Goal: Transaction & Acquisition: Purchase product/service

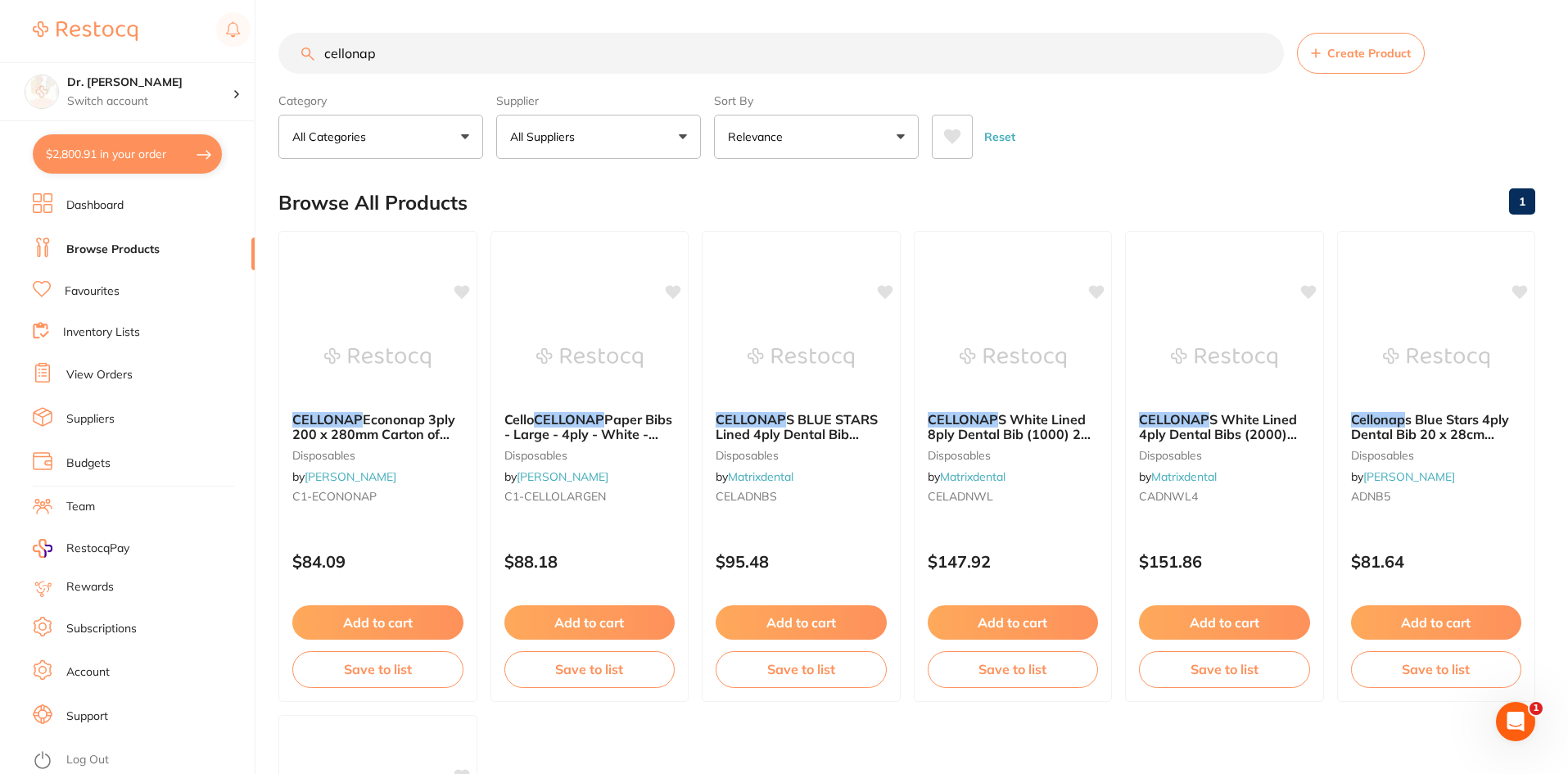
scroll to position [2561, 0]
click at [124, 156] on button "$2,800.91 in your order" at bounding box center [127, 154] width 189 height 39
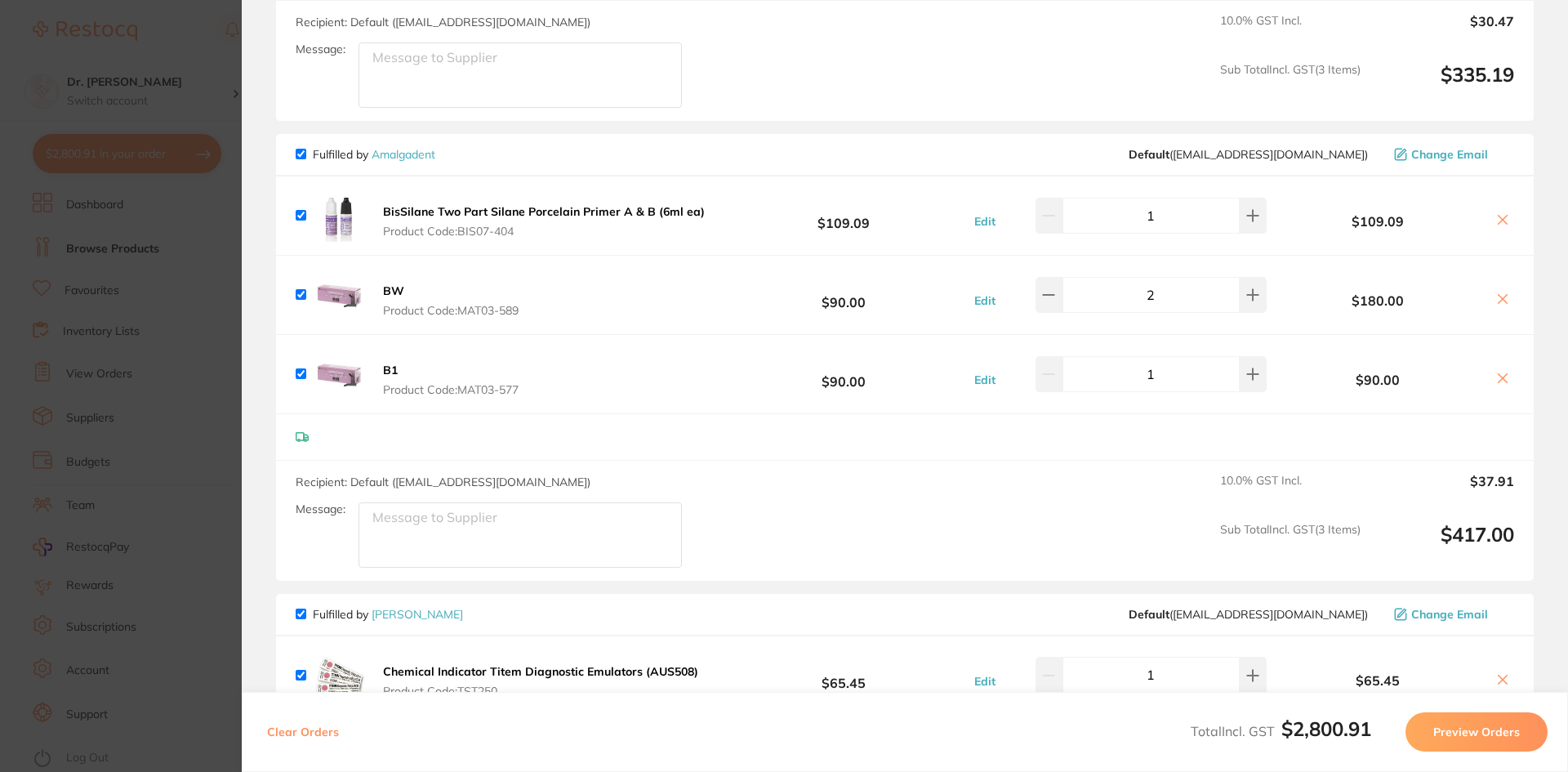
click at [181, 285] on section "Update RRP Set your pre negotiated price for this item. Item Agreed RRP (excl. …" at bounding box center [784, 386] width 1568 height 772
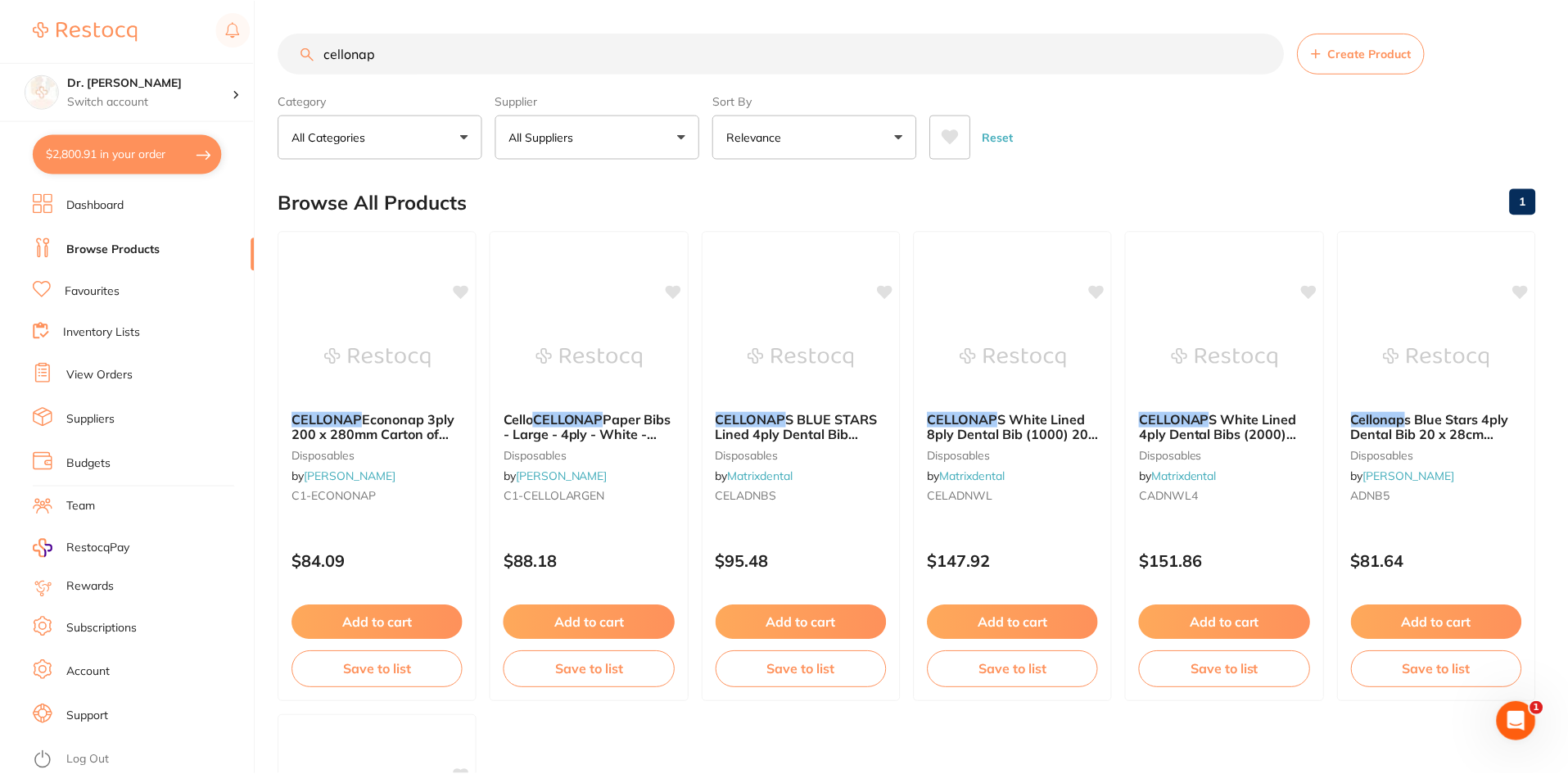
scroll to position [3, 0]
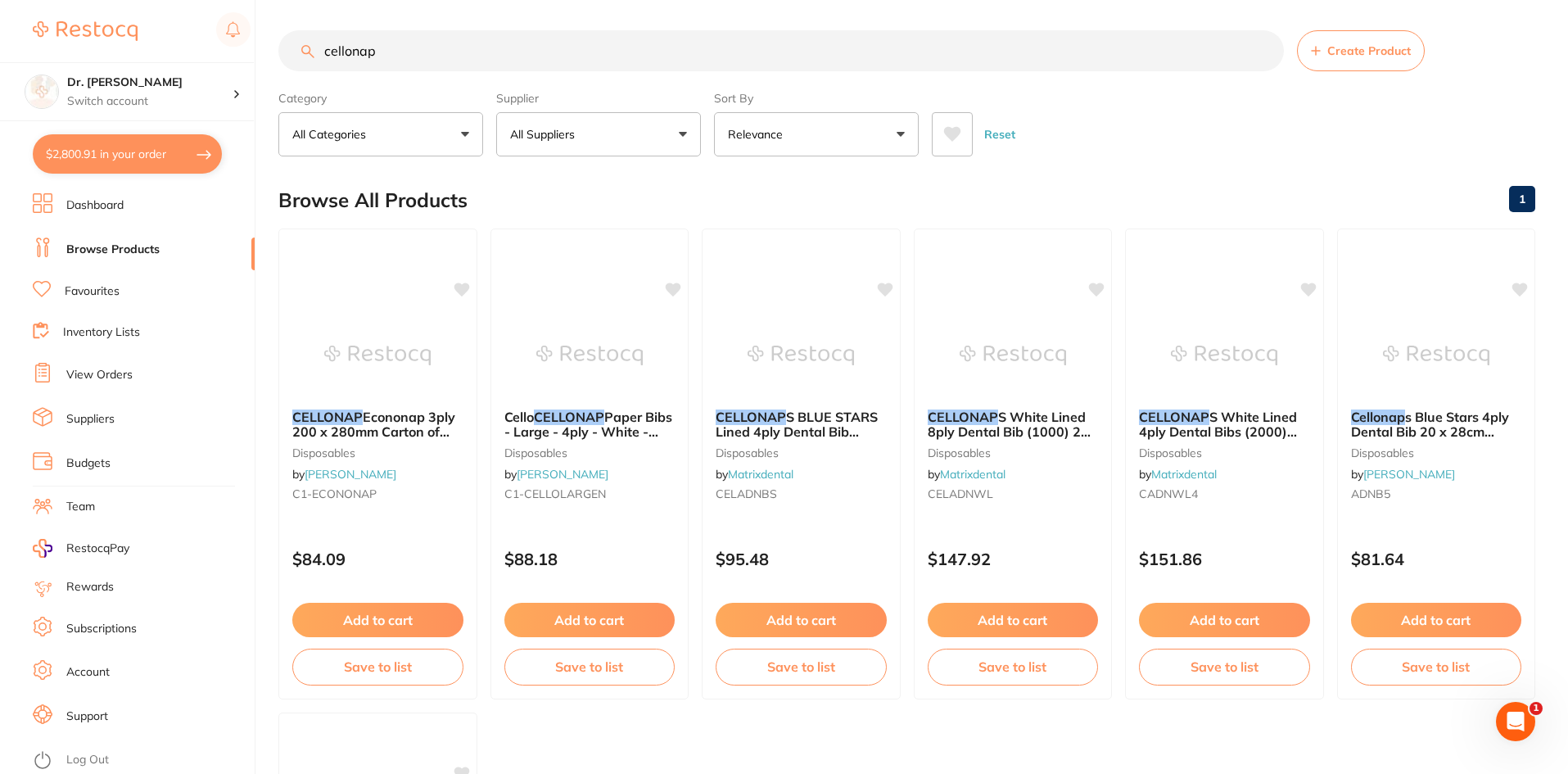
click at [141, 250] on link "Browse Products" at bounding box center [113, 250] width 93 height 17
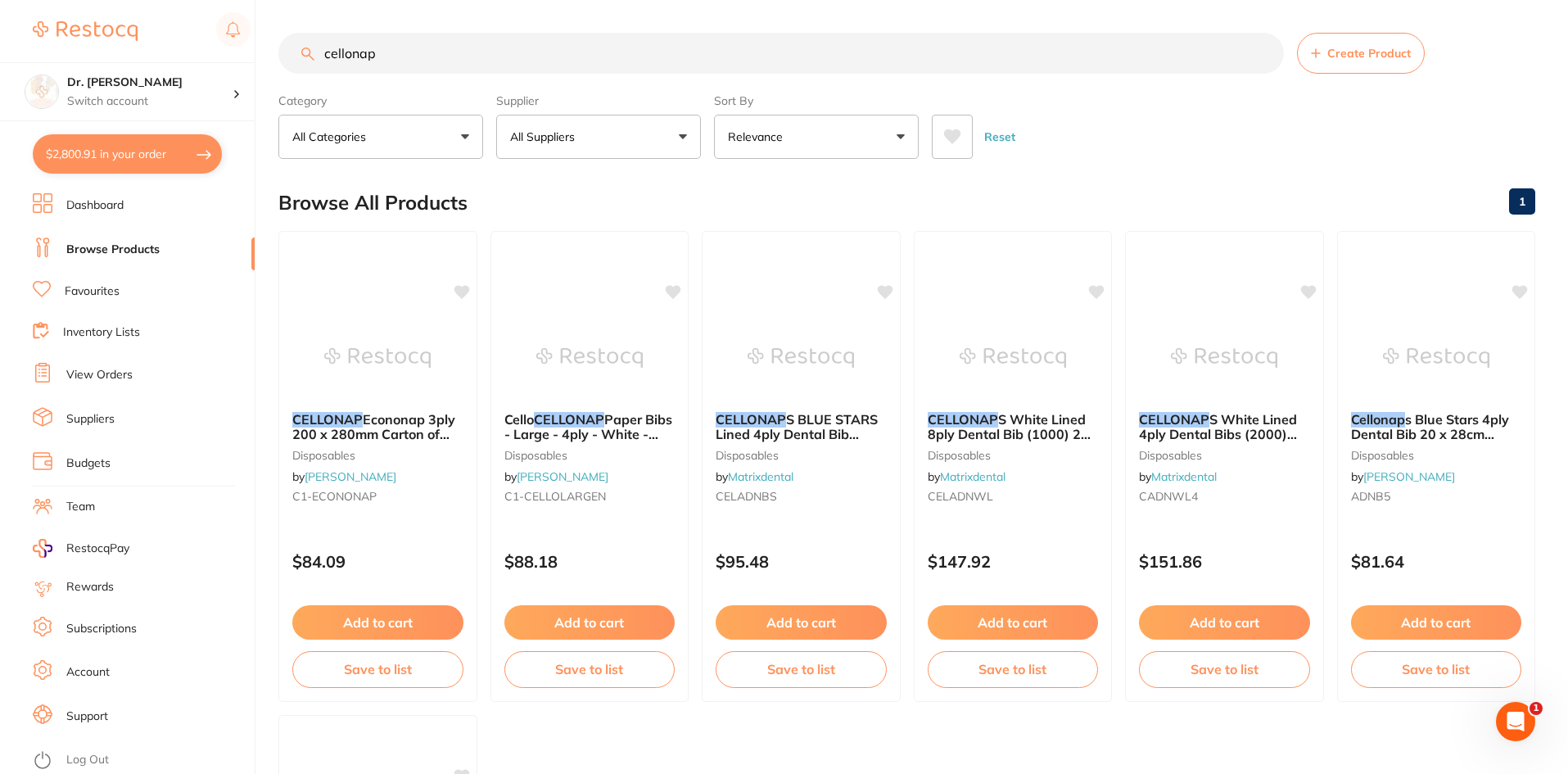
drag, startPoint x: 424, startPoint y: 53, endPoint x: 111, endPoint y: 53, distance: 313.0
click at [111, 53] on div "$2,800.91 Dr. Kim Carr Switch account Dr. Kim Carr $2,800.91 in your order Dash…" at bounding box center [784, 387] width 1568 height 774
type input "white bibs"
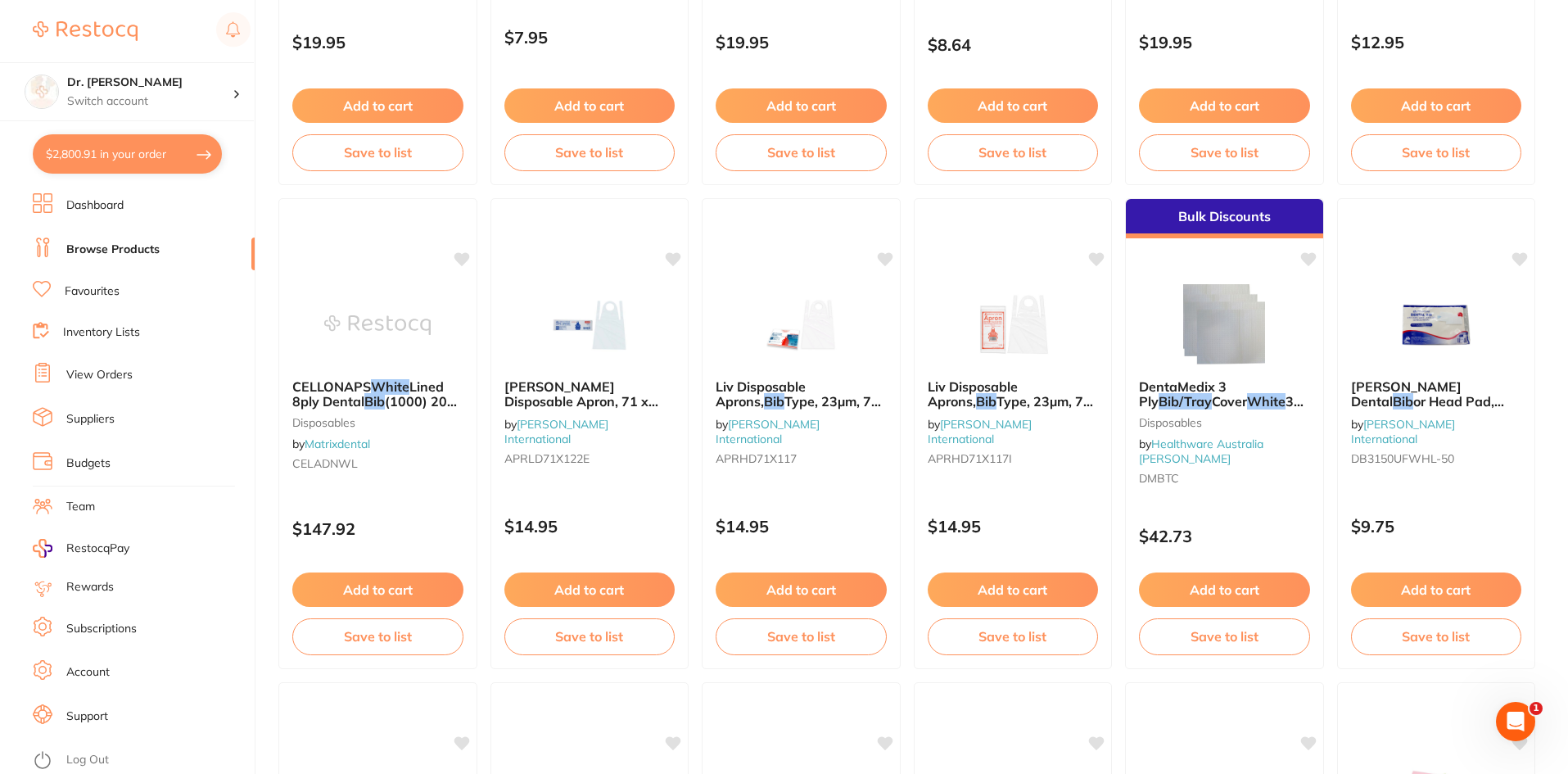
scroll to position [2703, 0]
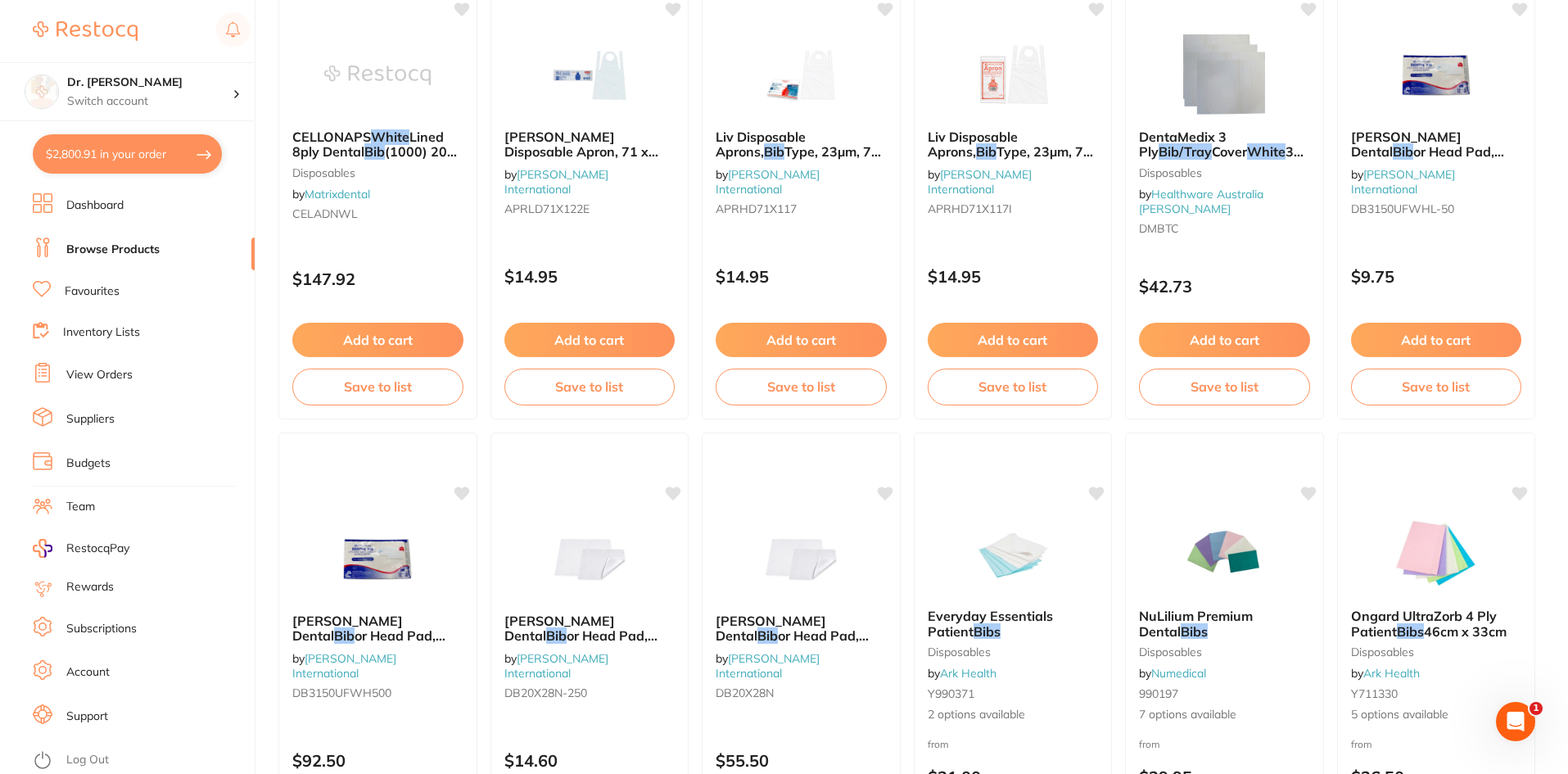
click at [98, 374] on link "View Orders" at bounding box center [99, 375] width 66 height 17
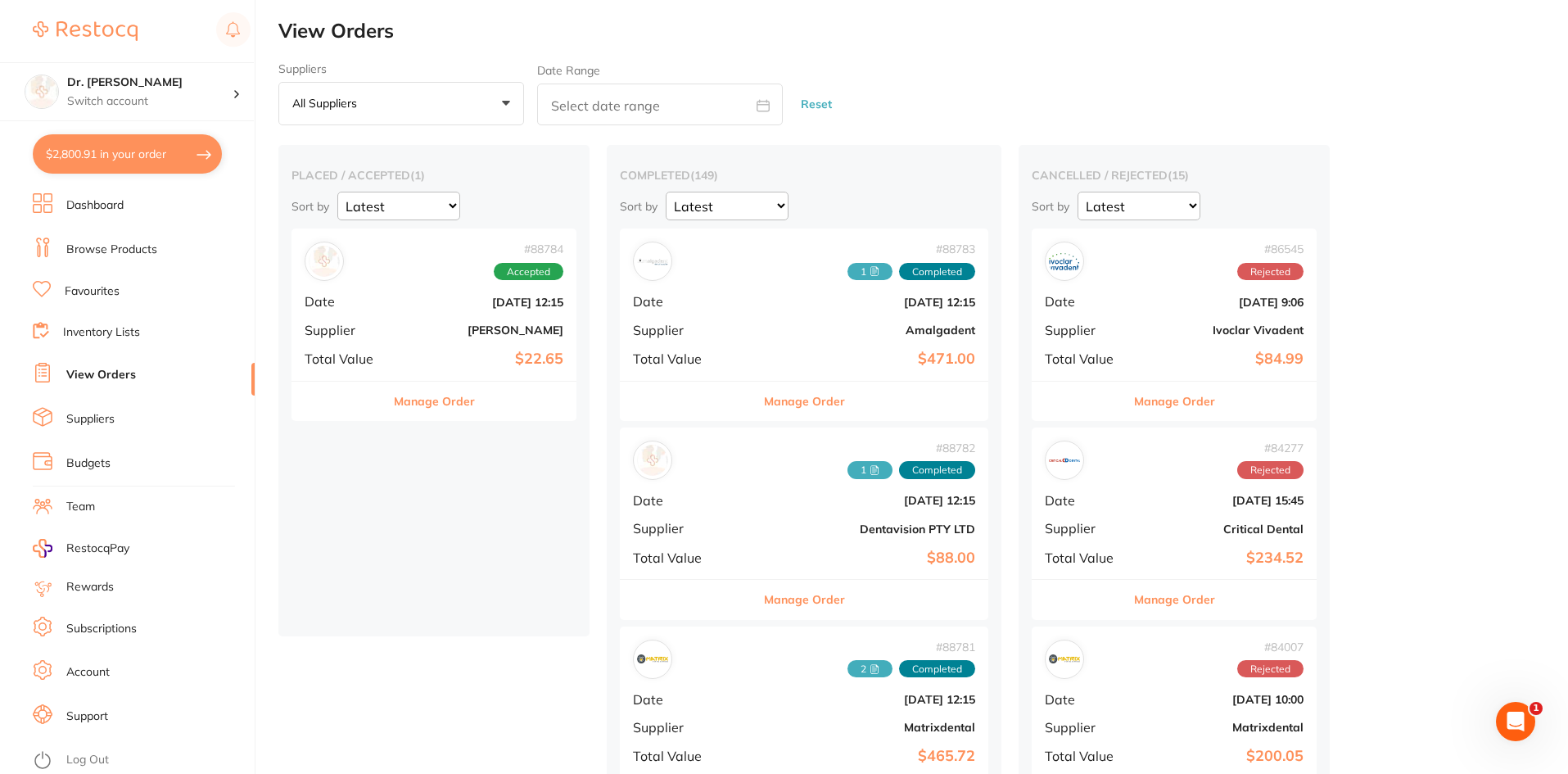
click at [467, 84] on button "All suppliers +0" at bounding box center [400, 104] width 245 height 44
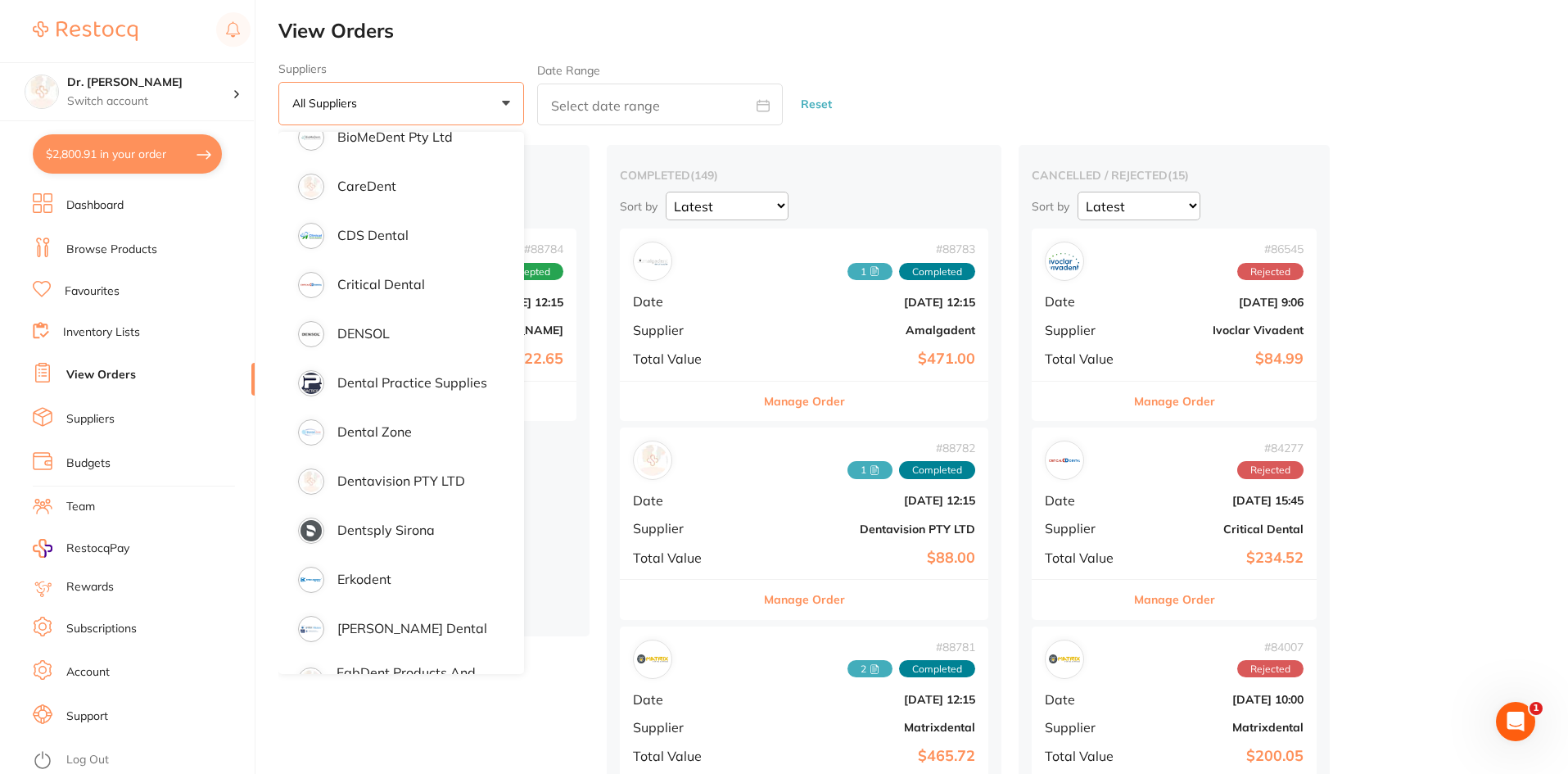
scroll to position [819, 0]
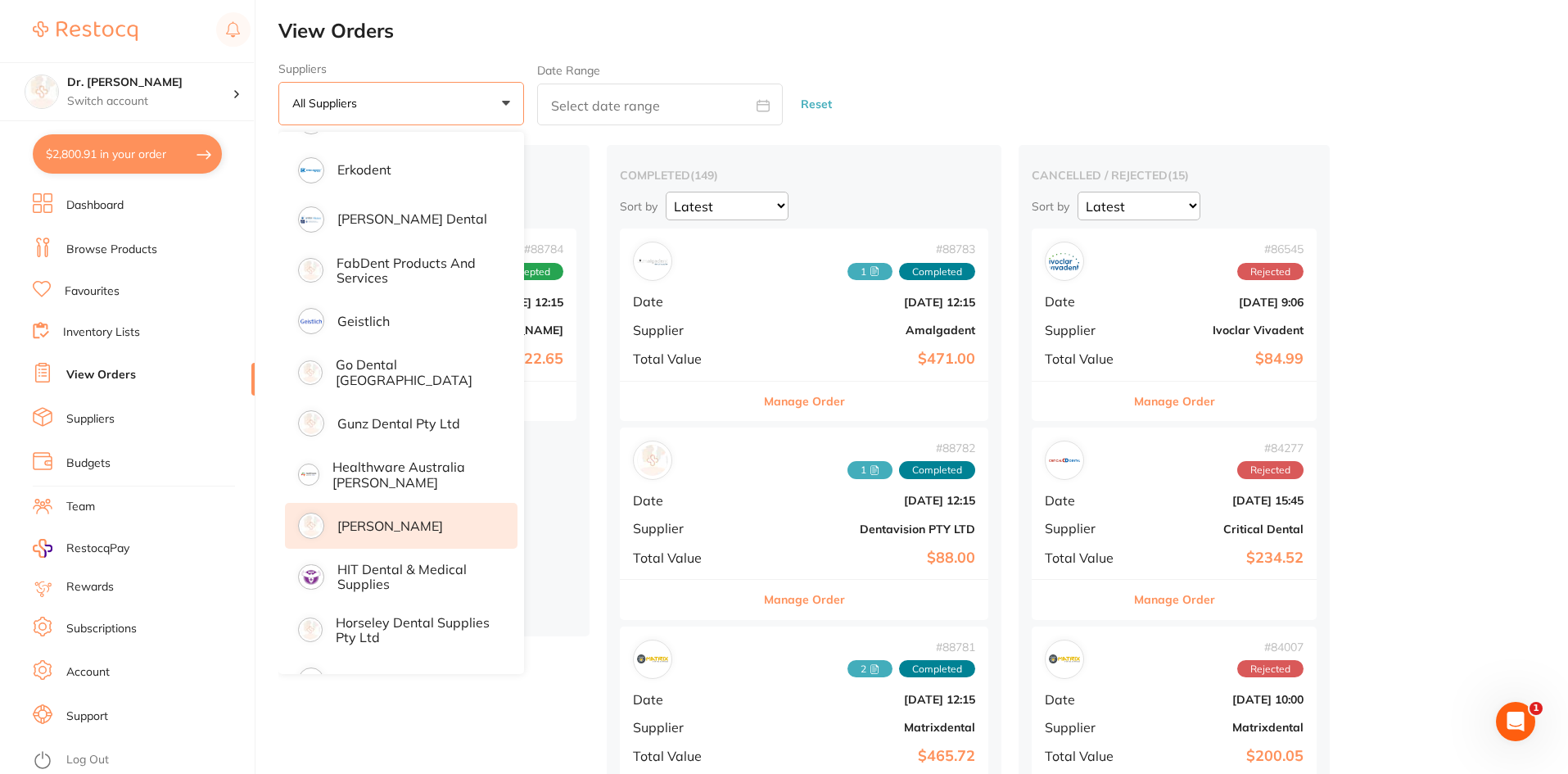
click at [349, 518] on p "[PERSON_NAME]" at bounding box center [389, 526] width 105 height 15
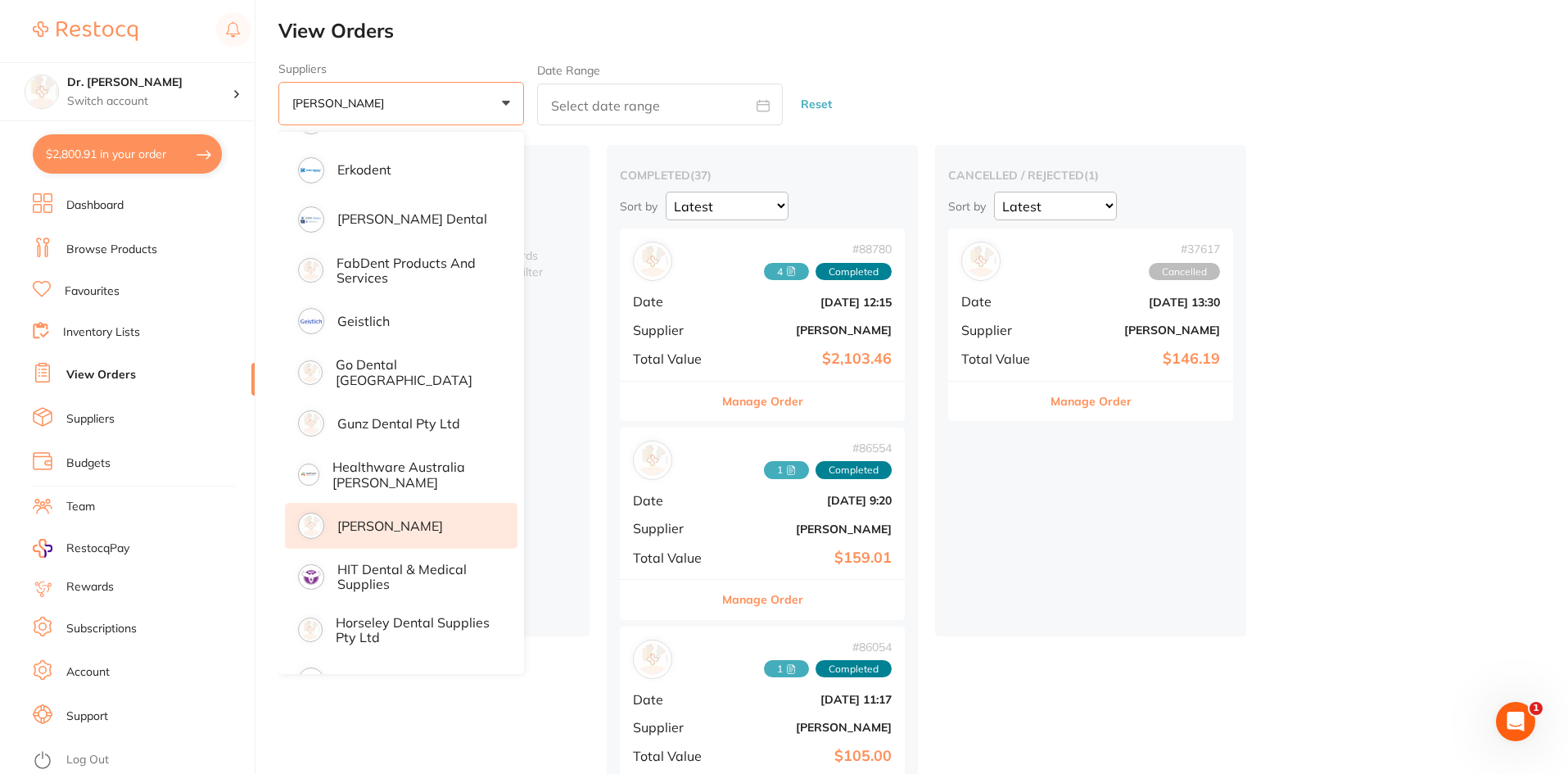
click at [739, 542] on div "# 86554 1 Completed Date Jul 15 2025, 9:20 Supplier Henry Schein Halas Total Va…" at bounding box center [762, 503] width 285 height 151
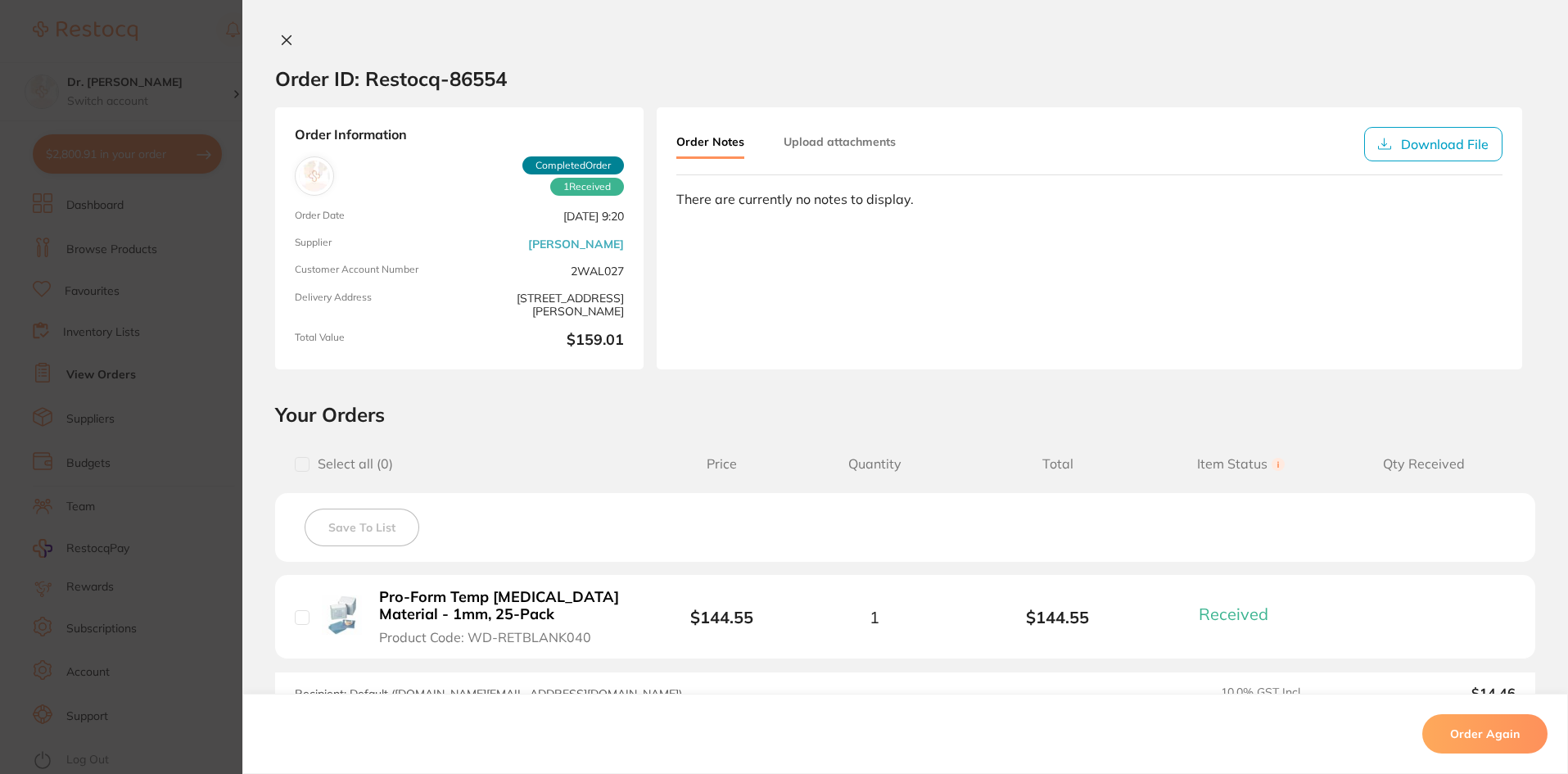
drag, startPoint x: 600, startPoint y: 633, endPoint x: 486, endPoint y: 640, distance: 114.2
click at [486, 640] on button "Pro-Form Temp Splint Material - 1mm, 25-Pack Product Code: WD-RETBLANK040" at bounding box center [506, 616] width 263 height 57
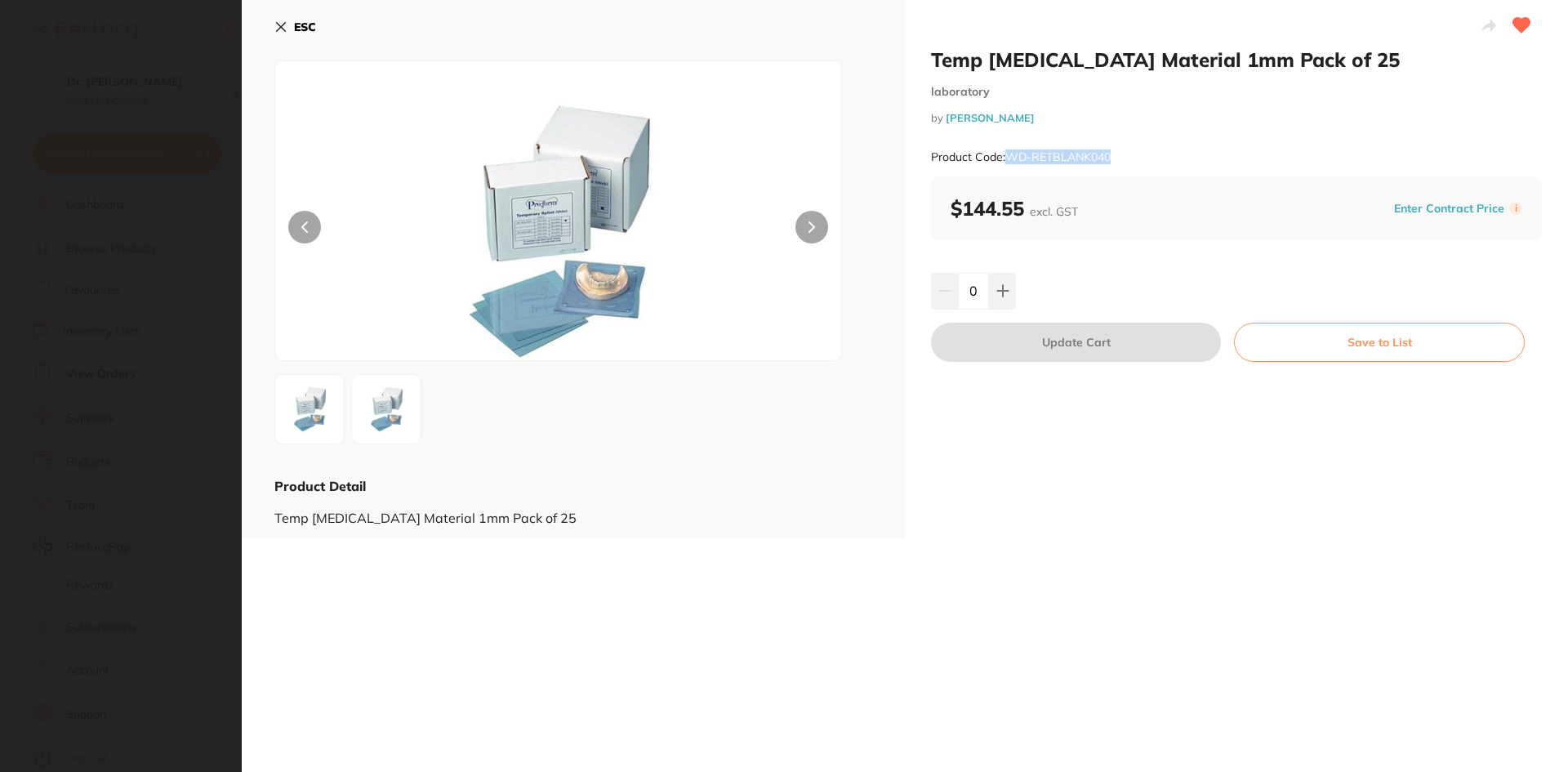
drag, startPoint x: 1117, startPoint y: 157, endPoint x: 1009, endPoint y: 158, distance: 108.0
click at [1009, 158] on div "Product Code: WD-RETBLANK040" at bounding box center [1237, 156] width 611 height 40
copy small "WD-RETBLANK040"
click at [1413, 339] on button "Save to List" at bounding box center [1380, 343] width 291 height 39
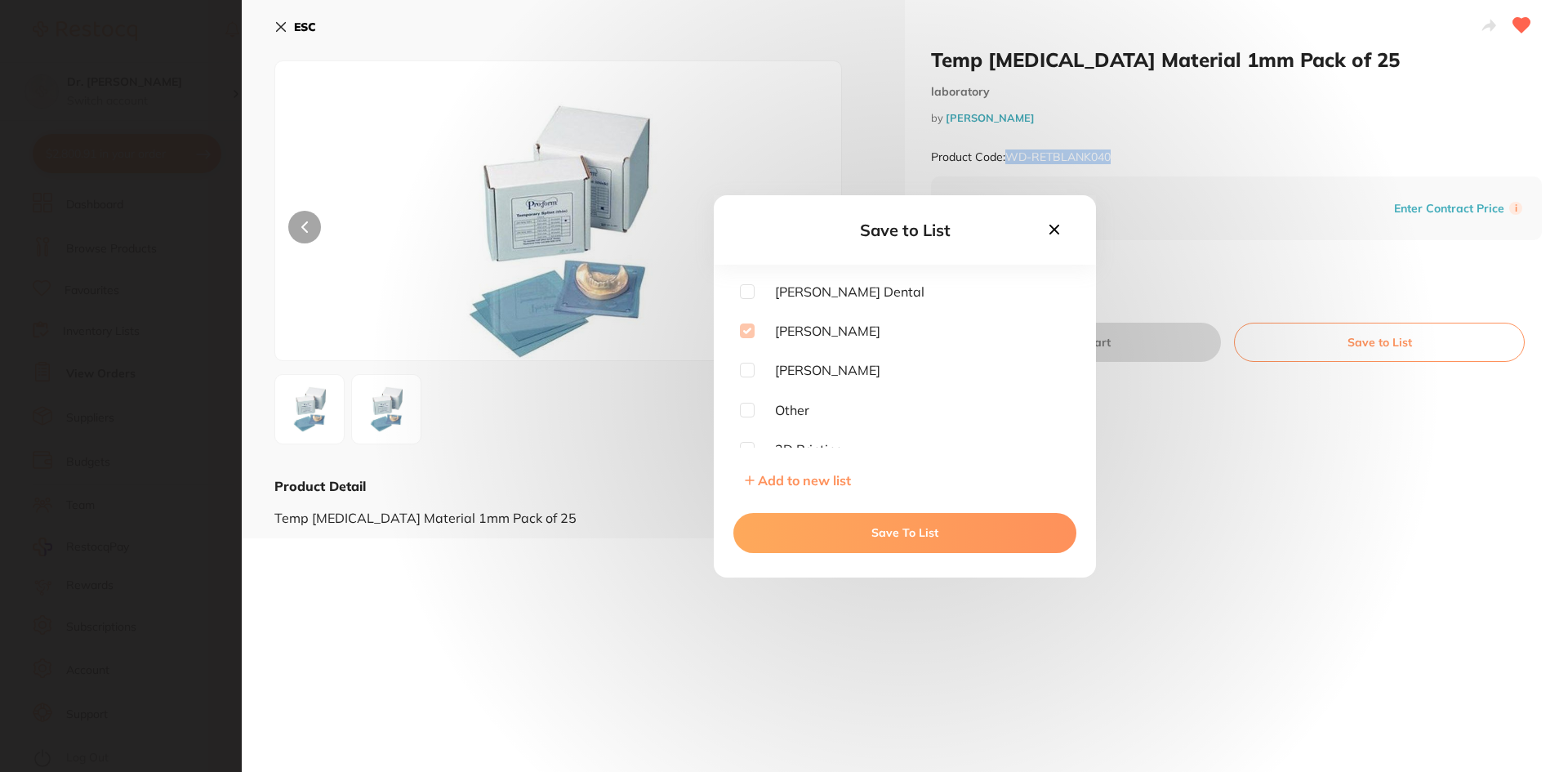
click at [916, 535] on button "Save To List" at bounding box center [905, 533] width 343 height 39
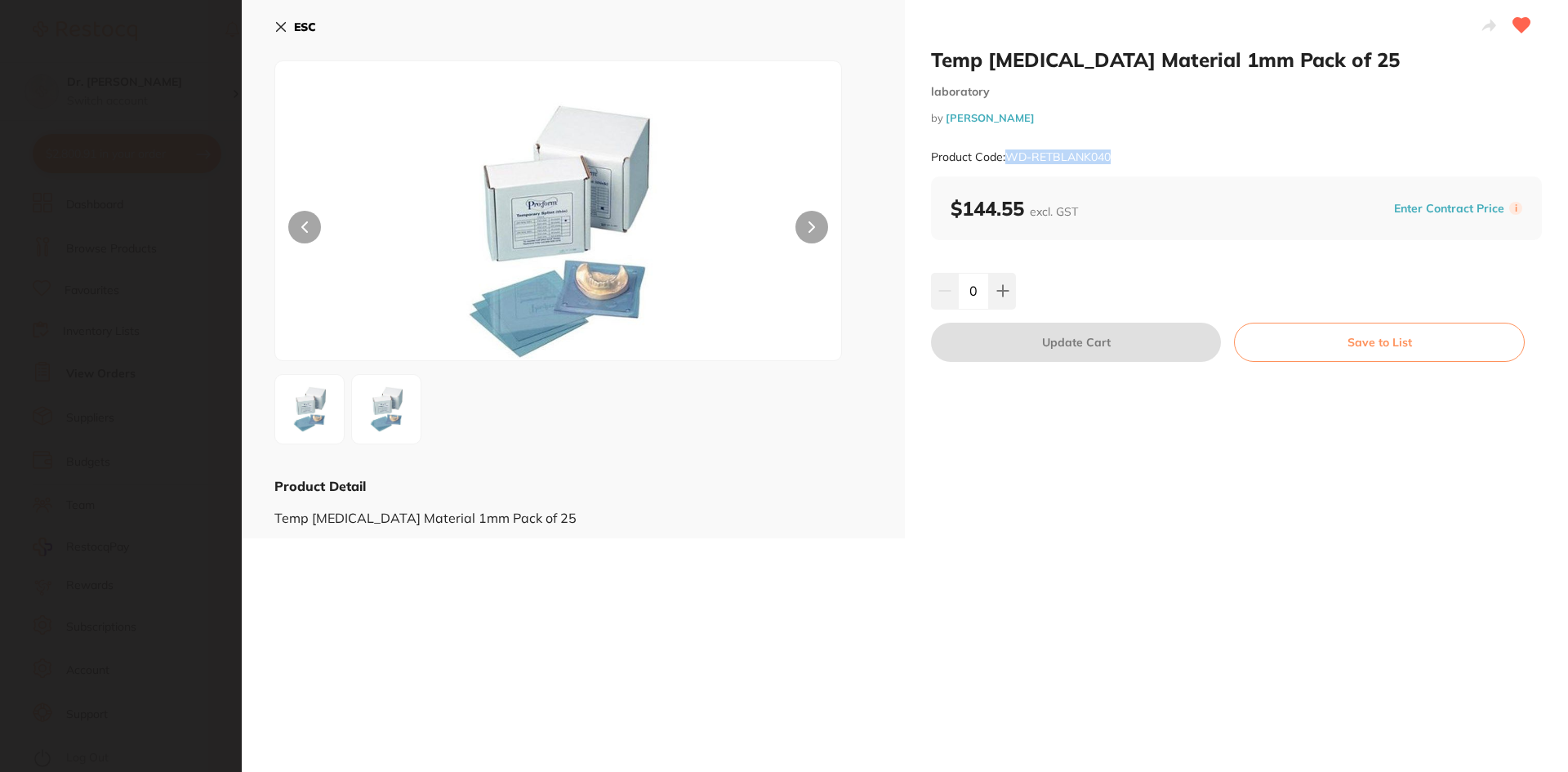
click at [277, 26] on icon at bounding box center [281, 27] width 13 height 13
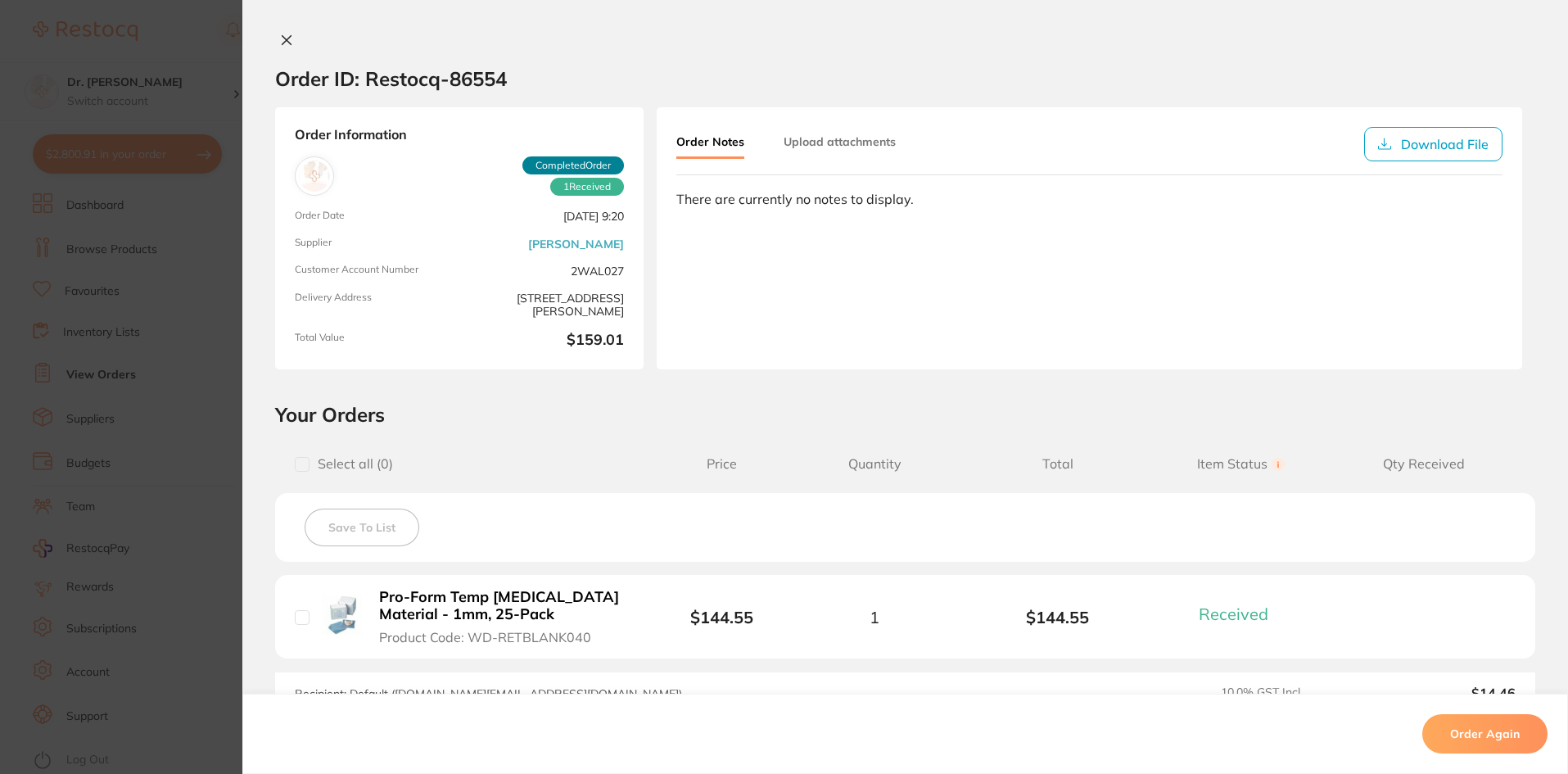
click at [283, 36] on icon at bounding box center [287, 41] width 9 height 9
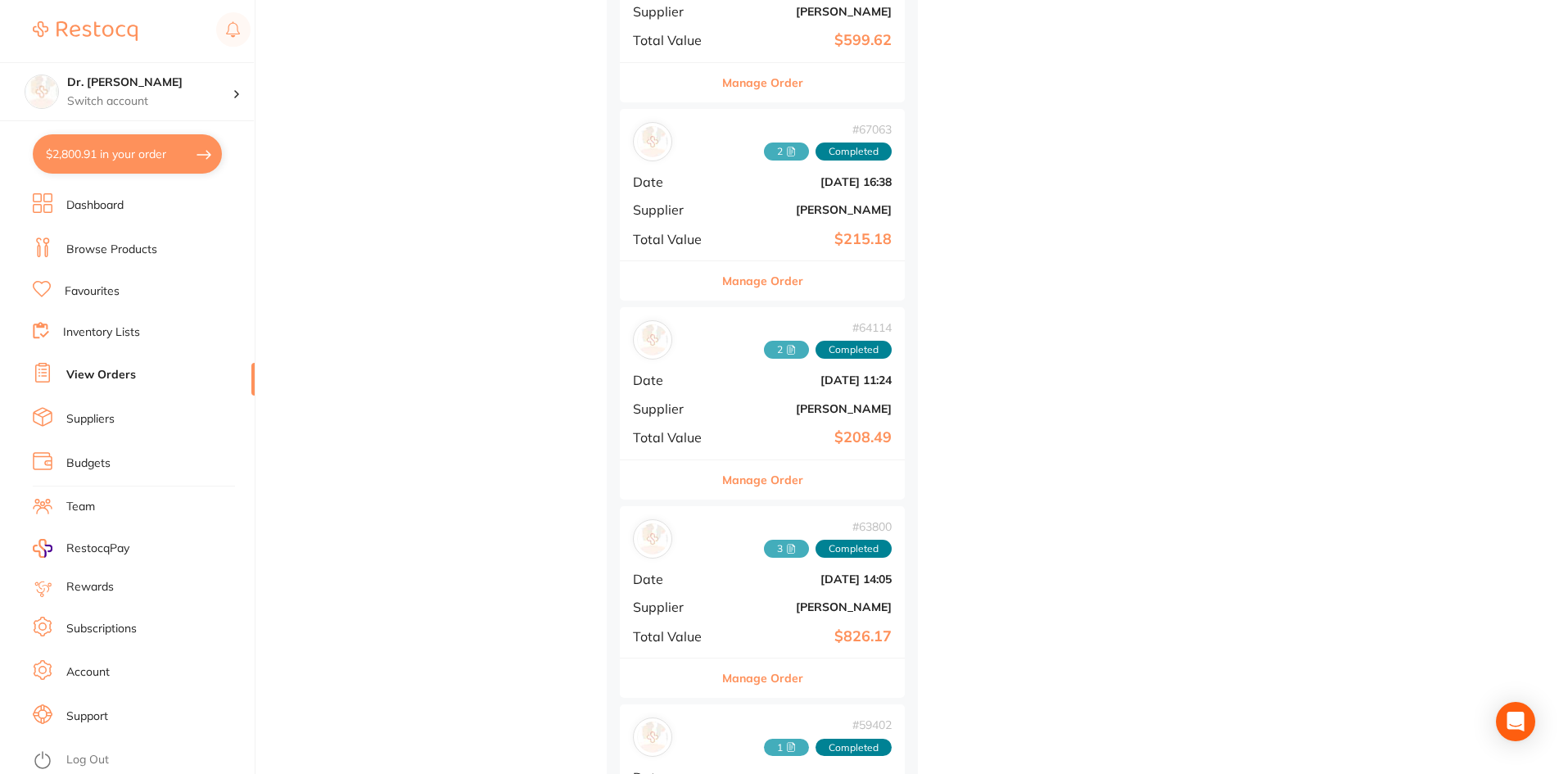
click at [133, 257] on link "Browse Products" at bounding box center [111, 250] width 91 height 17
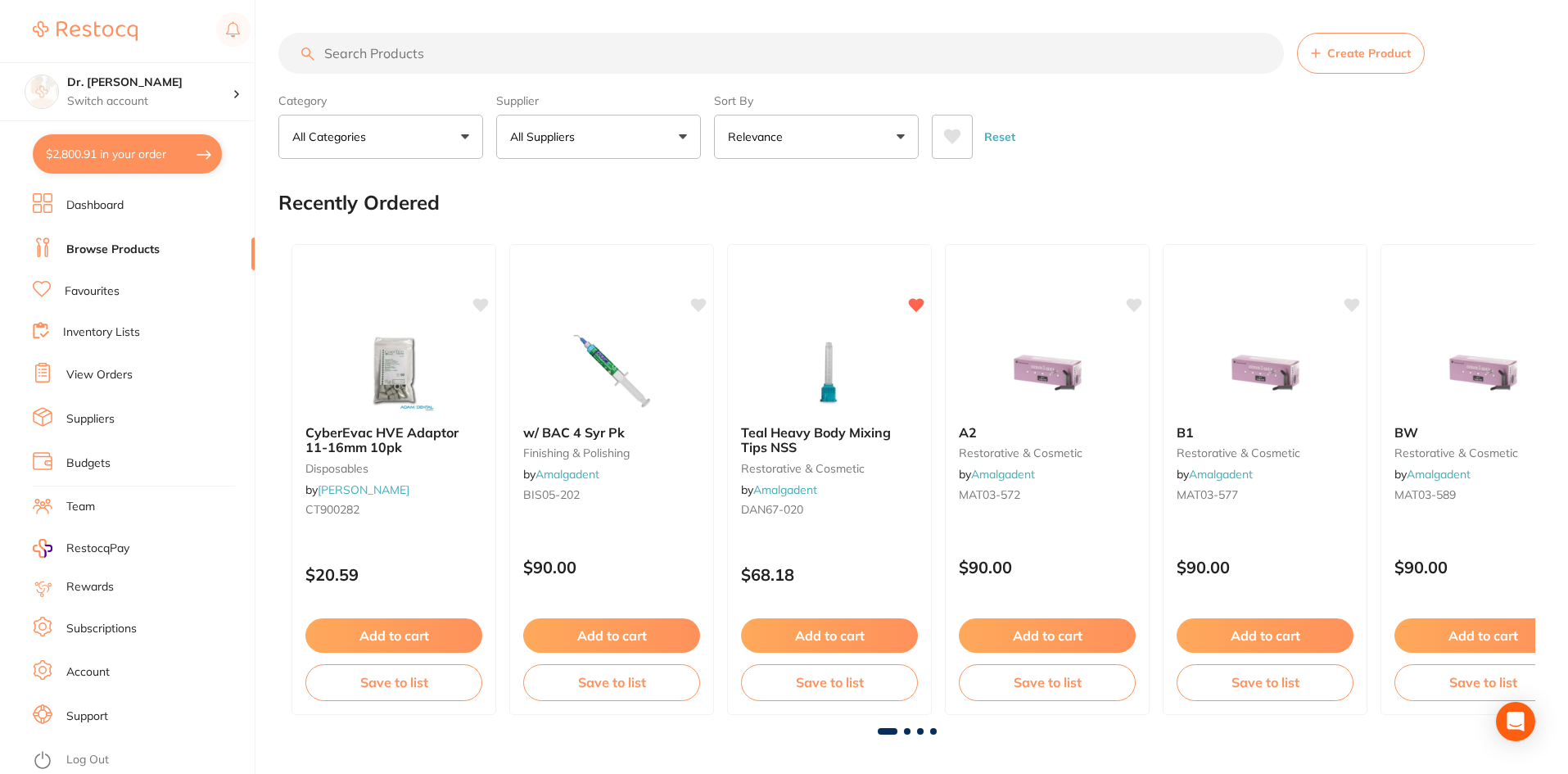
click at [421, 50] on input "search" at bounding box center [780, 53] width 1005 height 41
paste input "WD-RETBLANK040"
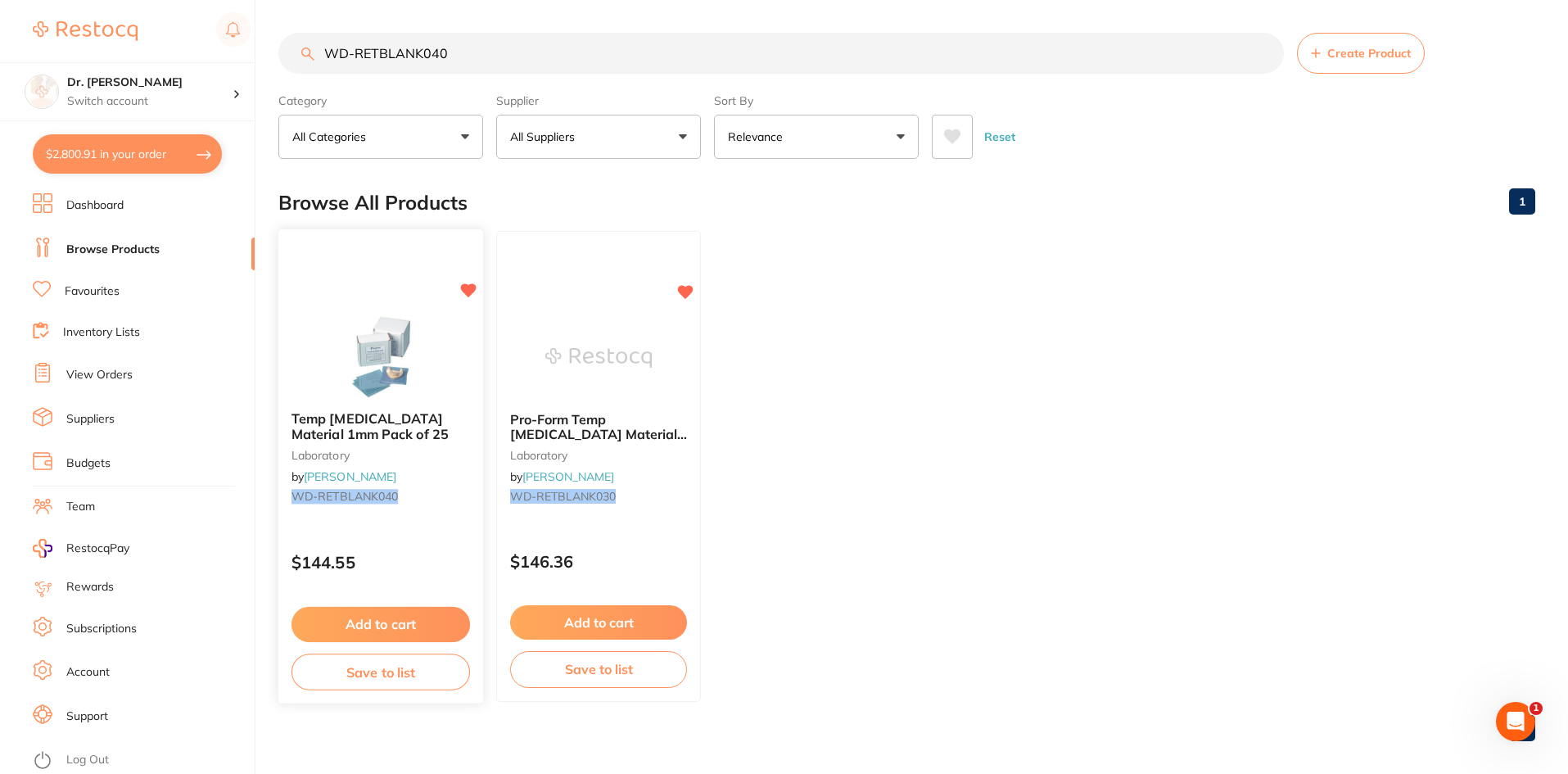
type input "WD-RETBLANK040"
click at [361, 617] on button "Add to cart" at bounding box center [380, 625] width 178 height 35
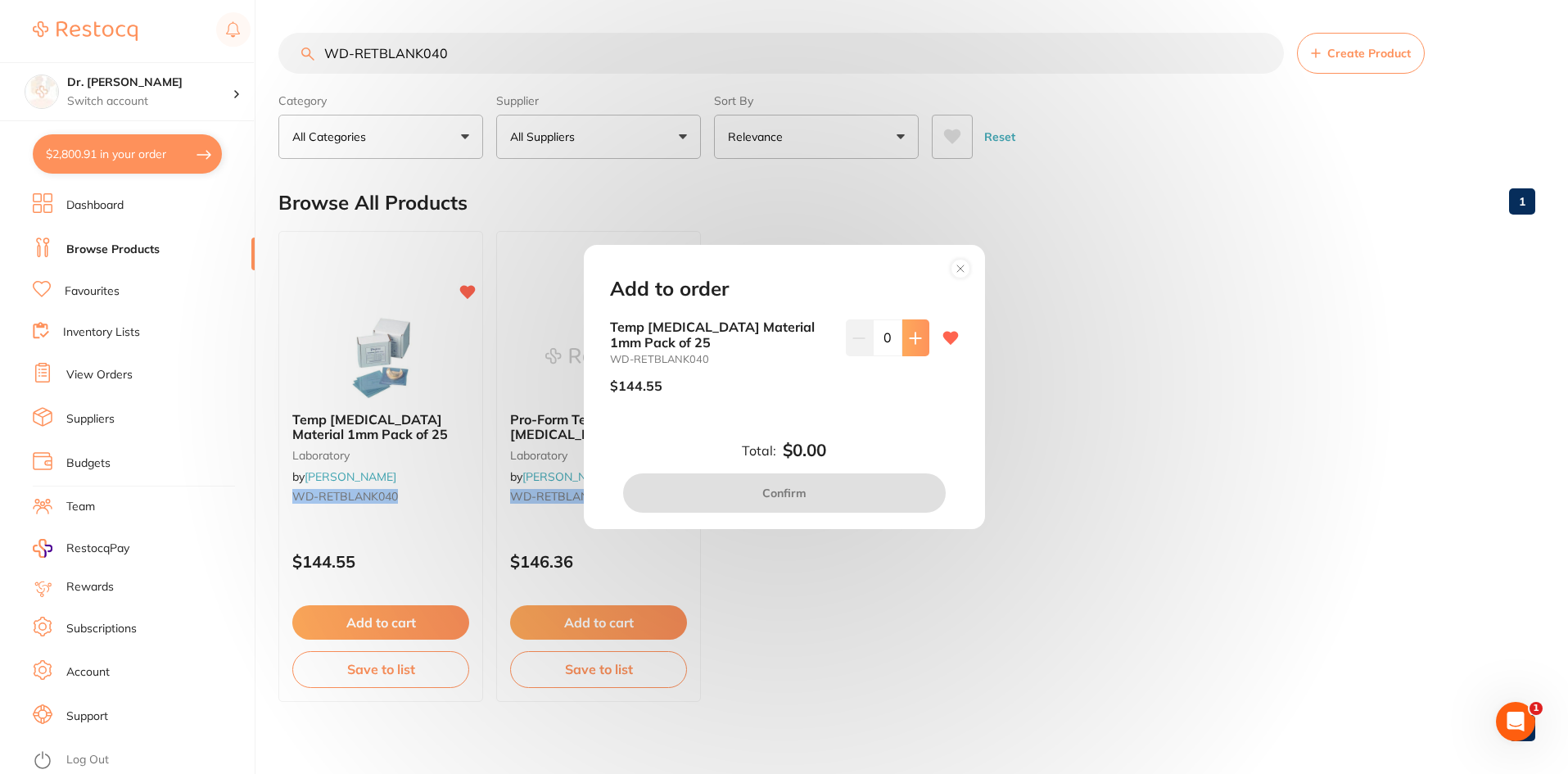
click at [916, 337] on icon at bounding box center [915, 337] width 10 height 10
type input "1"
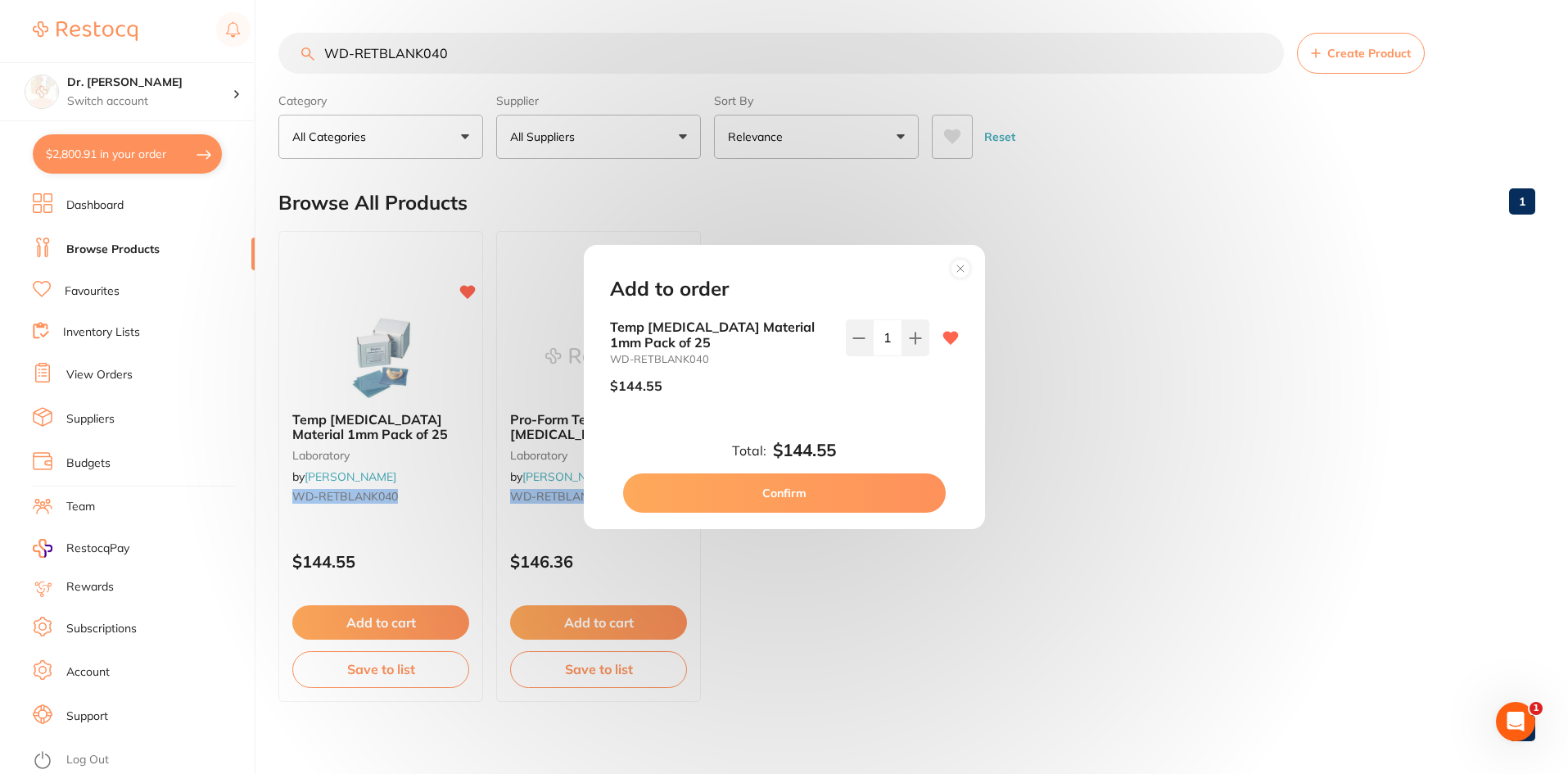
click at [840, 481] on button "Confirm" at bounding box center [785, 493] width 323 height 39
checkbox input "false"
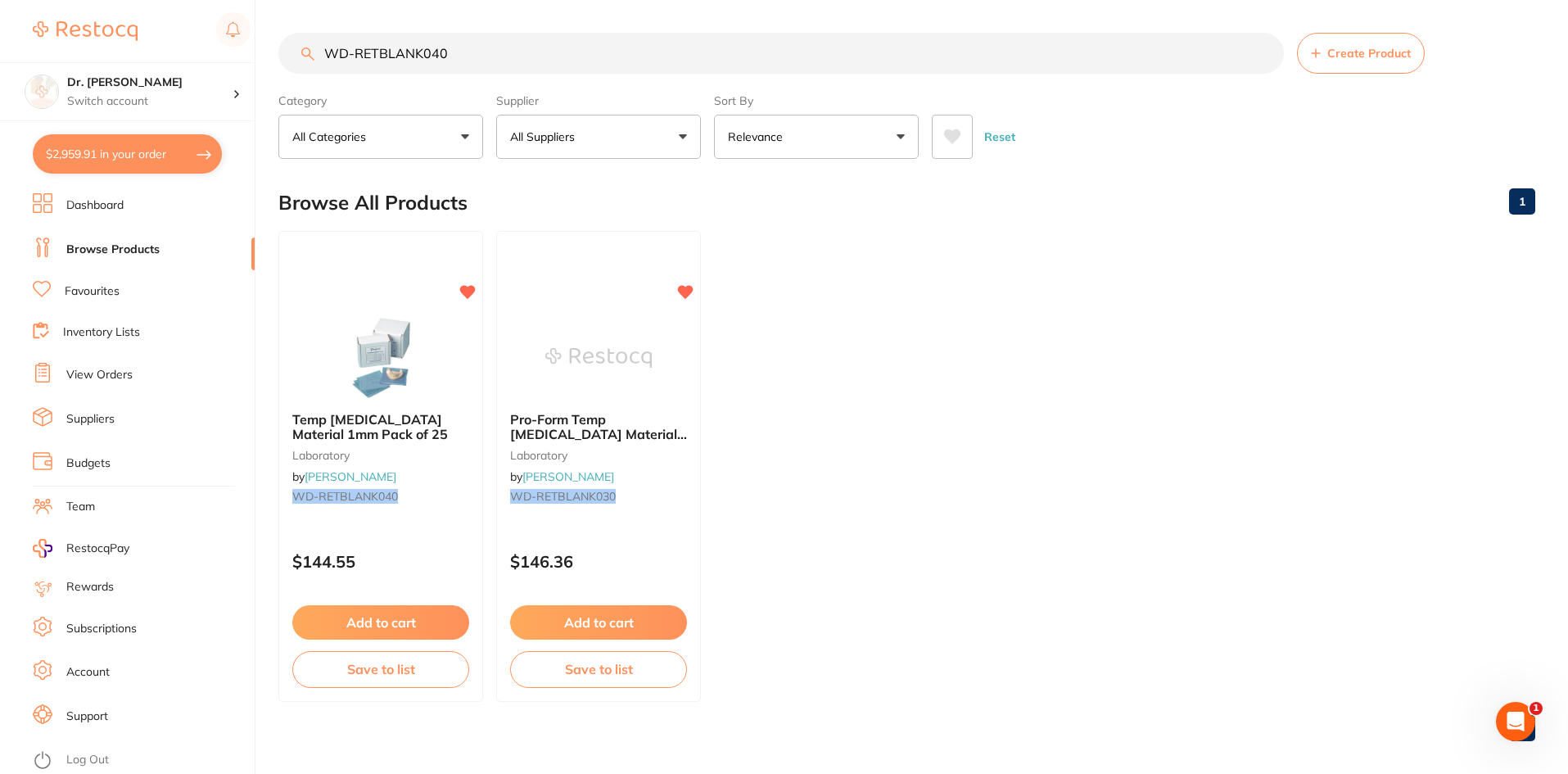
drag, startPoint x: 474, startPoint y: 57, endPoint x: 222, endPoint y: 52, distance: 252.0
click at [222, 52] on div "$2,959.91 Dr. Kim Carr Switch account Dr. Kim Carr $2,959.91 in your order Dash…" at bounding box center [784, 387] width 1568 height 774
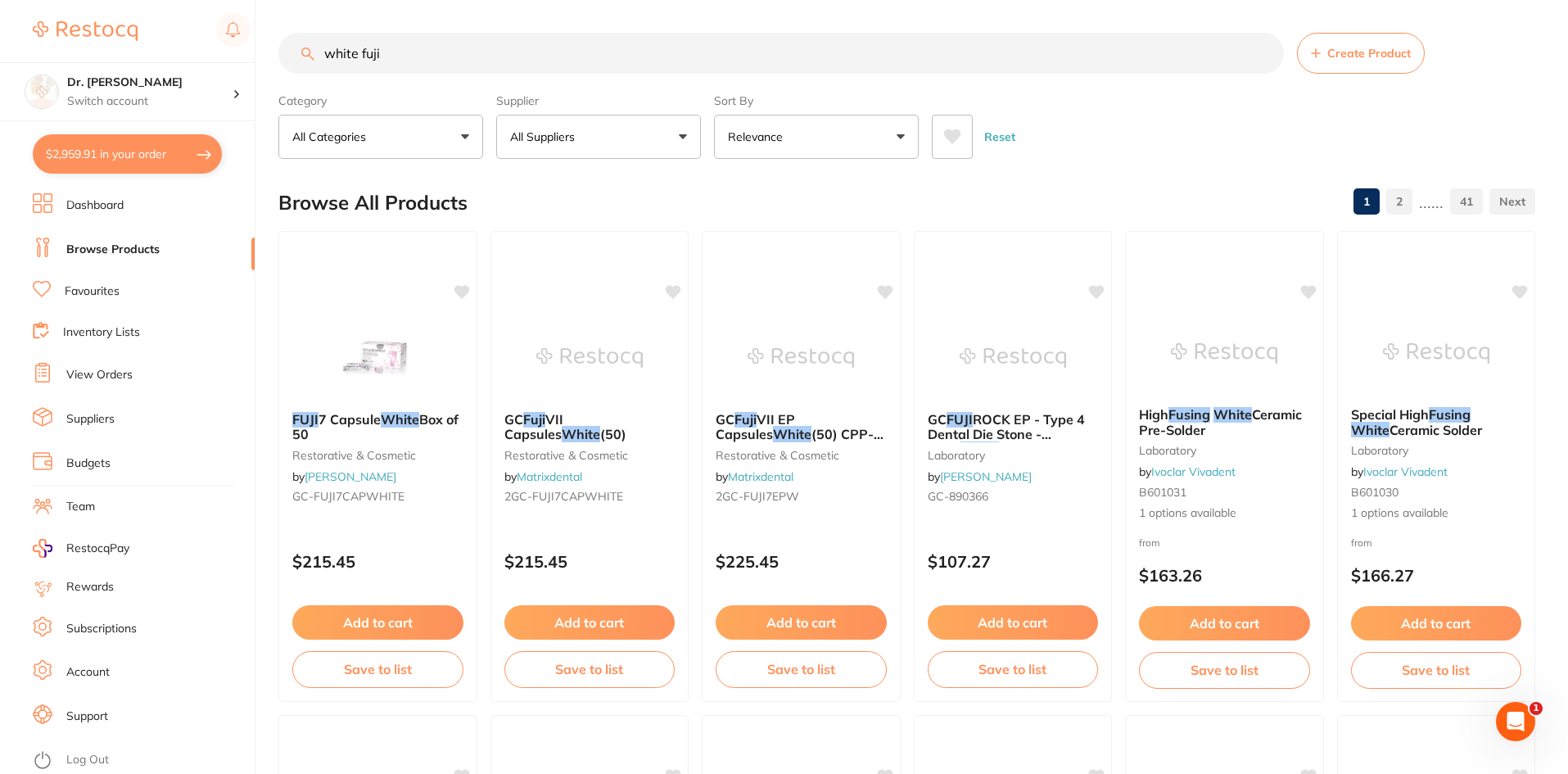
scroll to position [0, 0]
type input "white fuji"
click at [337, 635] on button "Add to cart" at bounding box center [377, 625] width 173 height 35
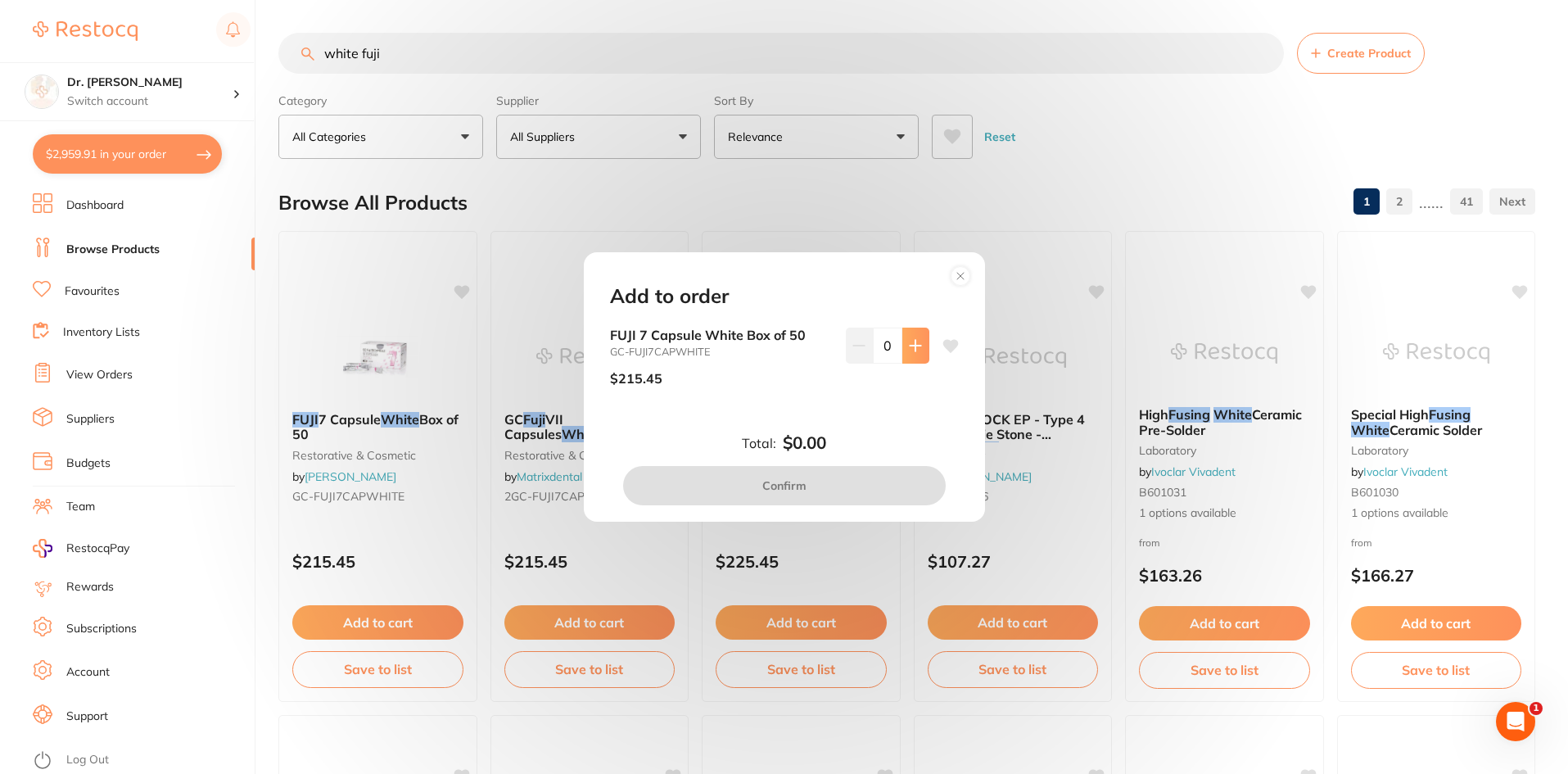
click at [915, 356] on button at bounding box center [916, 345] width 27 height 36
type input "1"
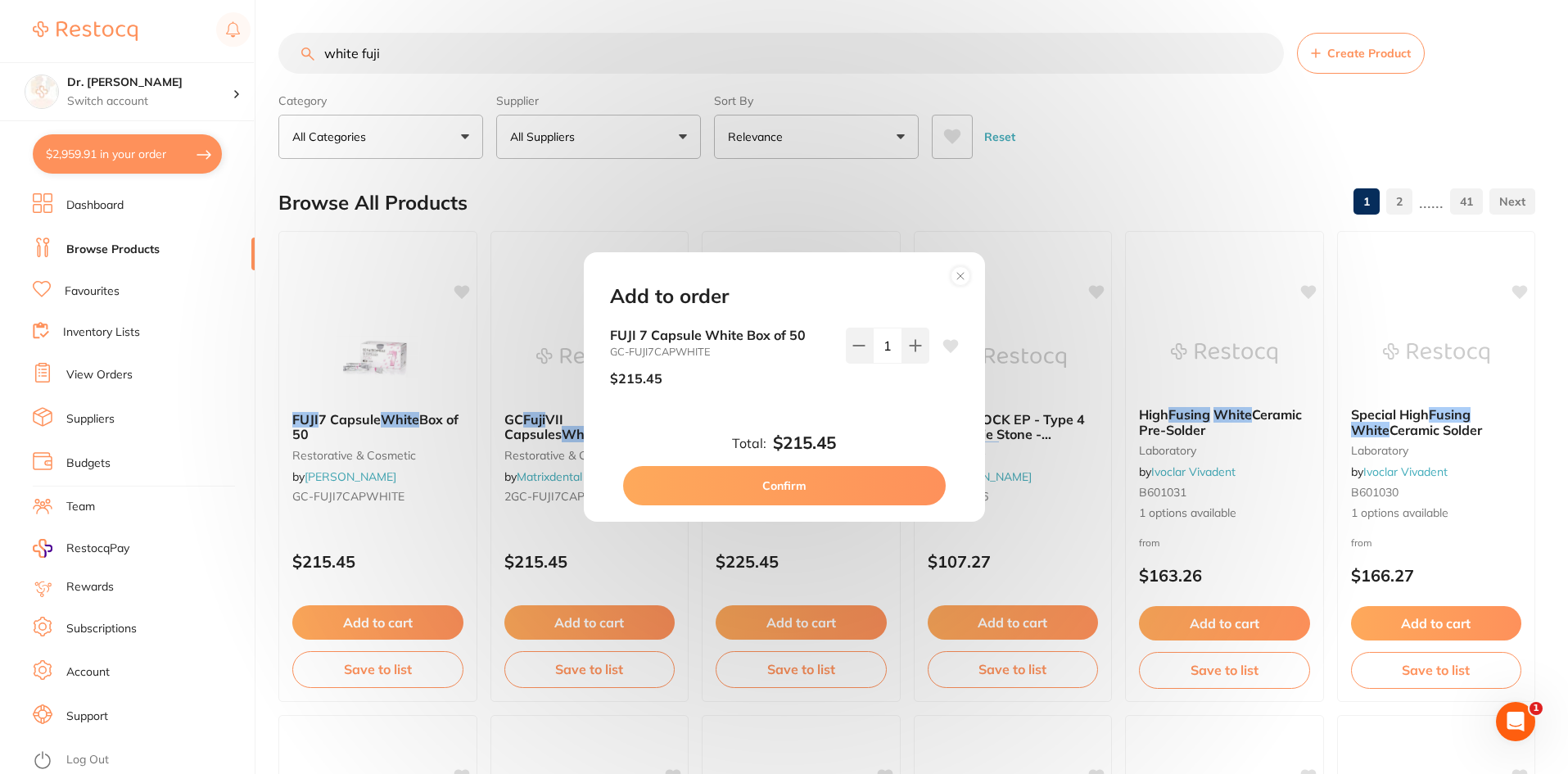
click at [819, 478] on button "Confirm" at bounding box center [785, 486] width 323 height 39
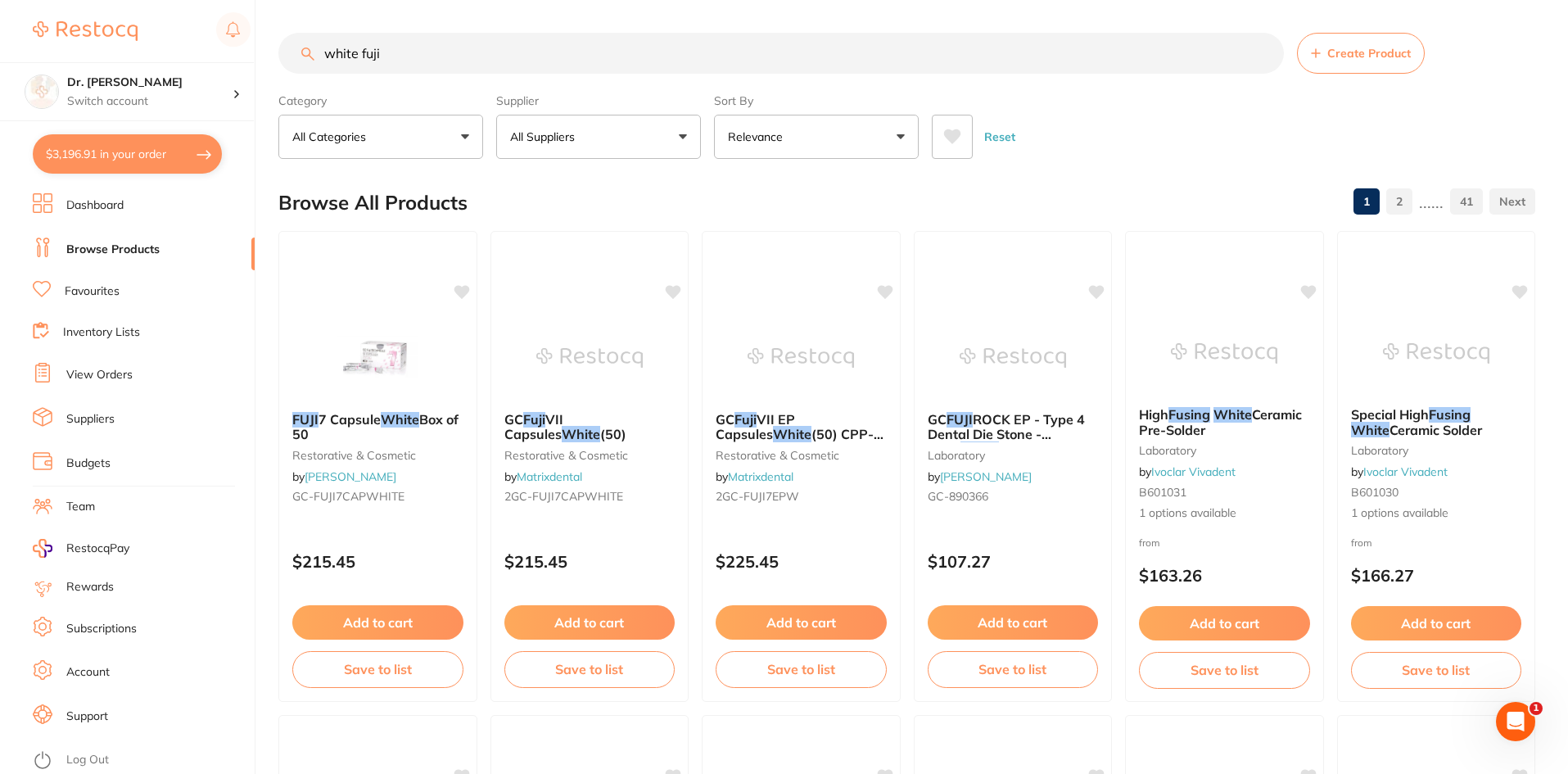
click at [82, 250] on link "Browse Products" at bounding box center [113, 250] width 93 height 17
drag, startPoint x: 416, startPoint y: 56, endPoint x: 364, endPoint y: 57, distance: 52.0
click at [364, 57] on input "white fuji" at bounding box center [780, 53] width 1005 height 41
type input "white cellonaps"
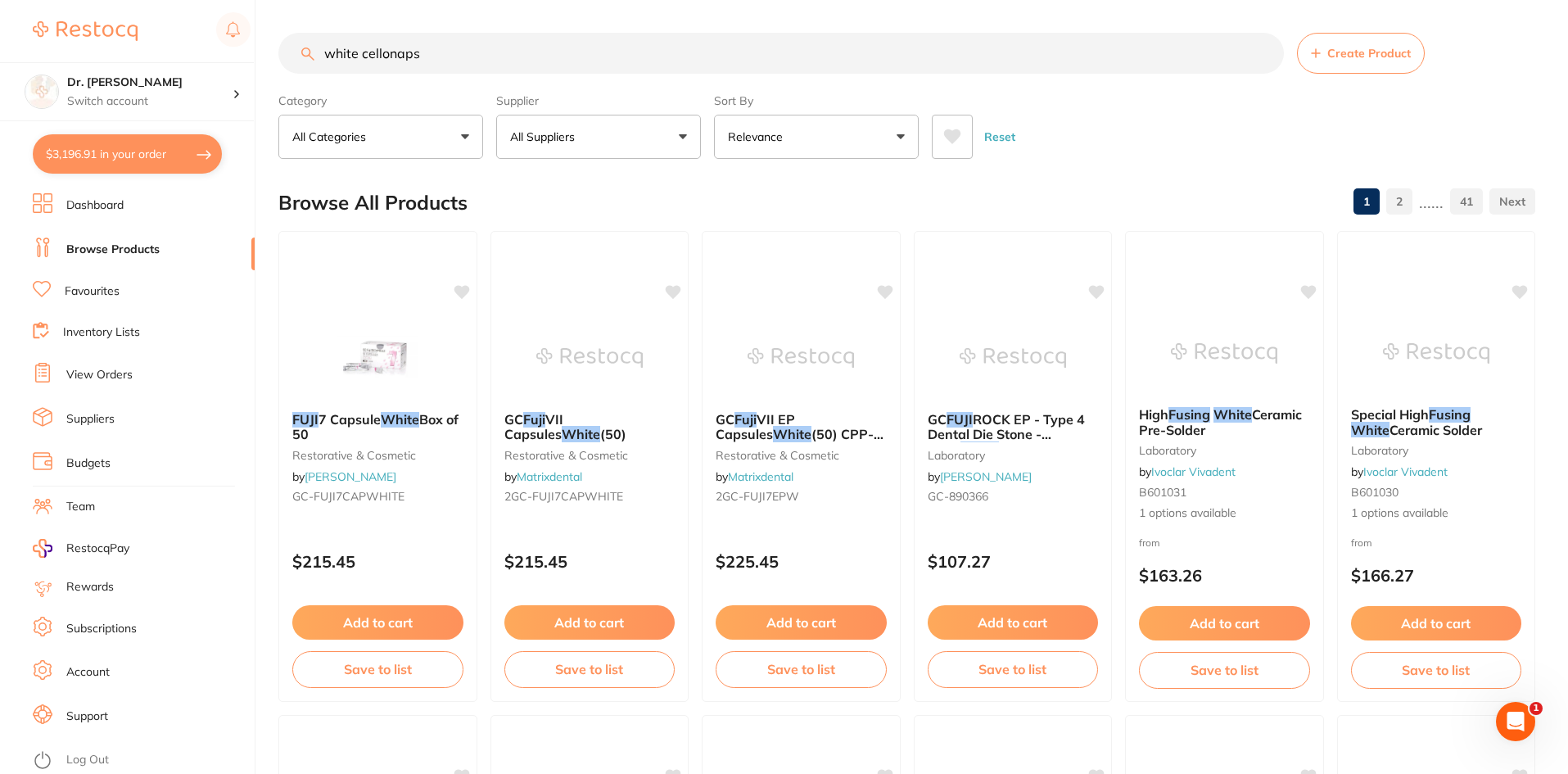
click at [364, 57] on input "white cellonaps" at bounding box center [780, 53] width 1005 height 41
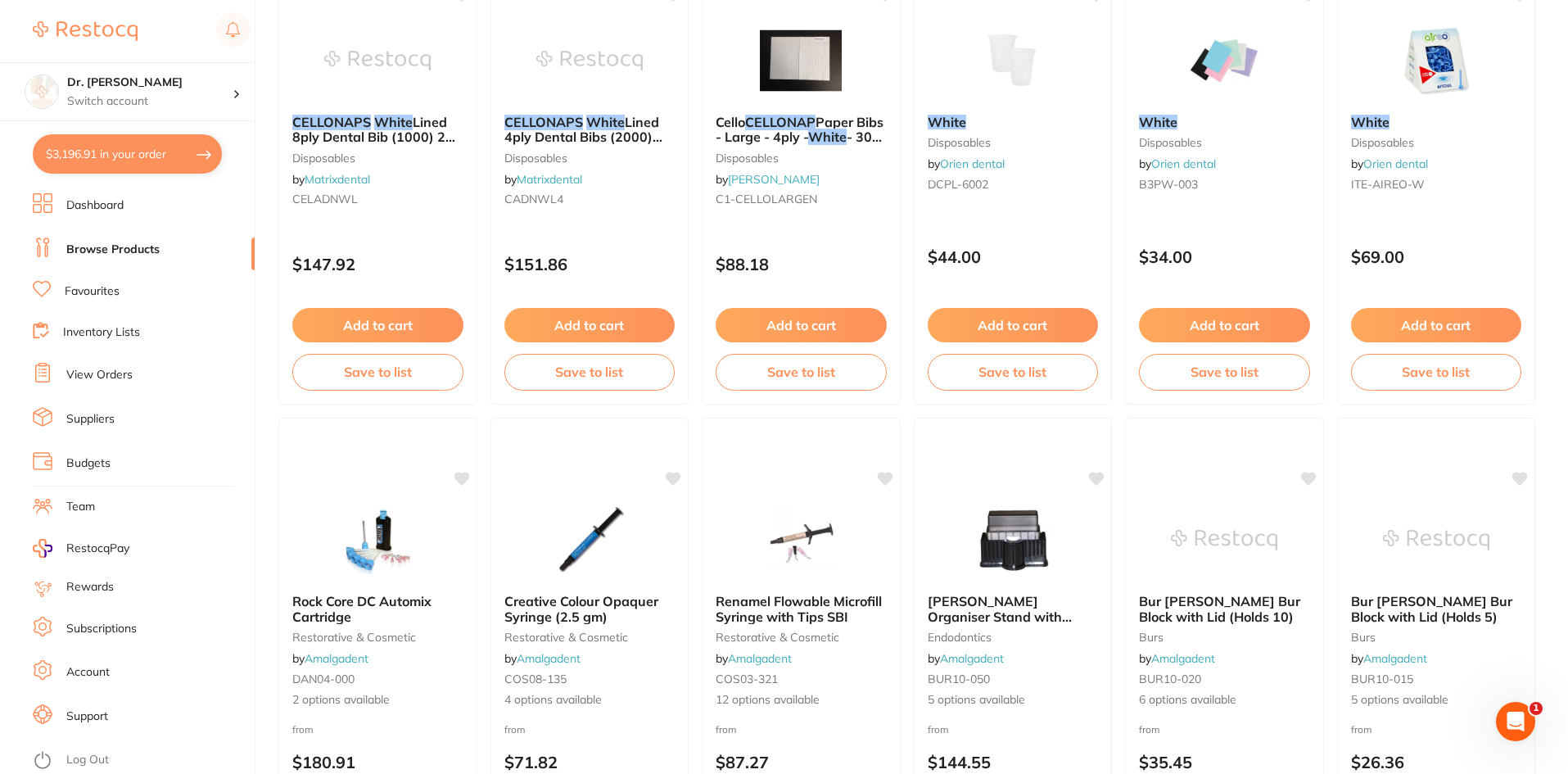
scroll to position [0, 0]
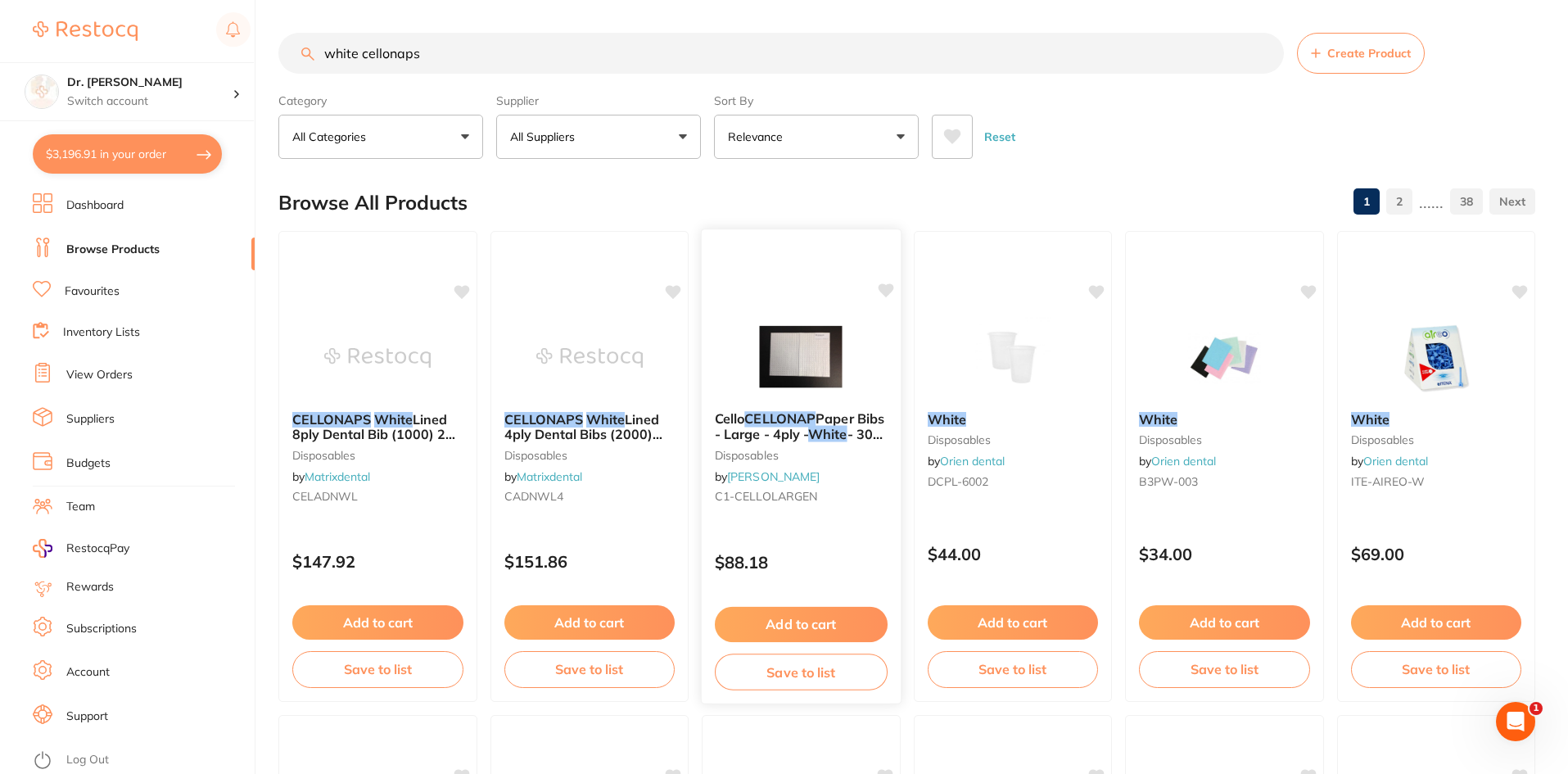
click at [763, 626] on button "Add to cart" at bounding box center [801, 625] width 173 height 35
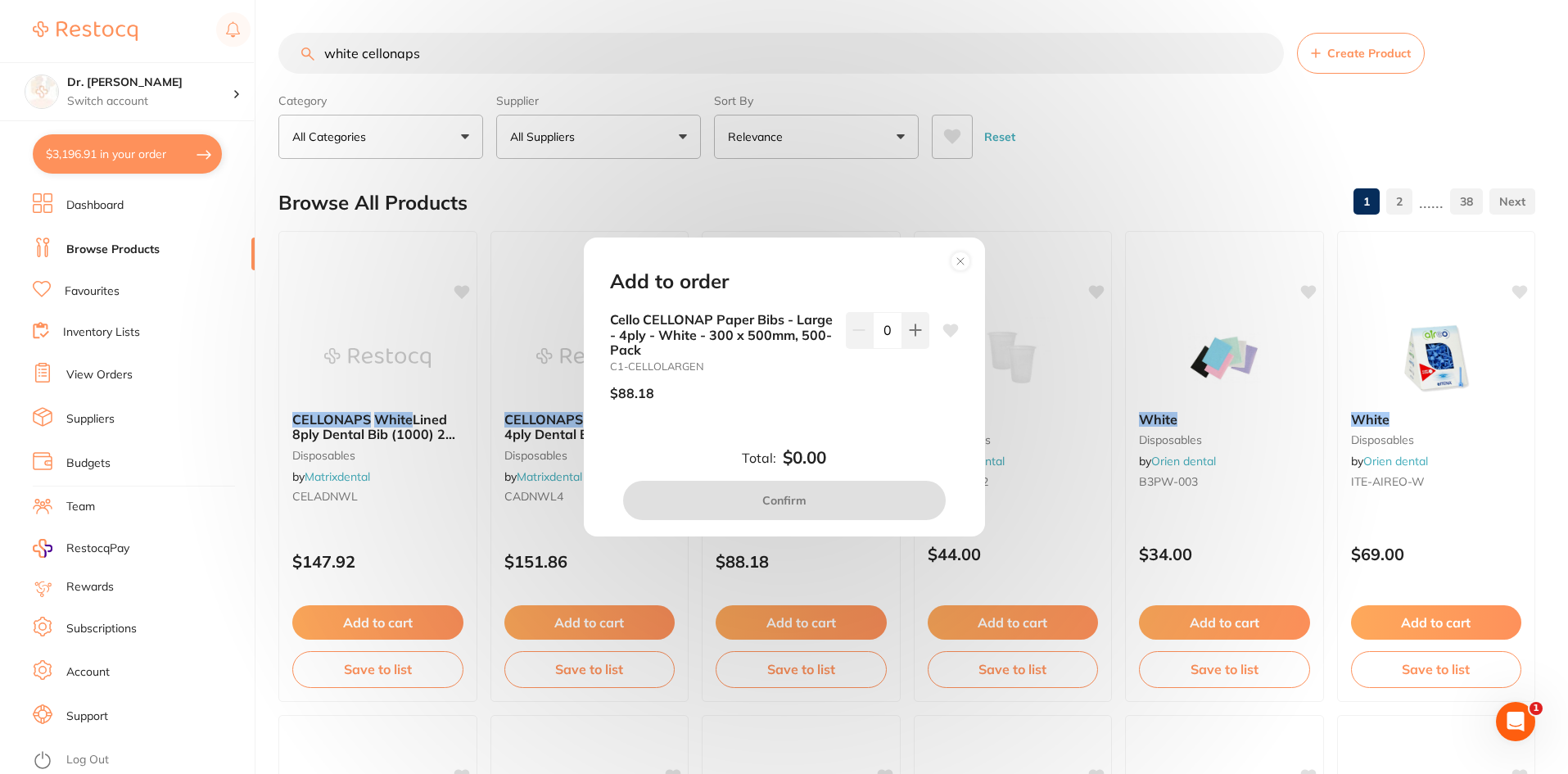
click at [960, 254] on circle at bounding box center [960, 260] width 19 height 19
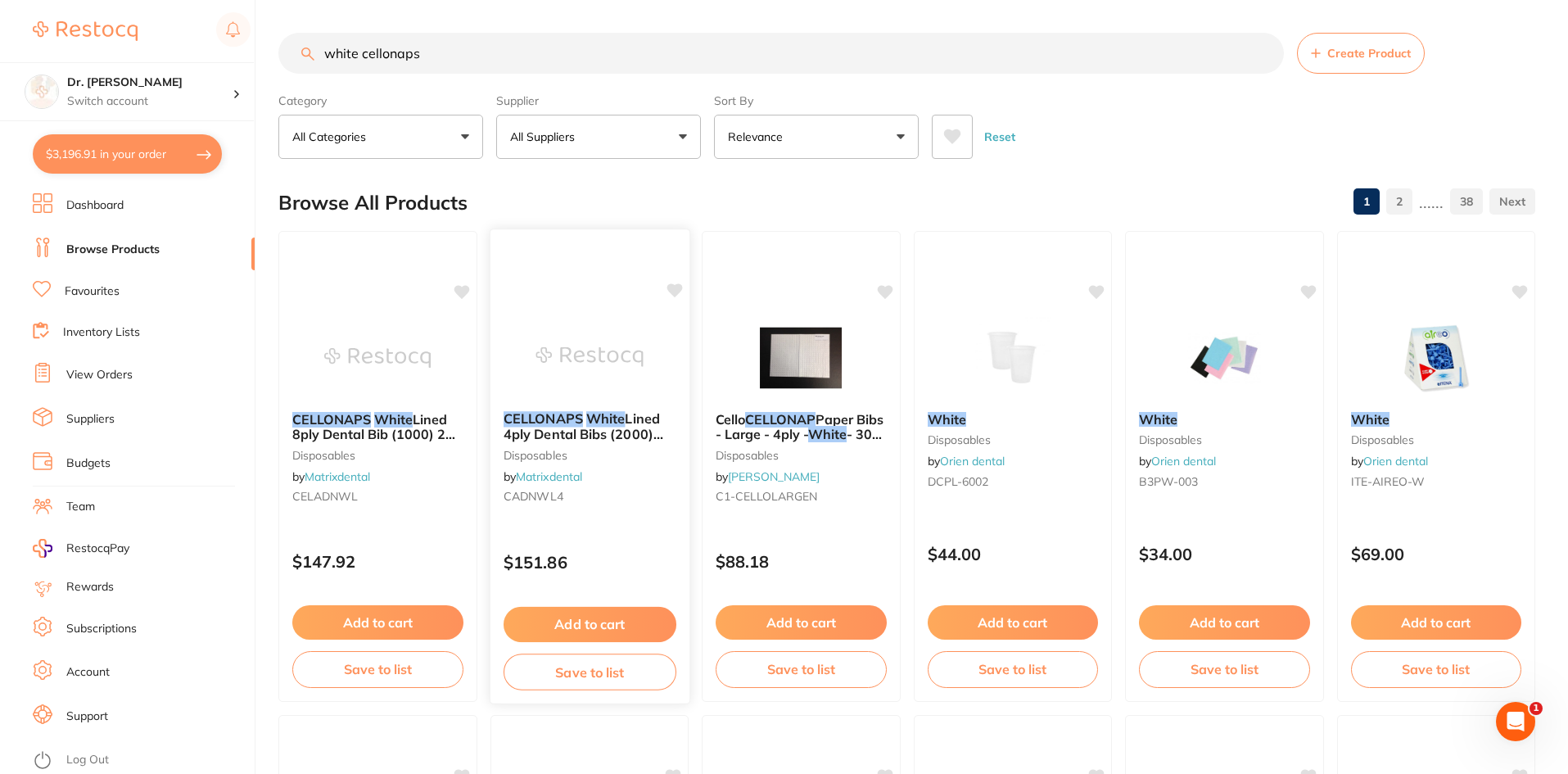
click at [595, 629] on button "Add to cart" at bounding box center [589, 625] width 173 height 35
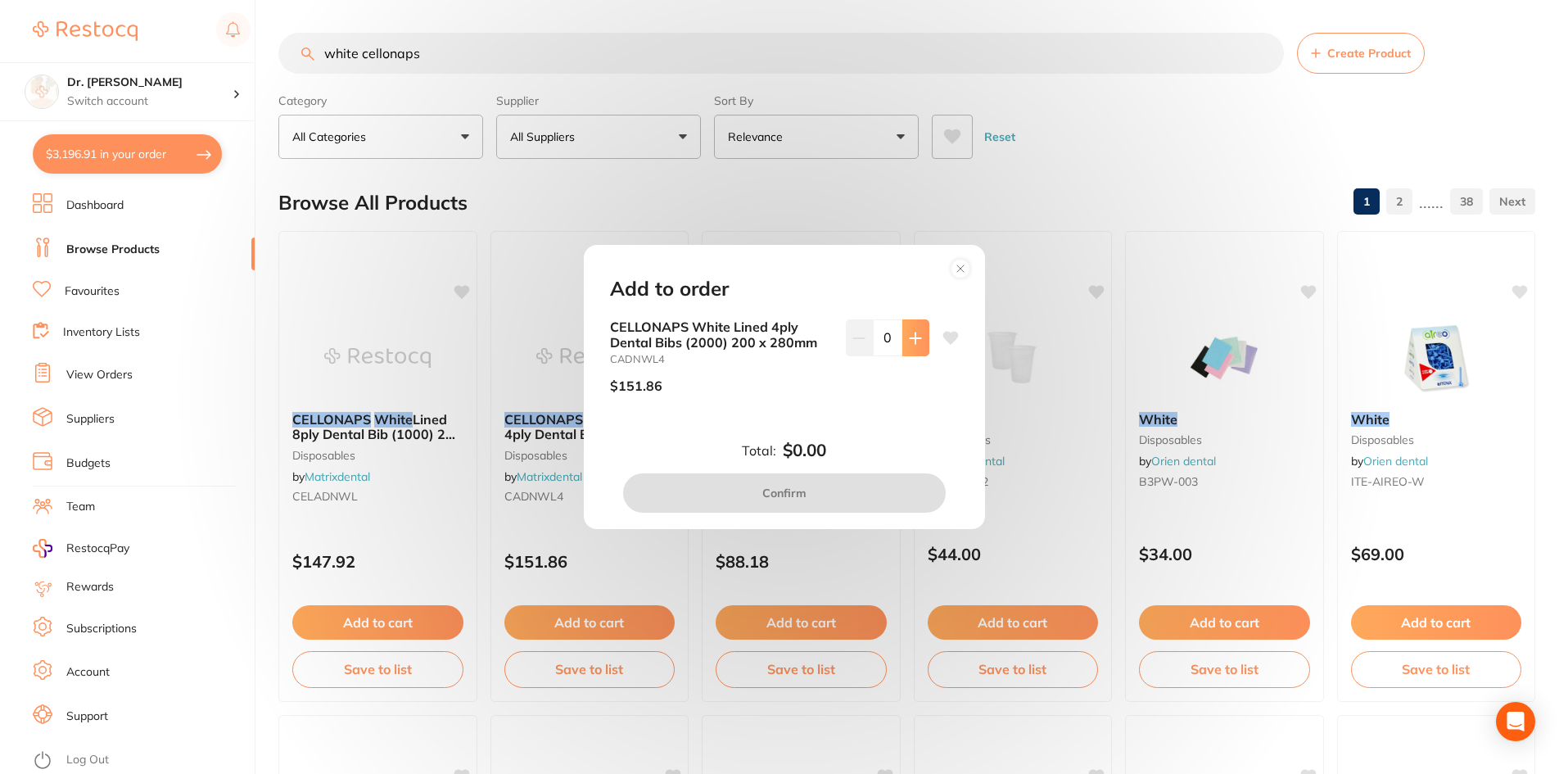
click at [904, 345] on button at bounding box center [916, 337] width 27 height 36
type input "1"
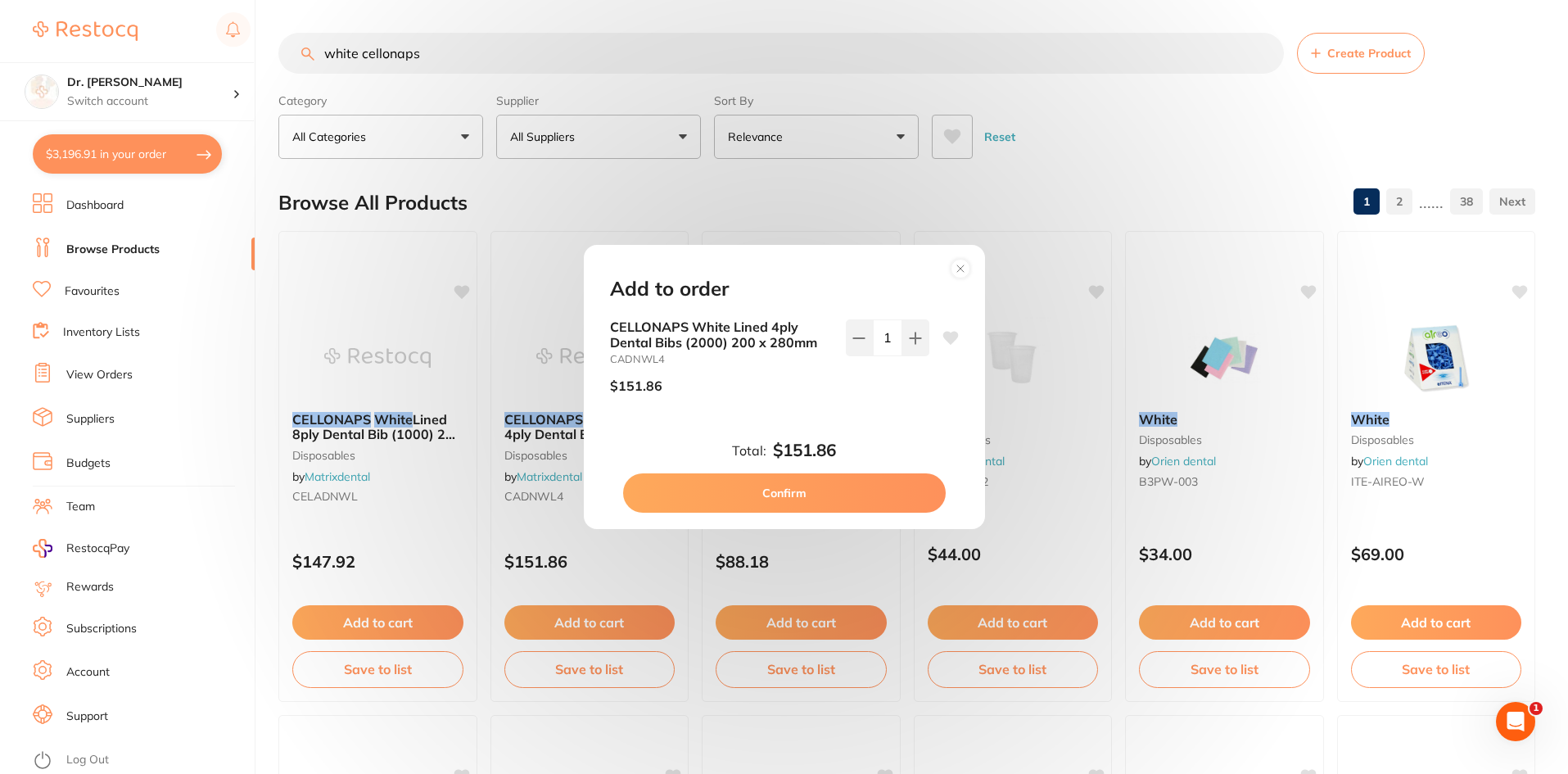
click at [831, 496] on button "Confirm" at bounding box center [785, 493] width 323 height 39
checkbox input "false"
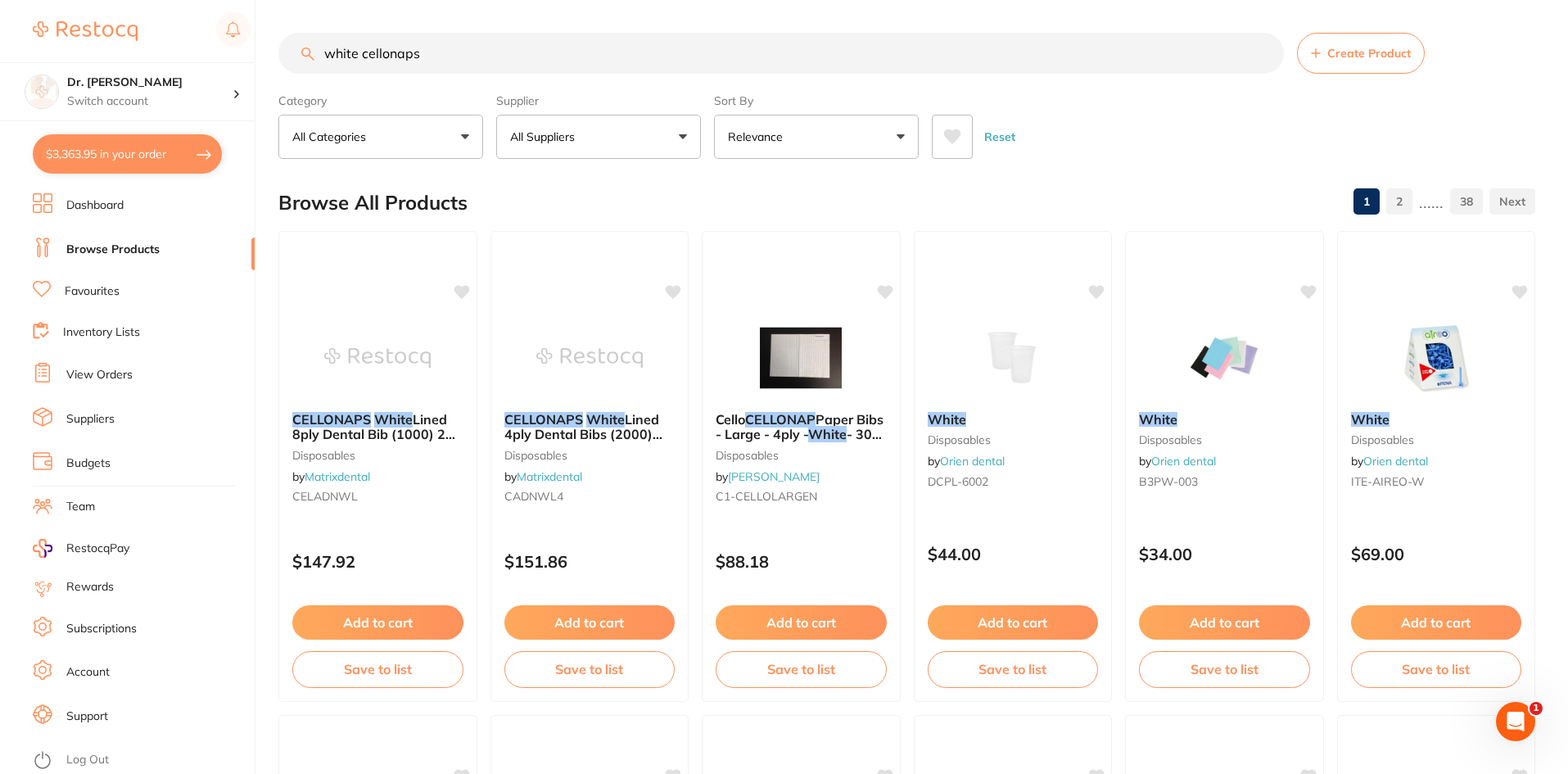
scroll to position [2793, 0]
drag, startPoint x: 671, startPoint y: 288, endPoint x: 610, endPoint y: 310, distance: 64.8
click at [671, 288] on icon at bounding box center [674, 290] width 16 height 14
click at [463, 292] on icon at bounding box center [462, 290] width 16 height 14
click at [460, 294] on icon at bounding box center [462, 290] width 16 height 14
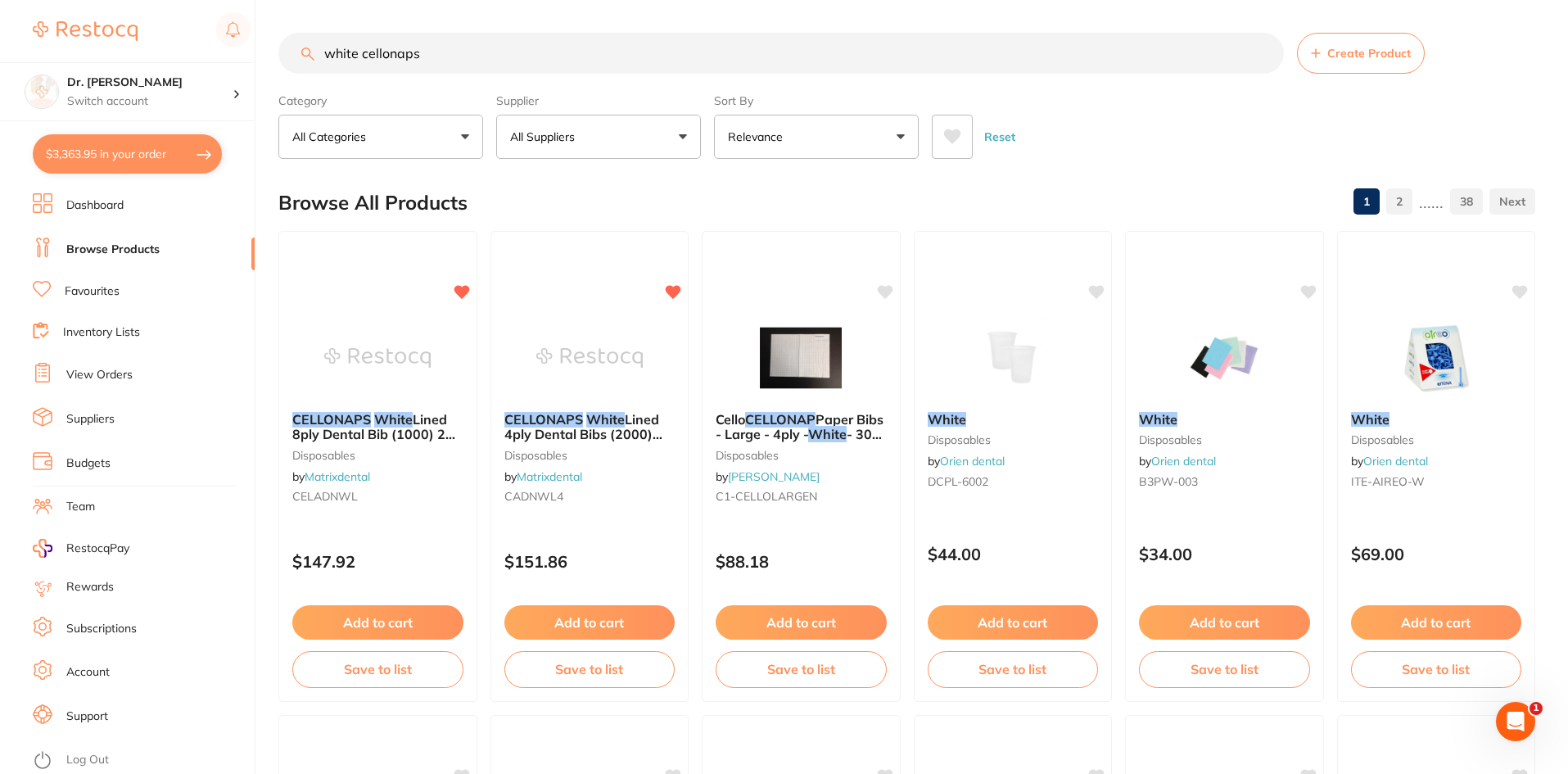
click at [197, 299] on li "Favourites" at bounding box center [144, 291] width 222 height 21
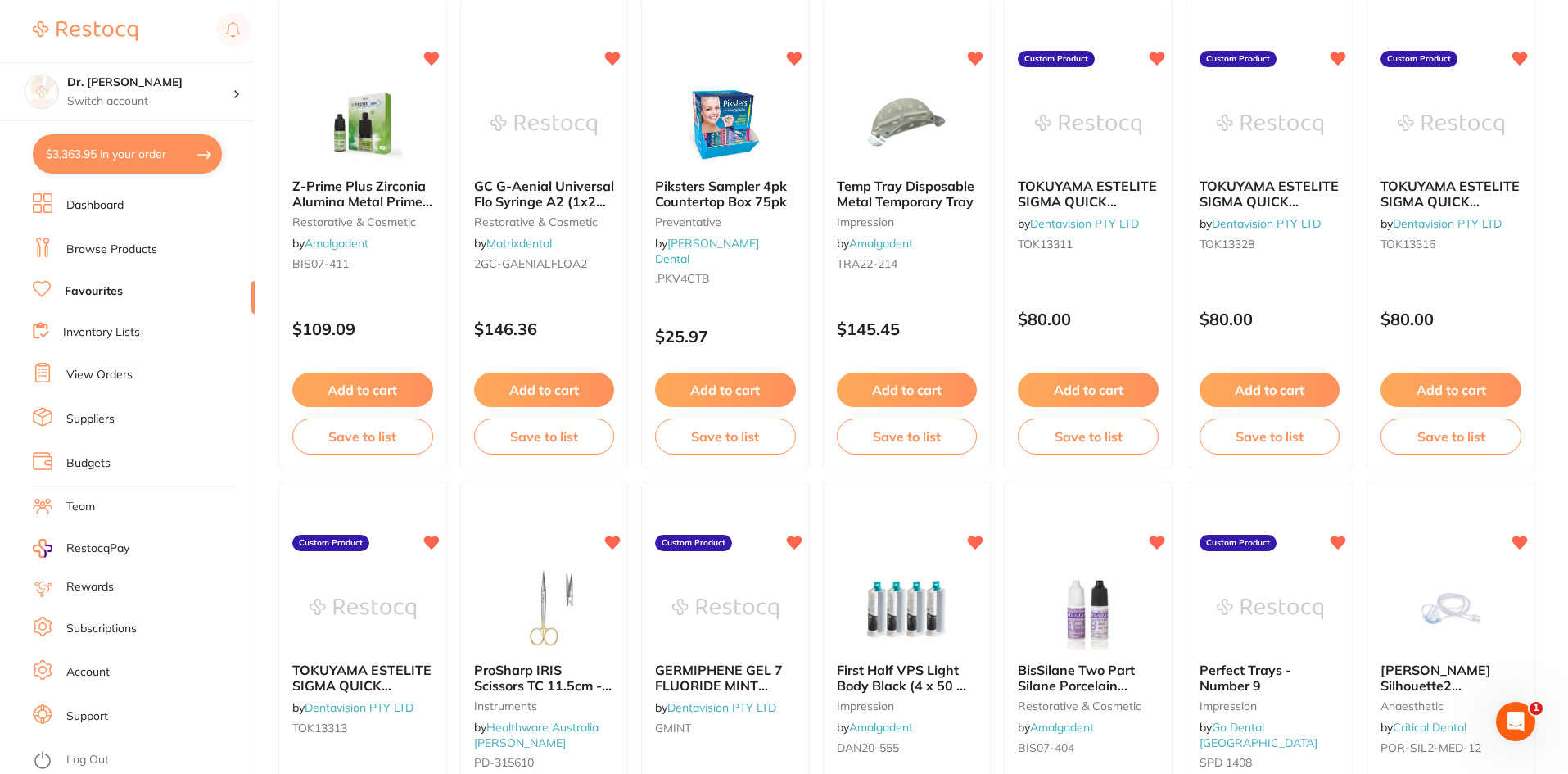
scroll to position [1884, 0]
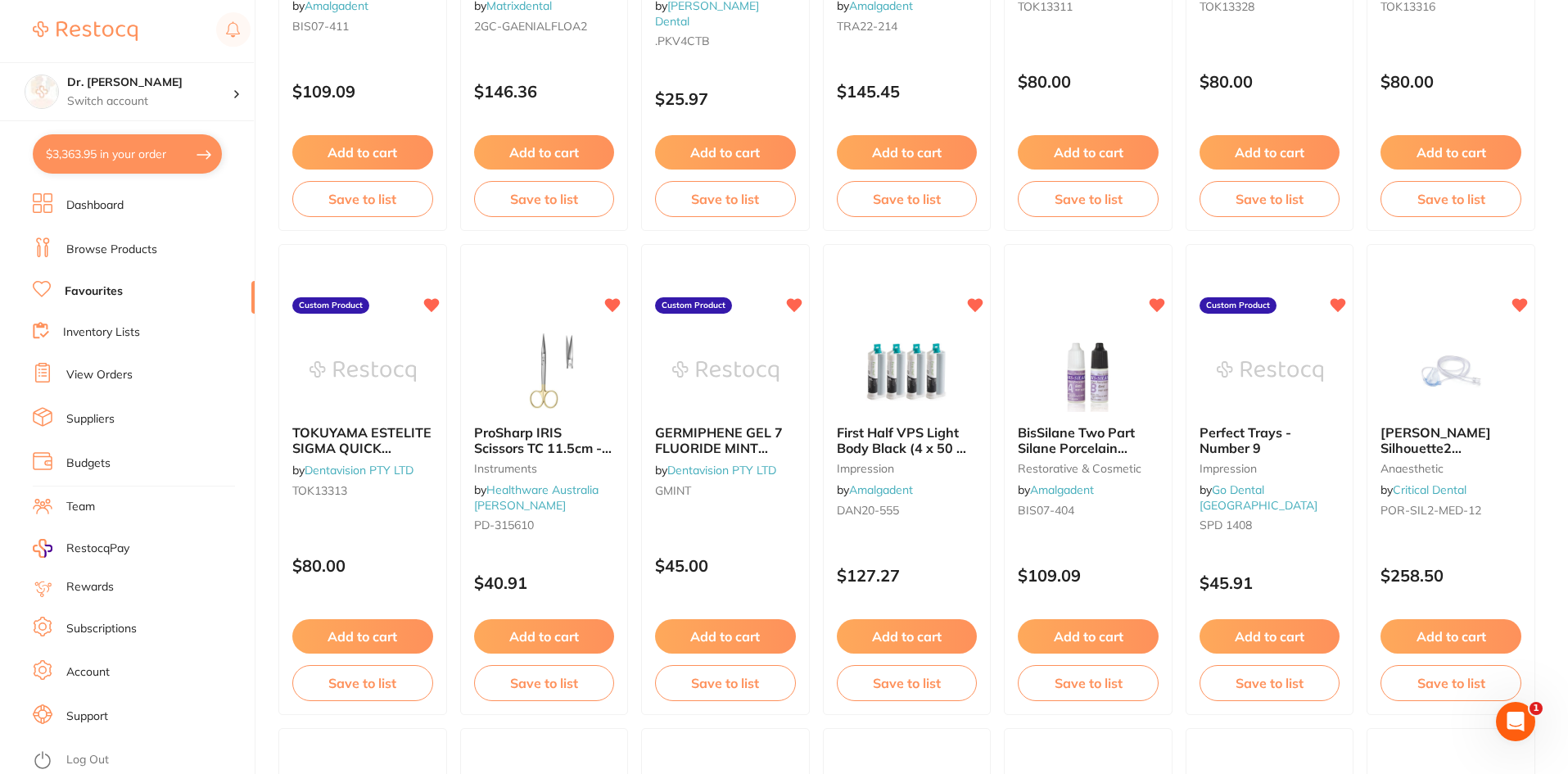
click at [107, 364] on li "View Orders" at bounding box center [144, 375] width 222 height 24
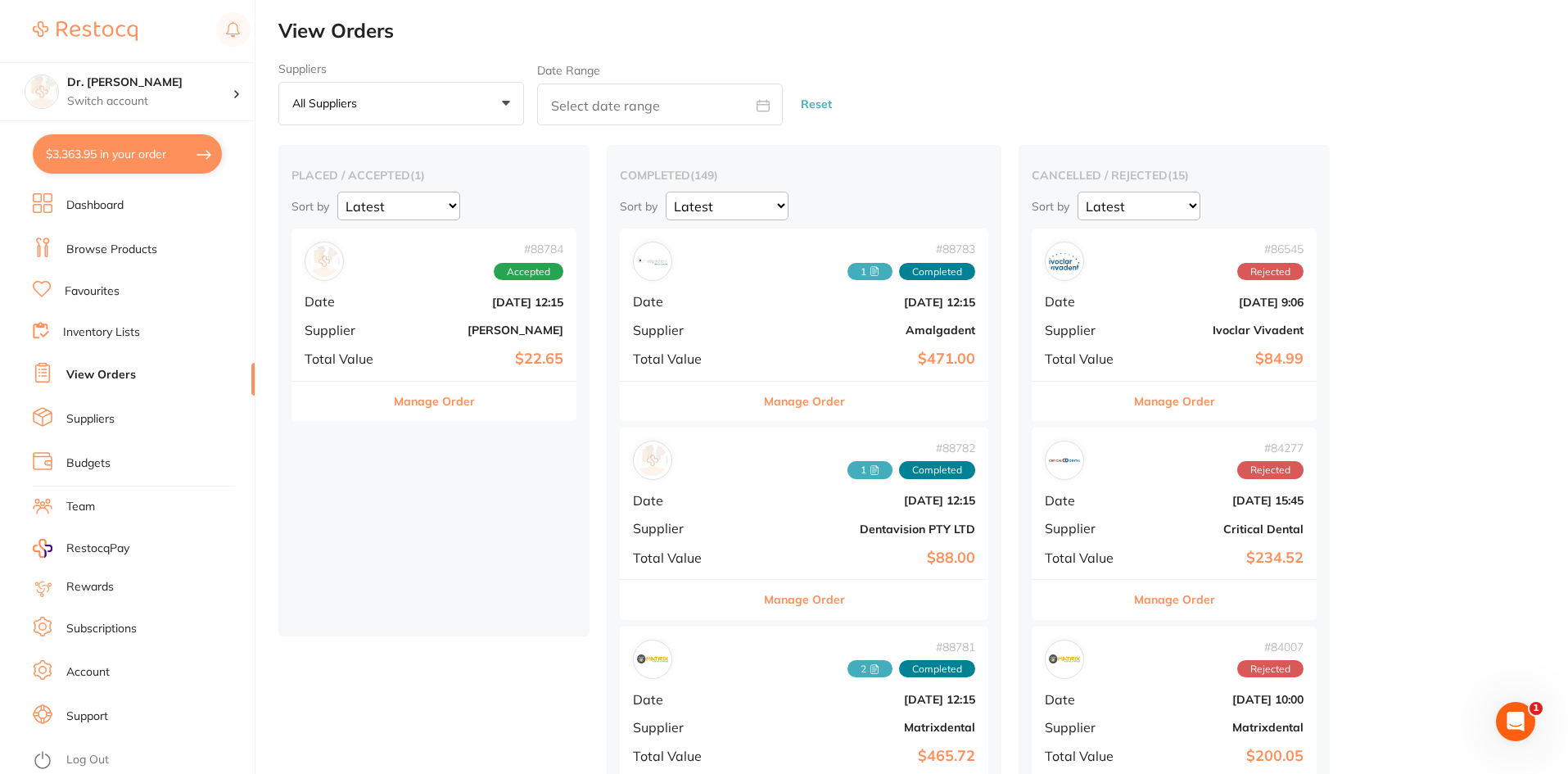
click at [108, 325] on link "Inventory Lists" at bounding box center [102, 332] width 77 height 17
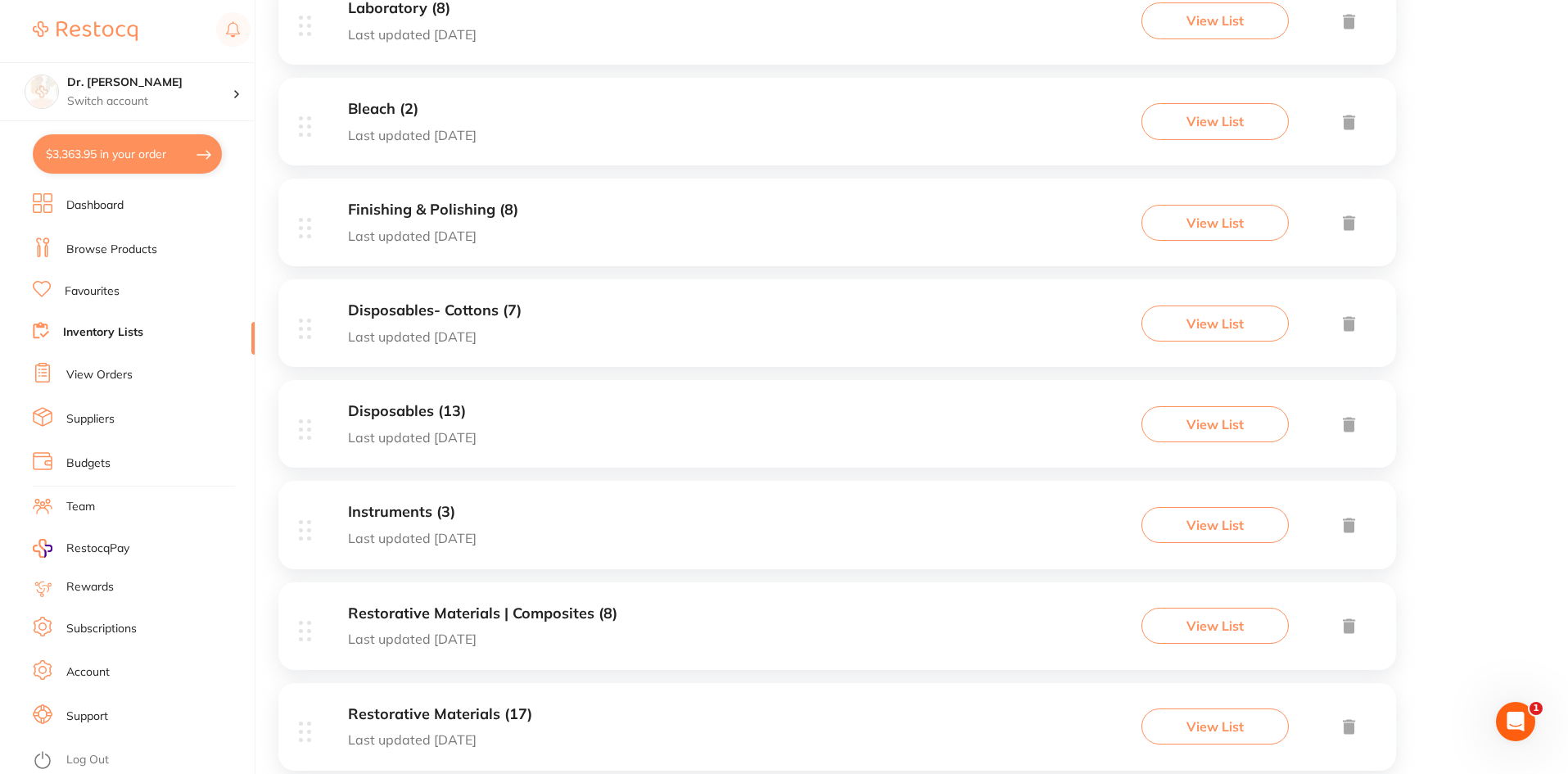
scroll to position [1474, 0]
click at [477, 310] on h3 "Disposables- Cottons (7)" at bounding box center [435, 309] width 174 height 17
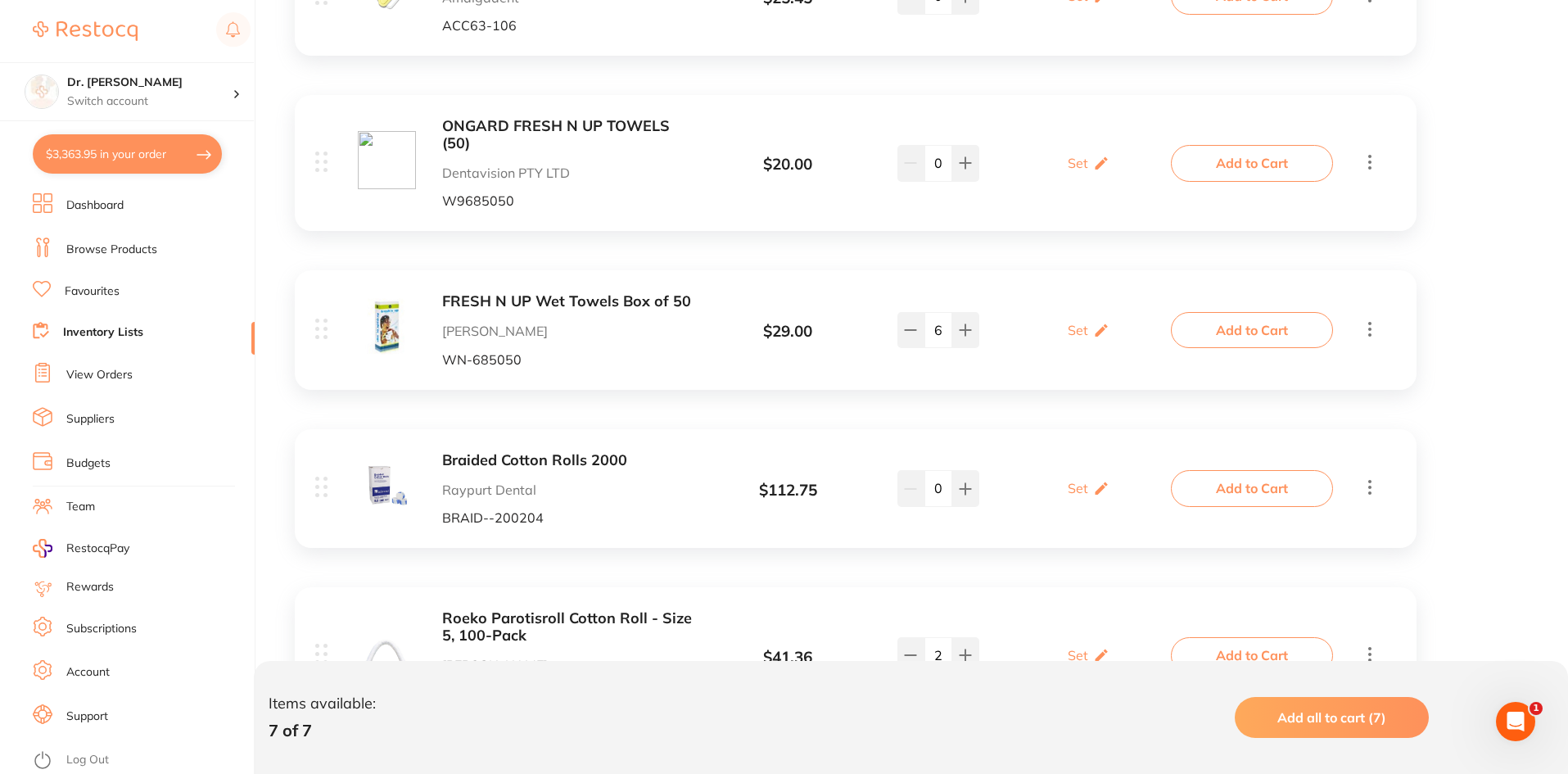
scroll to position [912, 0]
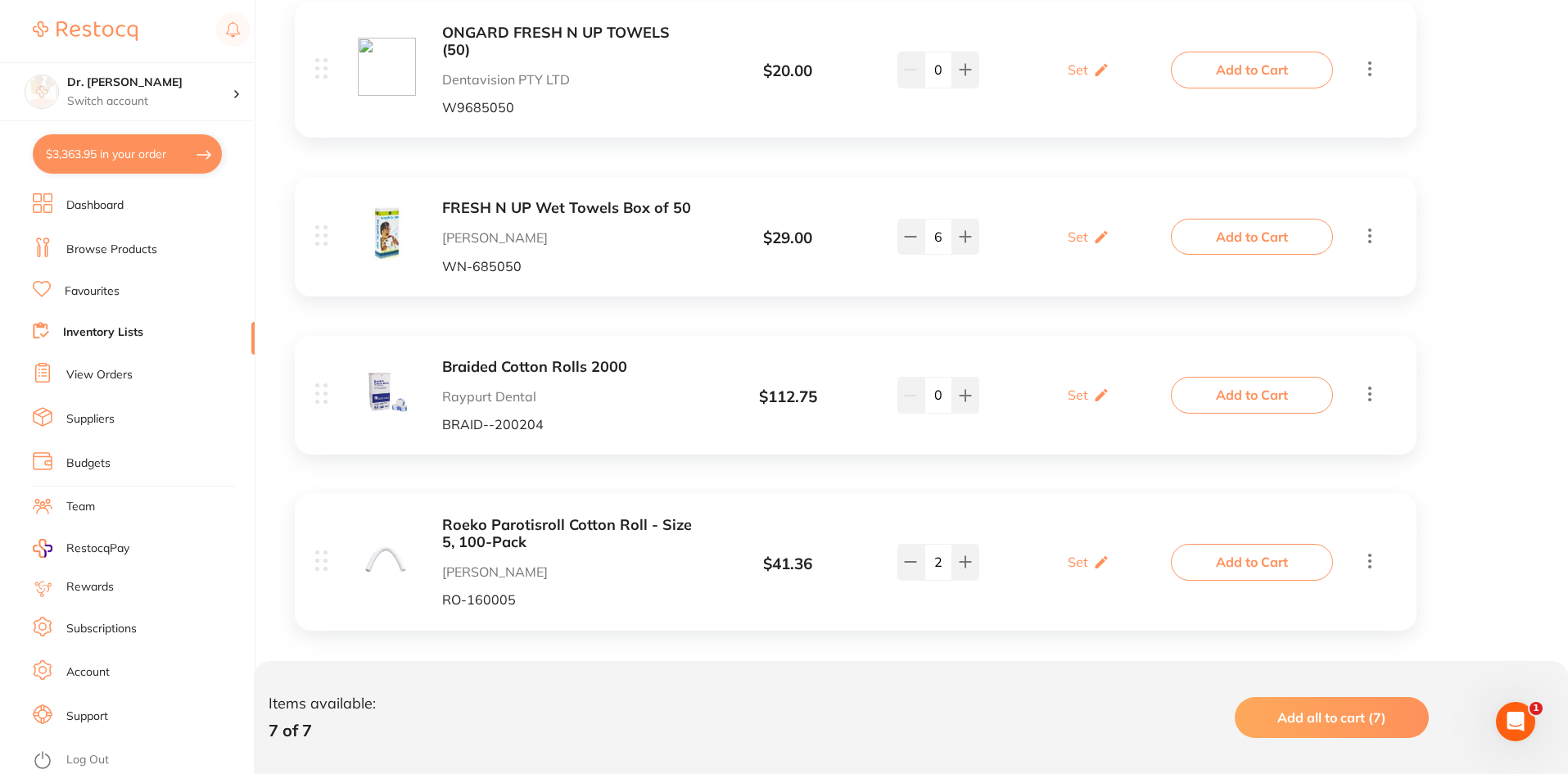
click at [115, 340] on link "Inventory Lists" at bounding box center [104, 332] width 80 height 17
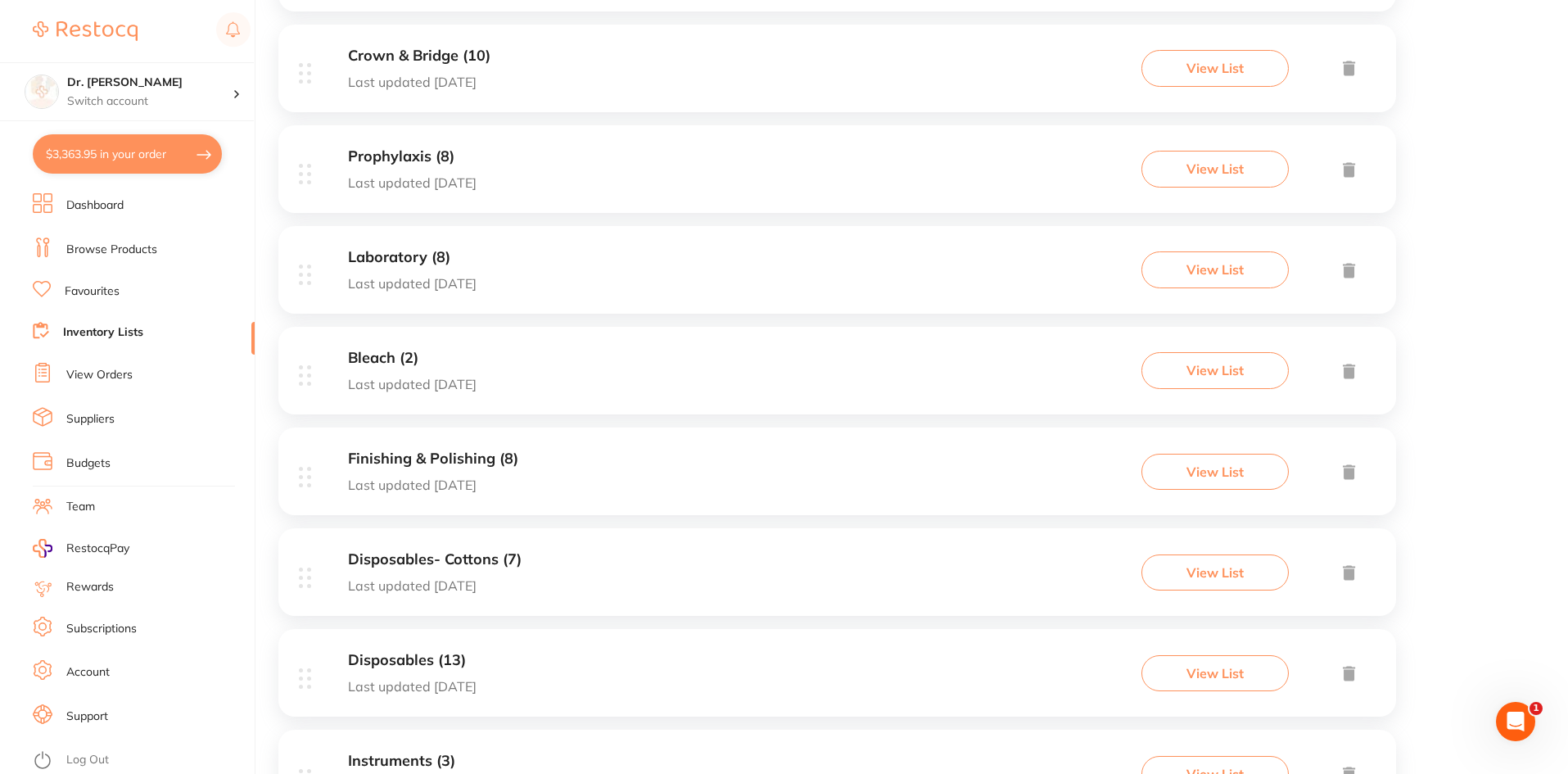
scroll to position [1311, 0]
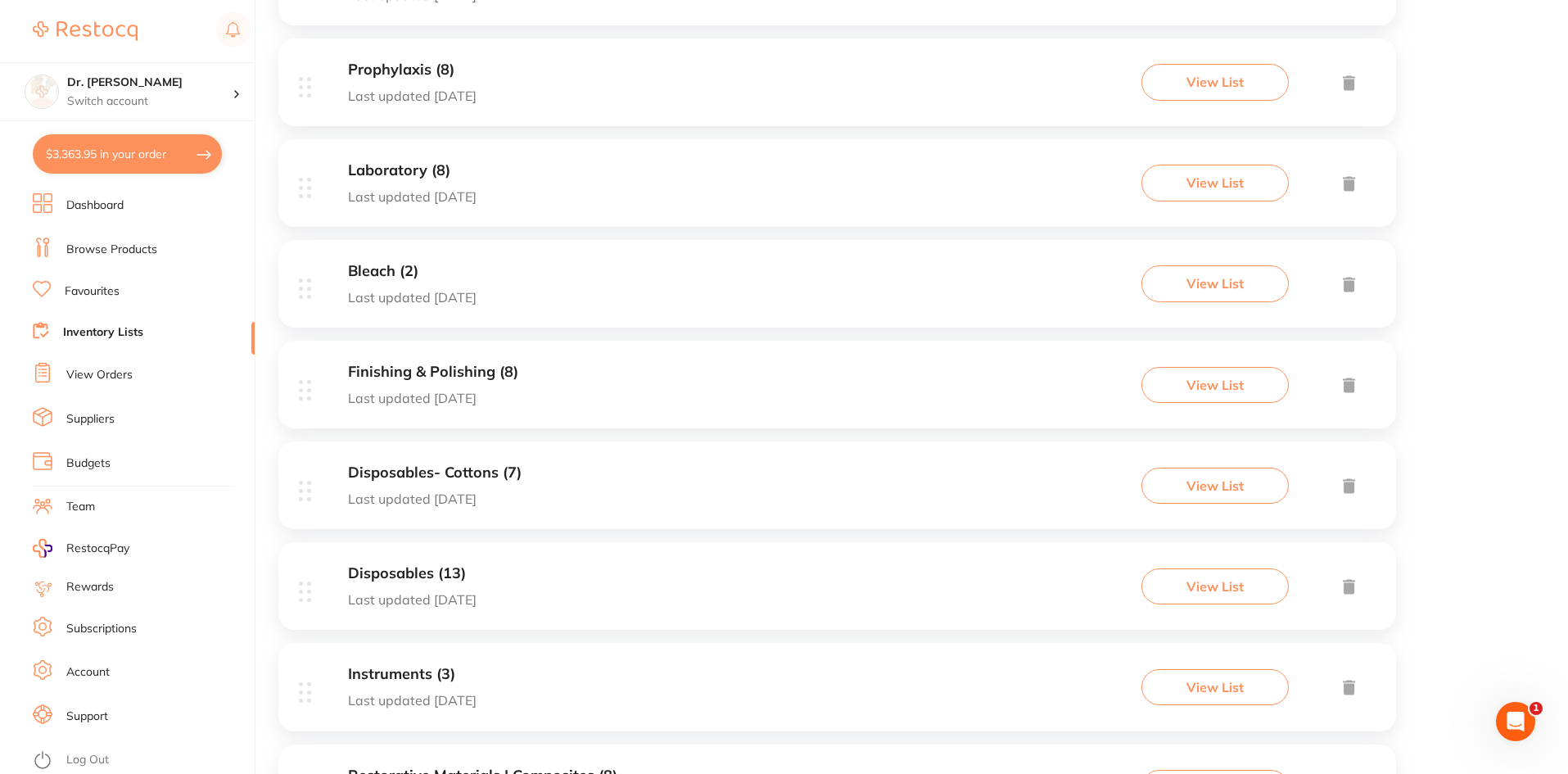
click at [459, 594] on p "Last updated 44 days ago" at bounding box center [413, 599] width 129 height 15
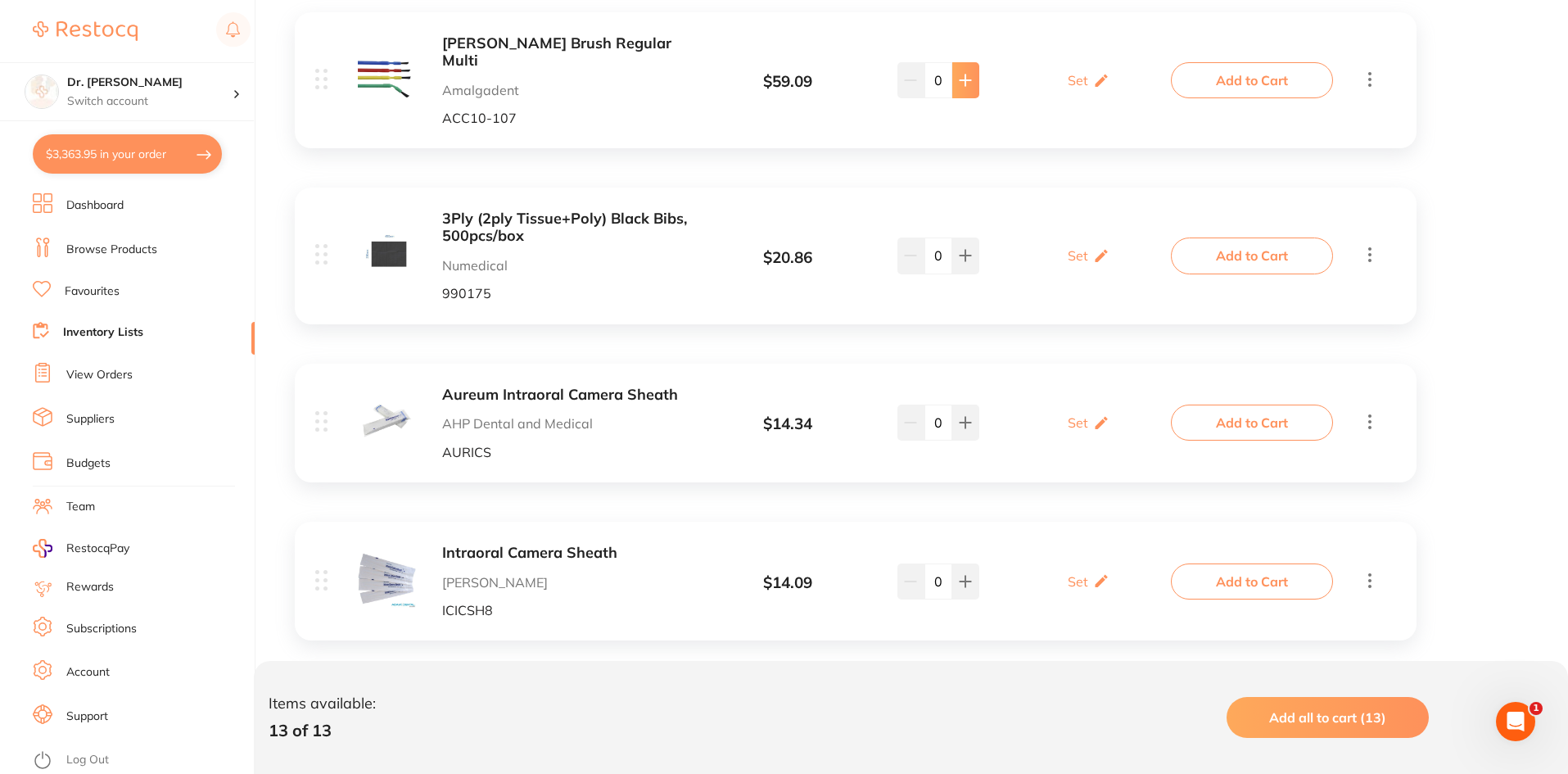
click at [971, 74] on icon at bounding box center [965, 80] width 13 height 13
type input "1"
click at [1254, 77] on button "Add to Cart" at bounding box center [1253, 80] width 162 height 36
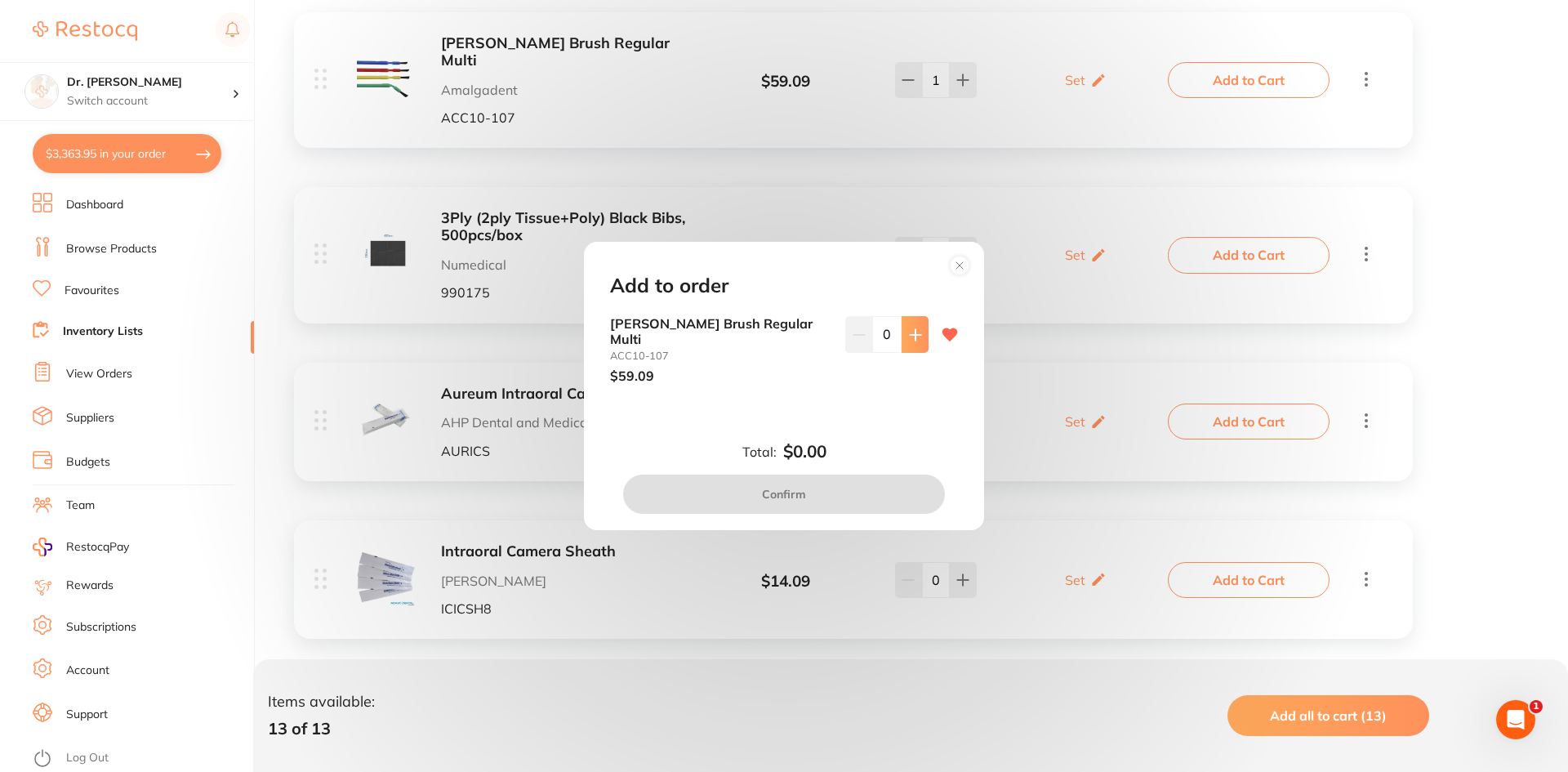
click at [908, 334] on button at bounding box center [915, 334] width 27 height 36
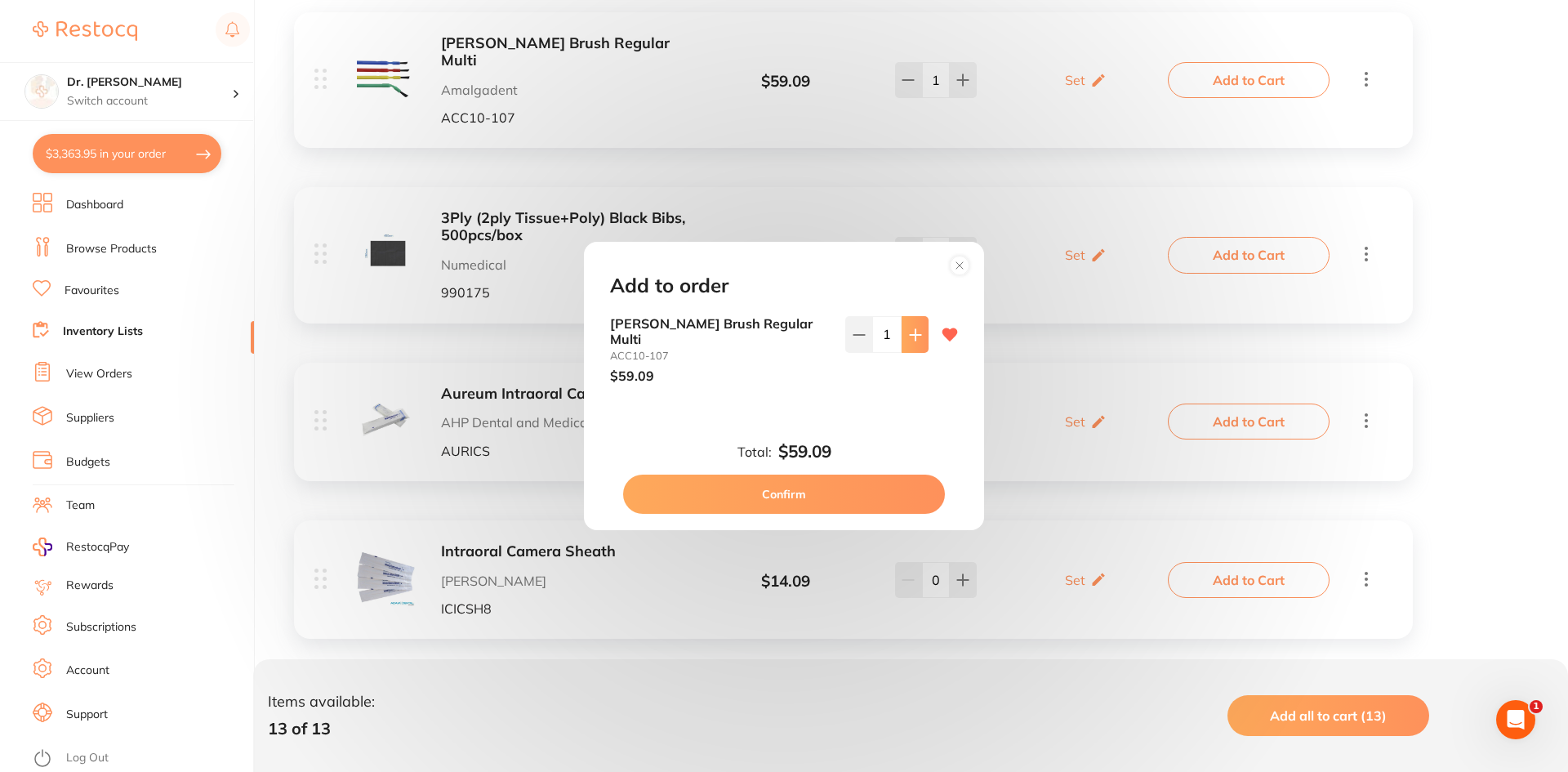
click at [902, 345] on button at bounding box center [915, 334] width 27 height 36
type input "2"
click at [798, 489] on button "Confirm" at bounding box center [784, 494] width 322 height 39
checkbox input "false"
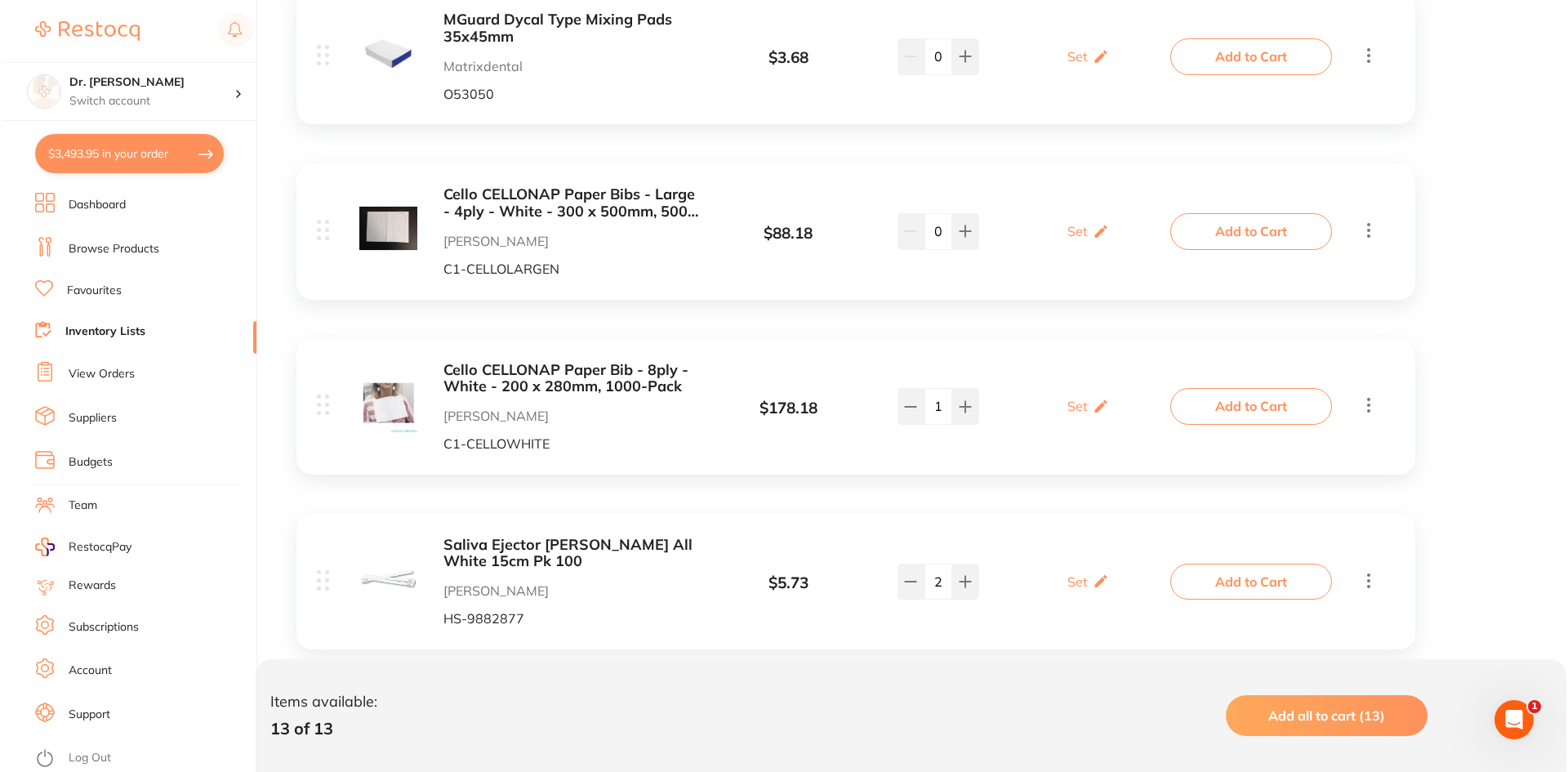
scroll to position [1976, 0]
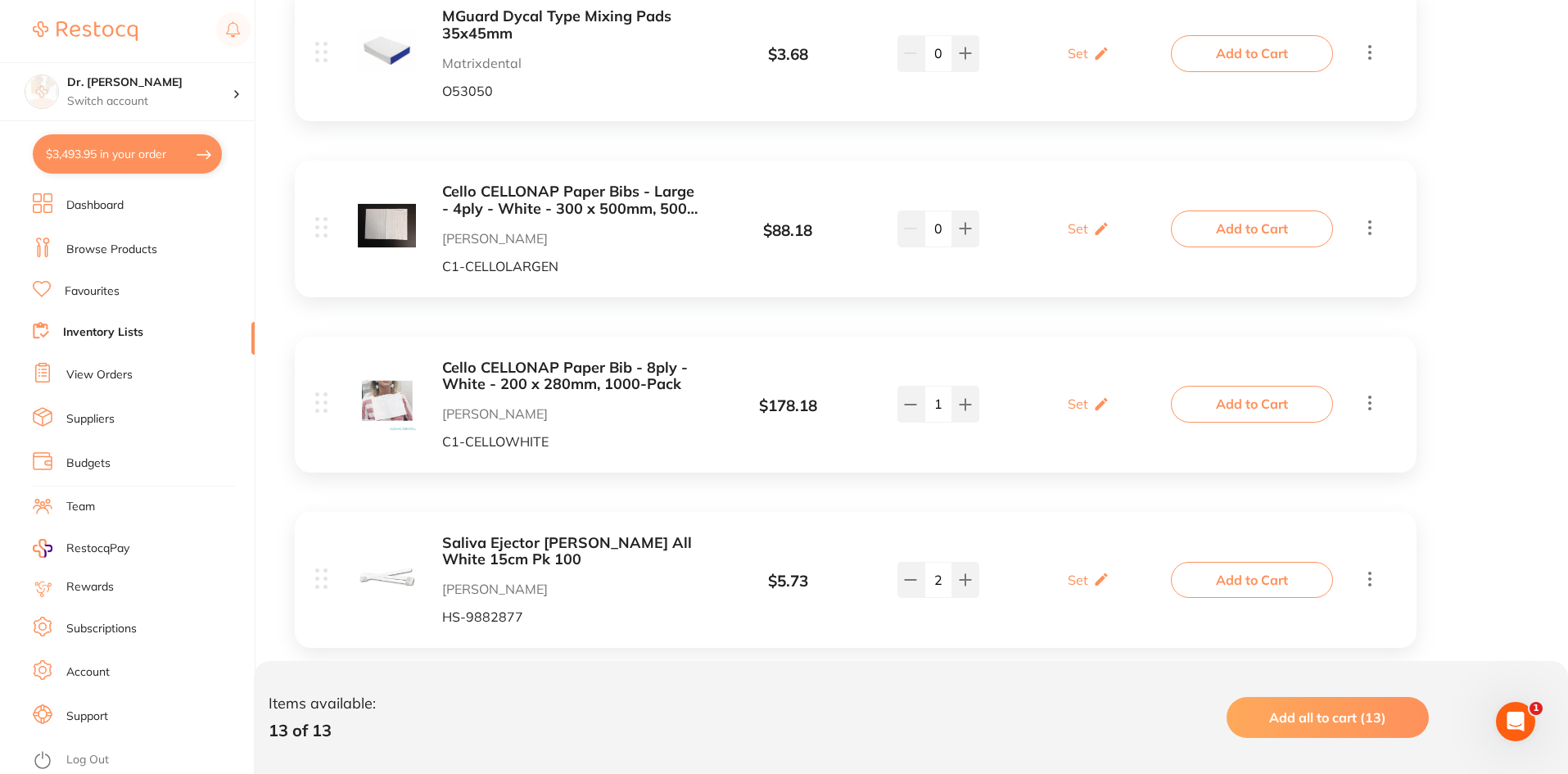
click at [1208, 386] on button "Add to Cart" at bounding box center [1253, 403] width 162 height 36
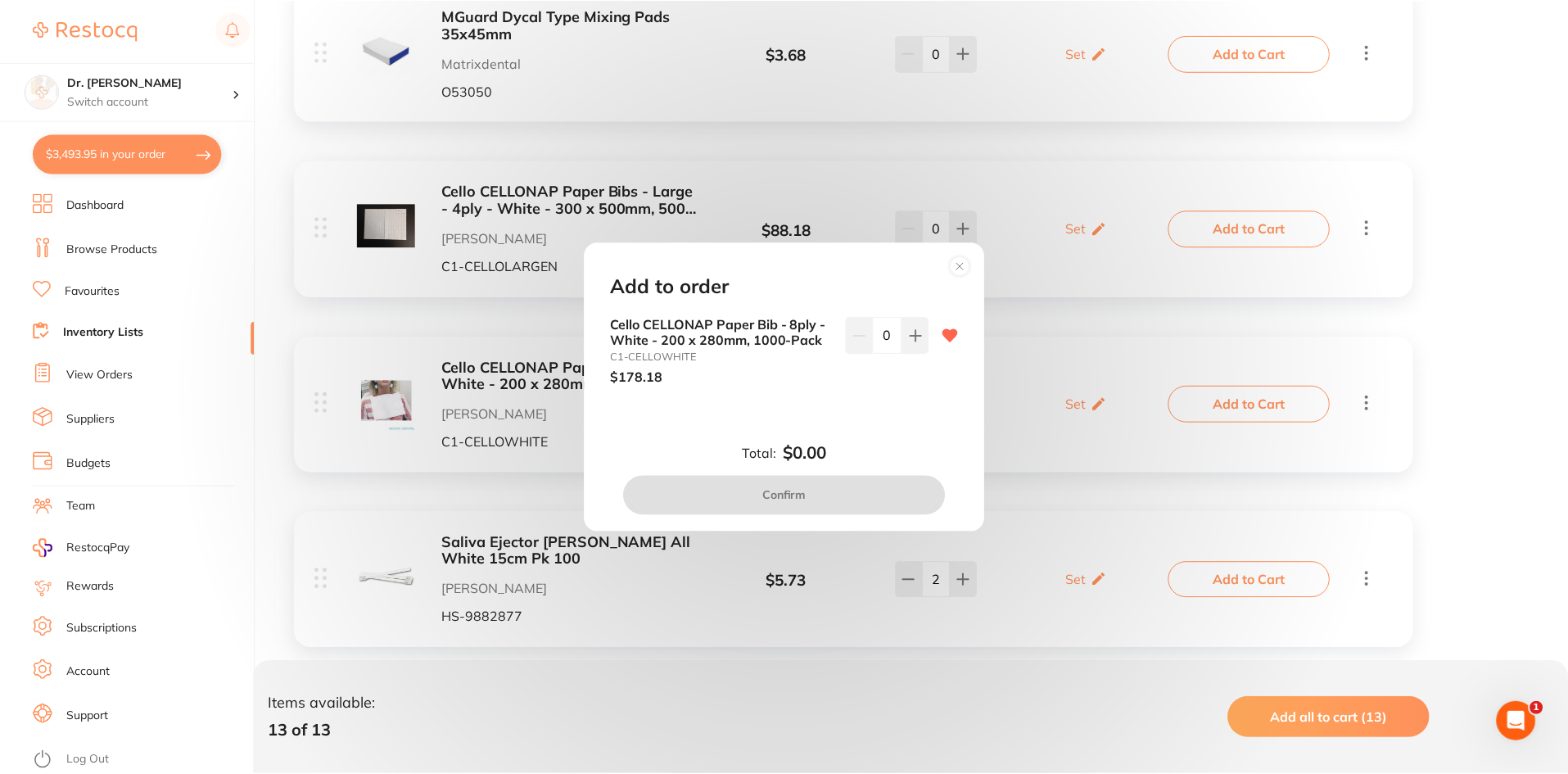
scroll to position [0, 0]
click at [905, 344] on button at bounding box center [917, 335] width 27 height 36
type input "1"
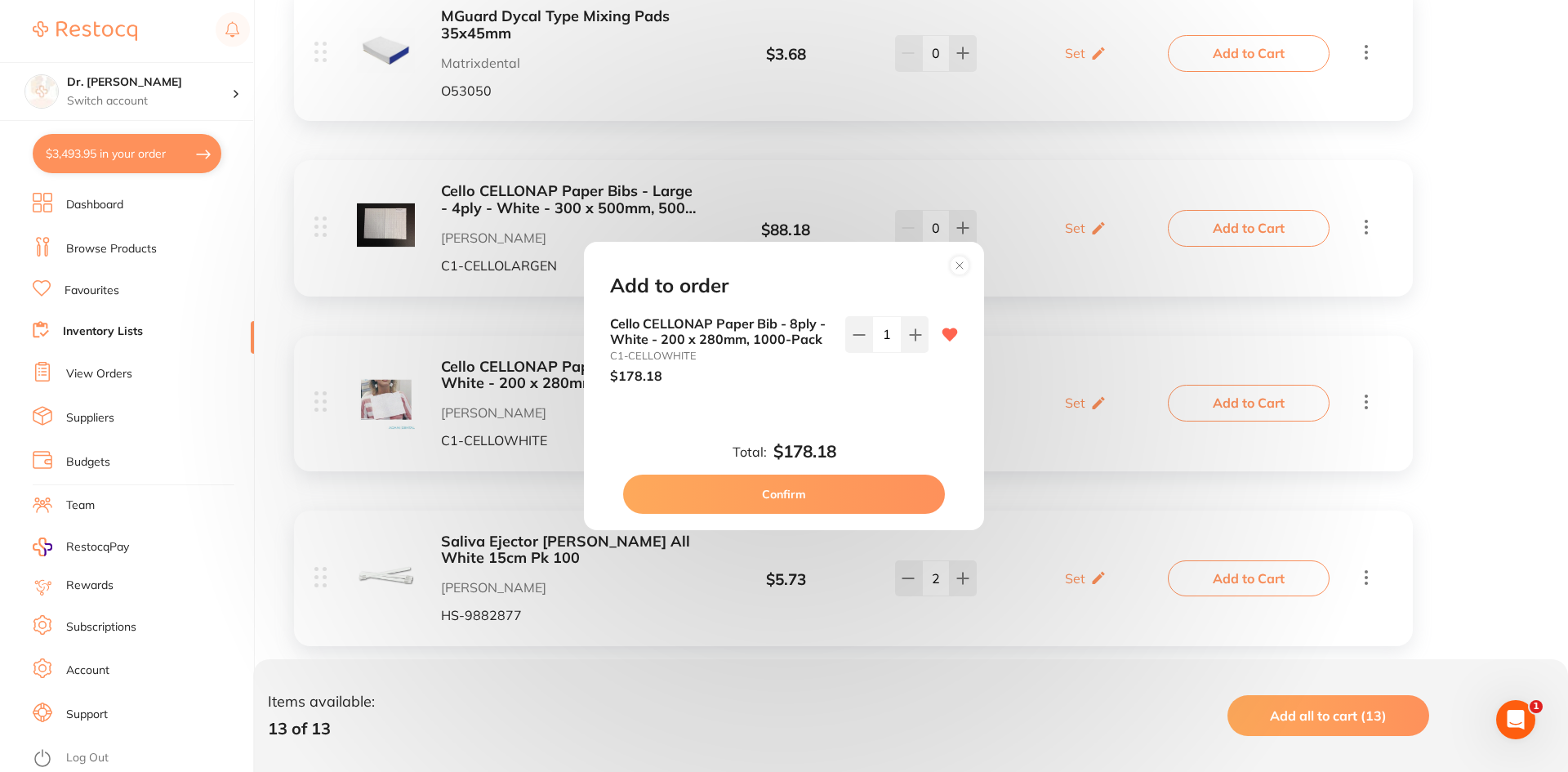
click at [960, 262] on circle at bounding box center [960, 265] width 19 height 19
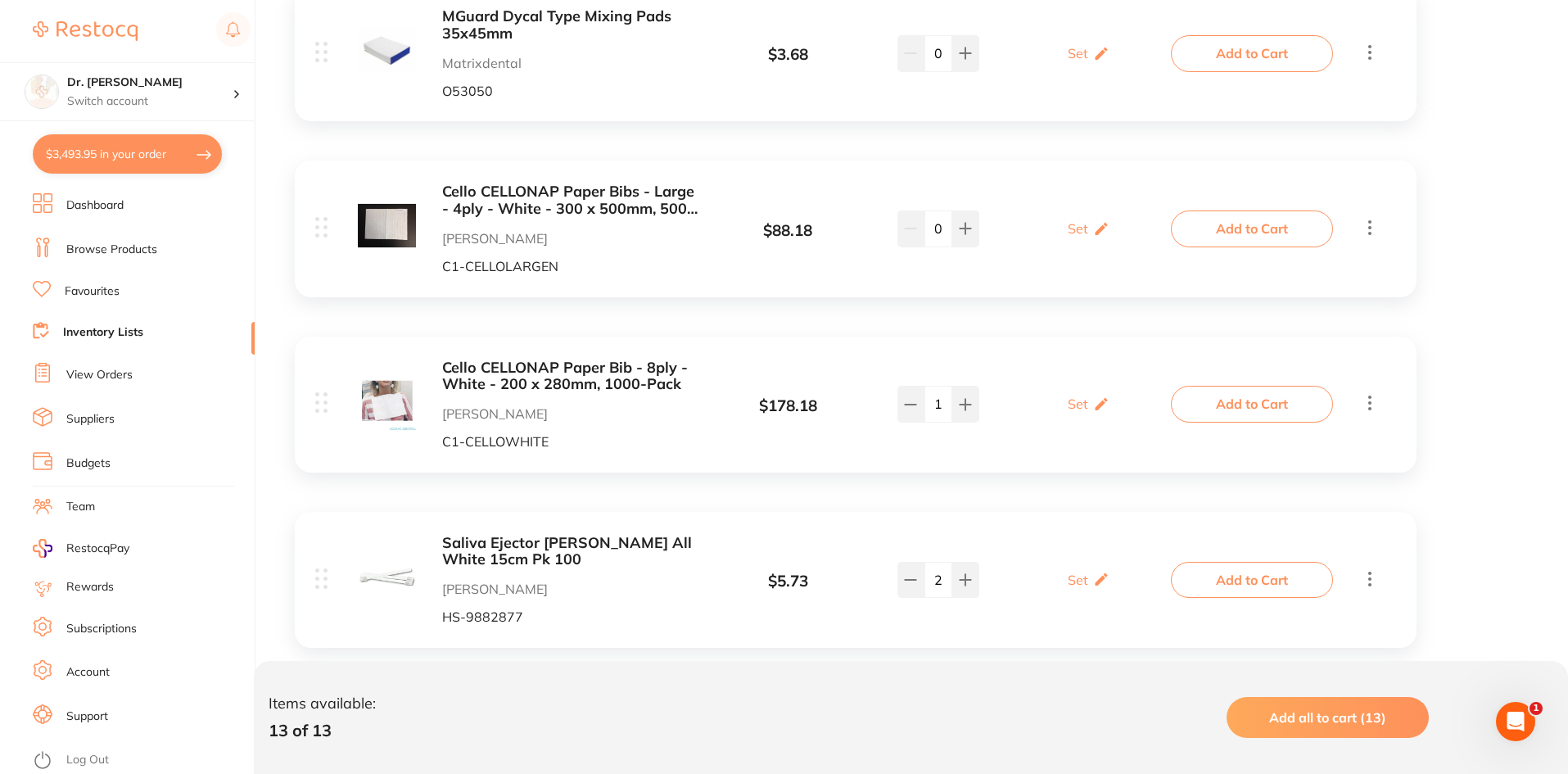
click at [77, 380] on link "View Orders" at bounding box center [99, 375] width 66 height 17
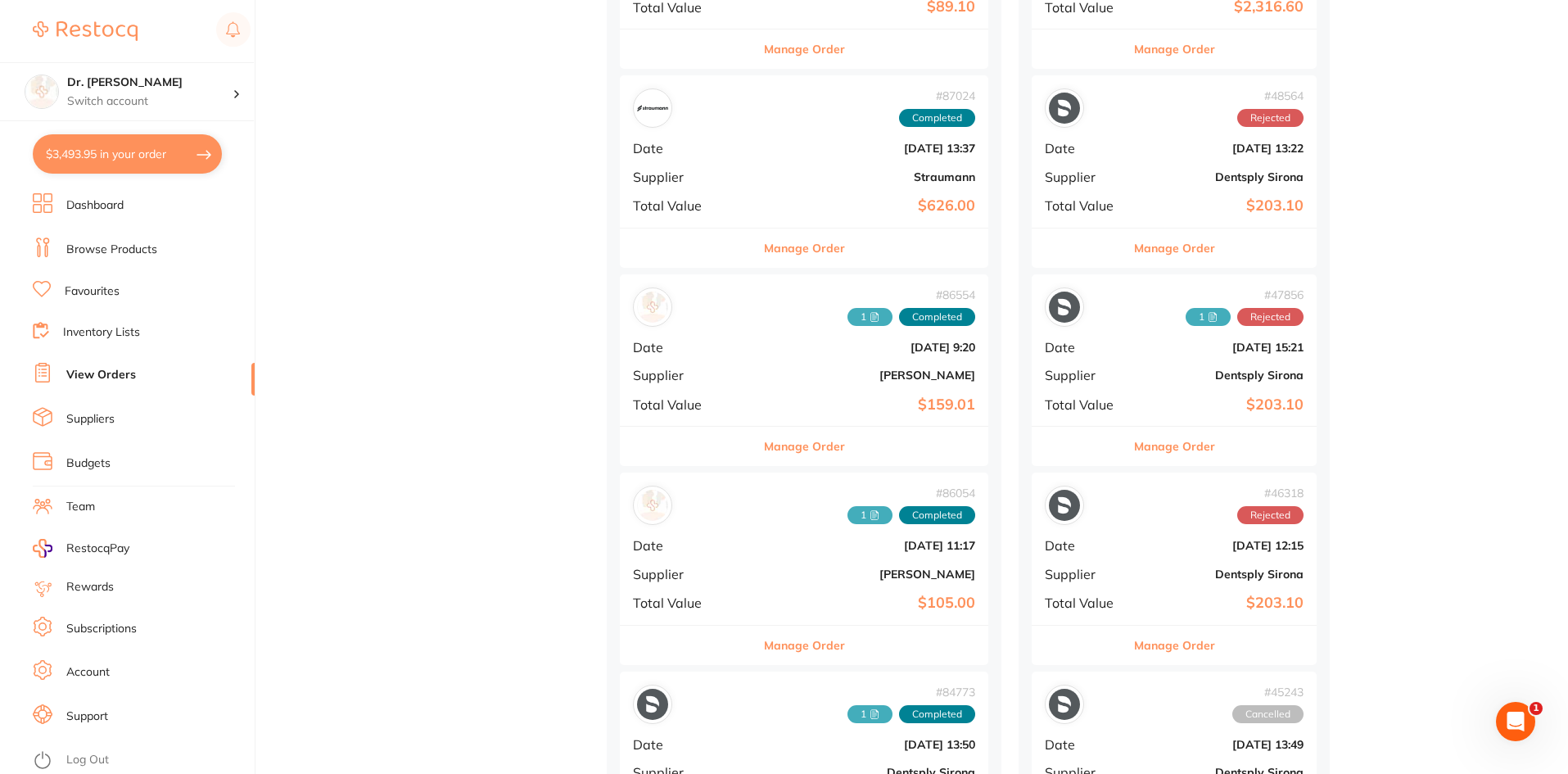
scroll to position [1229, 0]
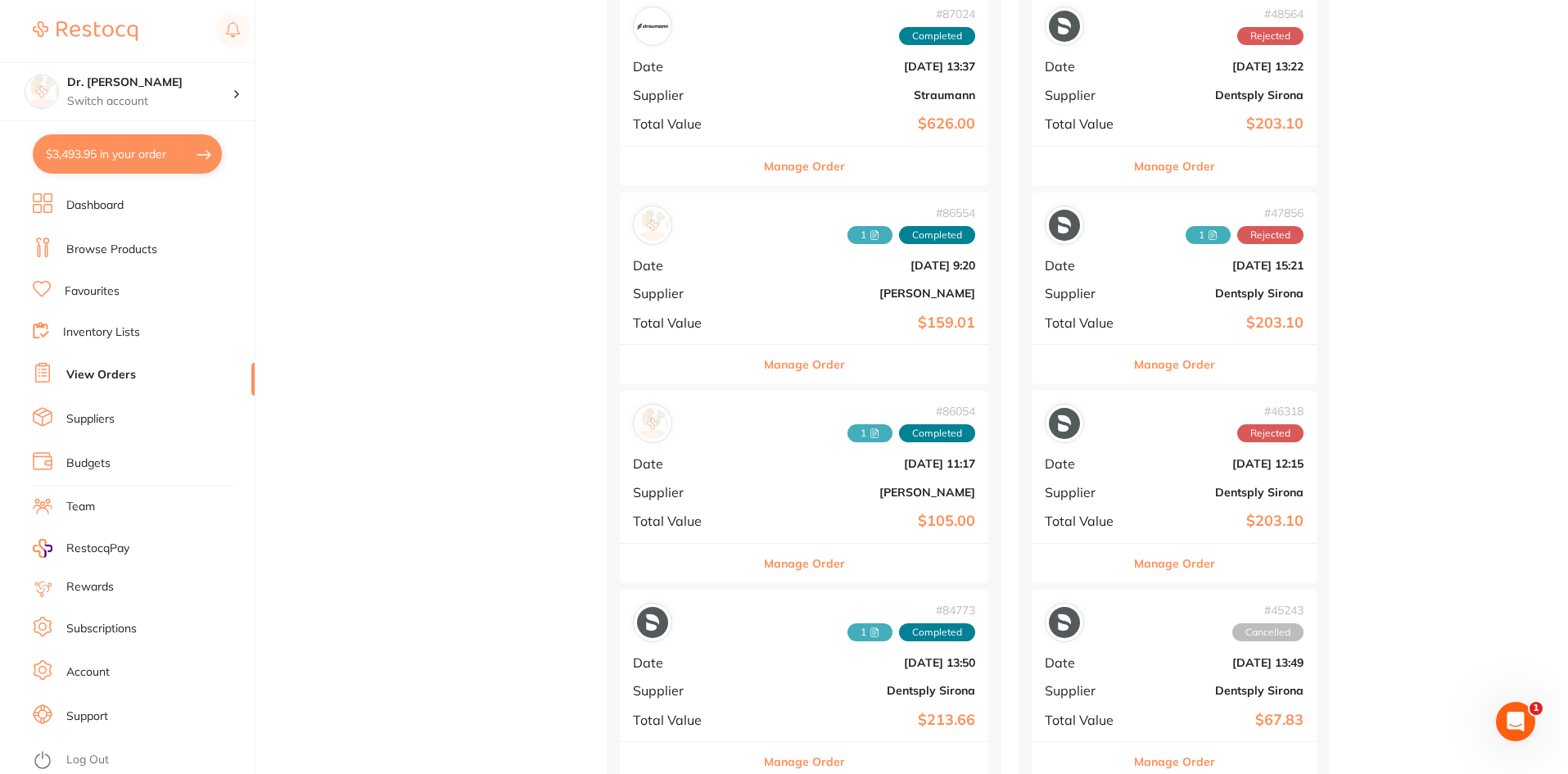
click at [714, 327] on span "Total Value" at bounding box center [688, 323] width 110 height 15
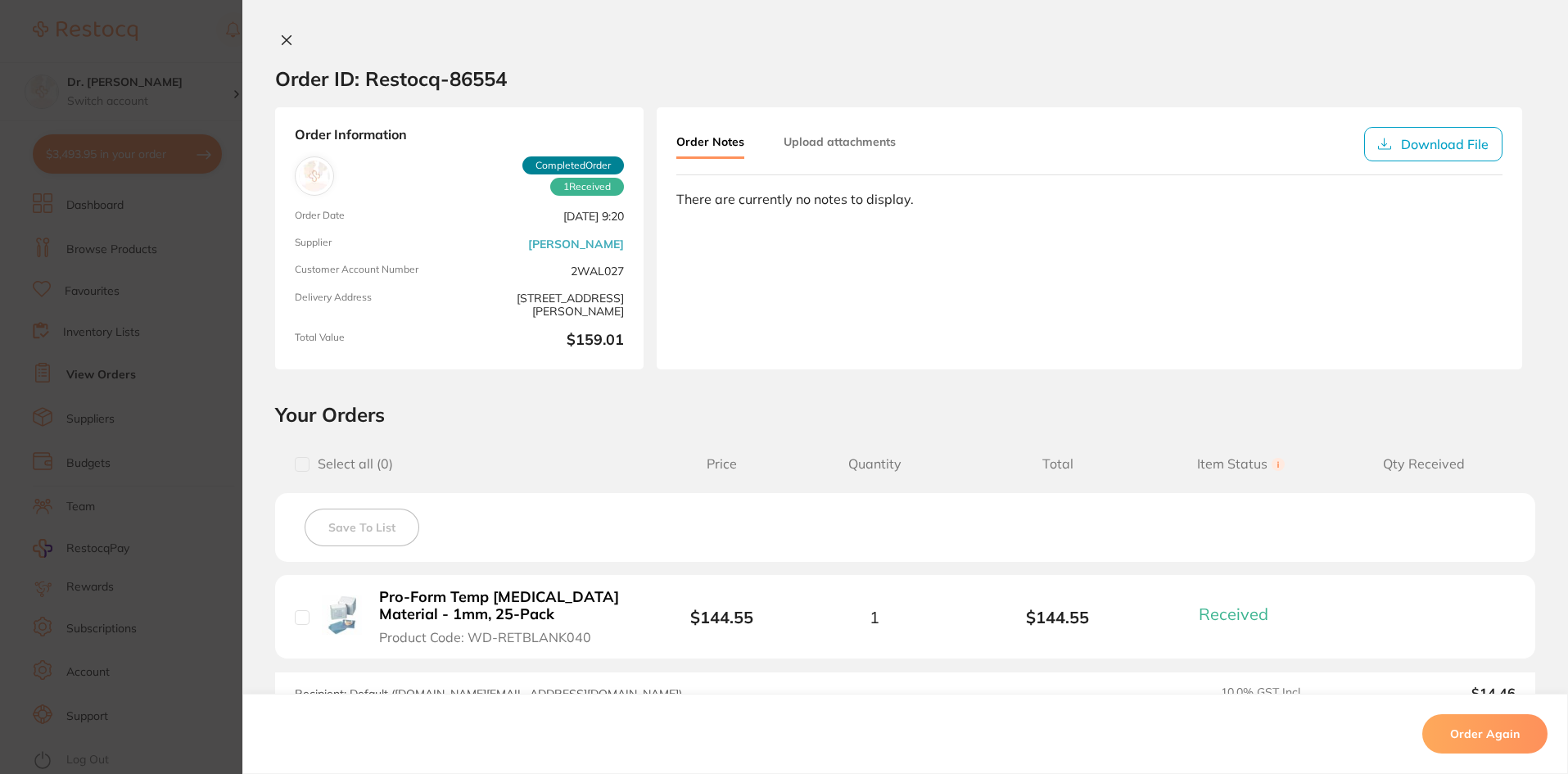
click at [280, 34] on icon at bounding box center [287, 40] width 13 height 13
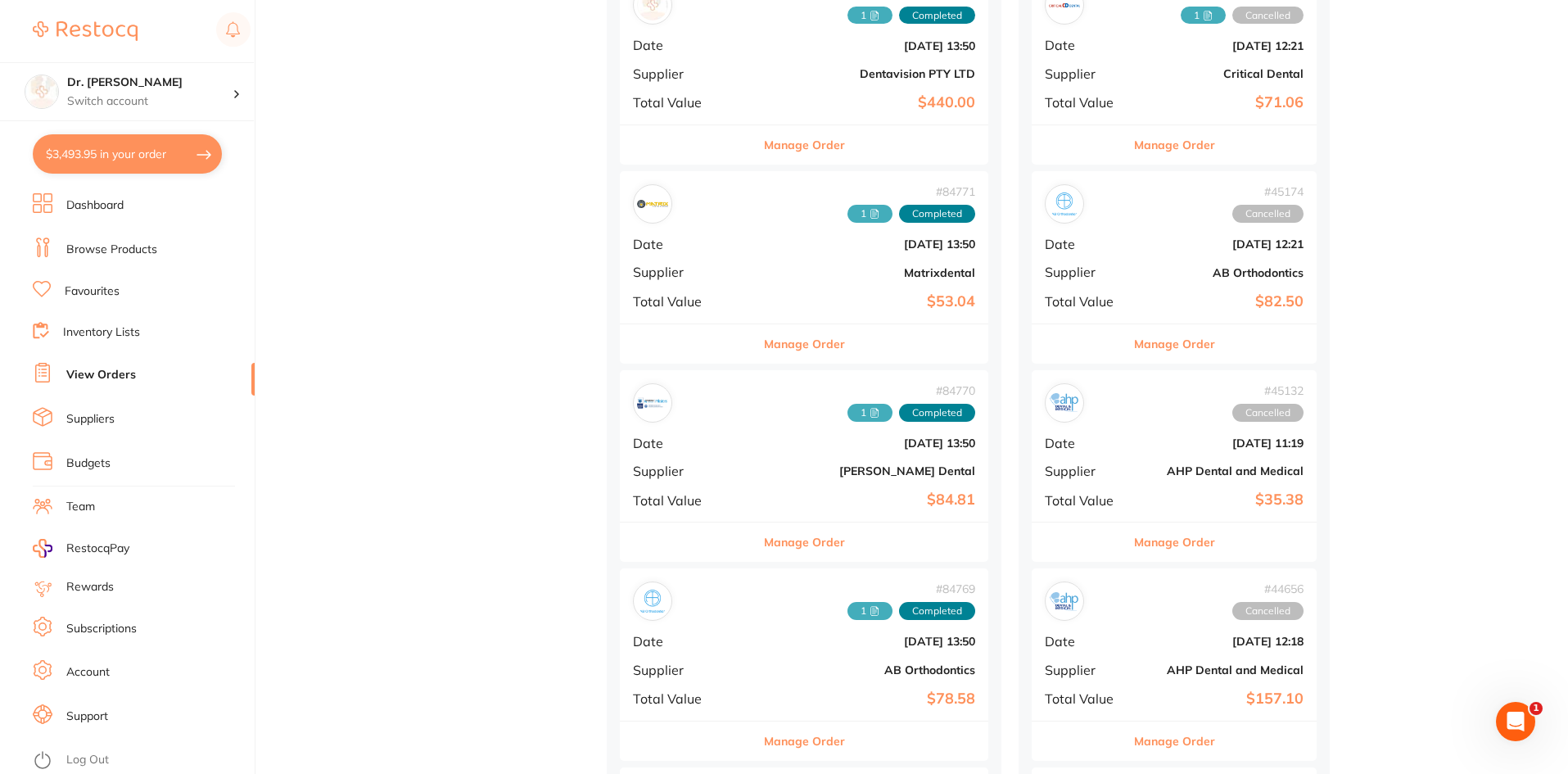
scroll to position [2048, 0]
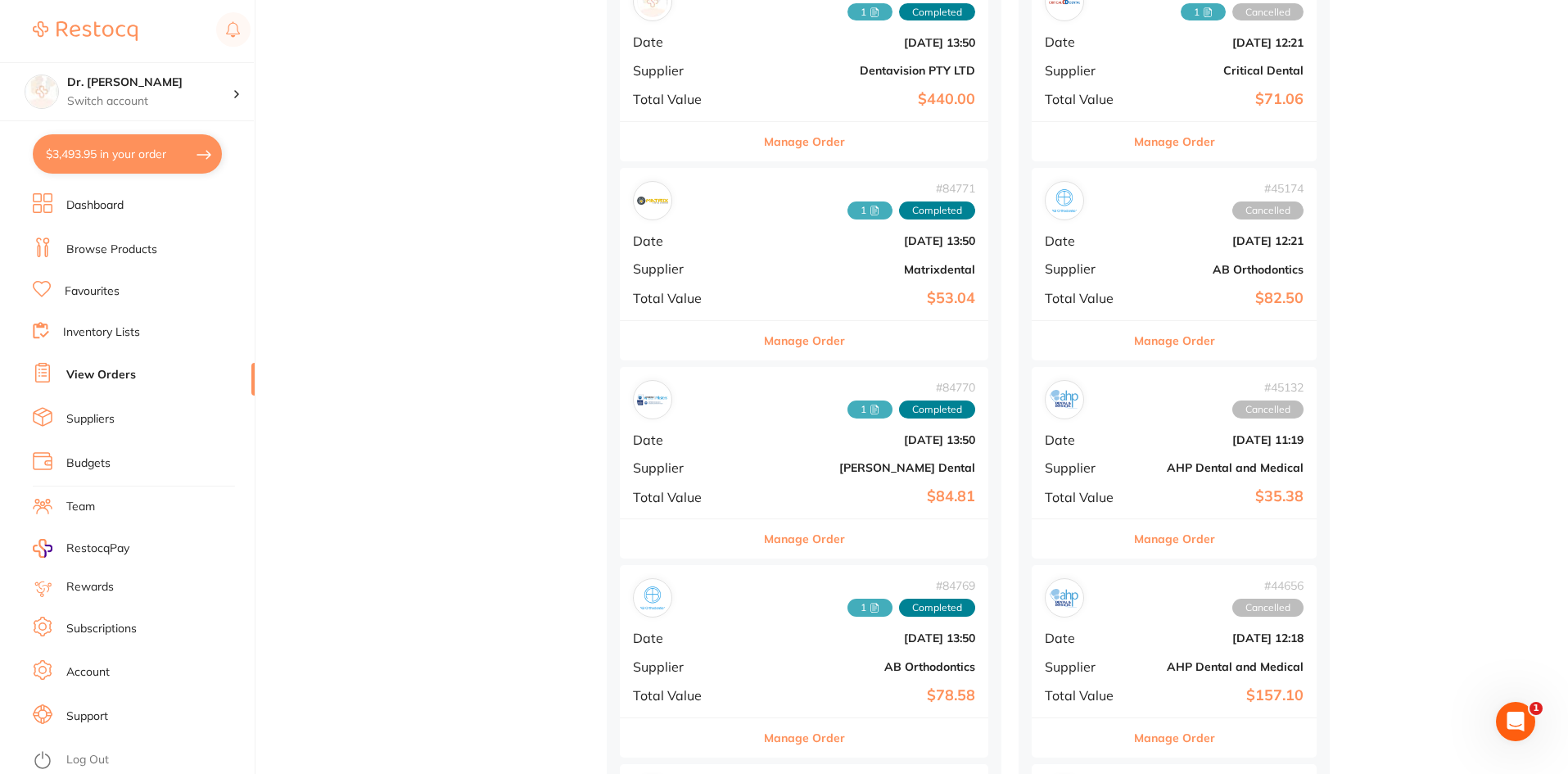
click at [750, 282] on div "# 84771 1 Completed Date Jun 30 2025, 13:50 Supplier Matrixdental Total Value $…" at bounding box center [804, 244] width 369 height 151
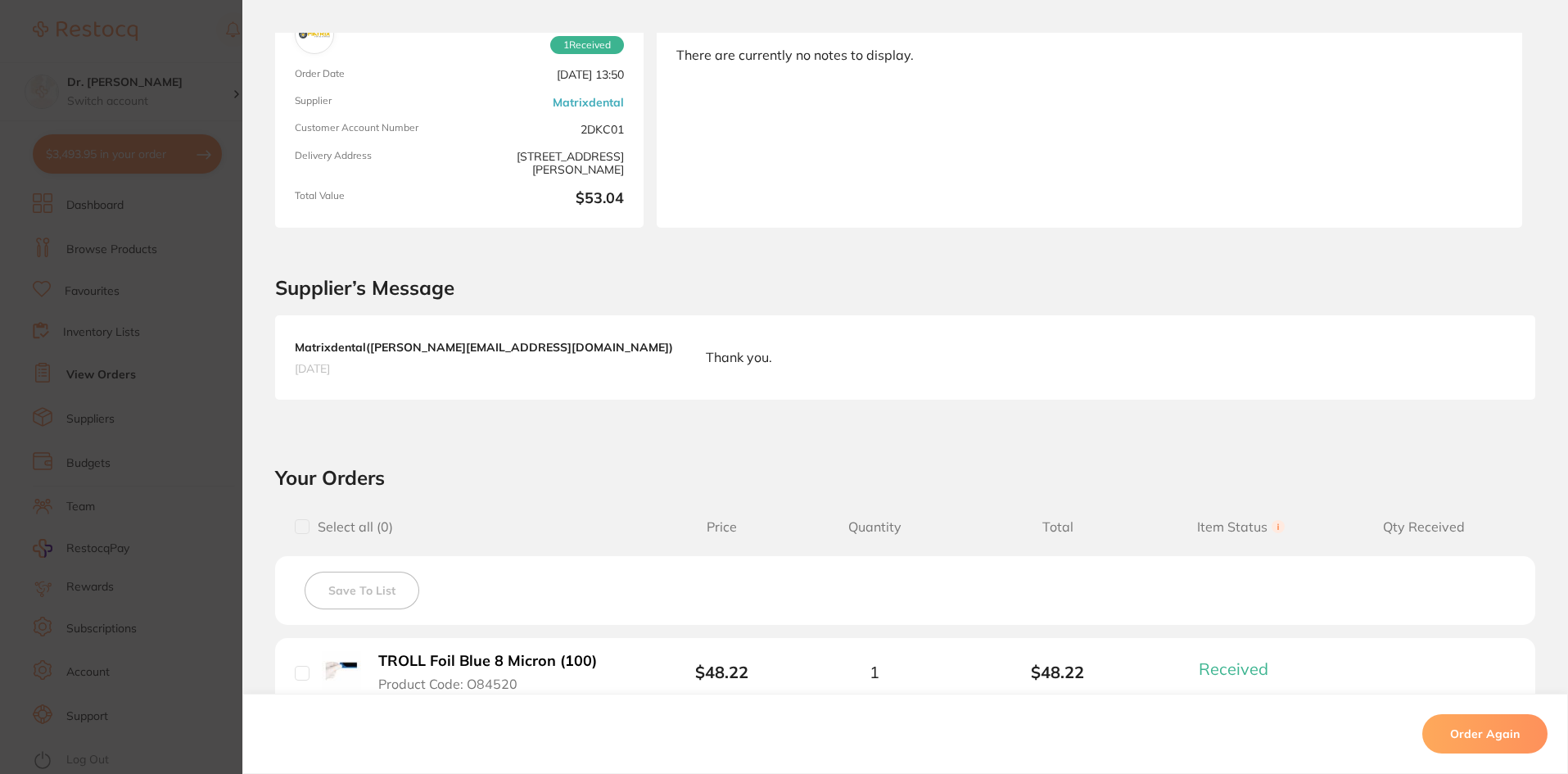
scroll to position [246, 0]
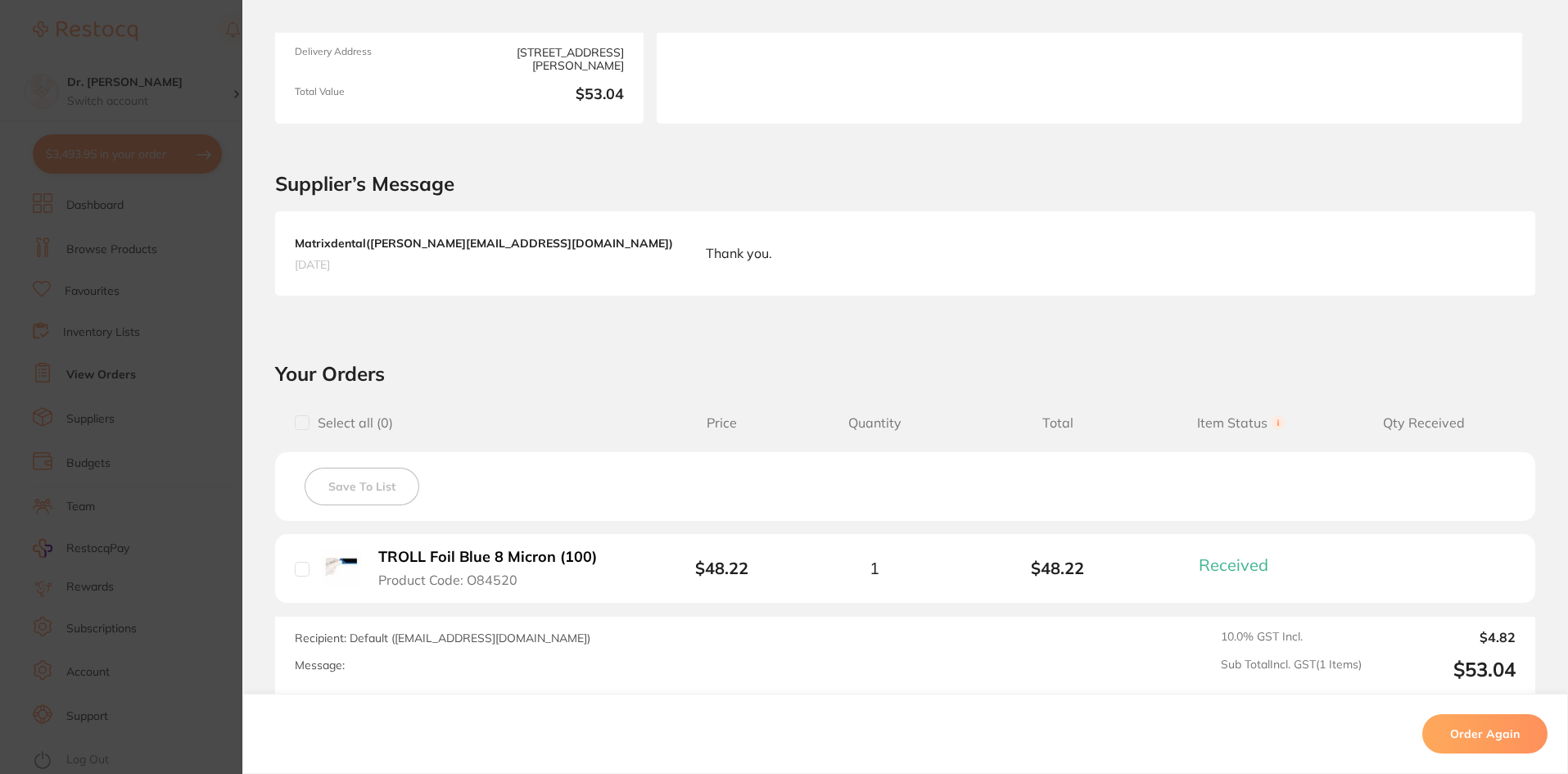
click at [466, 551] on b "TROLL Foil Blue 8 Micron (100)" at bounding box center [487, 557] width 218 height 17
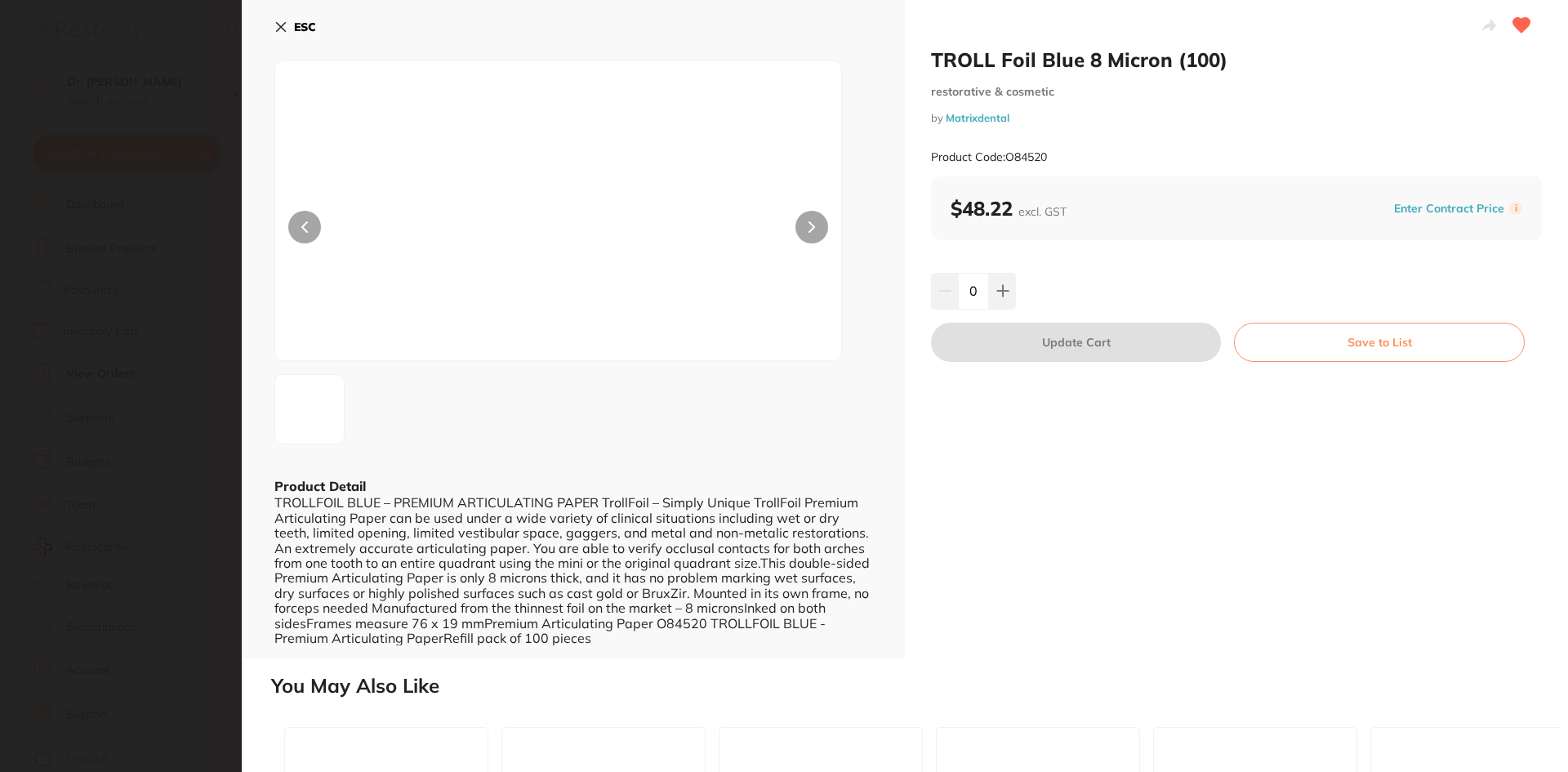
scroll to position [0, 0]
click at [1340, 347] on button "Save to List" at bounding box center [1380, 343] width 291 height 39
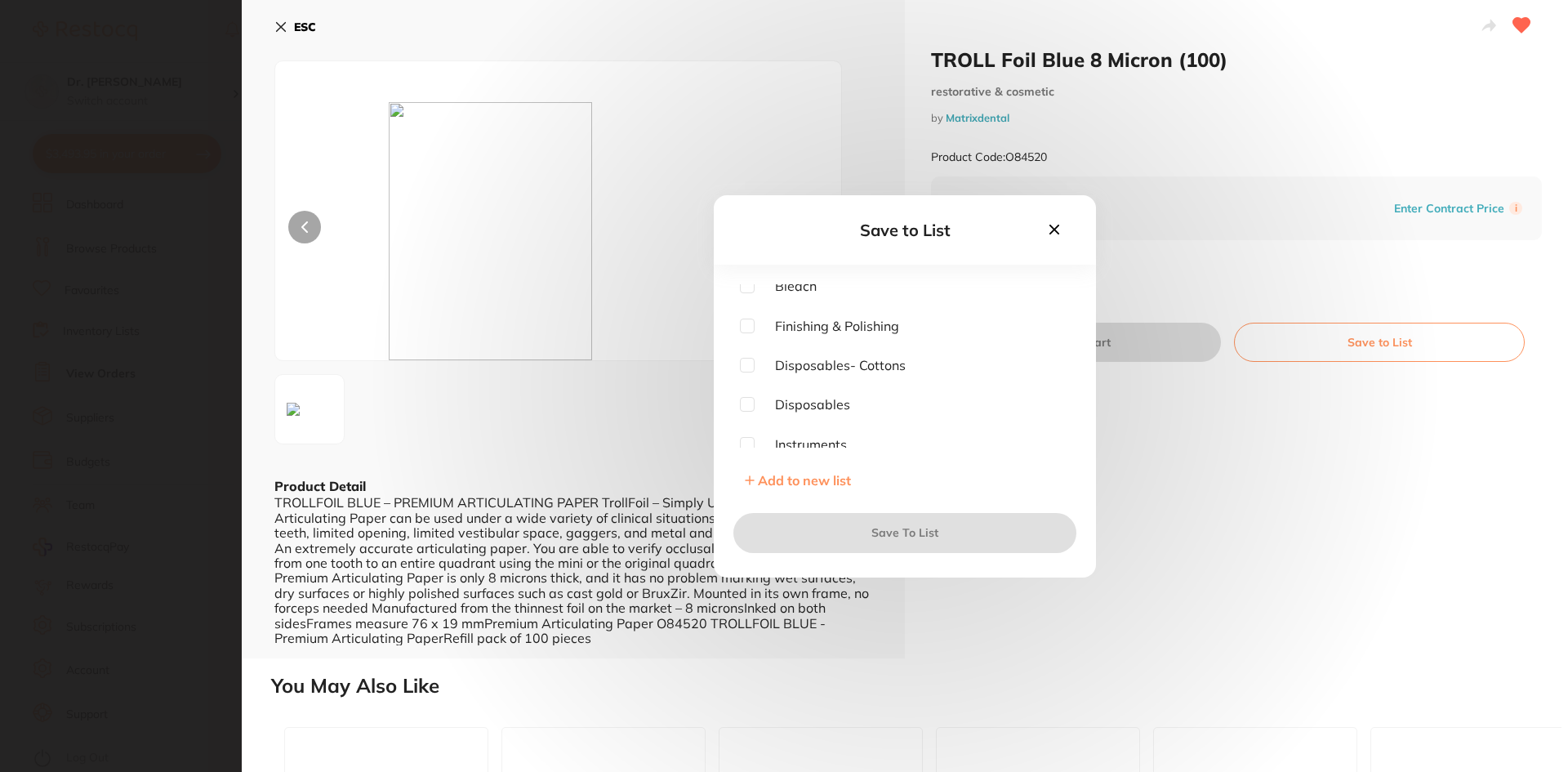
scroll to position [318, 0]
click at [740, 295] on input "checkbox" at bounding box center [748, 291] width 15 height 15
checkbox input "true"
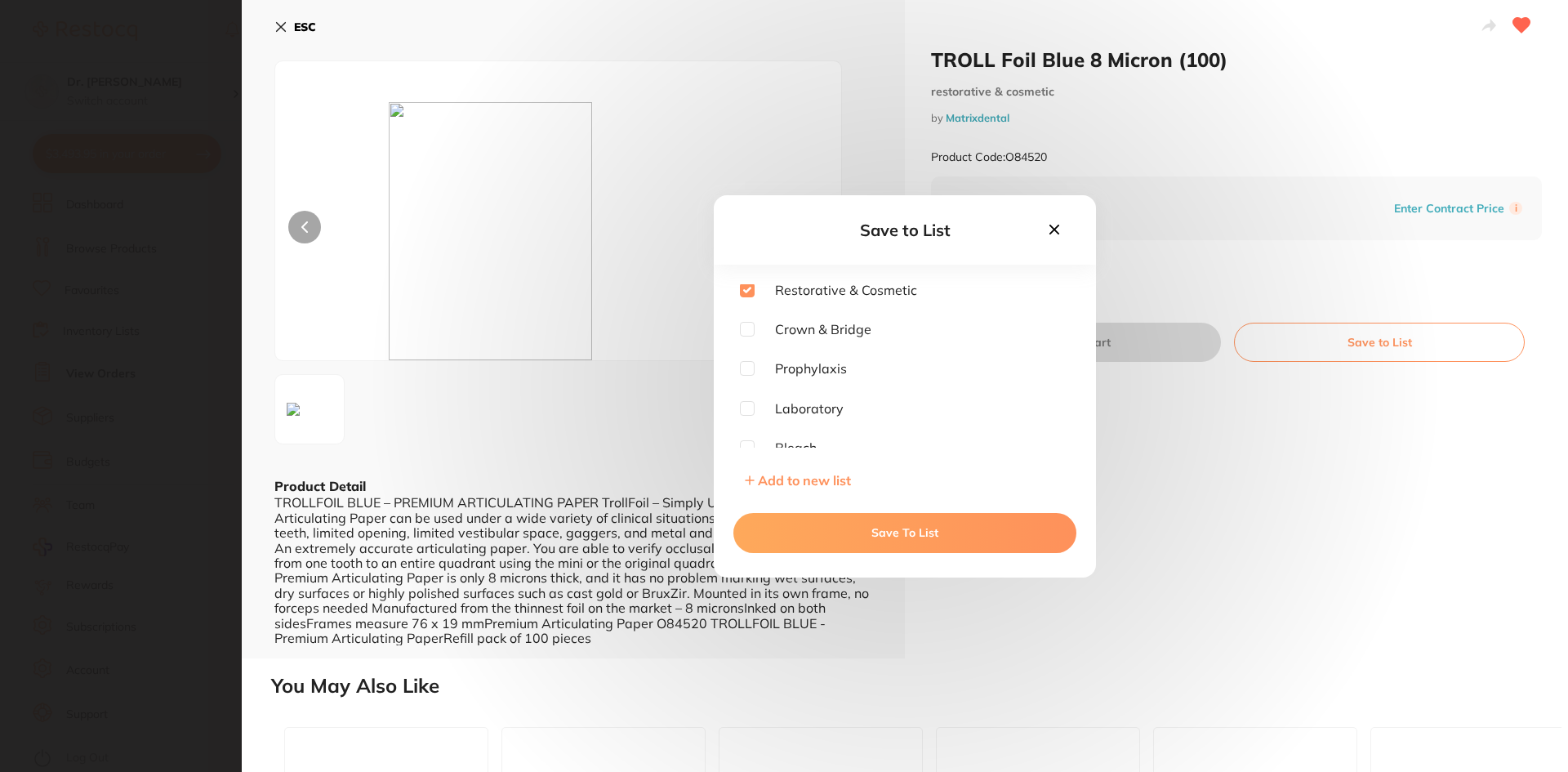
scroll to position [0, 0]
click at [896, 533] on button "Save To List" at bounding box center [905, 533] width 343 height 39
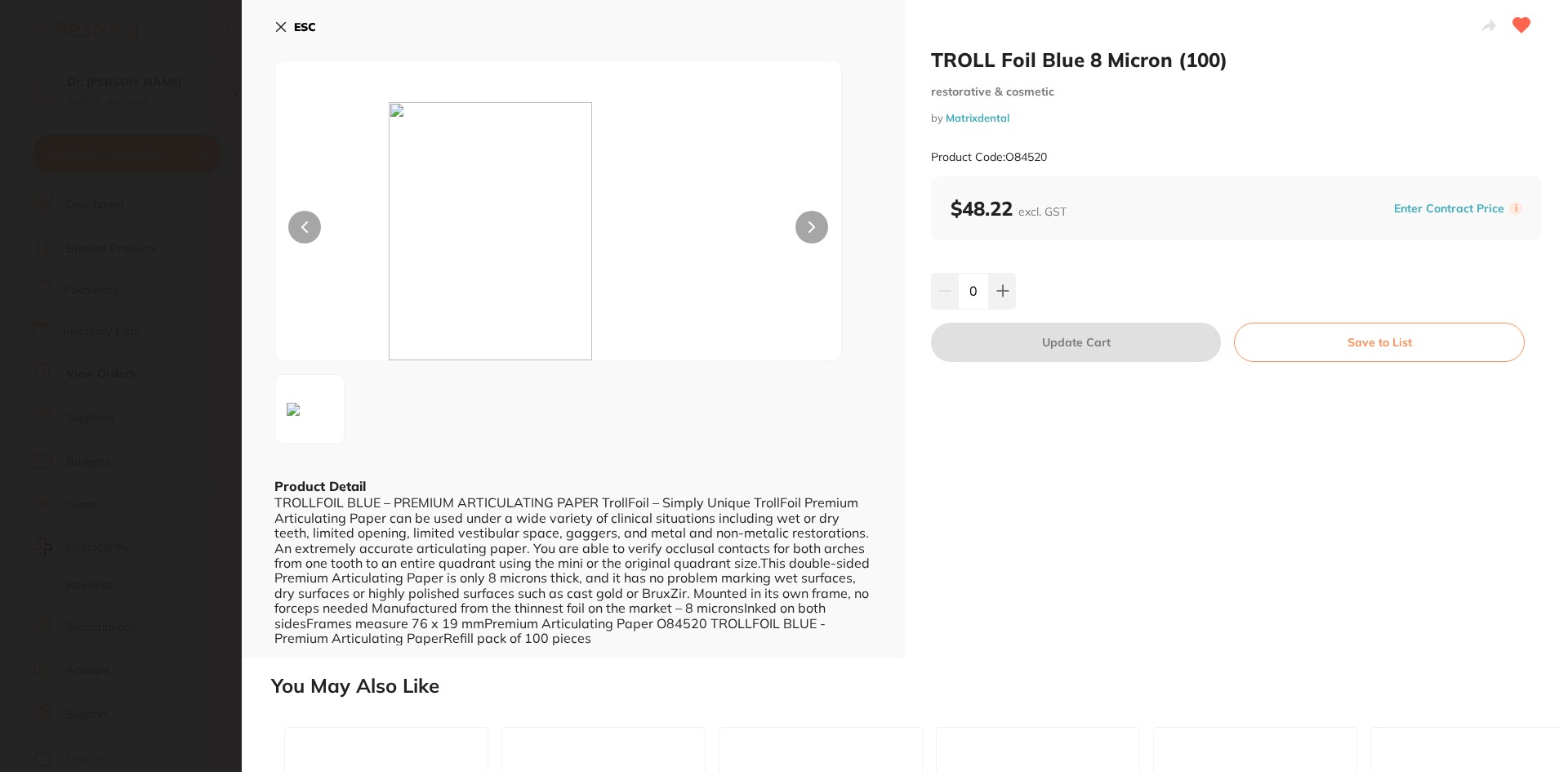
click at [277, 22] on icon at bounding box center [281, 27] width 13 height 13
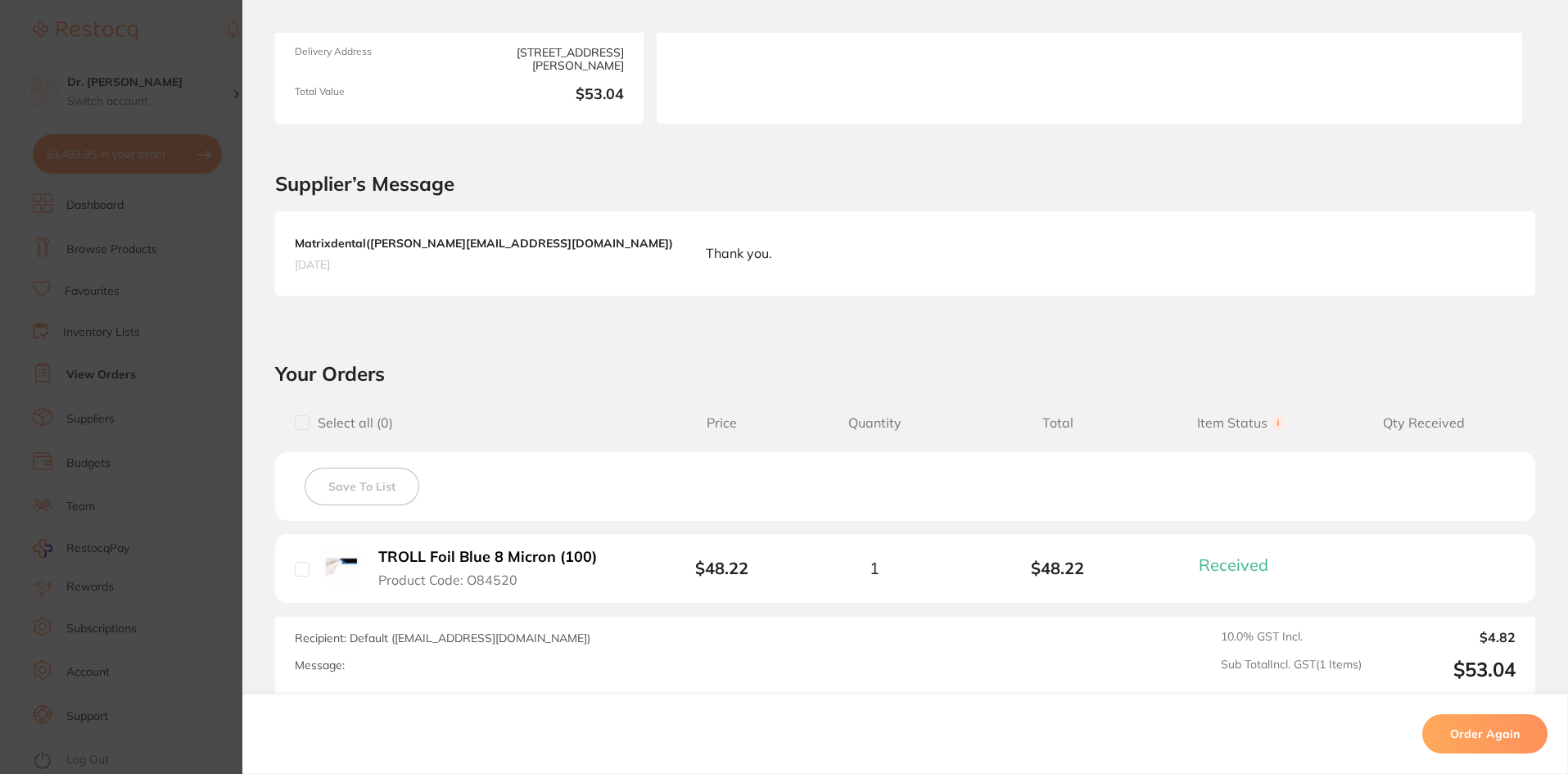
click at [1451, 732] on button "Order Again" at bounding box center [1485, 734] width 125 height 39
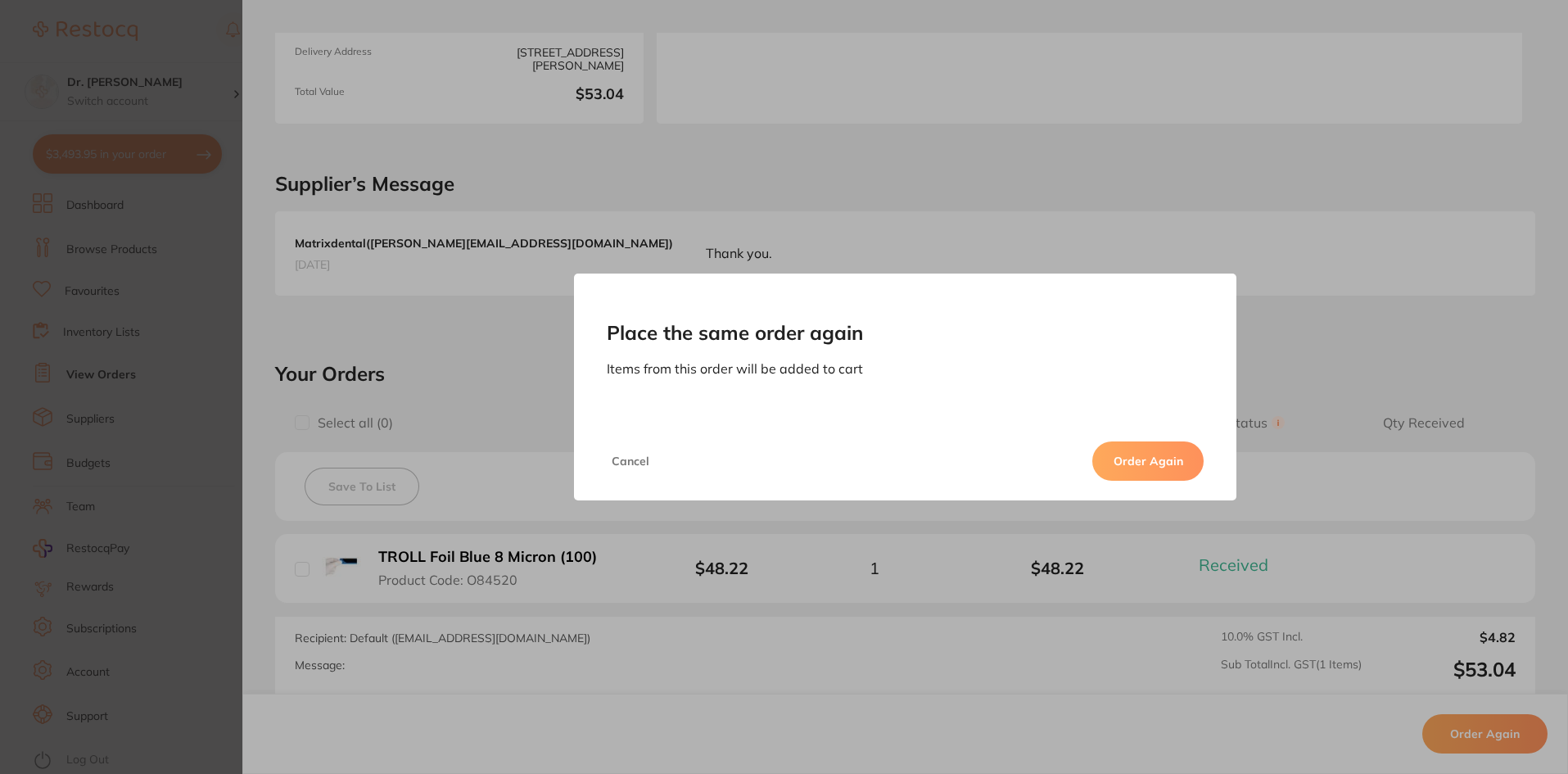
click at [1137, 470] on button "Order Again" at bounding box center [1147, 461] width 111 height 39
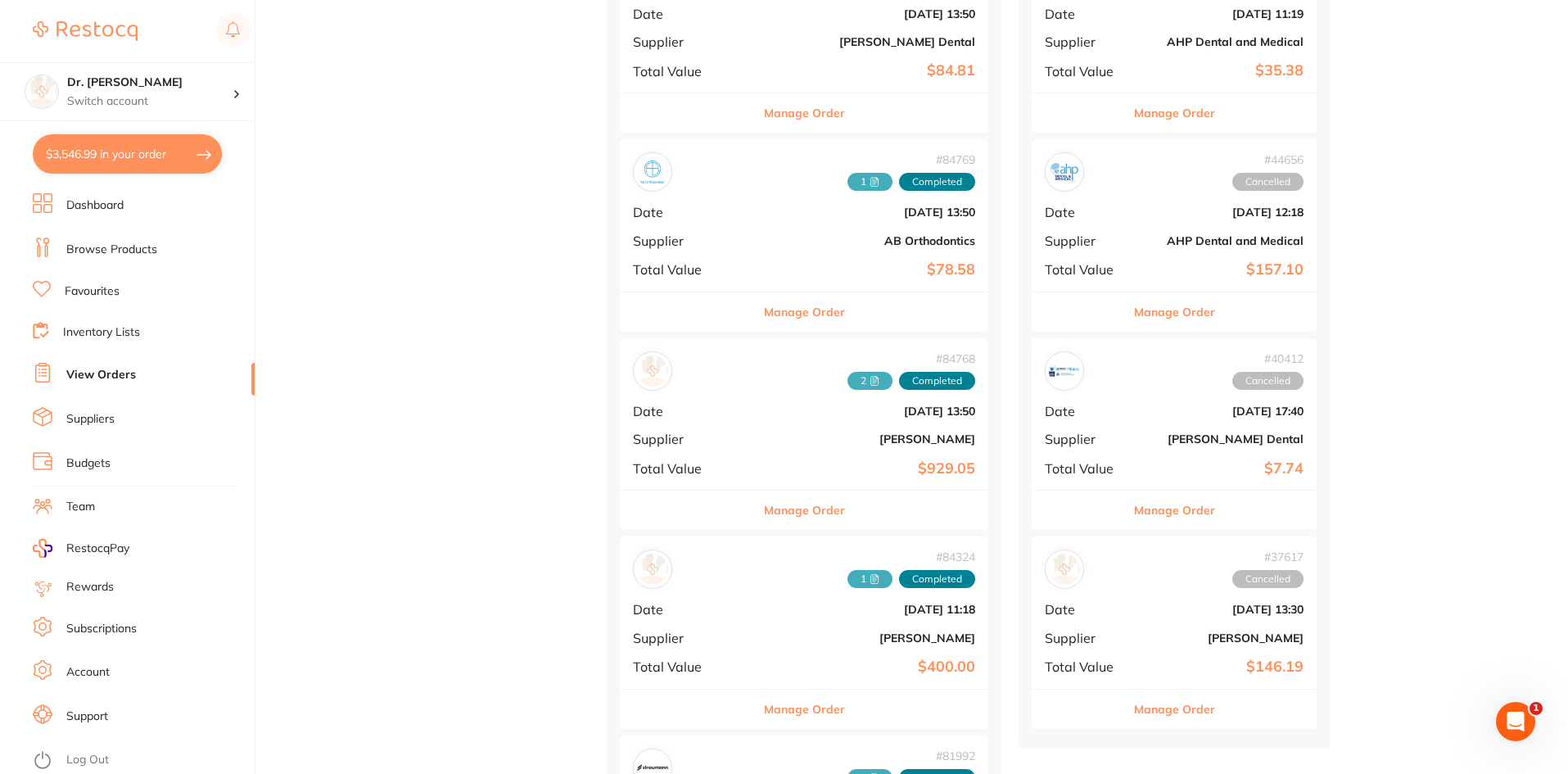
scroll to position [2540, 0]
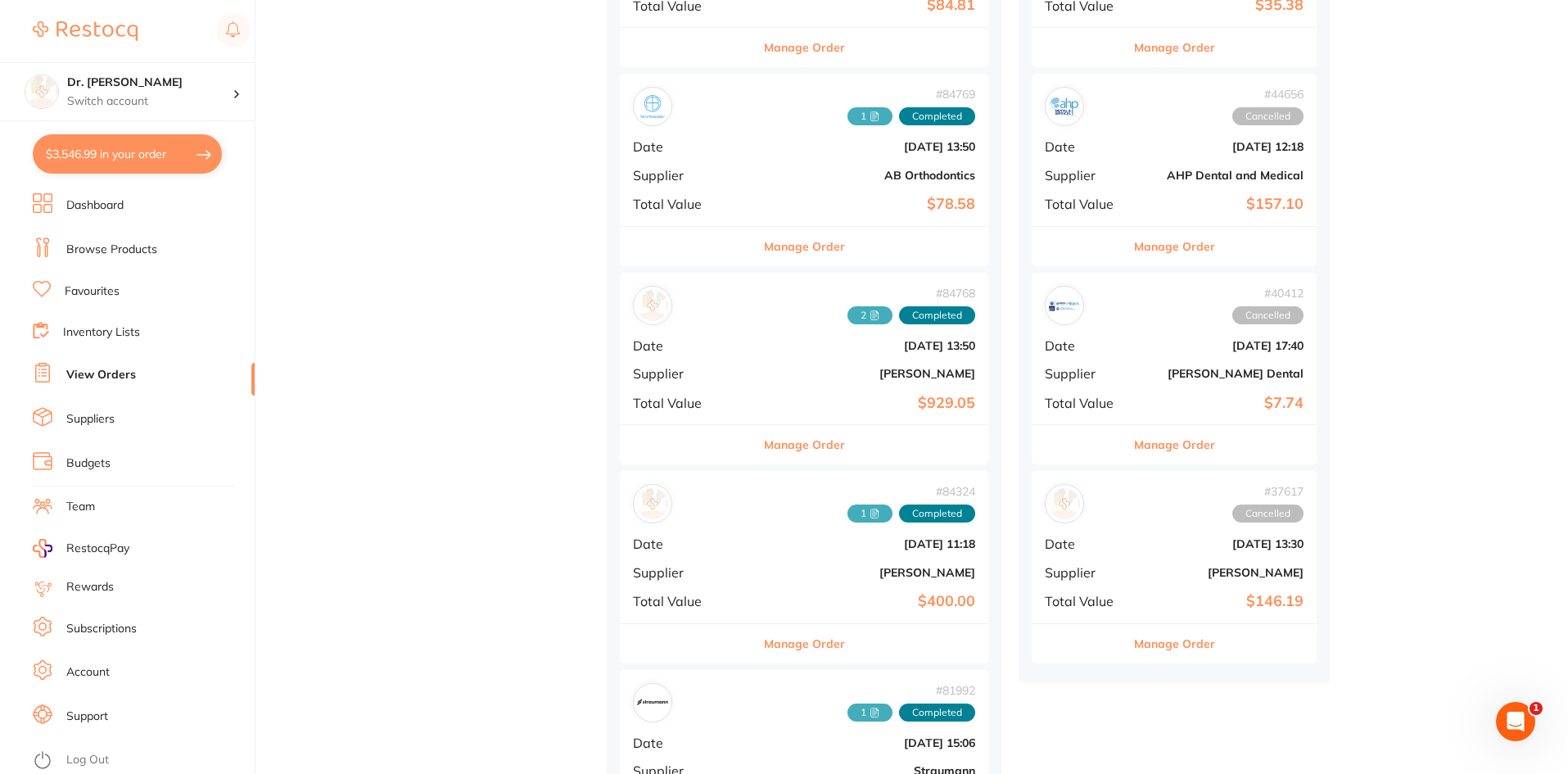
click at [786, 429] on button "Manage Order" at bounding box center [805, 444] width 81 height 39
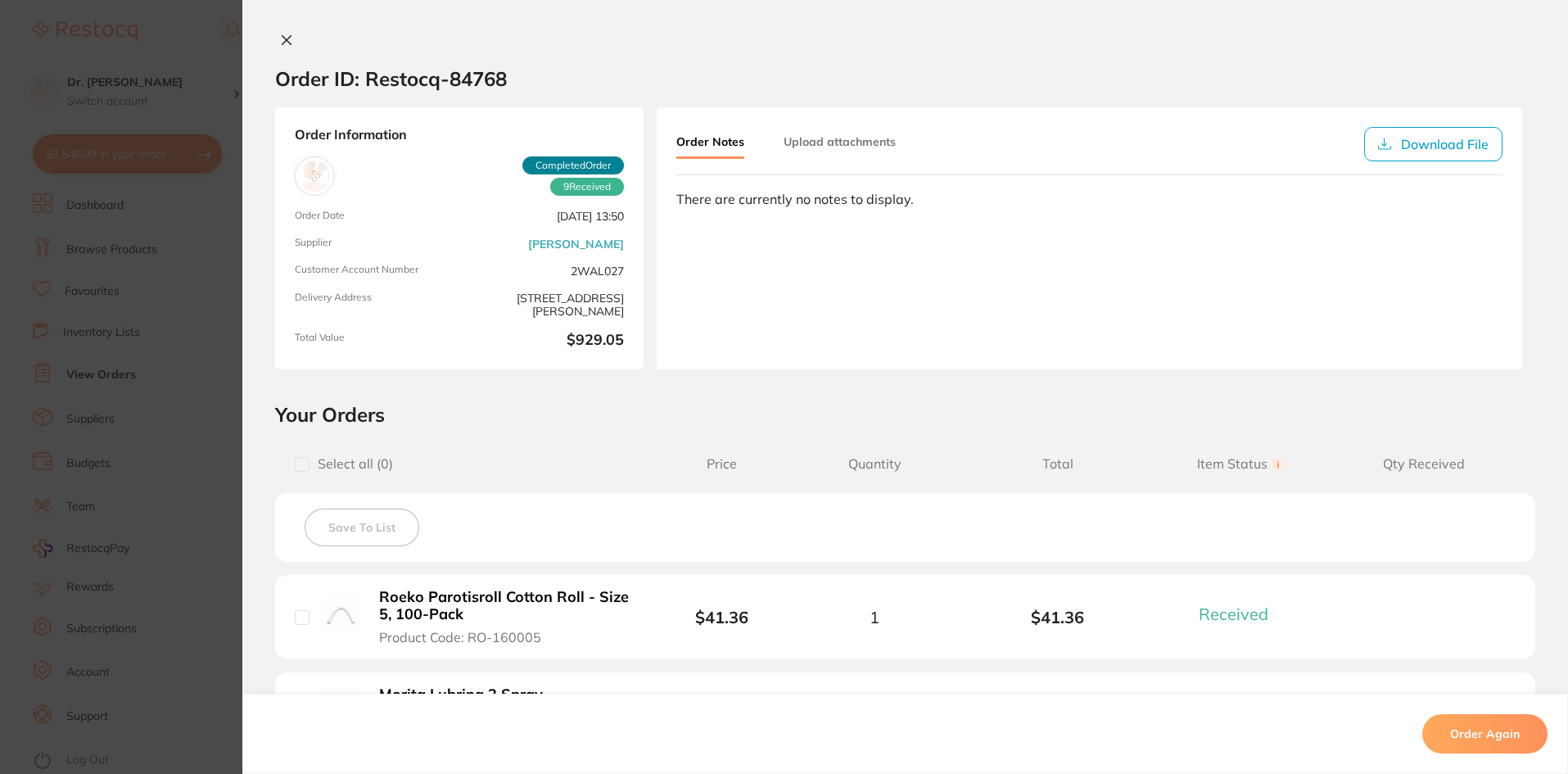
click at [277, 31] on div "Order ID: Restocq- 84768 Order Information 9 Received Completed Order Order Dat…" at bounding box center [905, 387] width 1325 height 774
click at [286, 38] on icon at bounding box center [287, 40] width 13 height 13
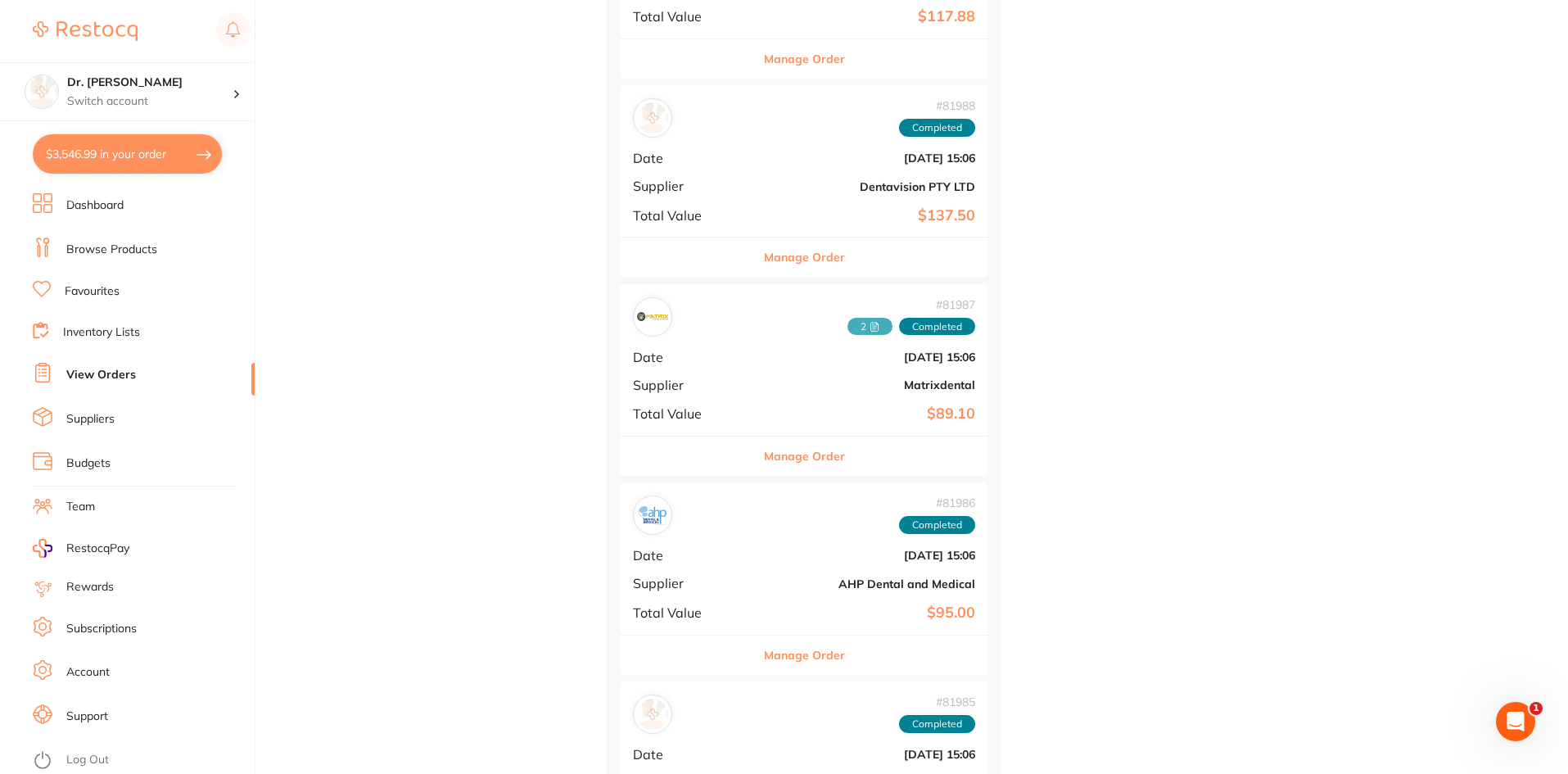
scroll to position [3522, 0]
click at [847, 298] on span "# 81987" at bounding box center [911, 303] width 128 height 13
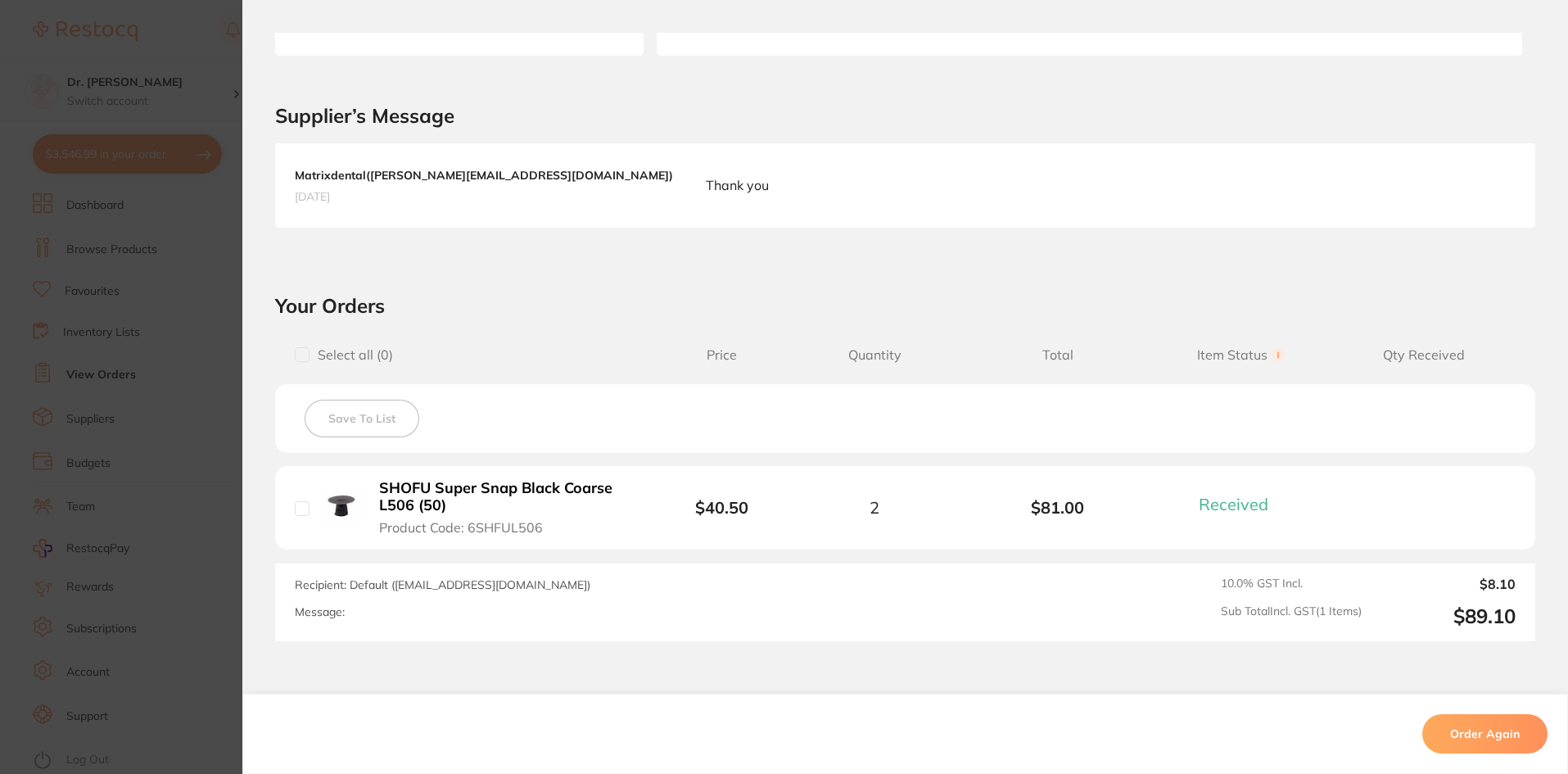
scroll to position [425, 0]
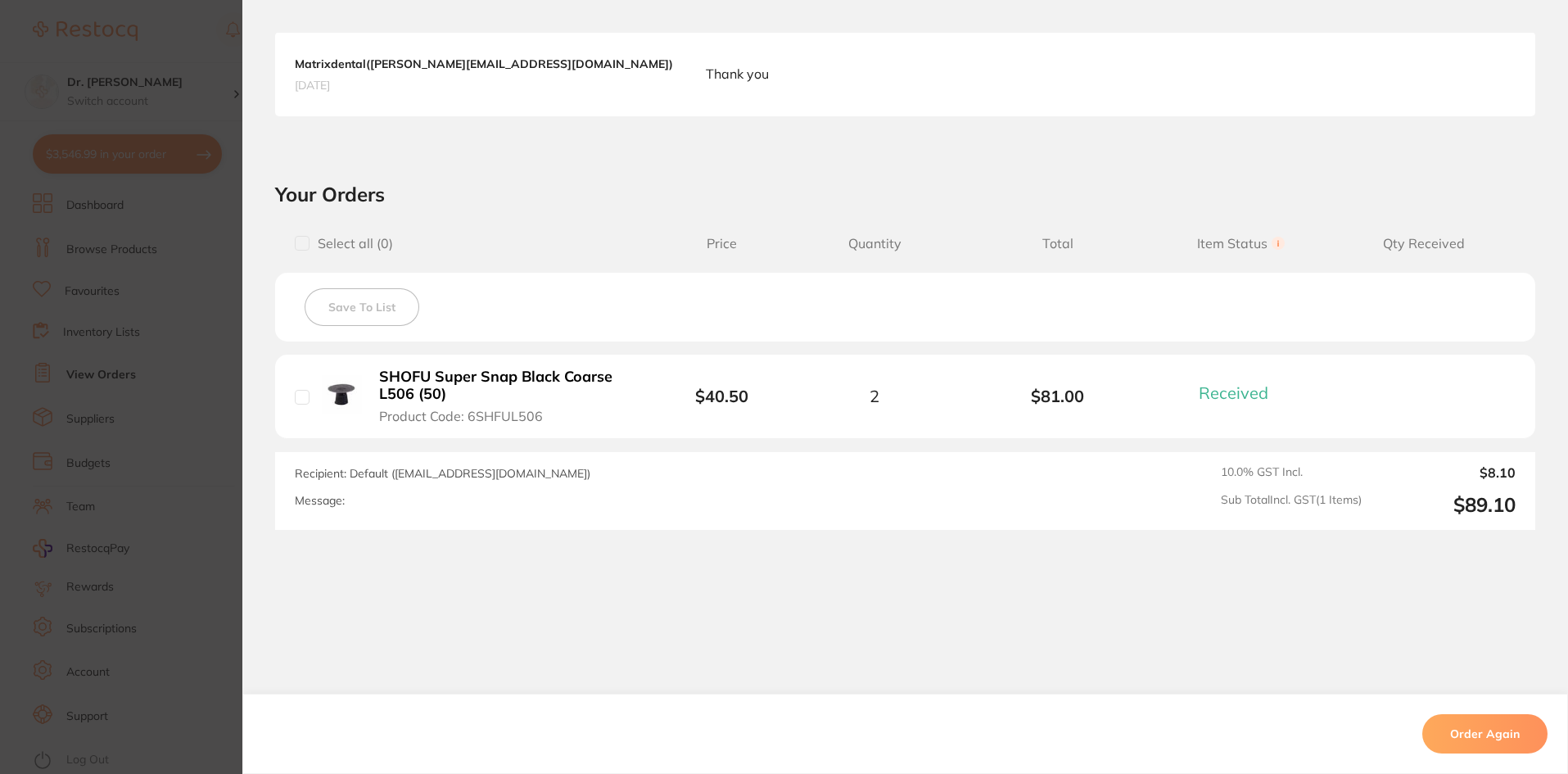
click at [495, 382] on b "SHOFU Super Snap Black Coarse L506 (50)" at bounding box center [505, 386] width 253 height 34
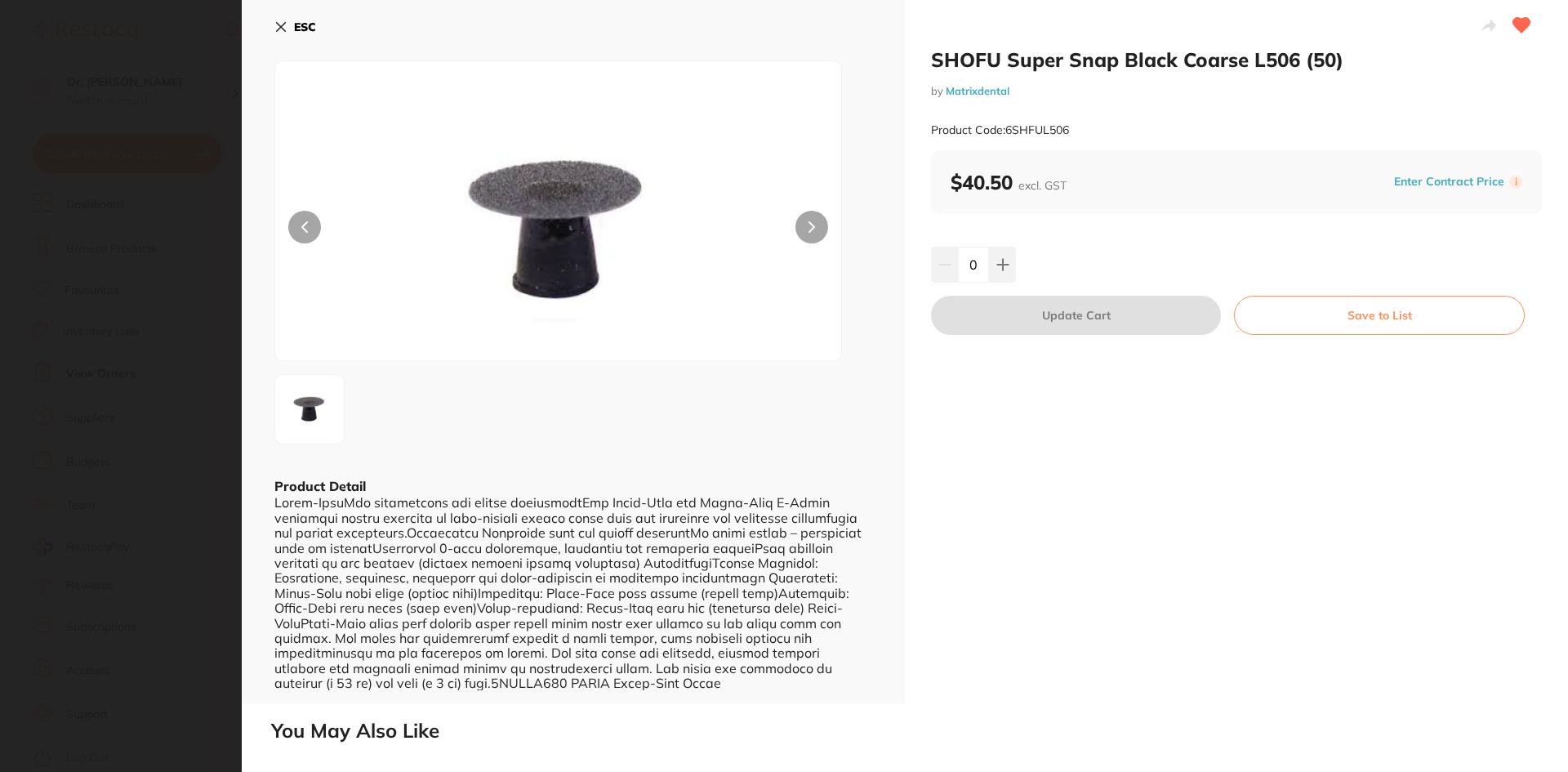
scroll to position [0, 0]
click at [1373, 317] on button "Save to List" at bounding box center [1380, 316] width 291 height 39
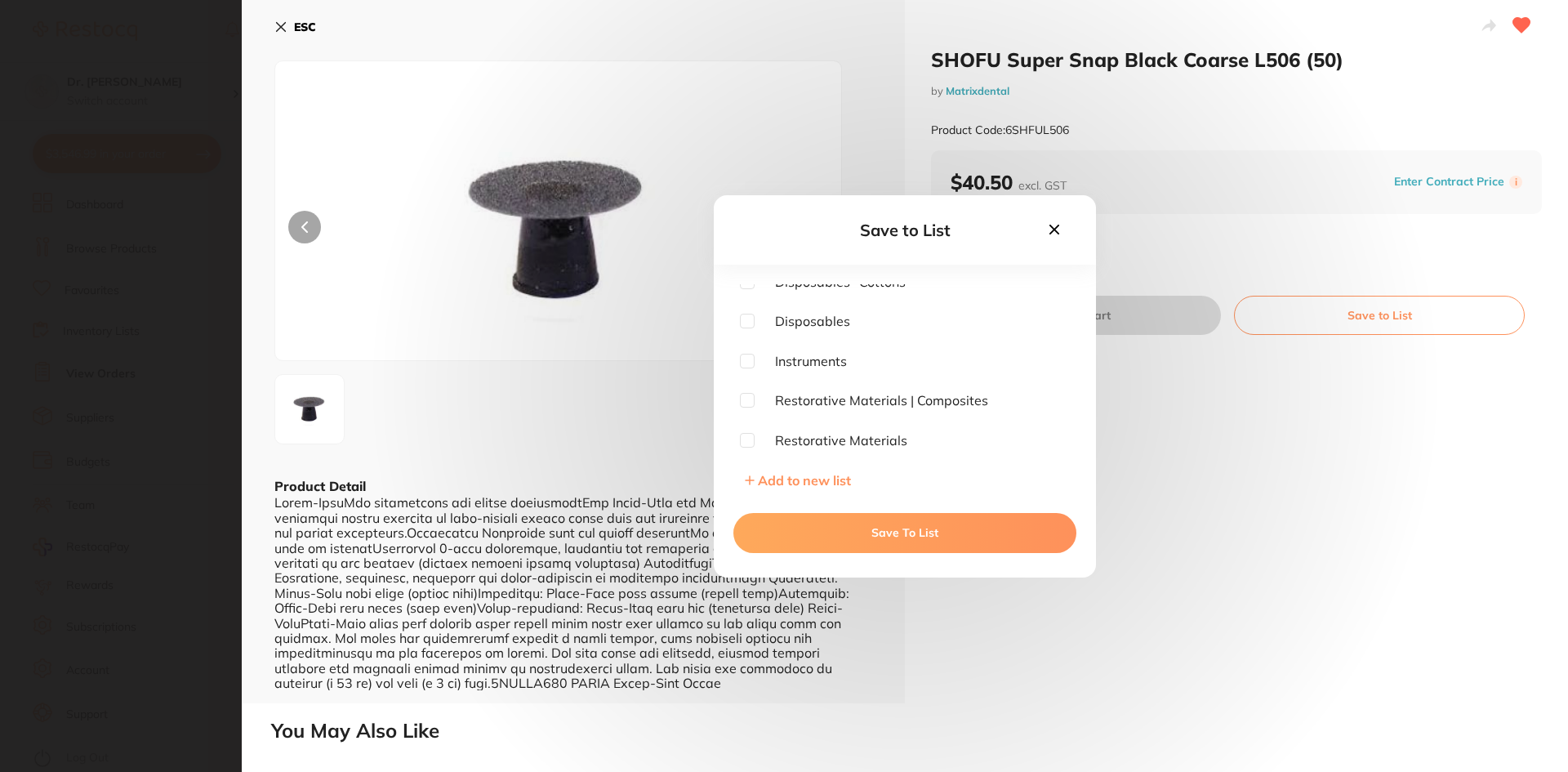
scroll to position [481, 0]
click at [896, 543] on button "Save To List" at bounding box center [905, 533] width 343 height 39
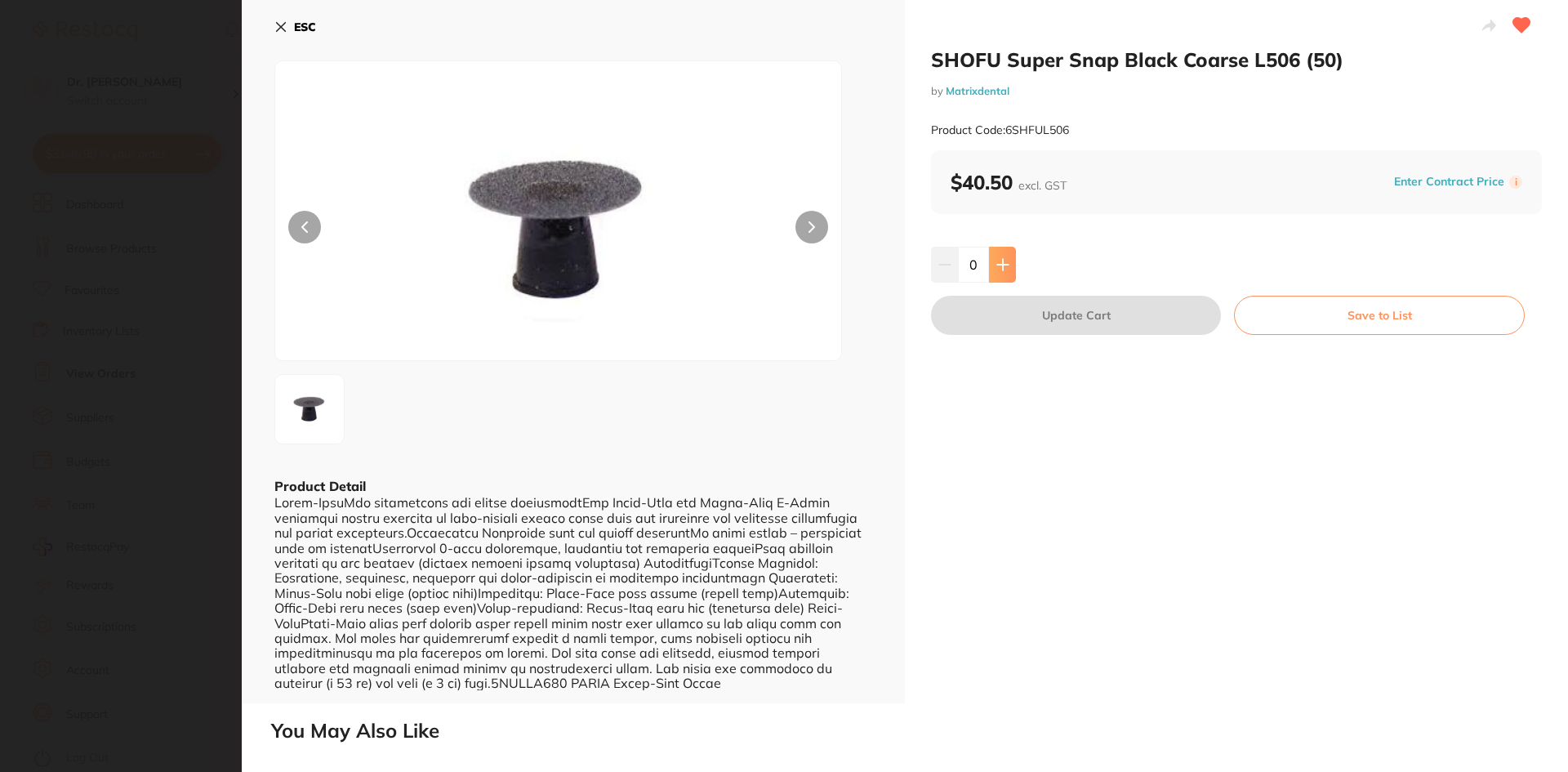
click at [991, 263] on button at bounding box center [1002, 264] width 27 height 36
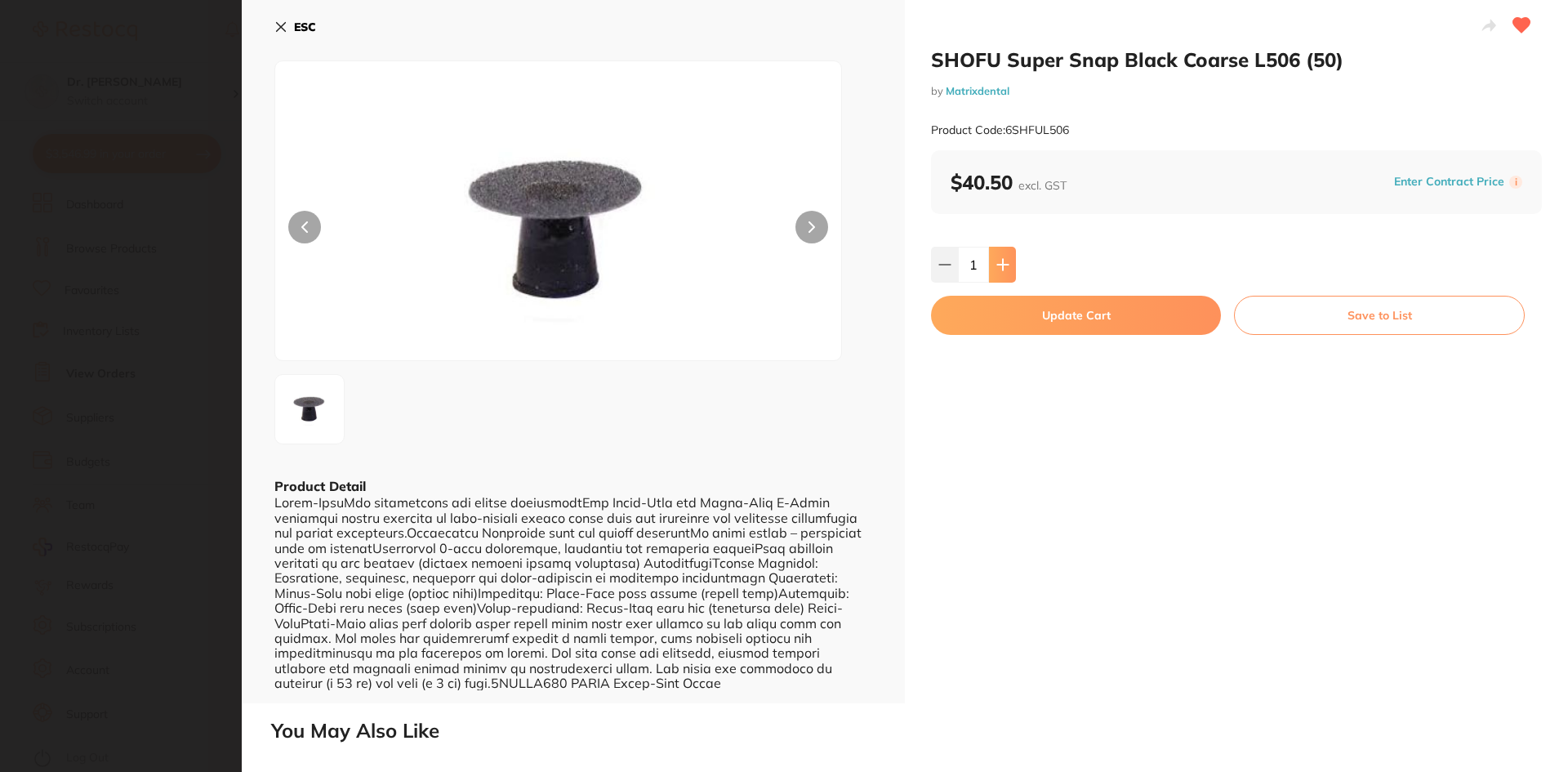
scroll to position [0, 0]
click at [1007, 265] on icon at bounding box center [1003, 264] width 13 height 13
type input "2"
click at [1070, 318] on button "Update Cart" at bounding box center [1075, 316] width 290 height 39
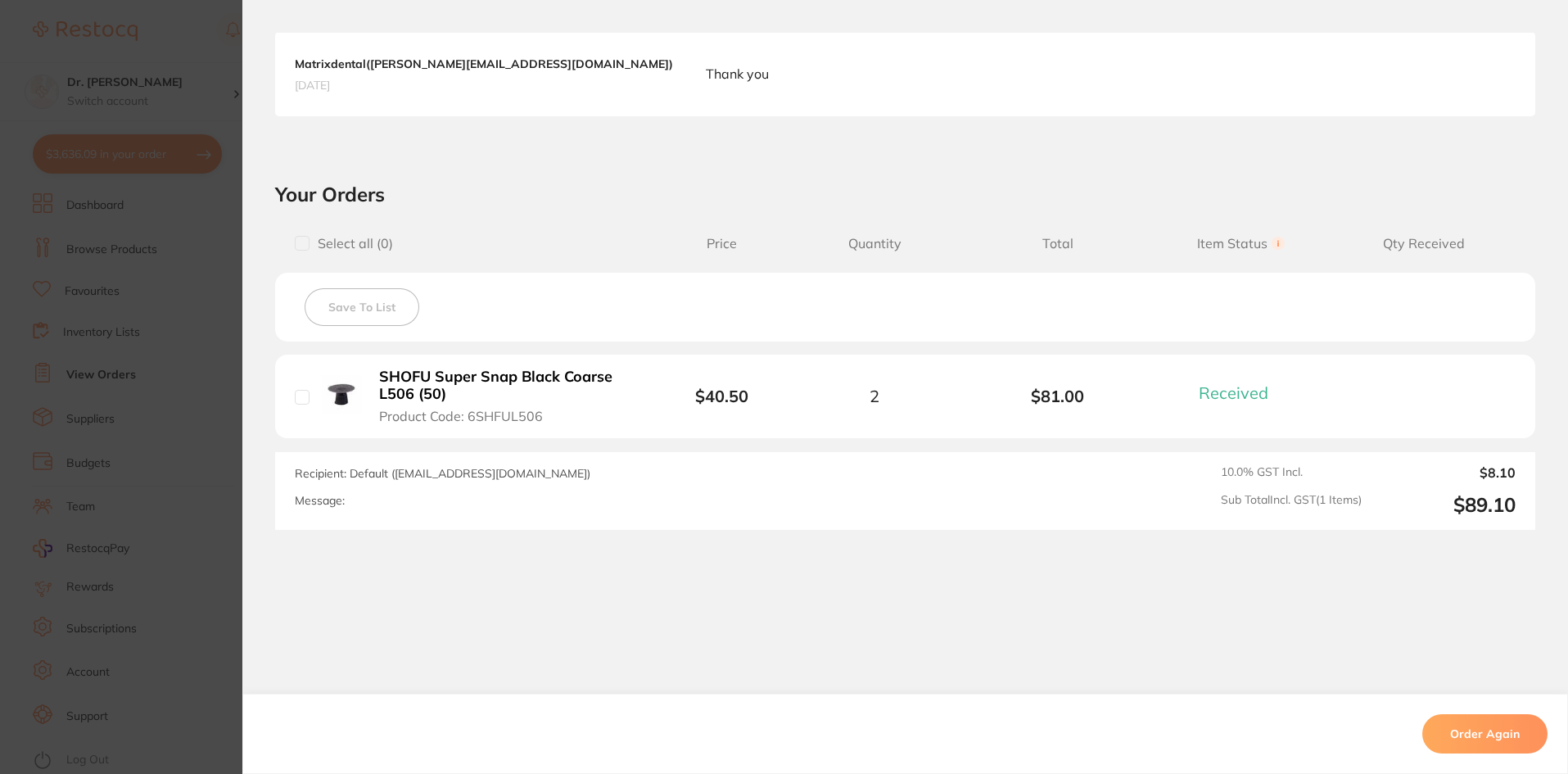
scroll to position [16, 0]
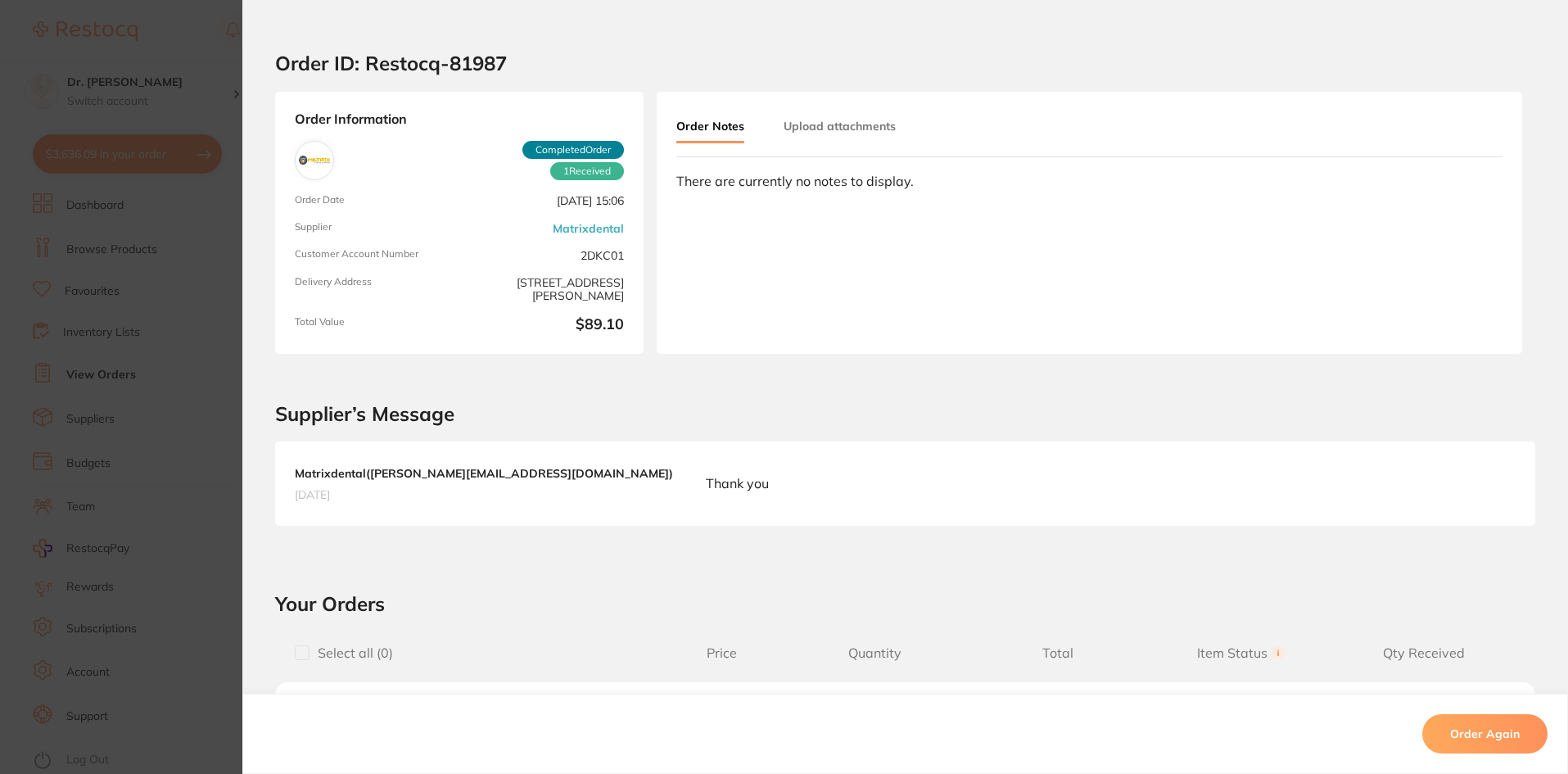
click at [221, 237] on section "Order ID: Restocq- 81987 Order Information 1 Received Completed Order Order Dat…" at bounding box center [784, 387] width 1568 height 774
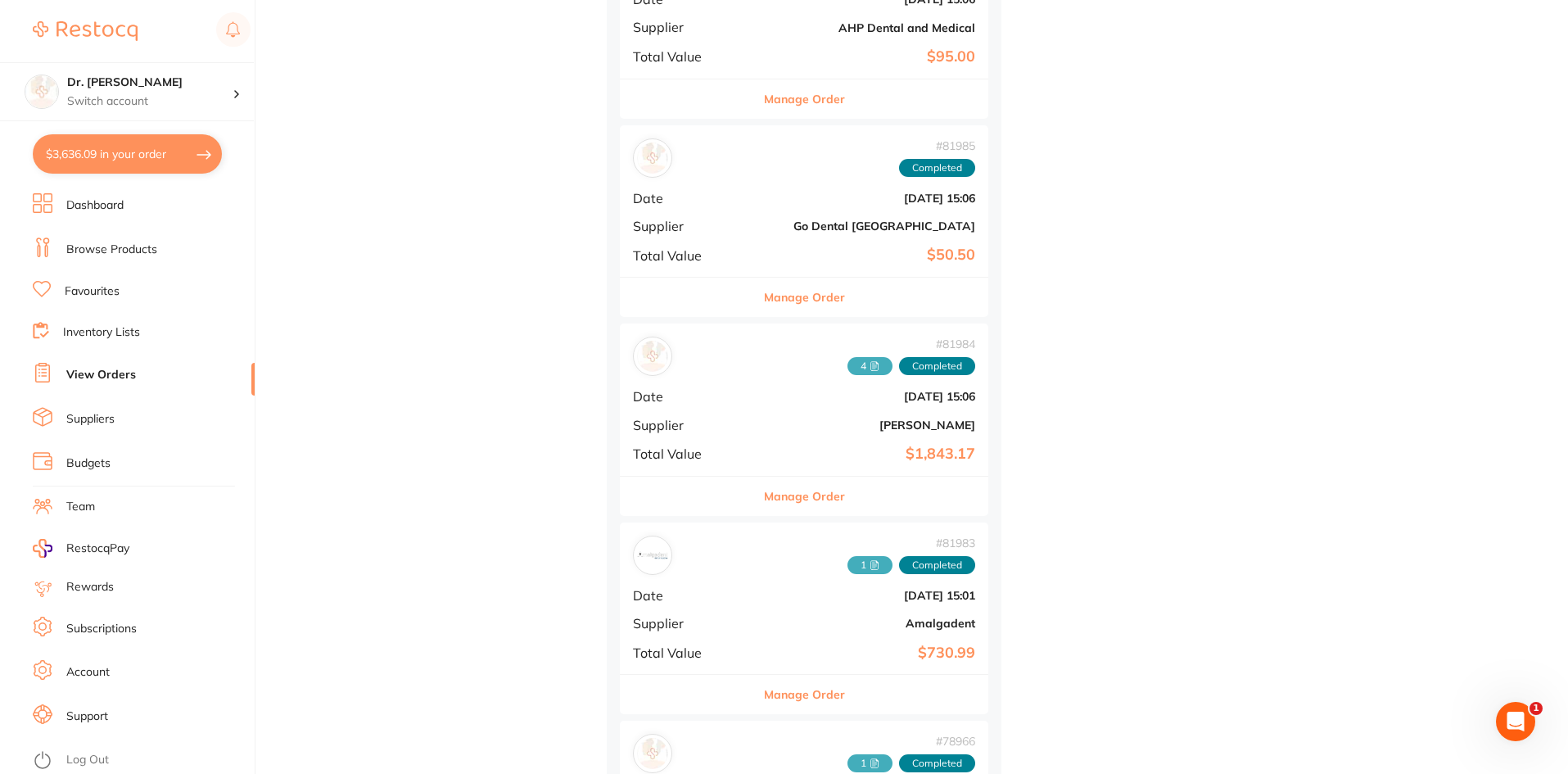
scroll to position [4096, 0]
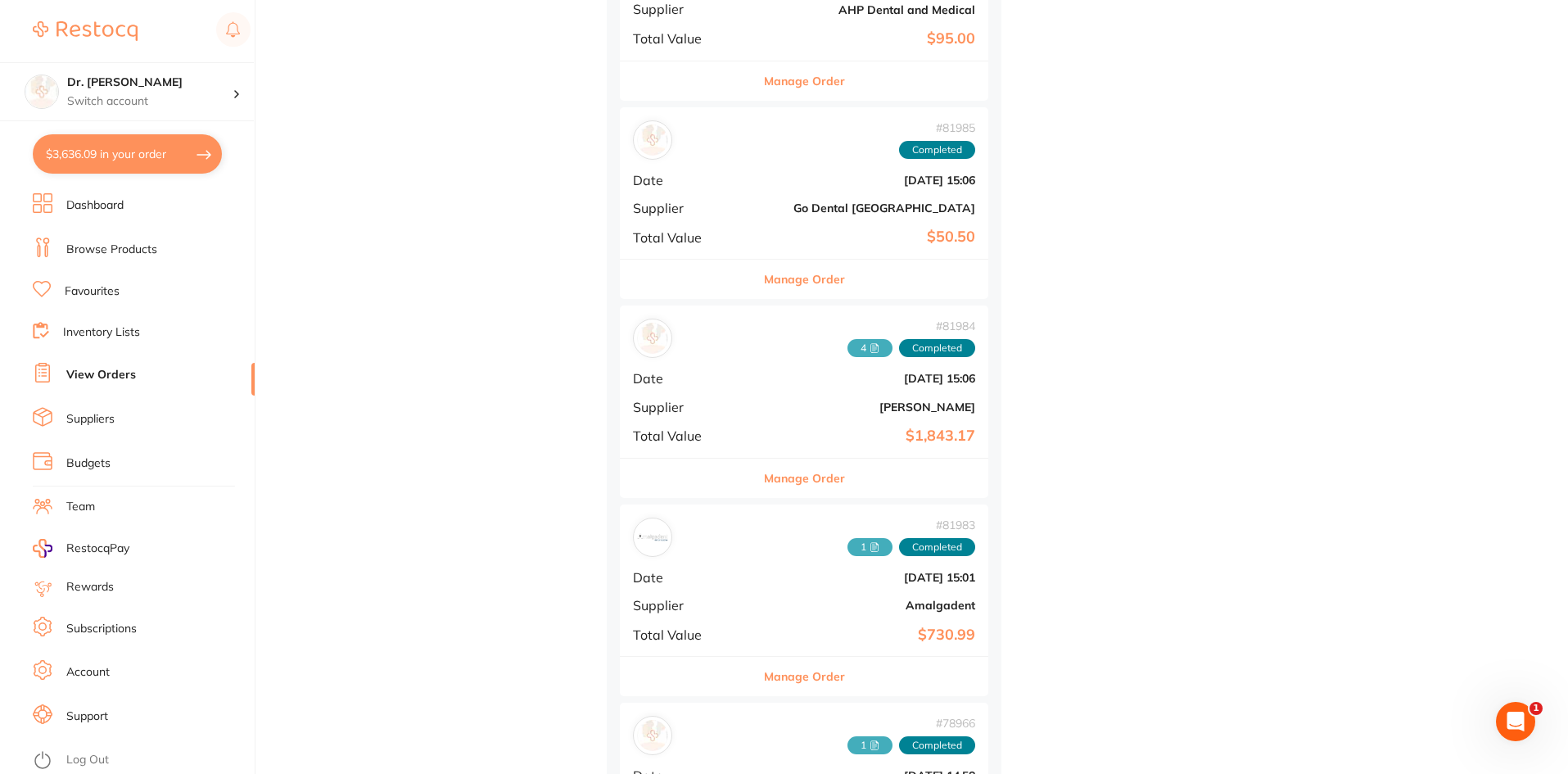
click at [731, 363] on div "# 81984 4 Completed Date Jun 3 2025, 15:06 Supplier Henry Schein Halas Total Va…" at bounding box center [804, 381] width 369 height 151
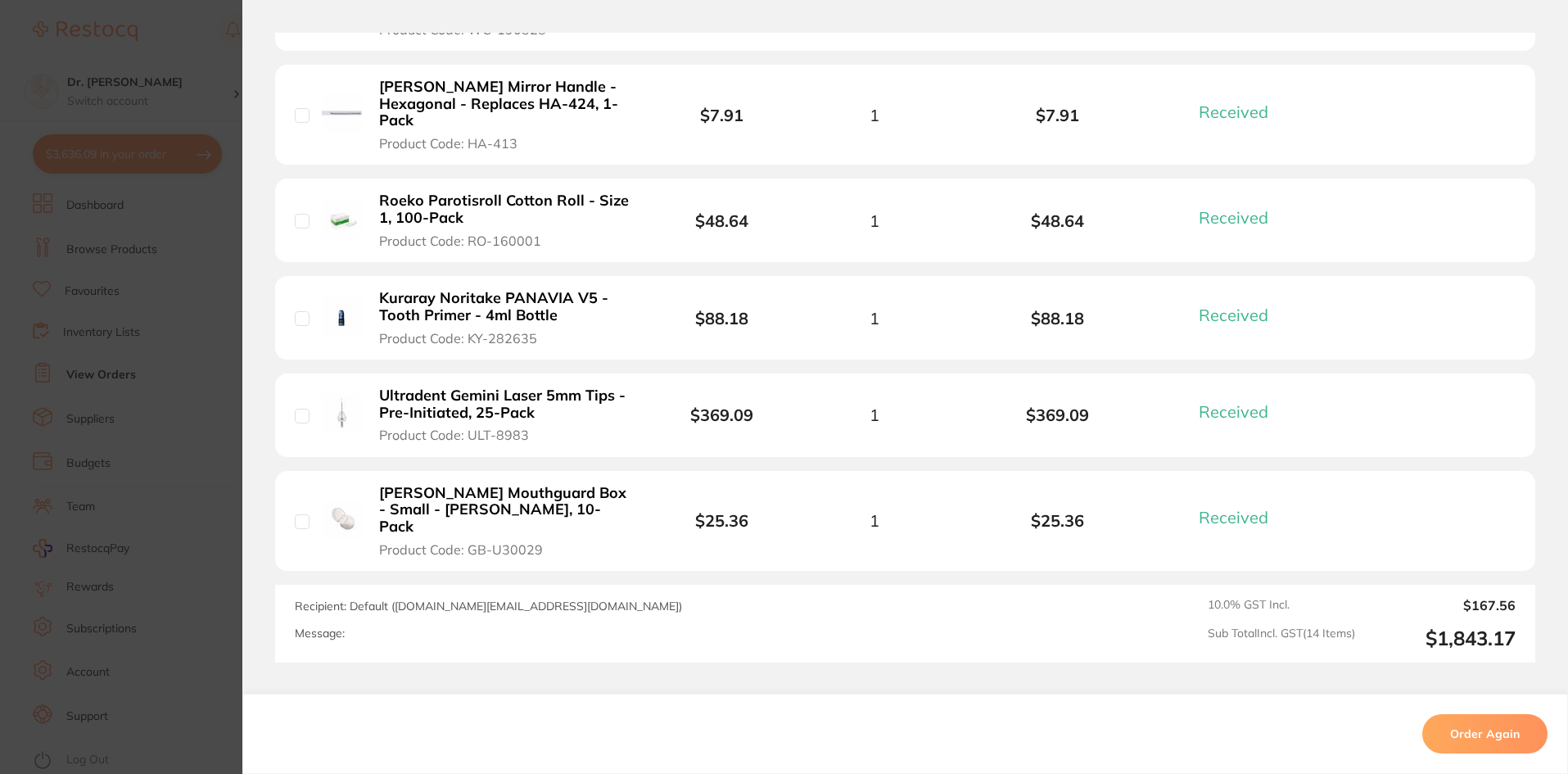
scroll to position [1604, 0]
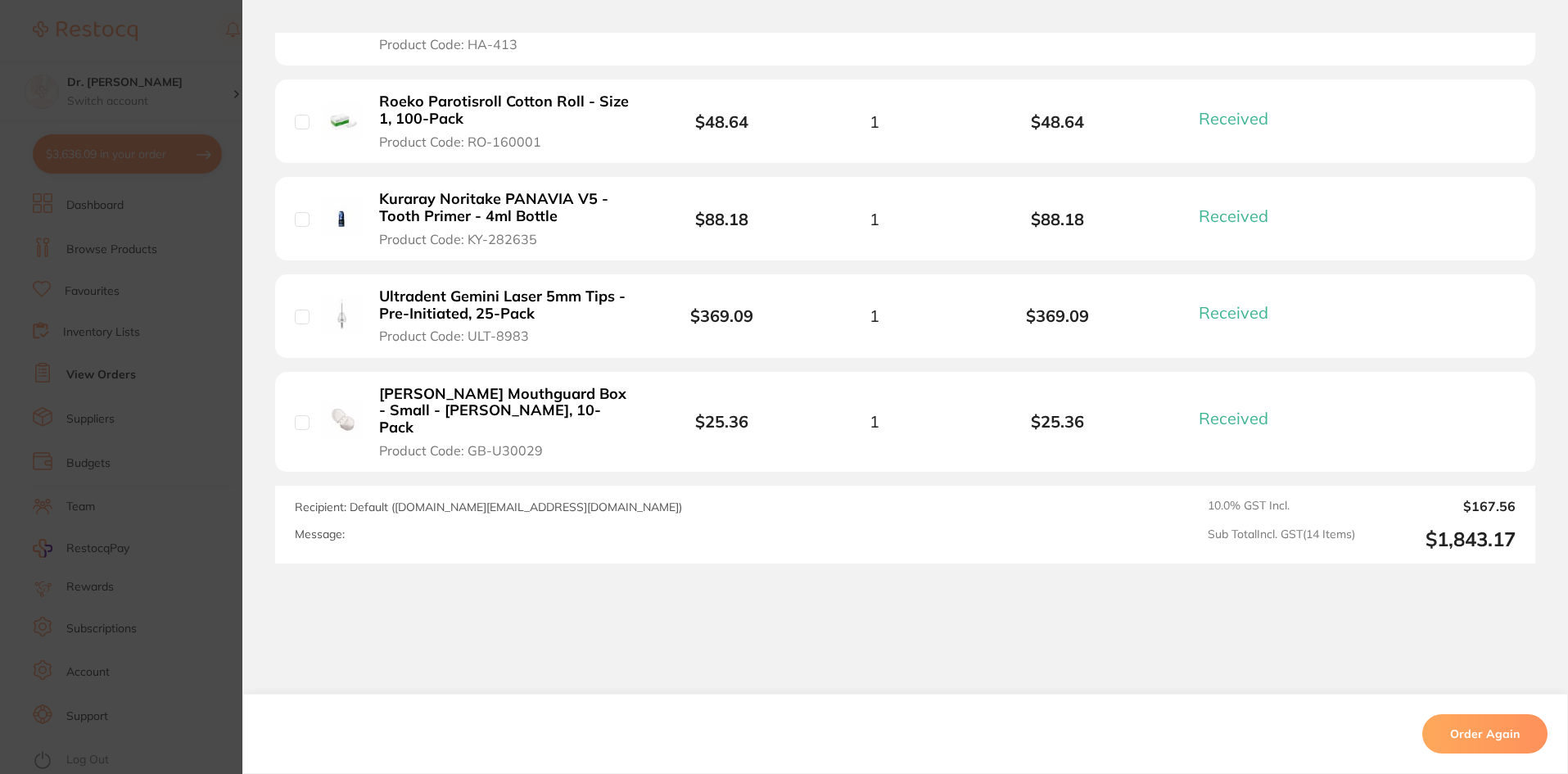
click at [201, 375] on section "Order ID: Restocq- 81984 Order Information 14 Received Completed Order Order Da…" at bounding box center [784, 387] width 1568 height 774
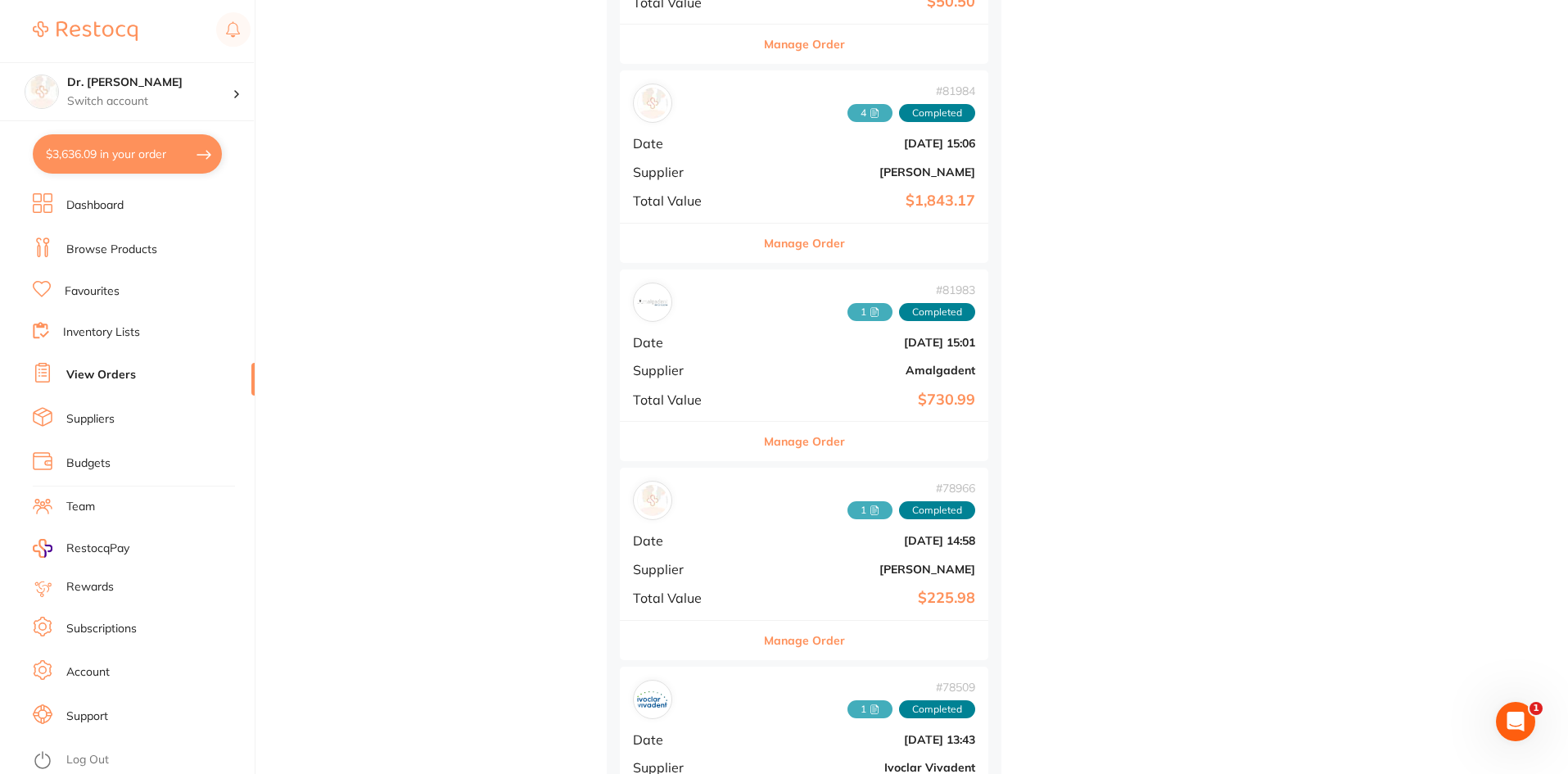
scroll to position [4423, 0]
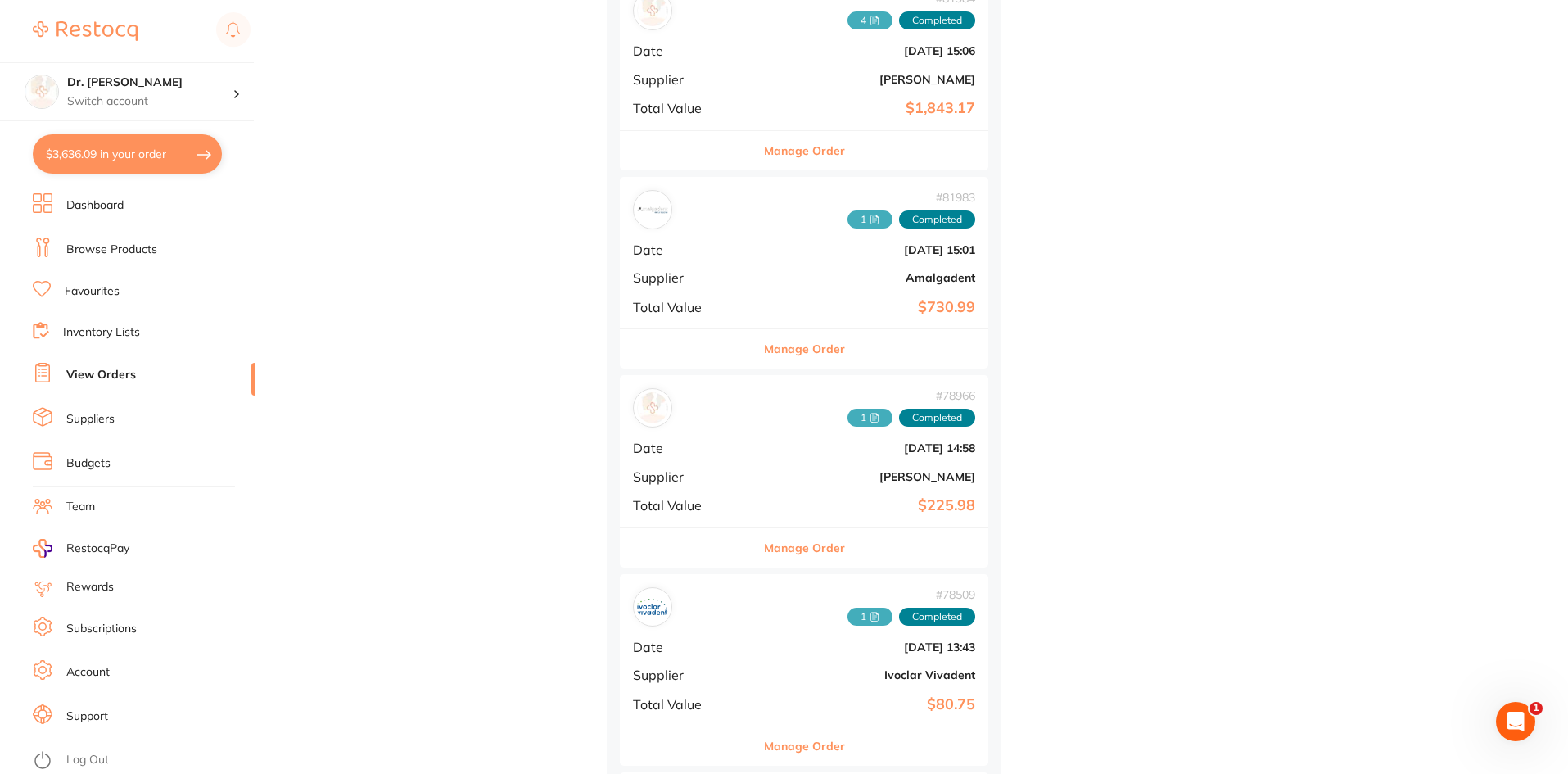
click at [749, 486] on div "# 78966 1 Completed Date May 7 2025, 14:58 Supplier Henry Schein Halas Total Va…" at bounding box center [804, 451] width 369 height 151
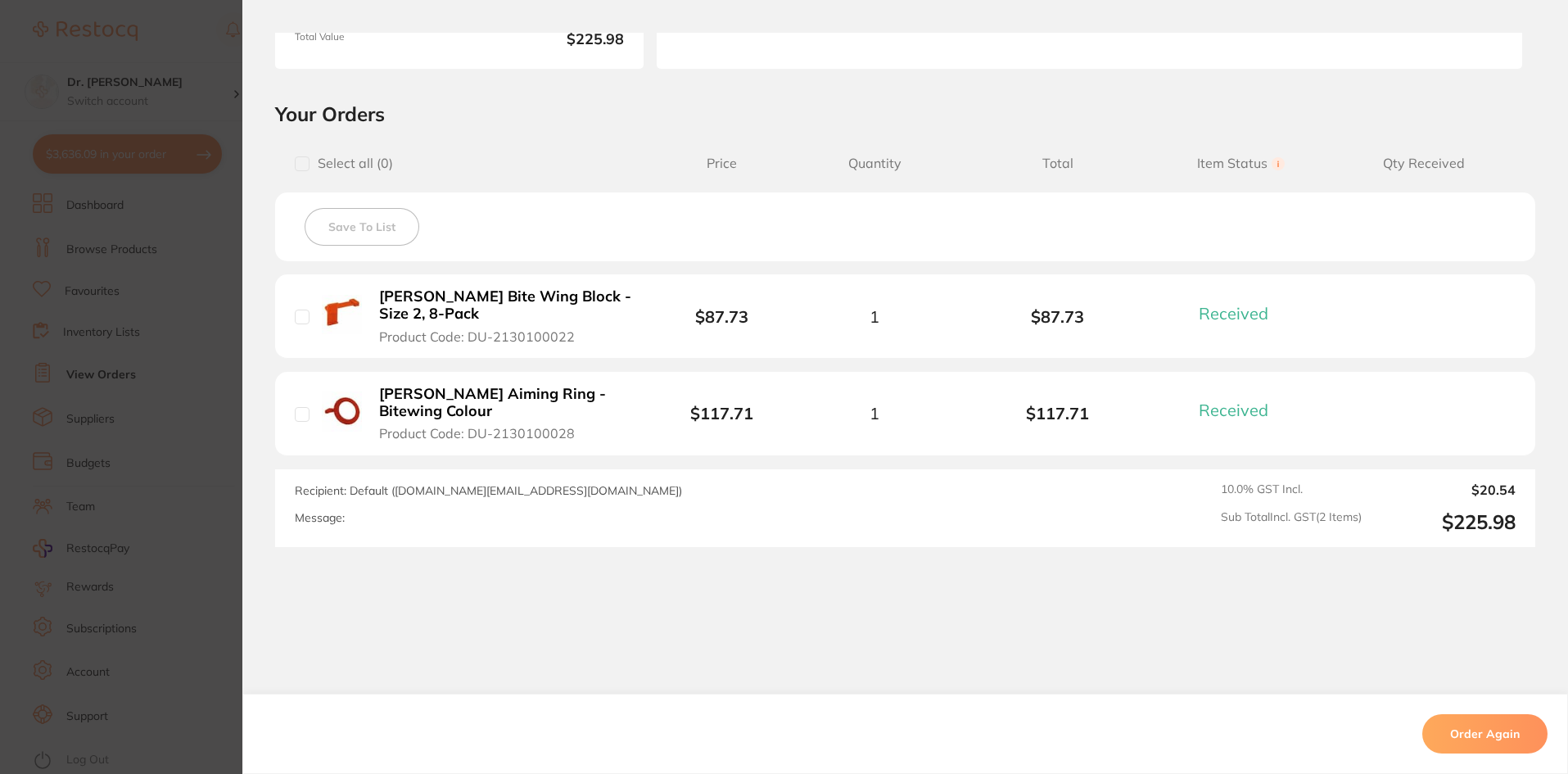
scroll to position [303, 0]
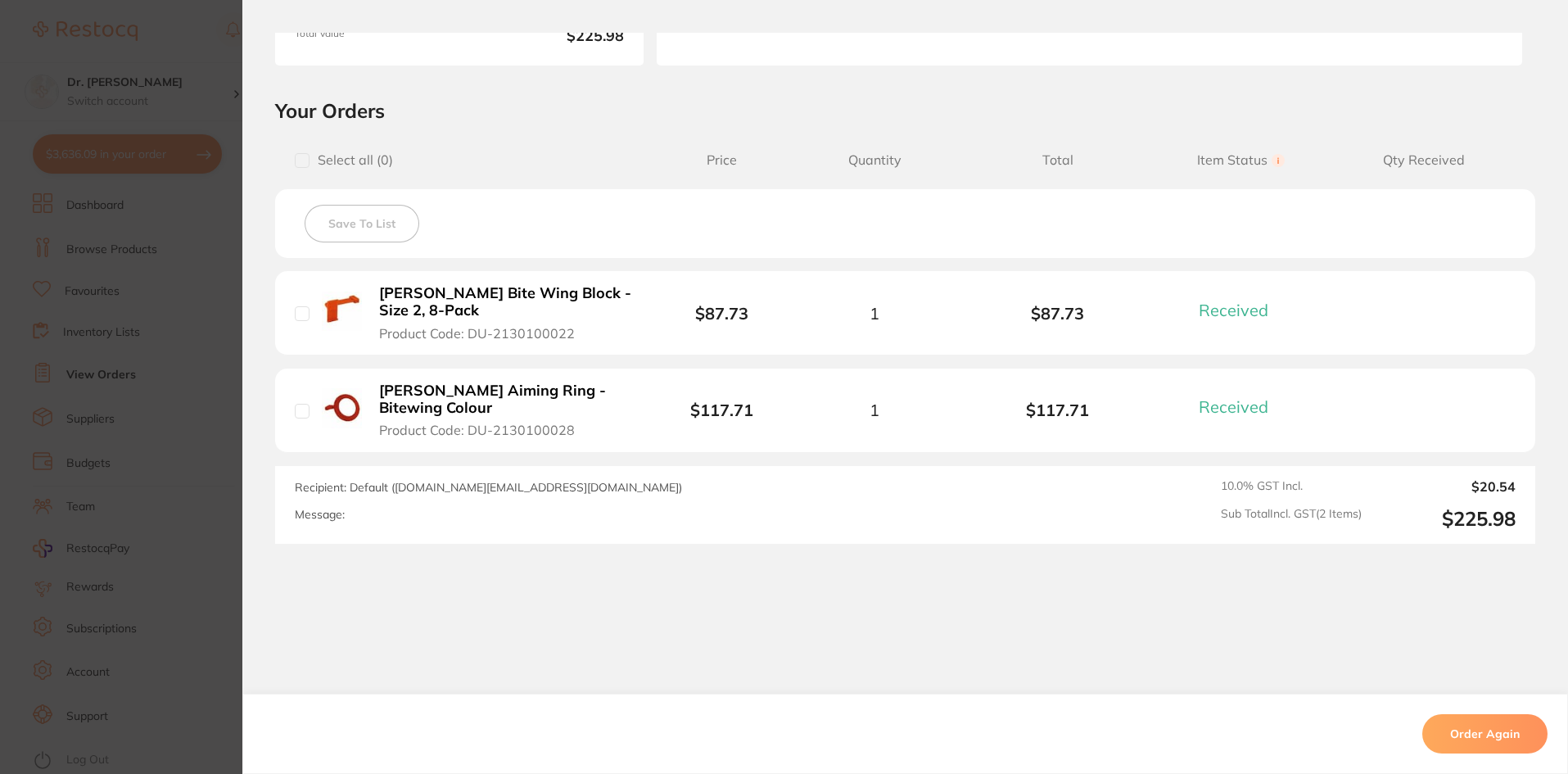
click at [229, 237] on section "Order ID: Restocq- 78966 Order Information 2 Received Completed Order Order Dat…" at bounding box center [784, 387] width 1568 height 774
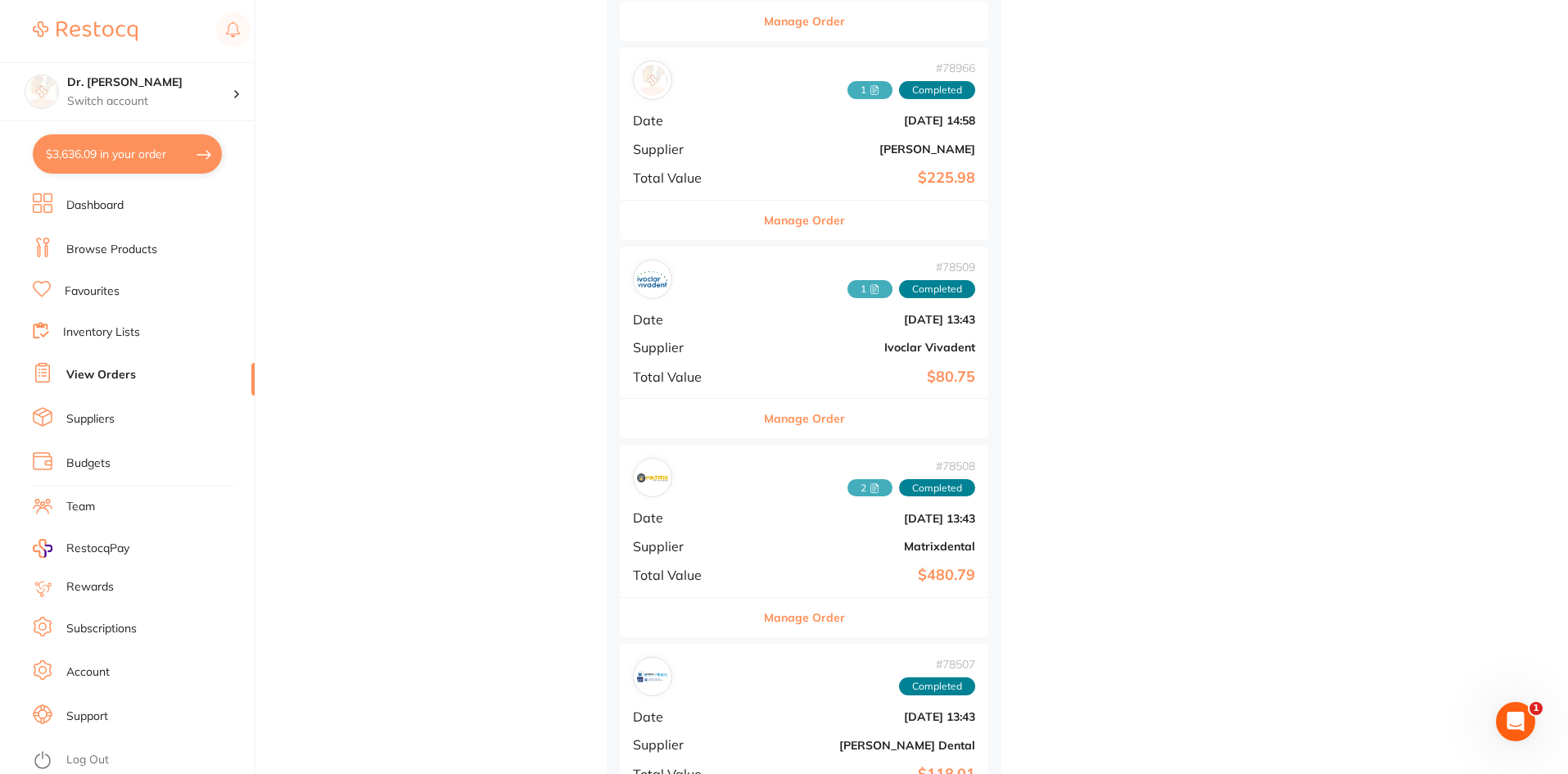
scroll to position [4833, 0]
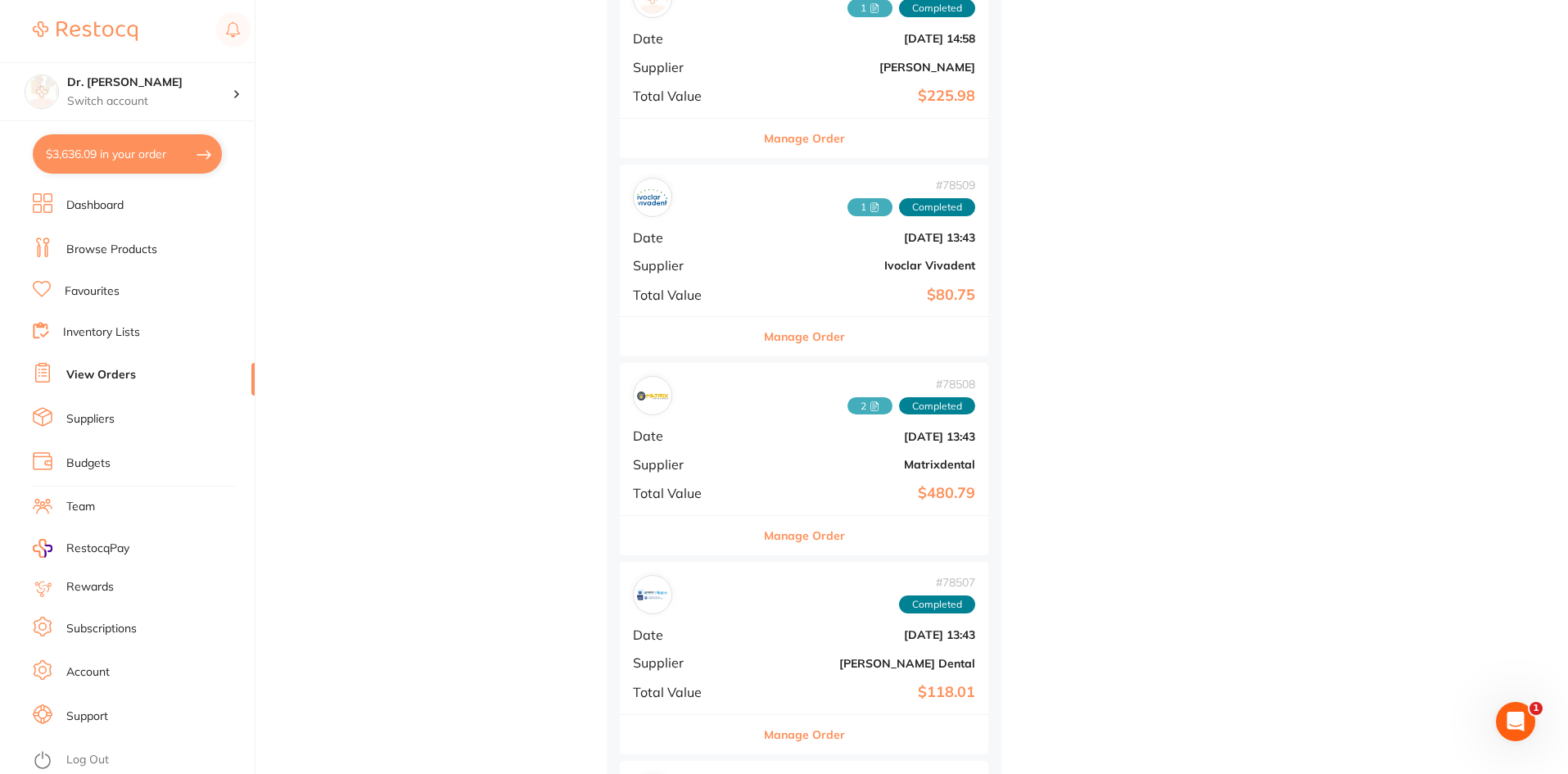
click at [756, 438] on b "May 5 2025, 13:43" at bounding box center [865, 437] width 219 height 13
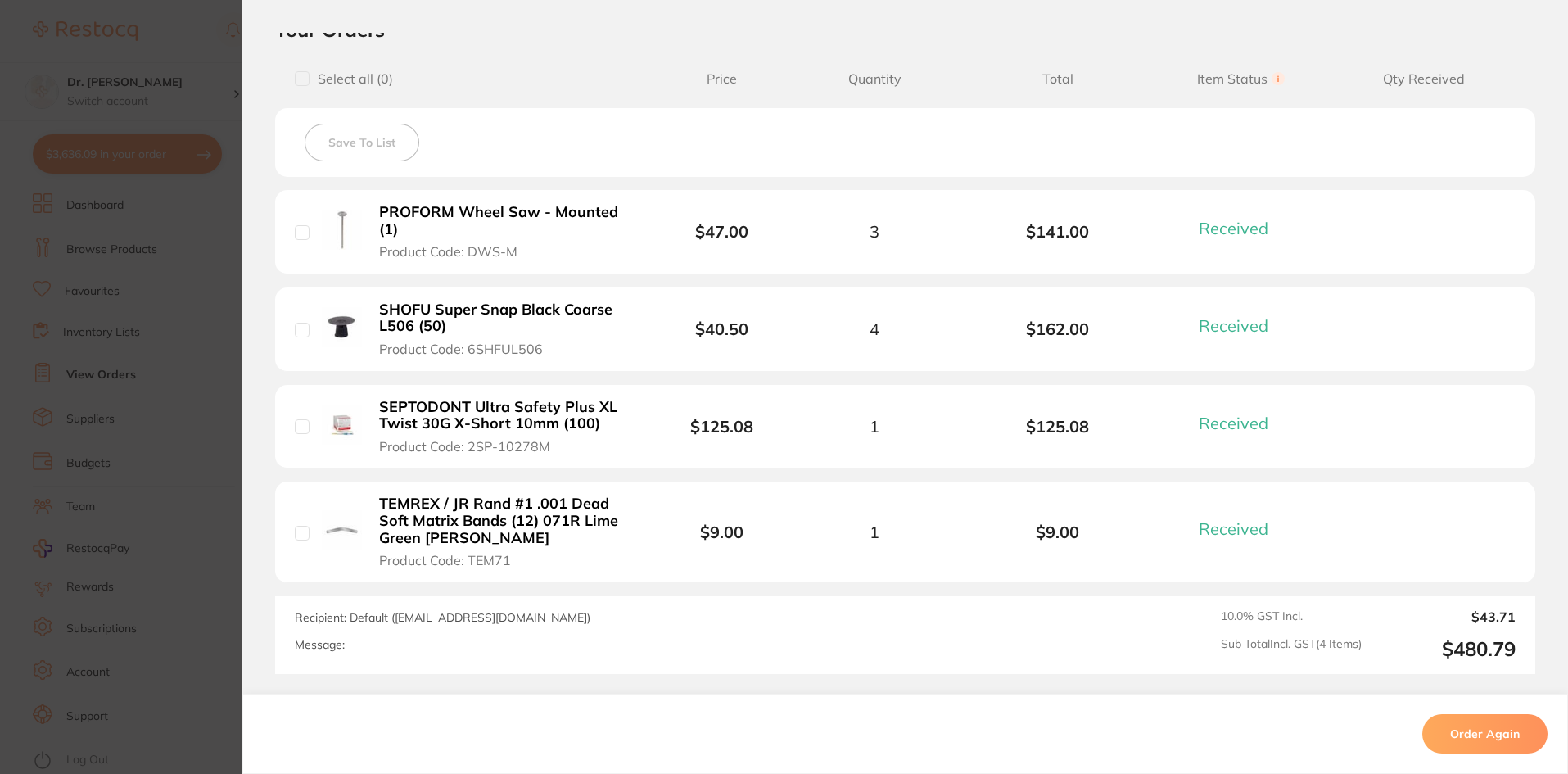
scroll to position [655, 0]
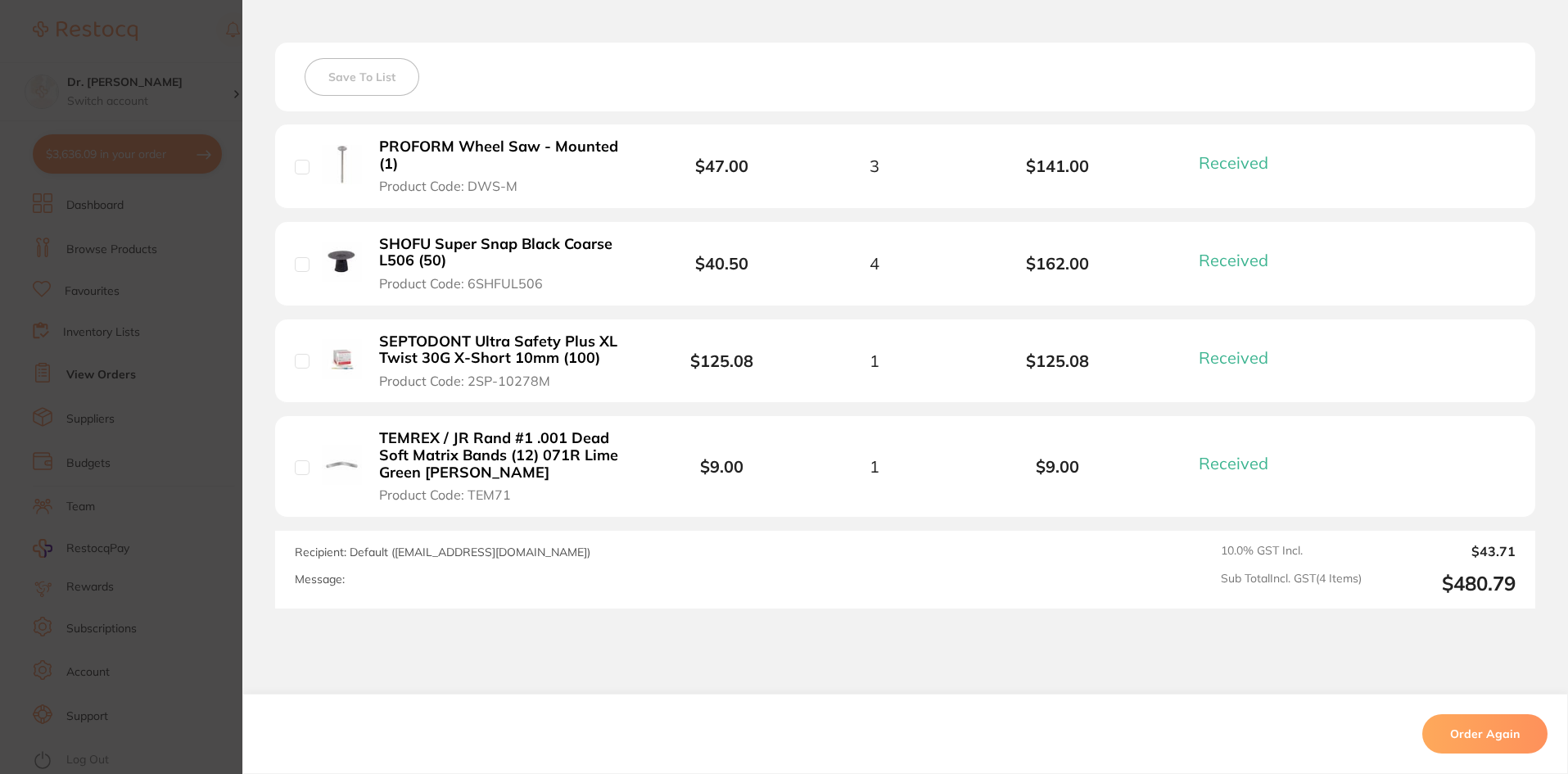
click at [207, 385] on section "Order ID: Restocq- 78508 Order Information 4 Received Completed Order Order Dat…" at bounding box center [784, 387] width 1568 height 774
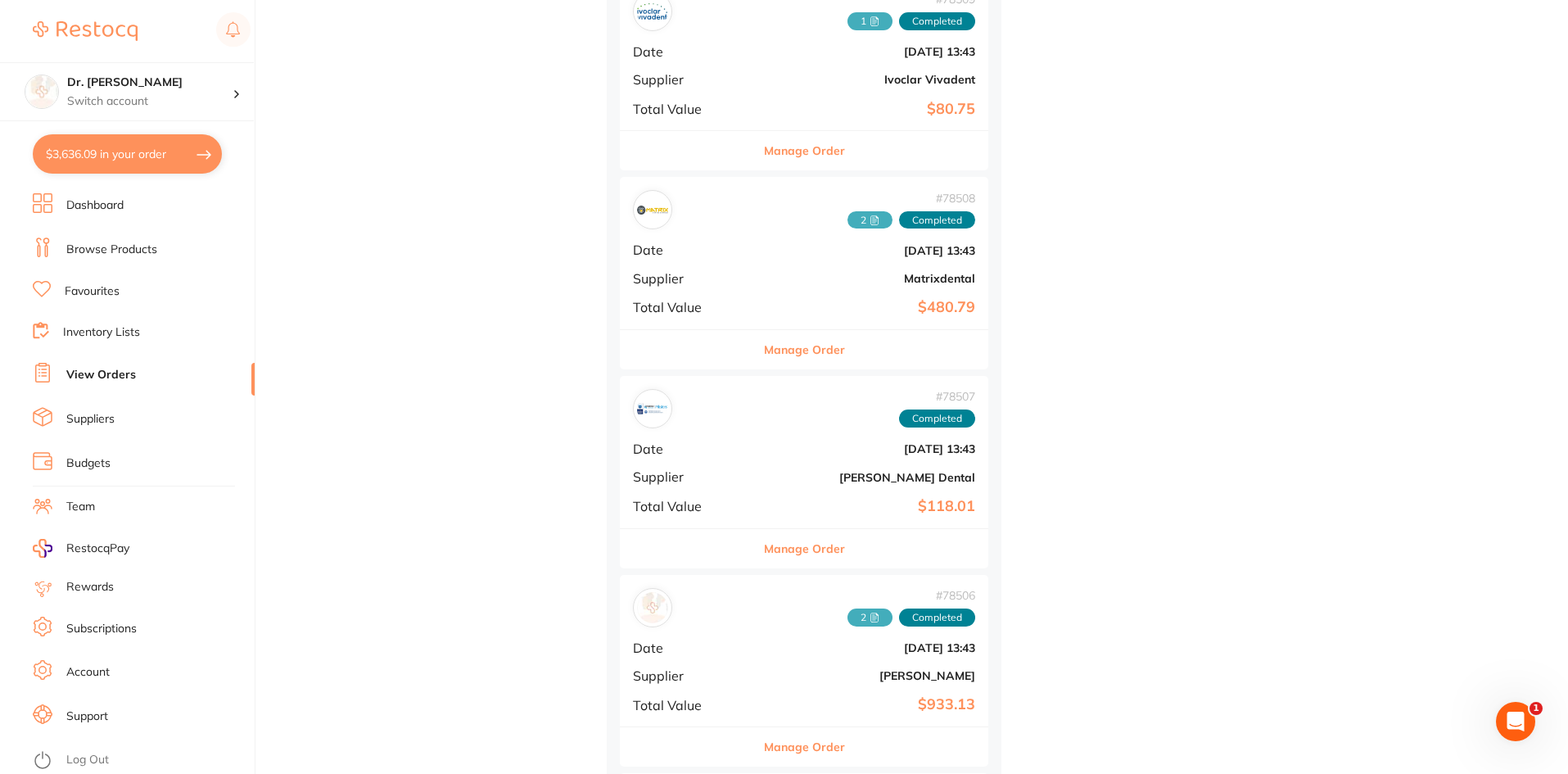
scroll to position [5242, 0]
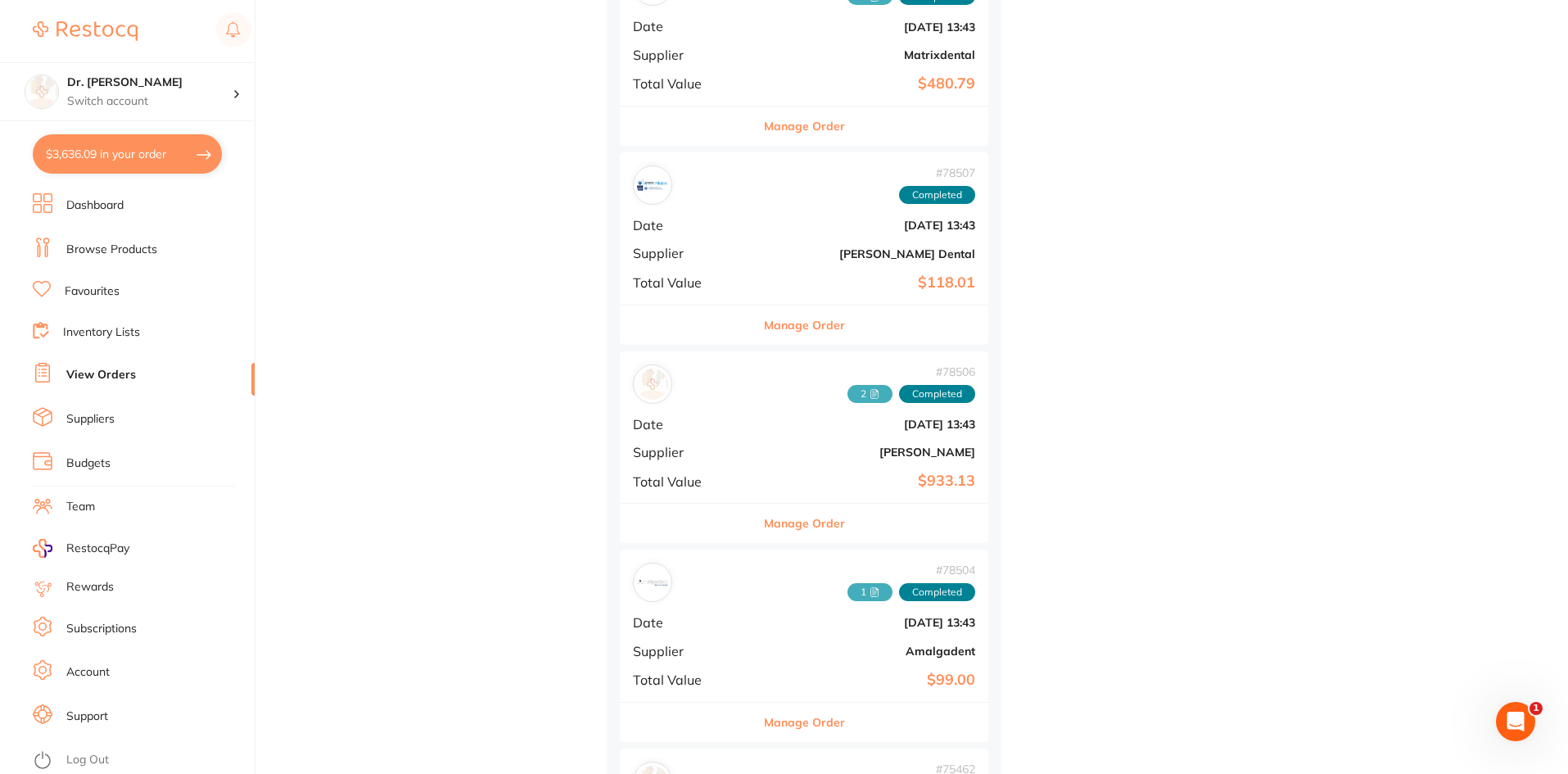
click at [756, 411] on div "# 78506 2 Completed Date May 5 2025, 13:43 Supplier Henry Schein Halas Total Va…" at bounding box center [804, 427] width 369 height 151
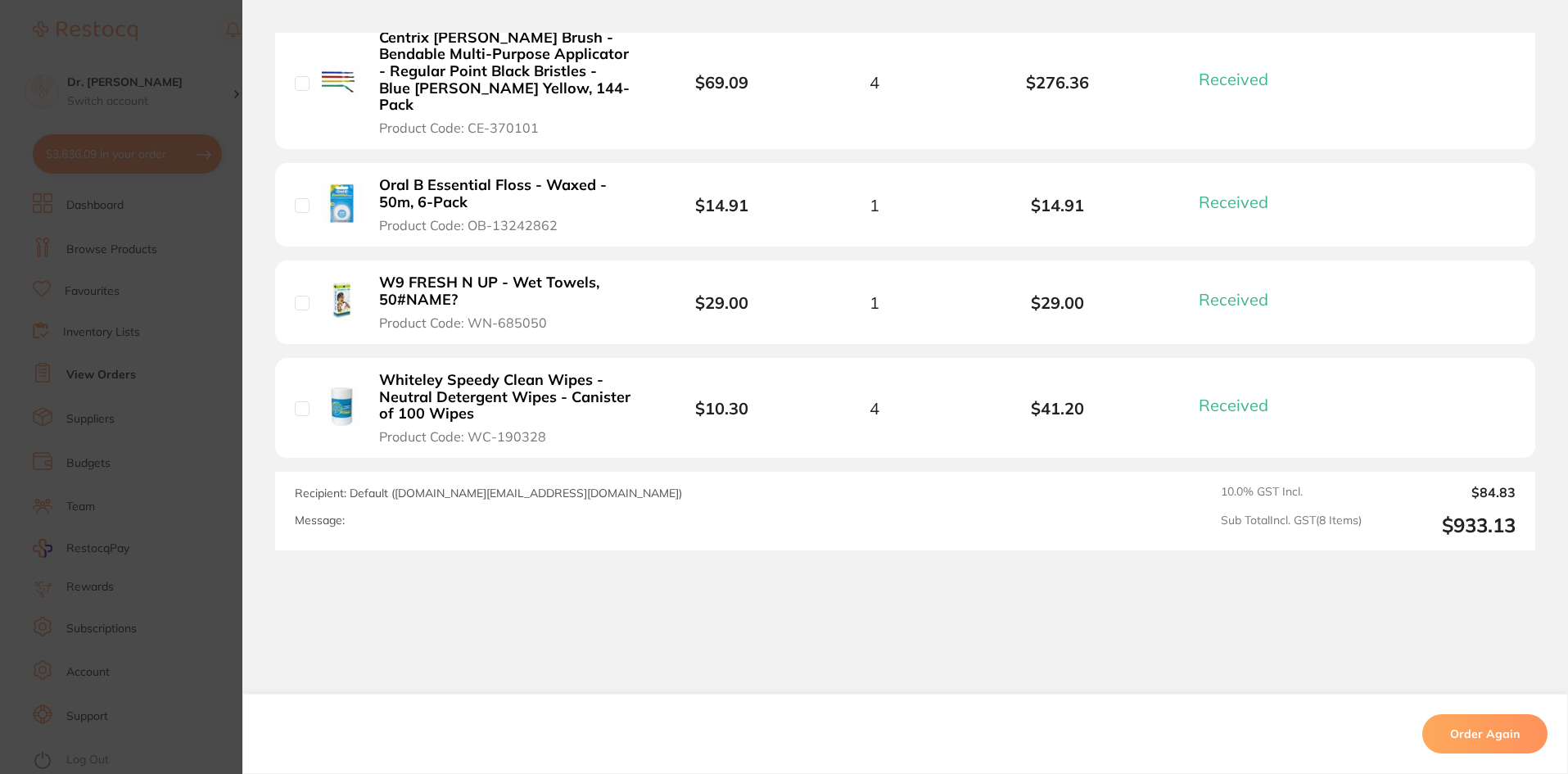
scroll to position [986, 0]
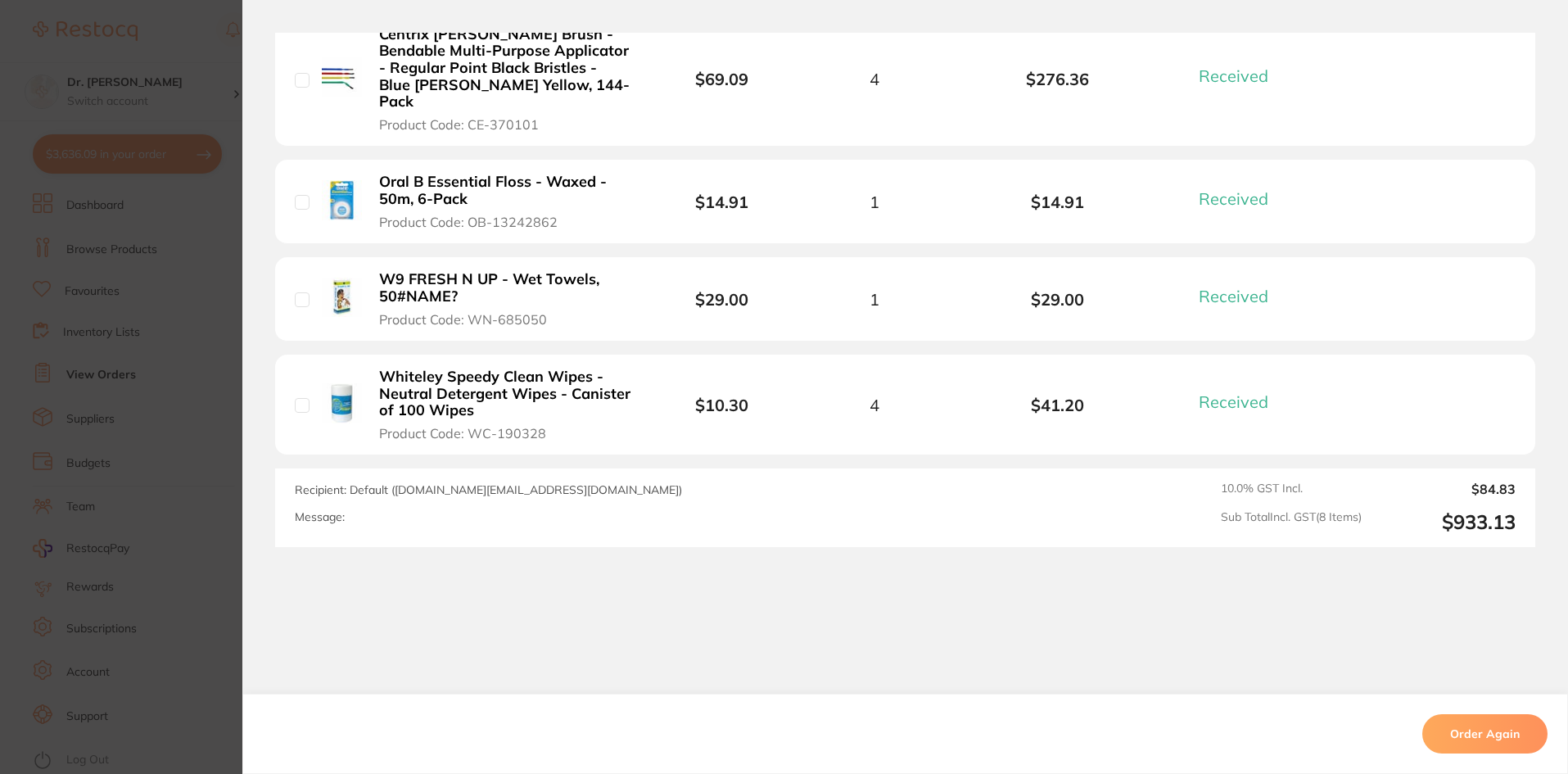
click at [183, 413] on section "Order ID: Restocq- 78506 Order Information 8 Received Completed Order Order Dat…" at bounding box center [784, 387] width 1568 height 774
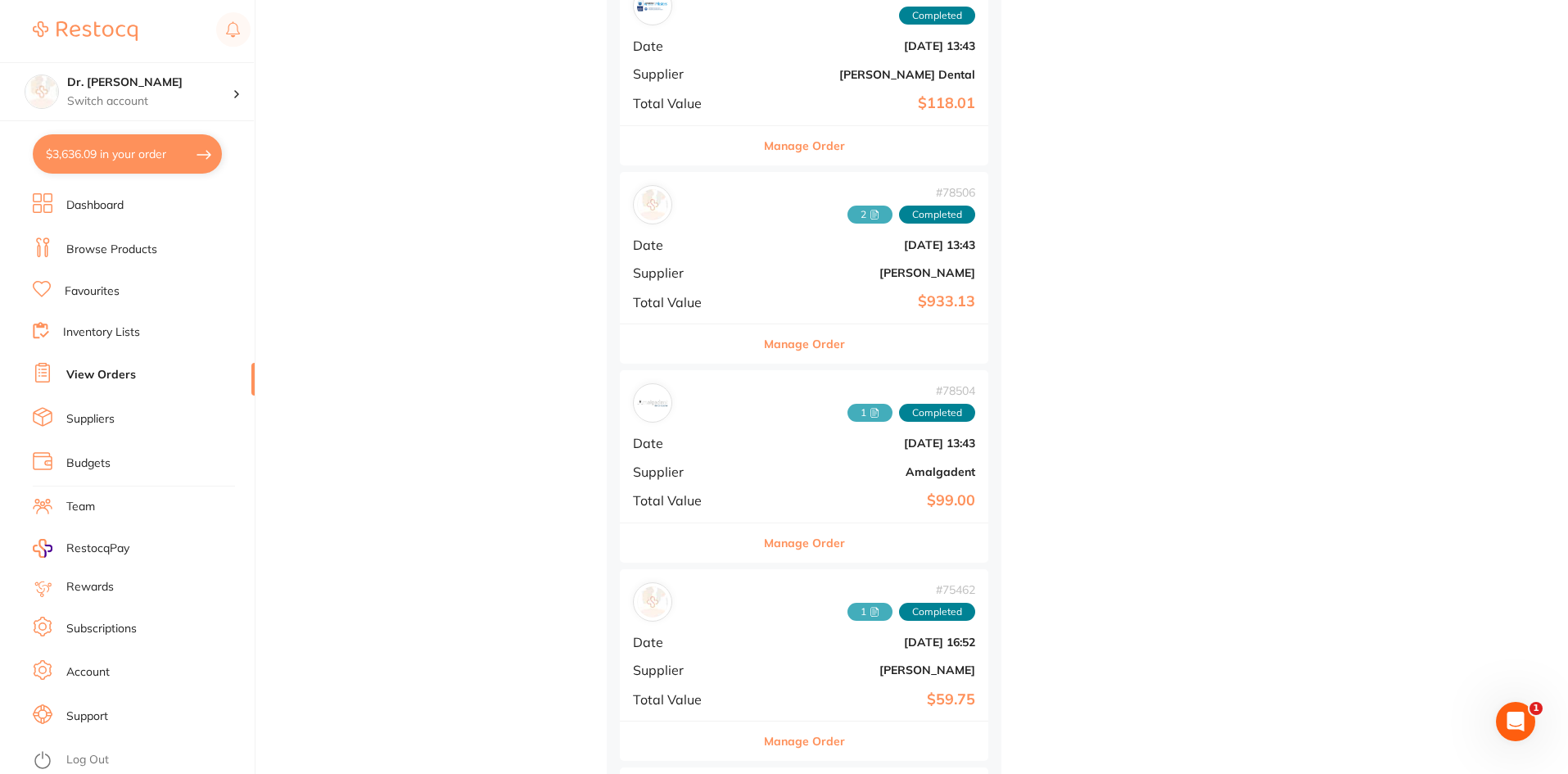
scroll to position [5570, 0]
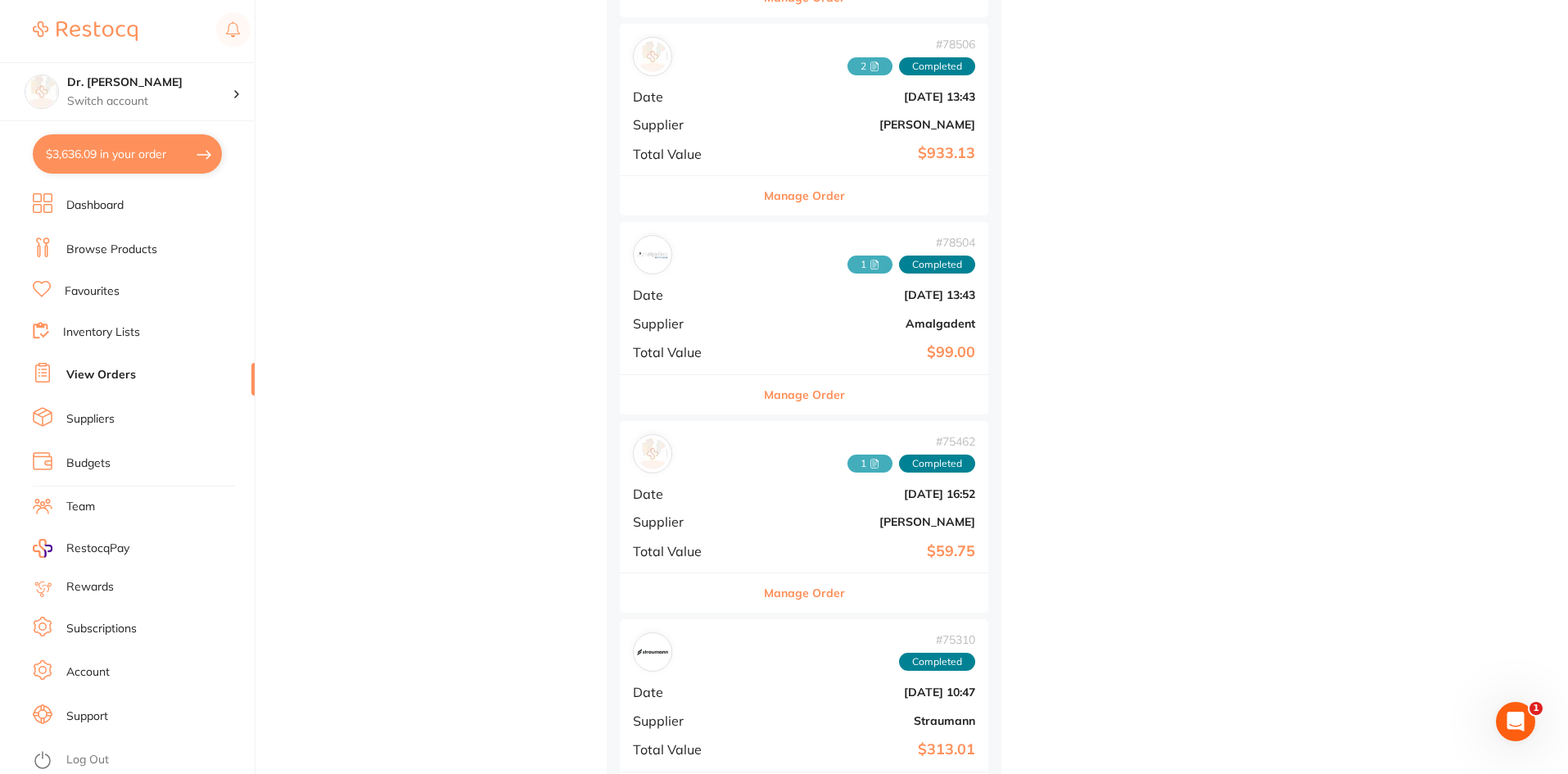
click at [756, 524] on b "[PERSON_NAME]" at bounding box center [865, 522] width 219 height 13
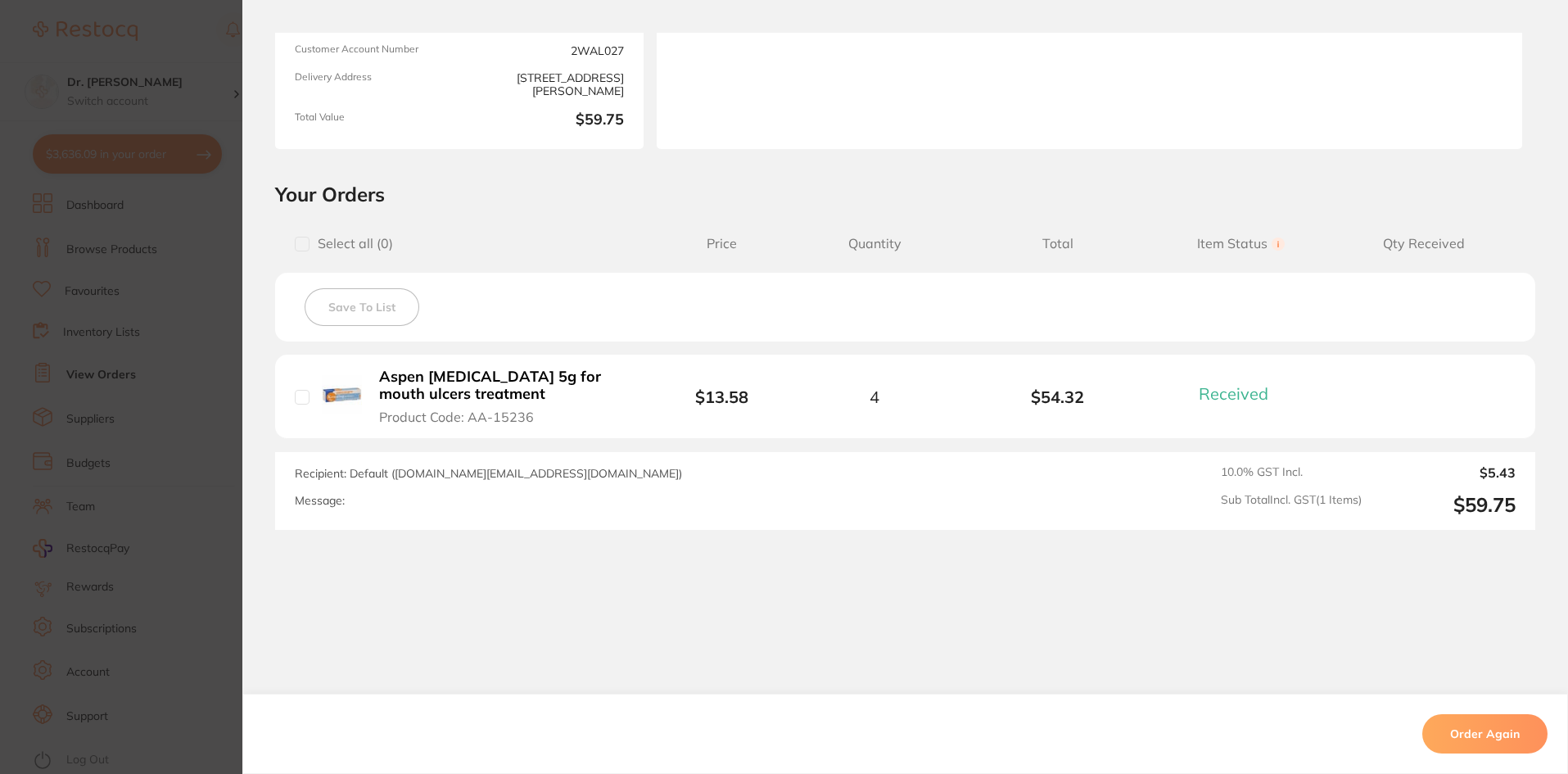
click at [186, 484] on section "Order ID: Restocq- 75462 Order Information 1 Received Completed Order Order Dat…" at bounding box center [784, 387] width 1568 height 774
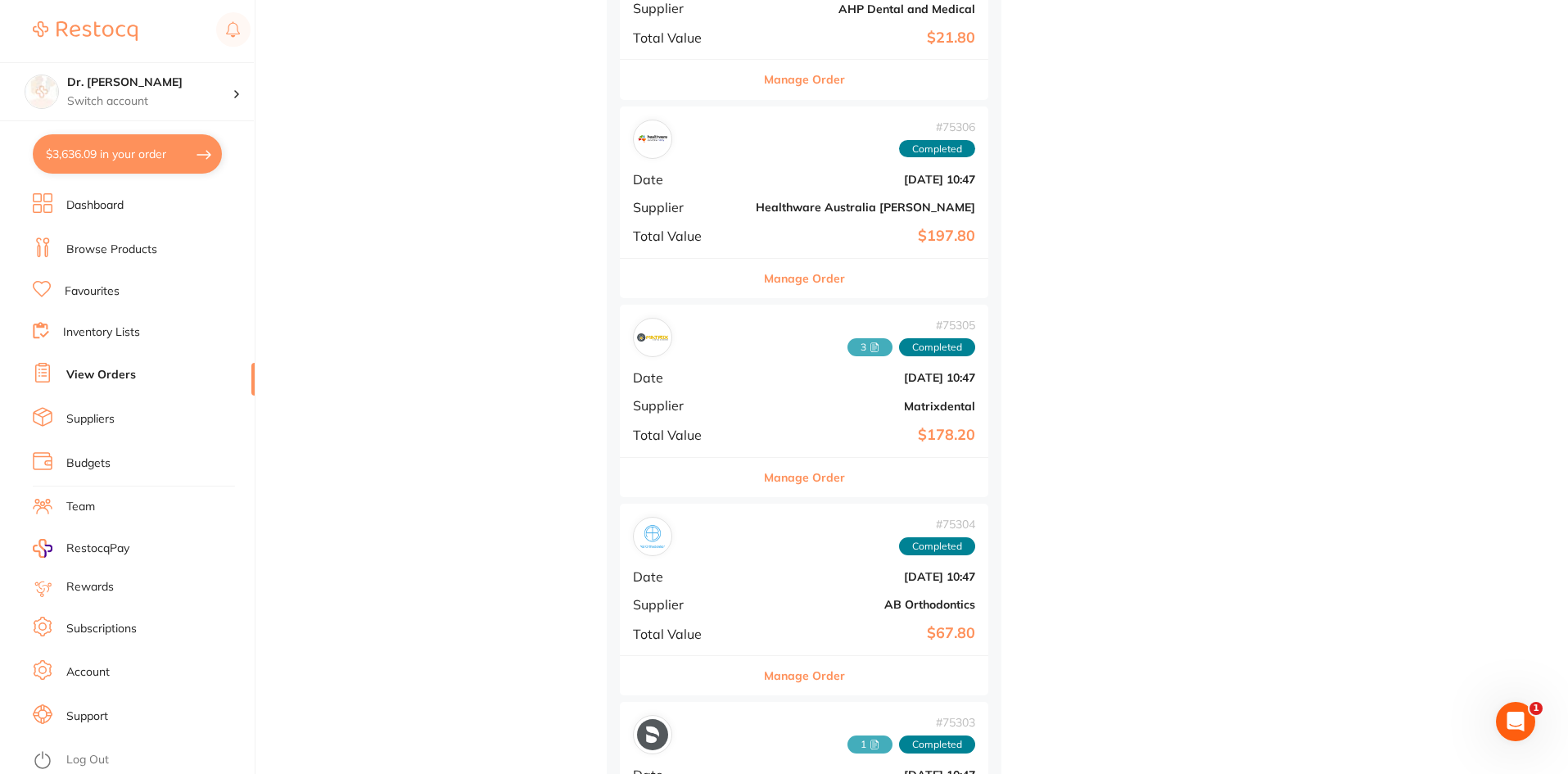
scroll to position [6880, 0]
click at [750, 455] on div "Manage Order" at bounding box center [804, 474] width 369 height 40
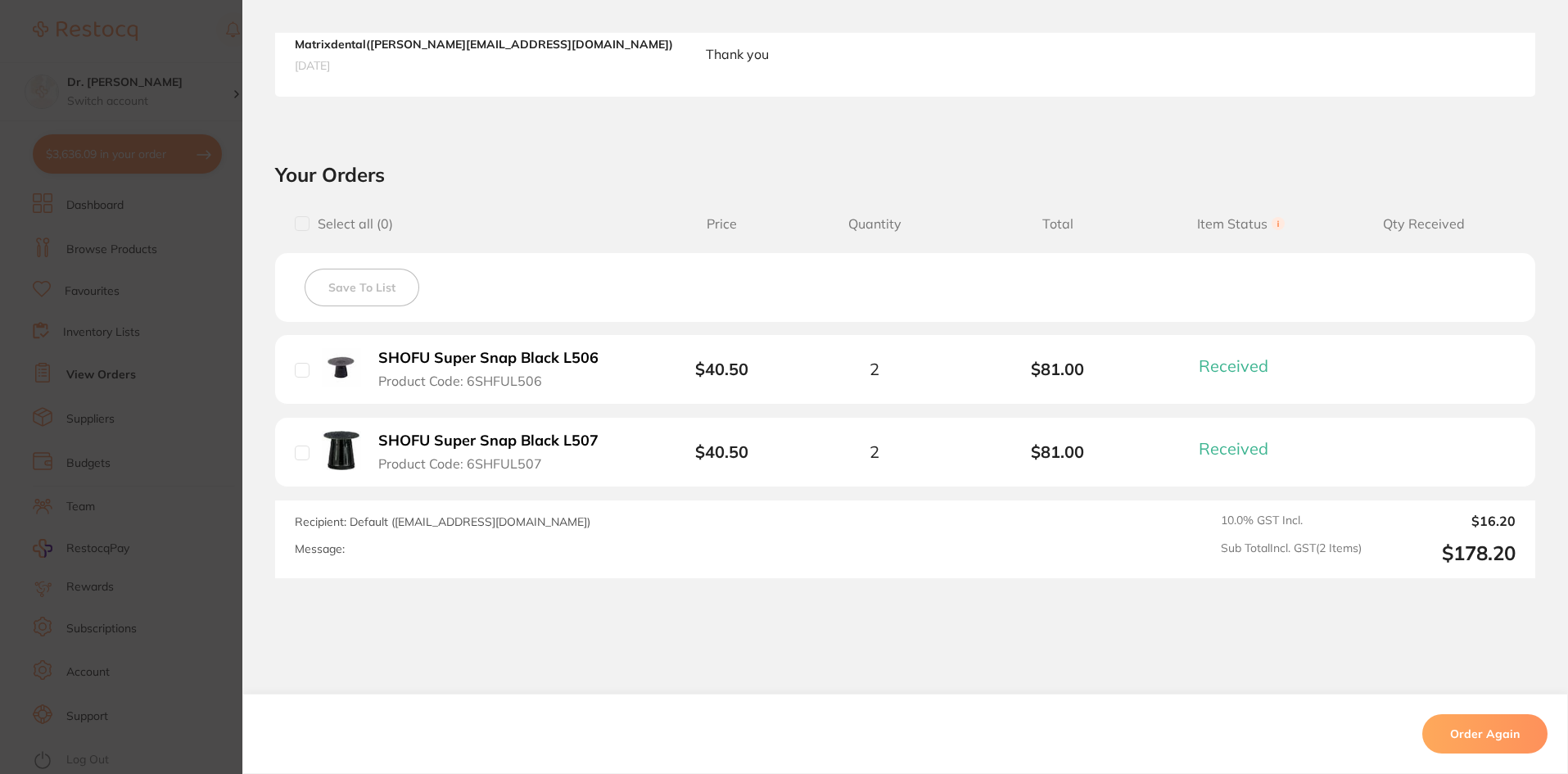
scroll to position [491, 0]
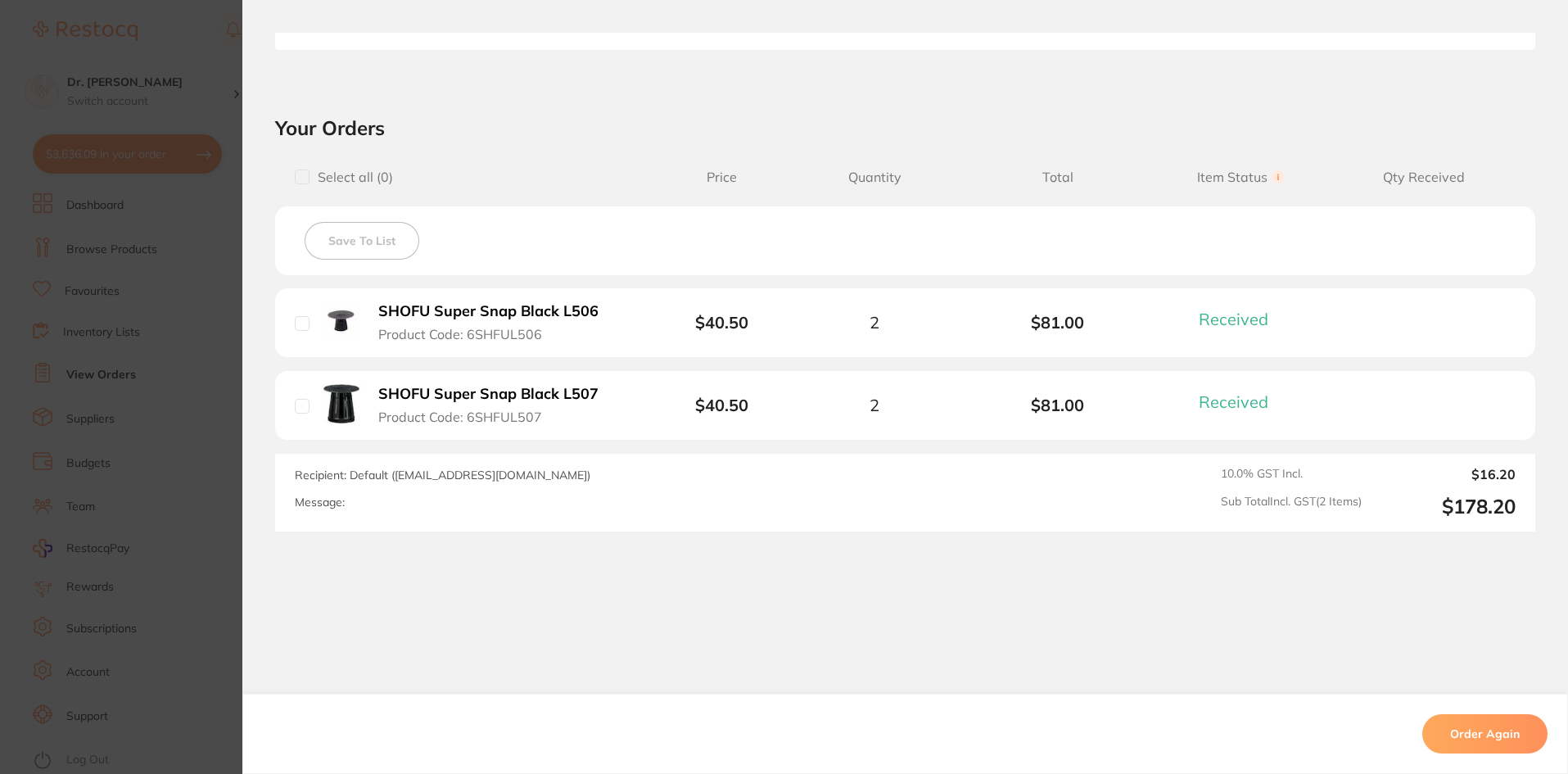
click at [236, 367] on section "Order ID: Restocq- 75305 Order Information 2 Received Completed Order Order Dat…" at bounding box center [784, 387] width 1568 height 774
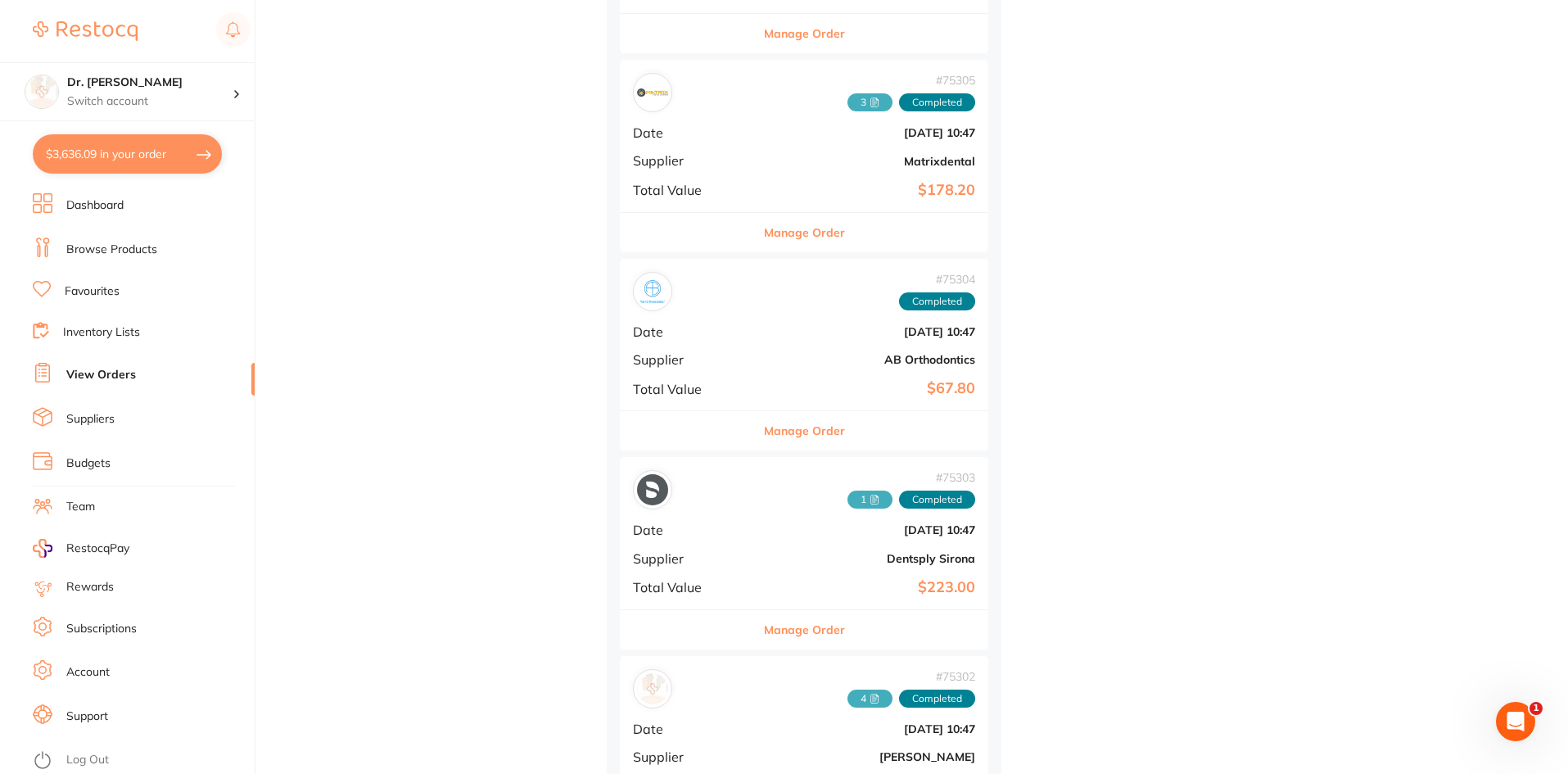
scroll to position [7290, 0]
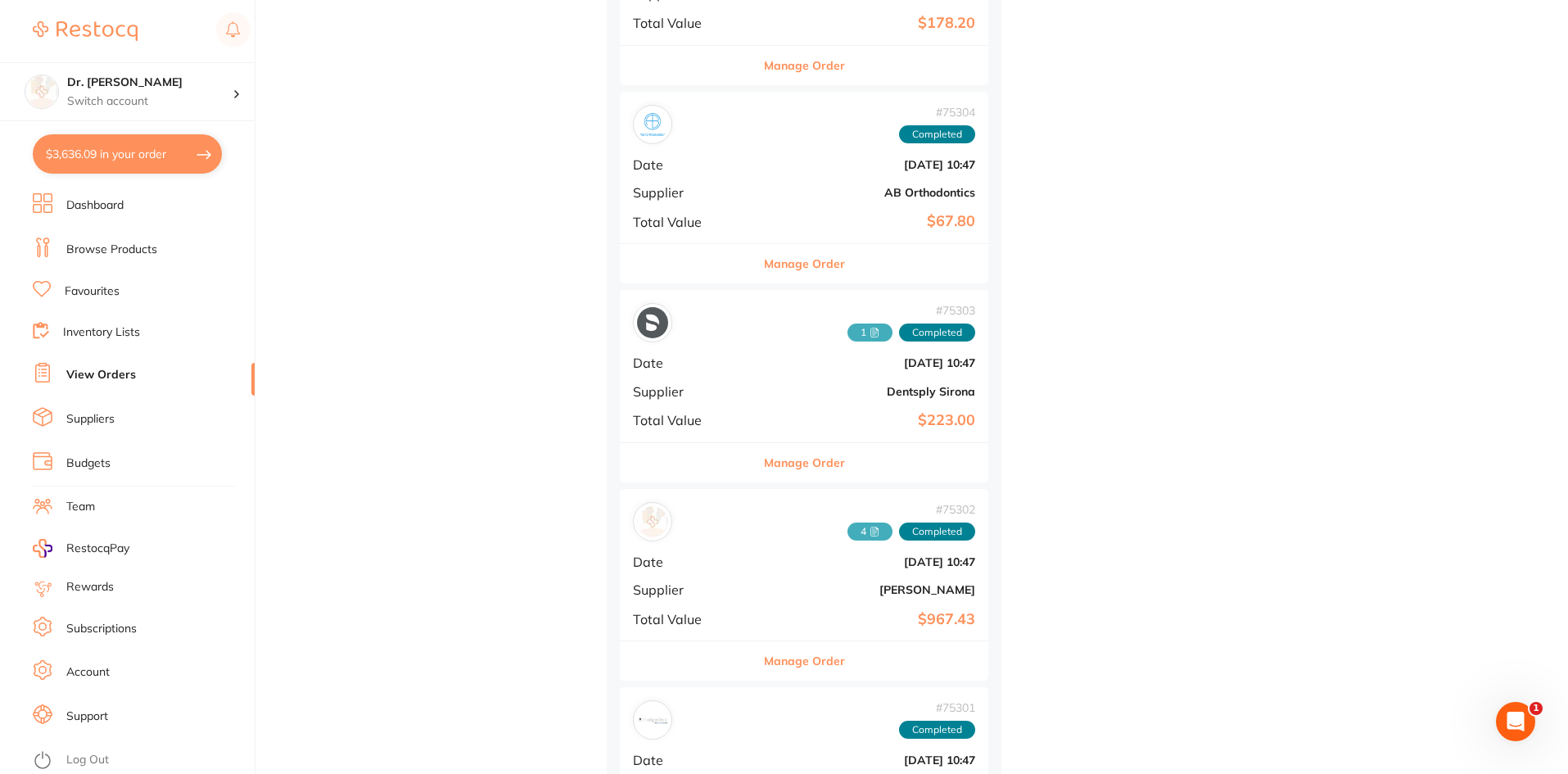
click at [770, 557] on b "Apr 2 2025, 10:47" at bounding box center [865, 562] width 219 height 13
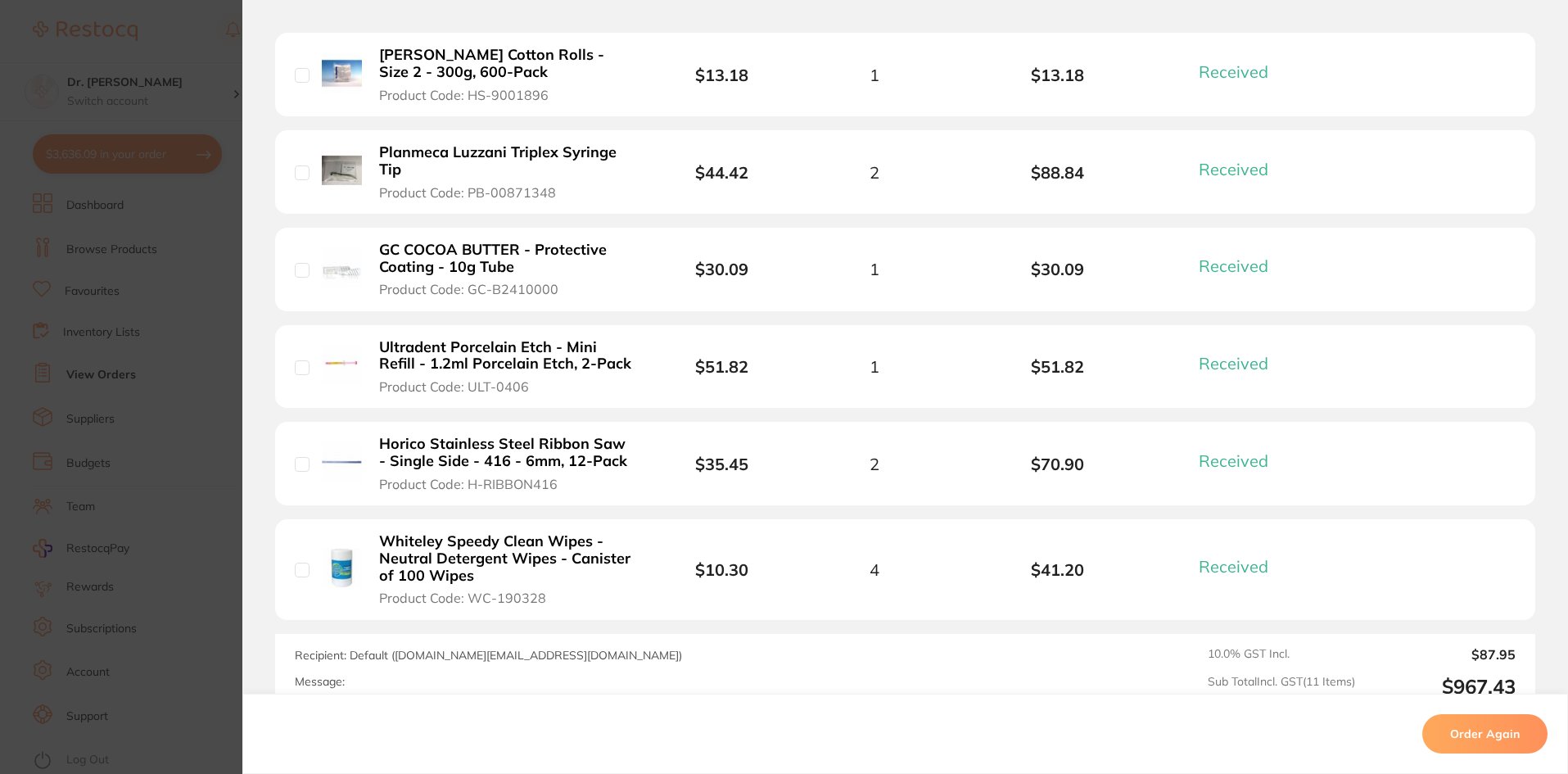
scroll to position [1064, 0]
click at [192, 540] on section "Order ID: Restocq- 75302 Order Information 11 Received Completed Order Order Da…" at bounding box center [784, 387] width 1568 height 774
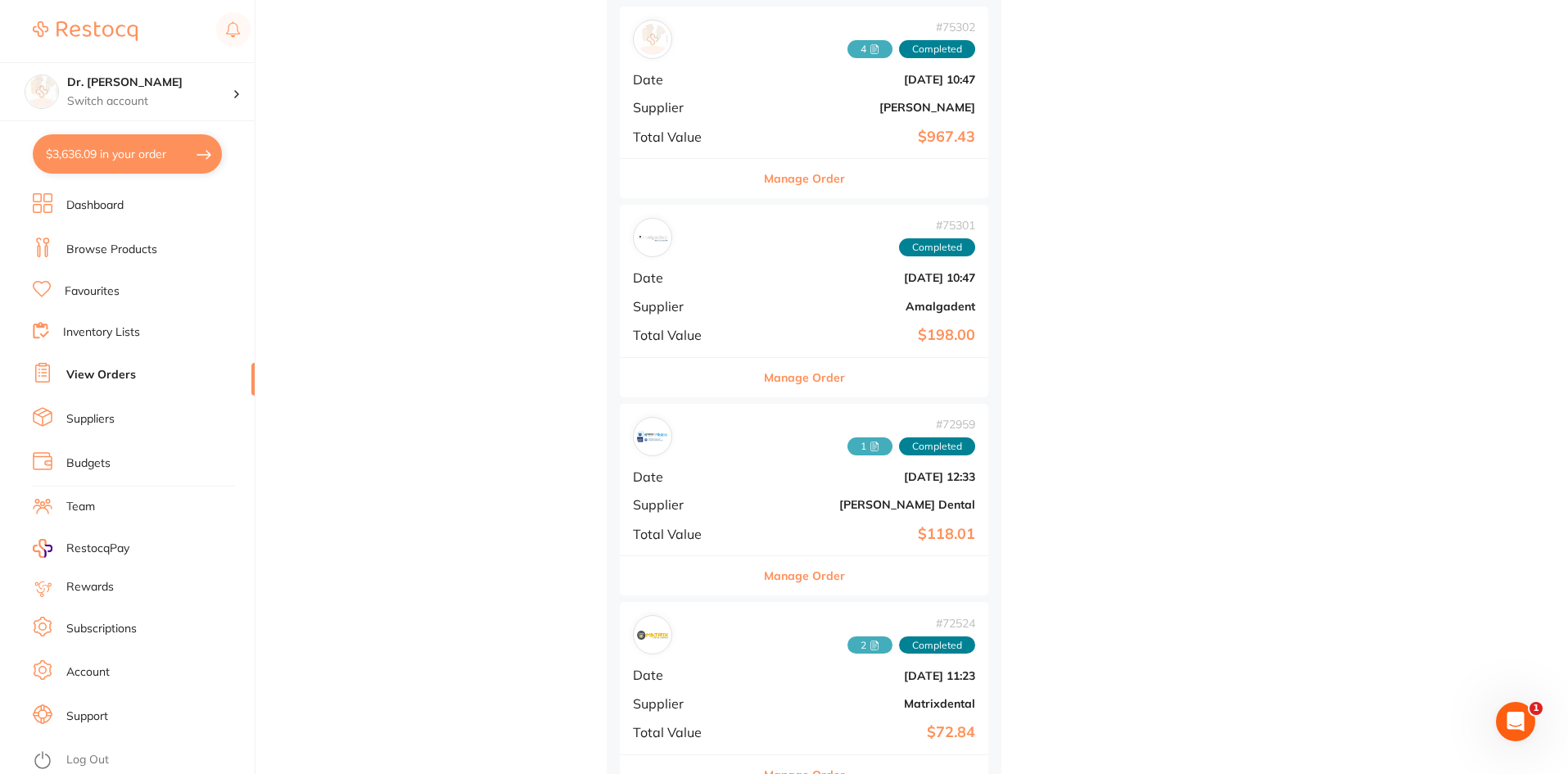
scroll to position [7945, 0]
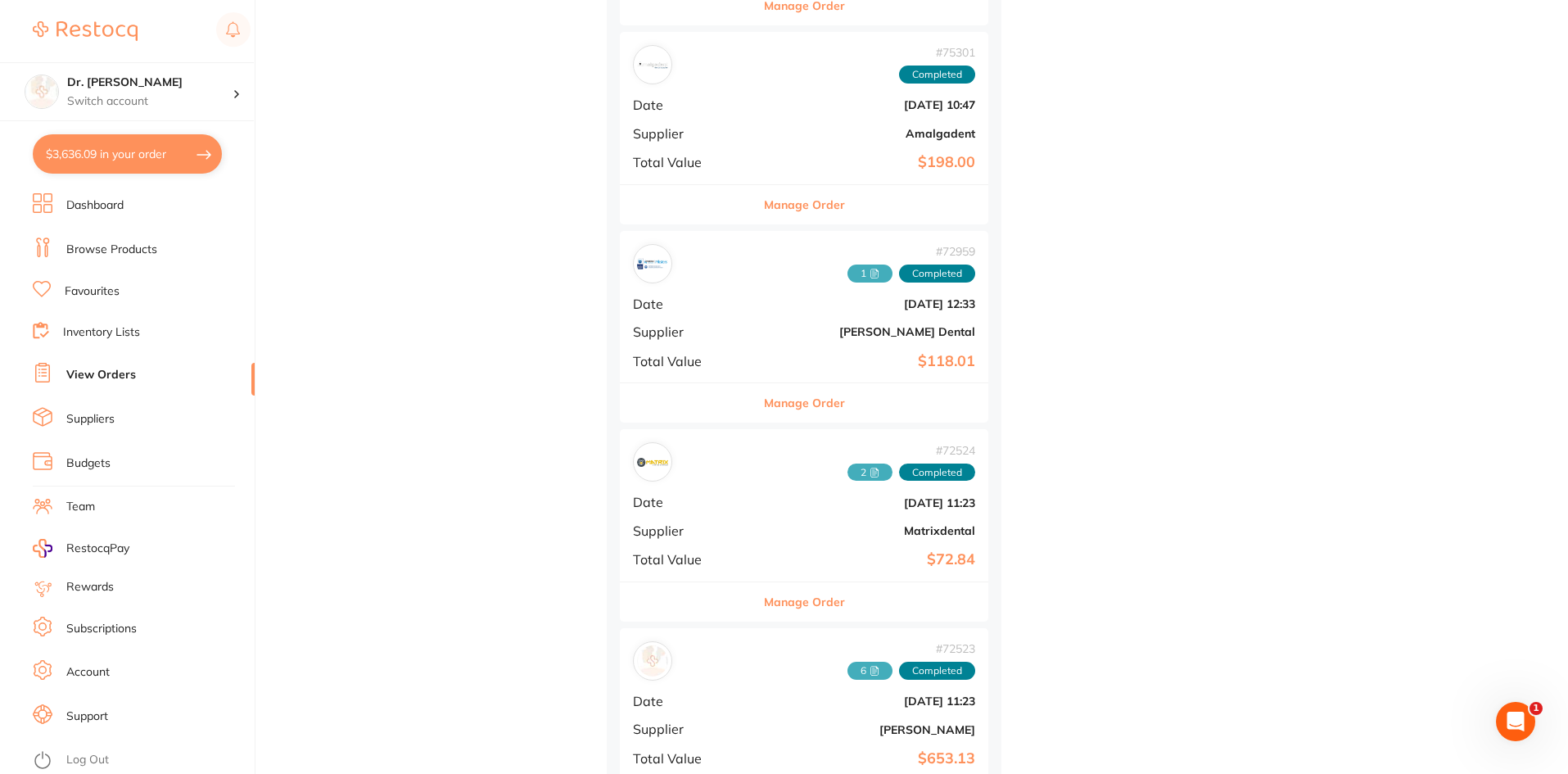
click at [736, 551] on div "# 72524 2 Completed Date Mar 5 2025, 11:23 Supplier Matrixdental Total Value $7…" at bounding box center [804, 505] width 369 height 151
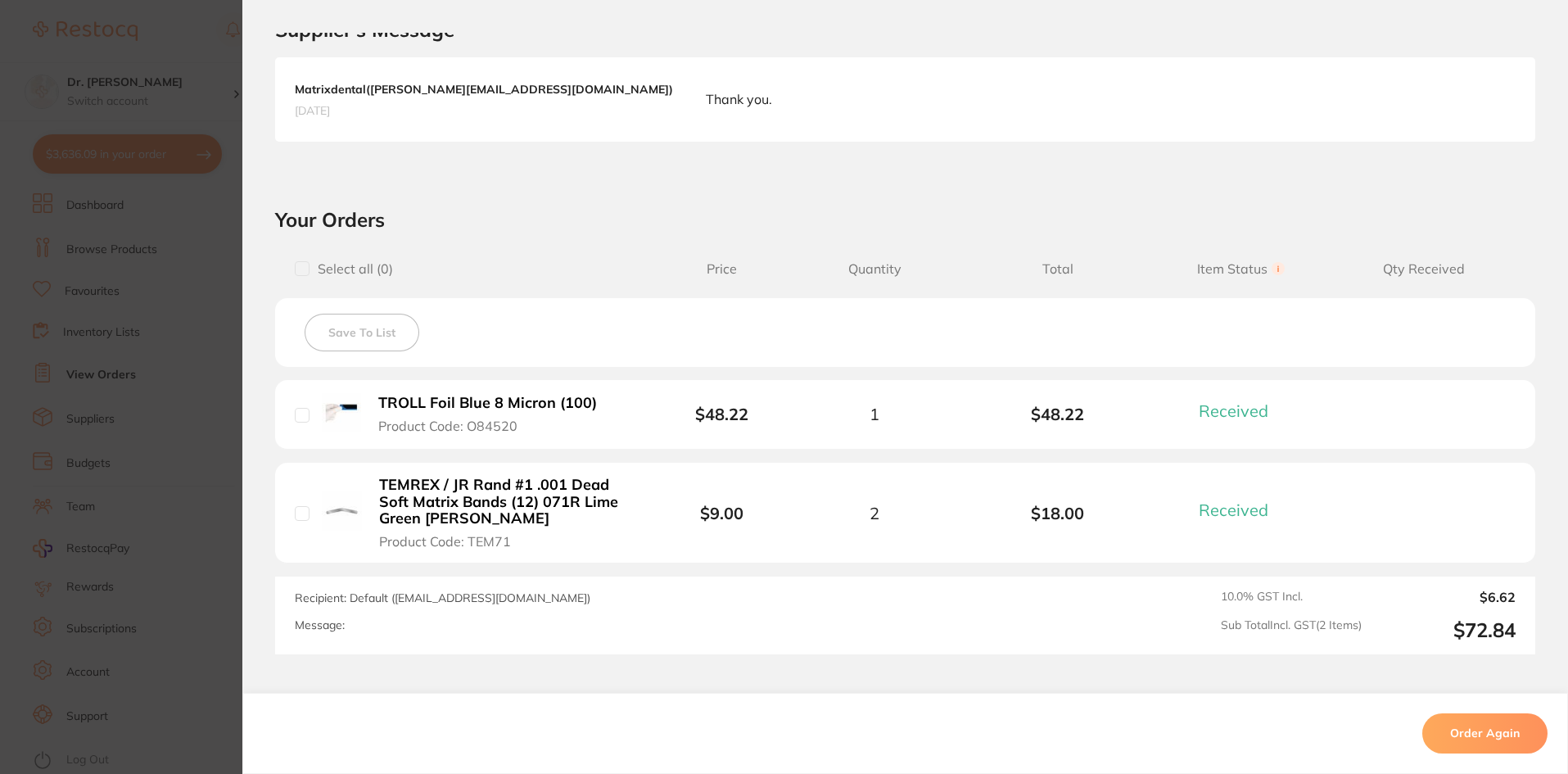
scroll to position [491, 0]
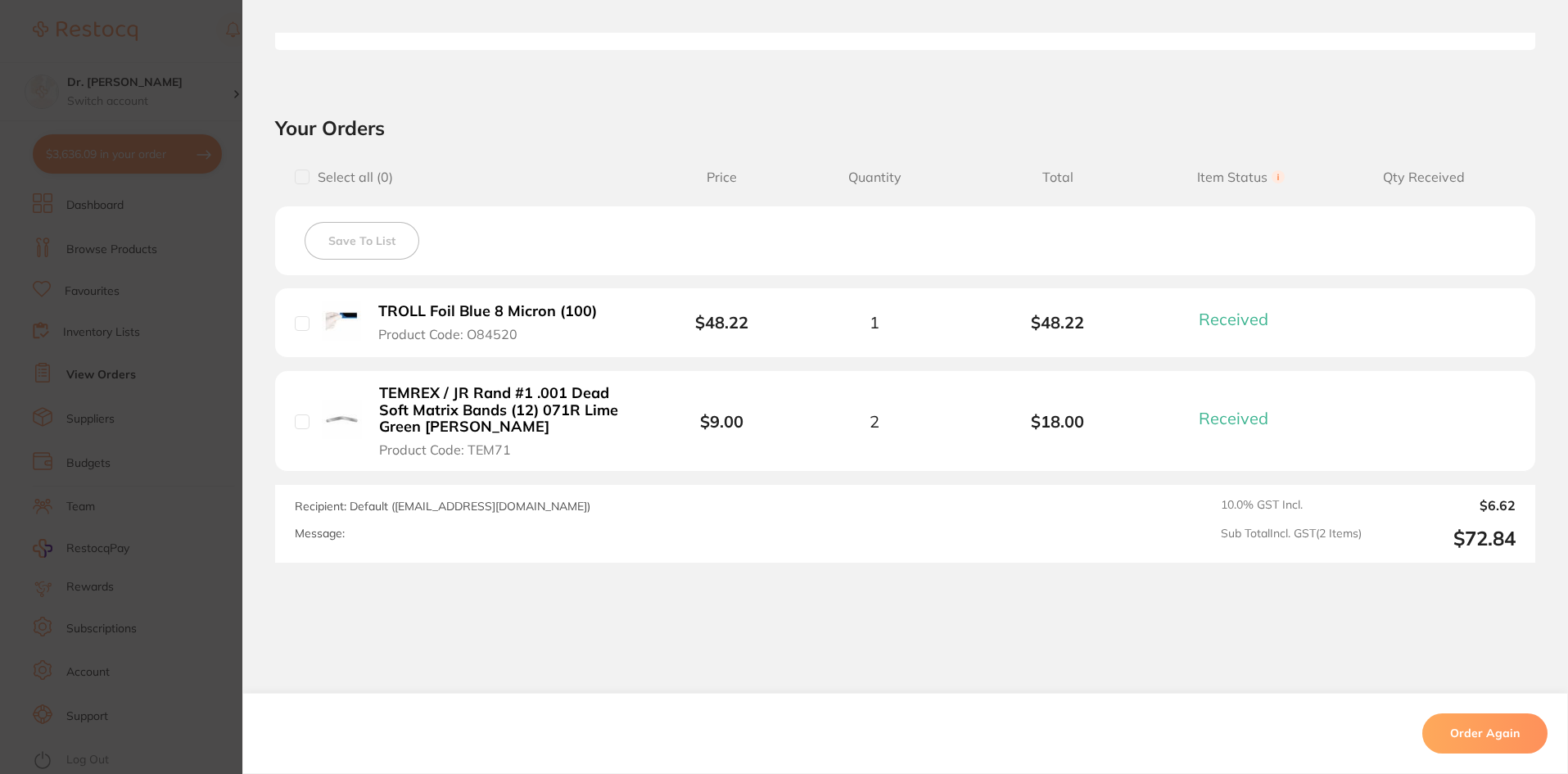
click at [150, 353] on section "Order ID: Restocq- 72524 Order Information 2 Received Completed Order Order Dat…" at bounding box center [784, 387] width 1568 height 774
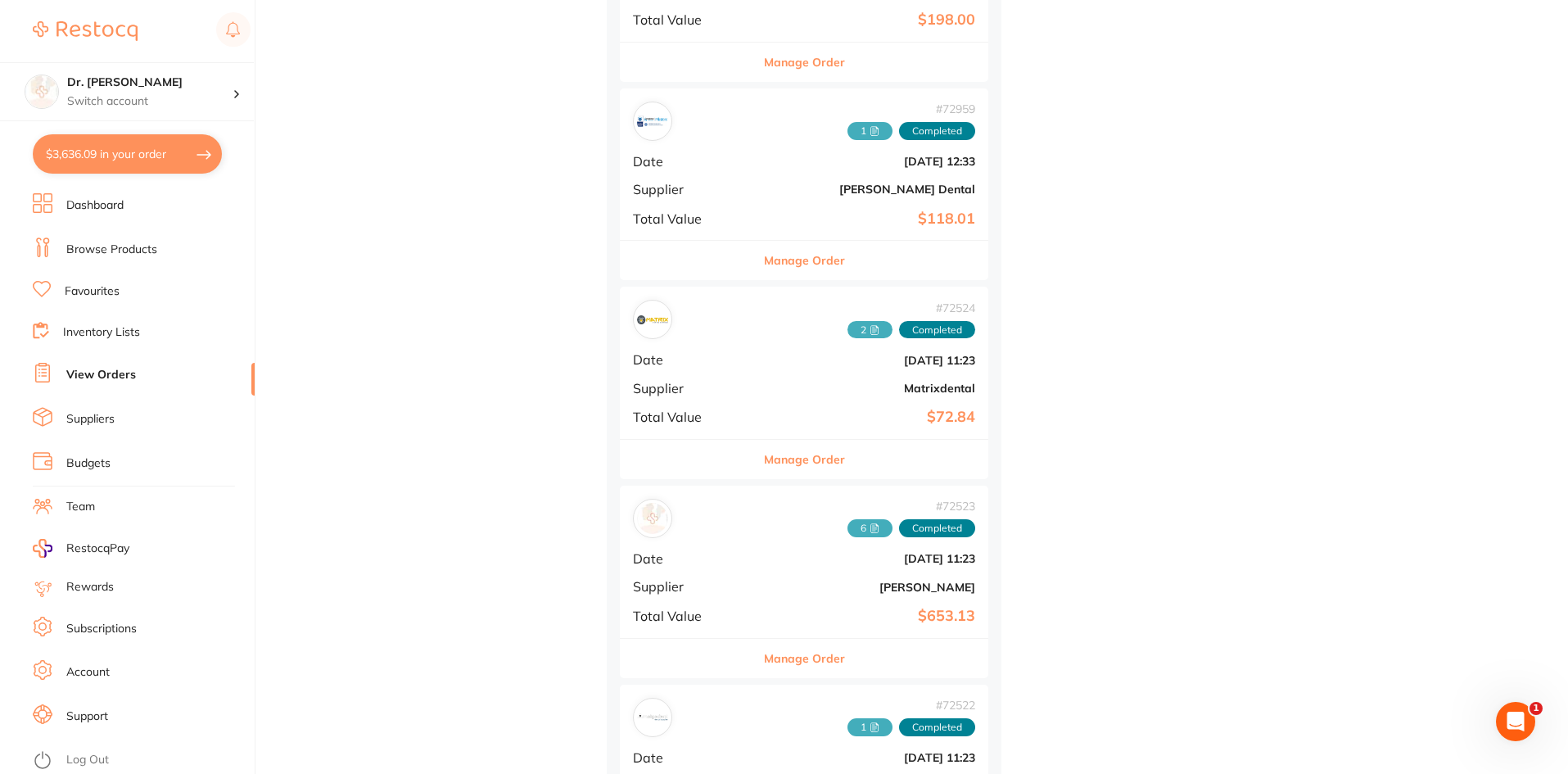
scroll to position [8273, 0]
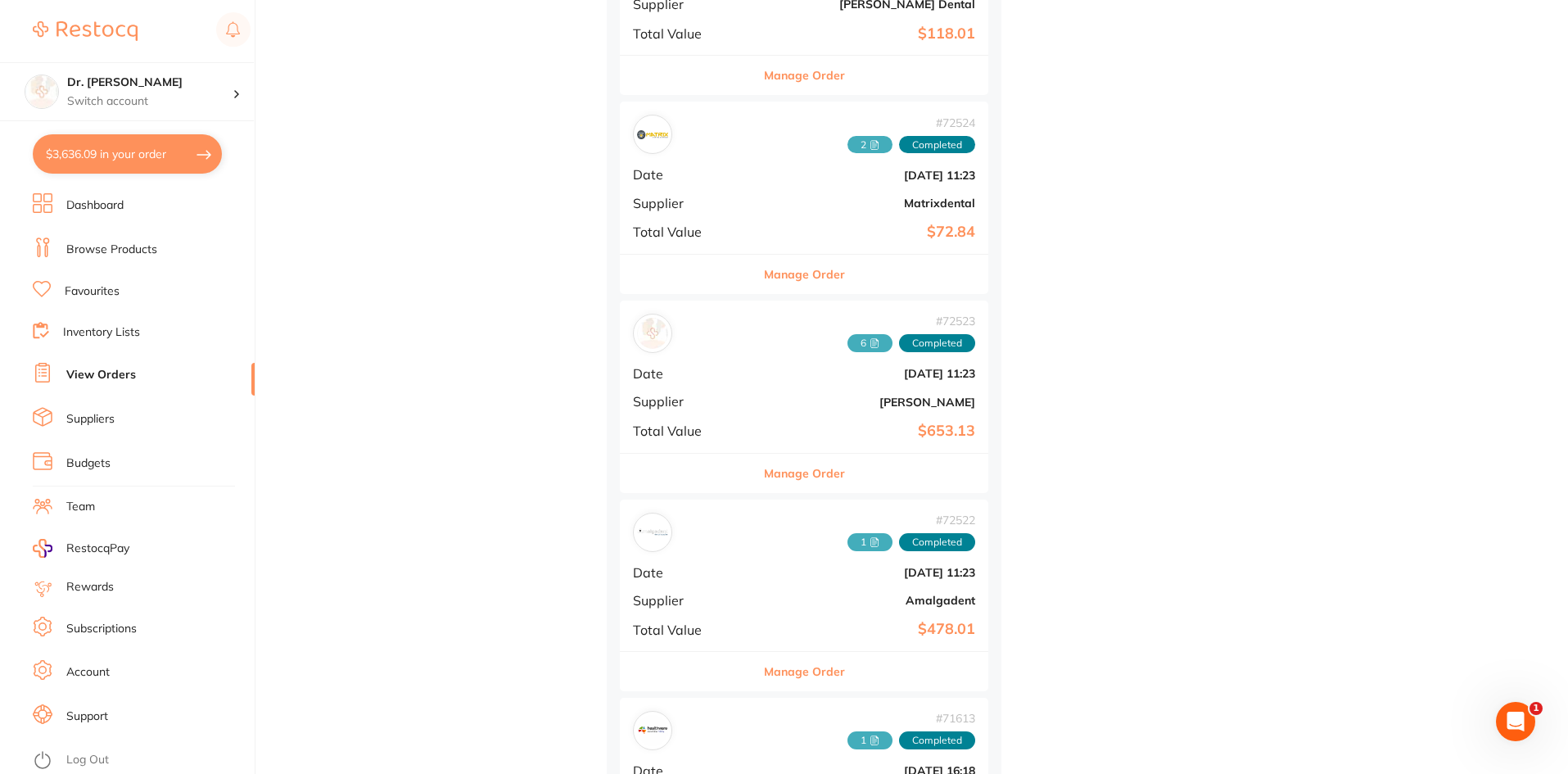
click at [791, 428] on b "$653.13" at bounding box center [865, 431] width 219 height 17
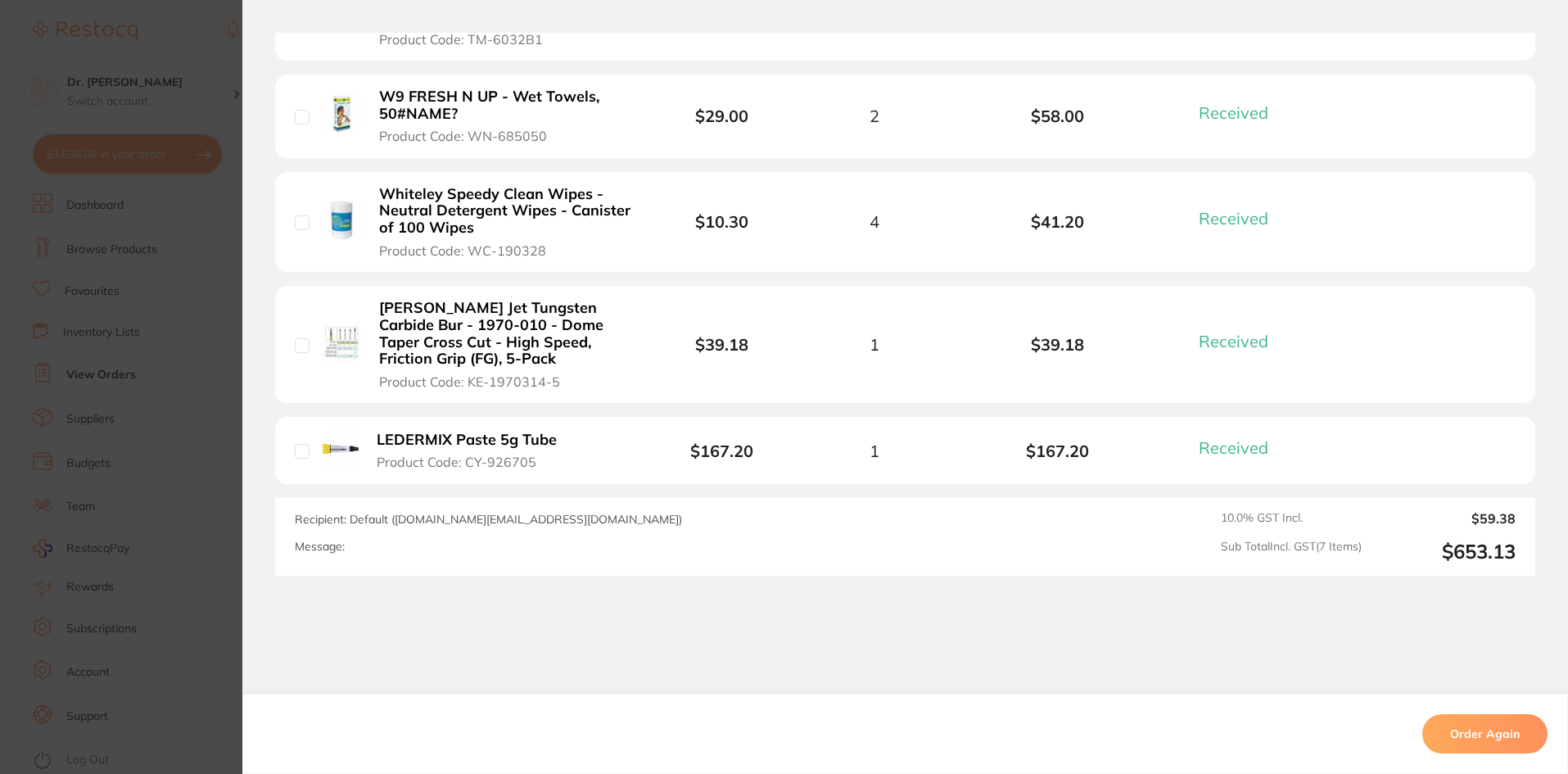
scroll to position [901, 0]
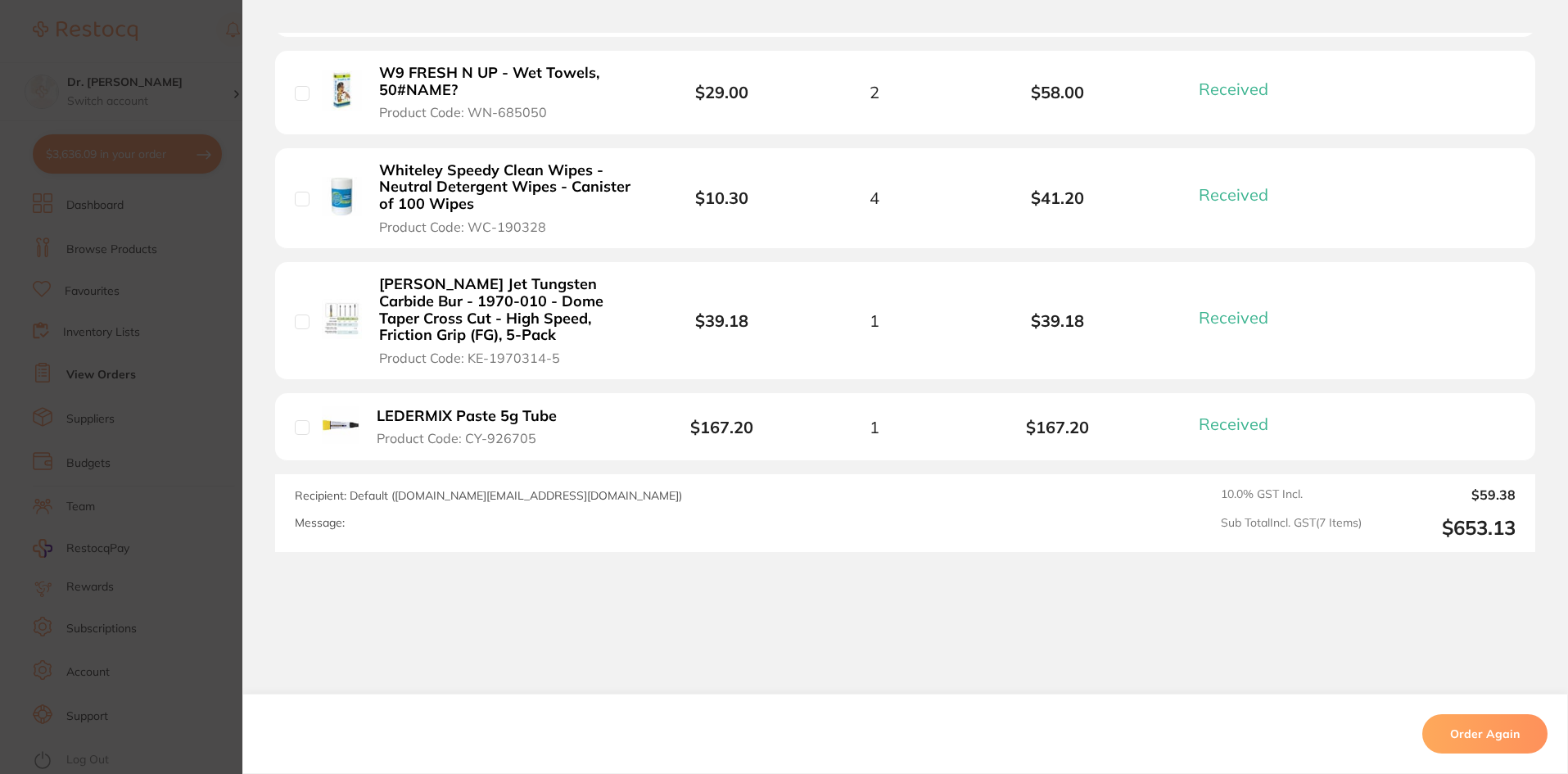
click at [167, 530] on section "Order ID: Restocq- 72523 Order Information 7 Received Completed Order Order Dat…" at bounding box center [784, 387] width 1568 height 774
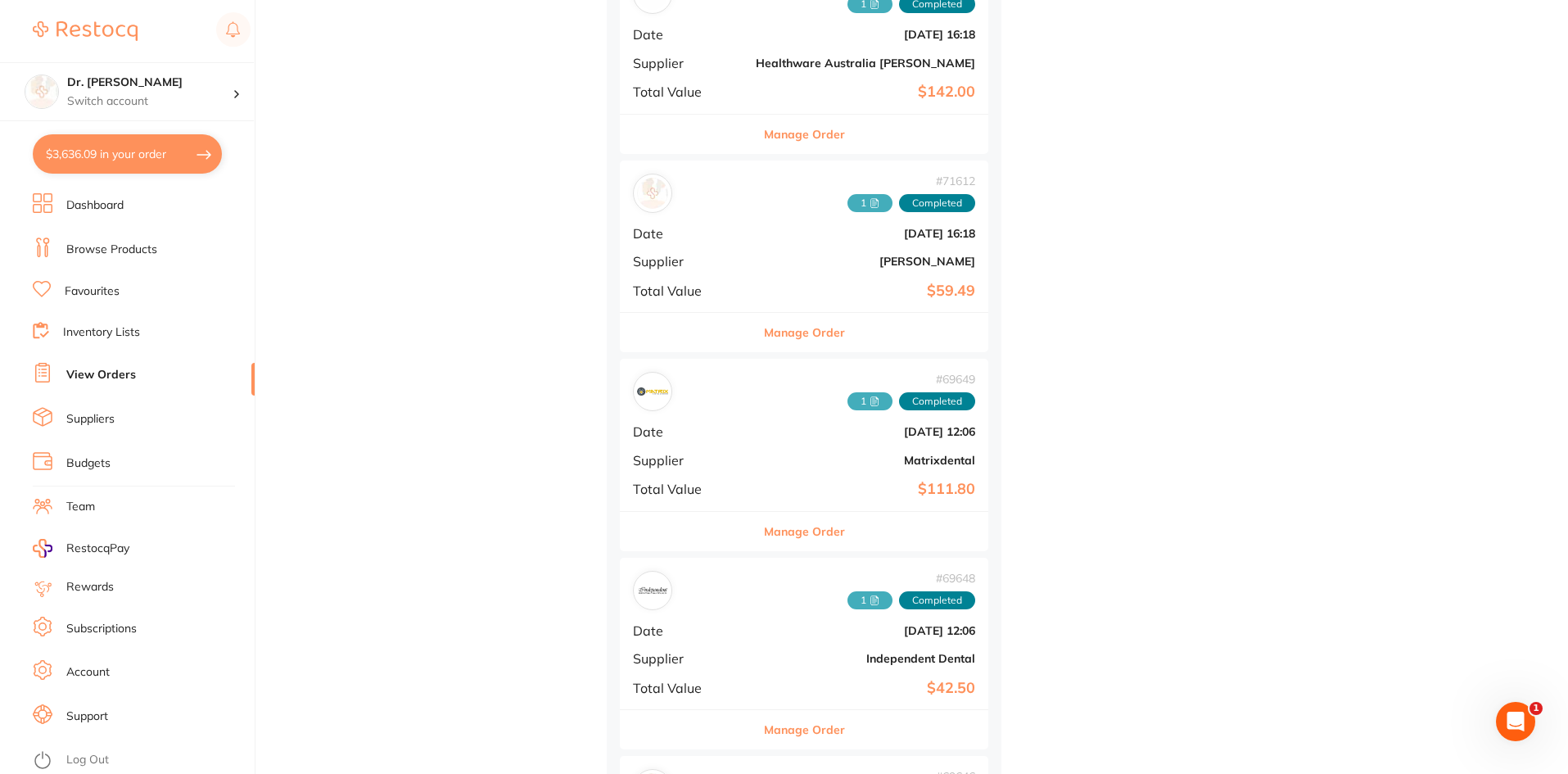
scroll to position [9010, 0]
click at [683, 429] on span "Date" at bounding box center [688, 431] width 110 height 15
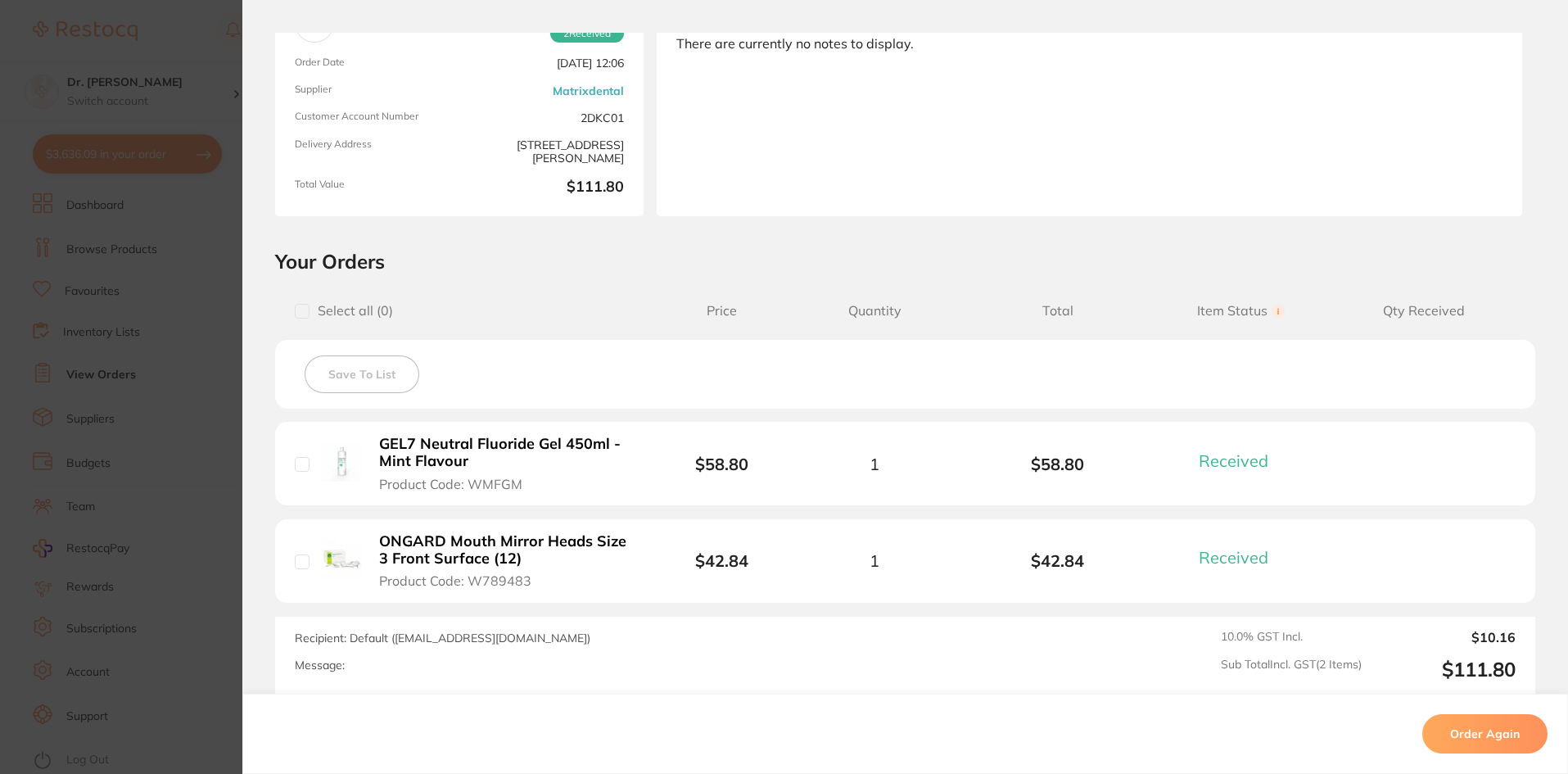
scroll to position [246, 0]
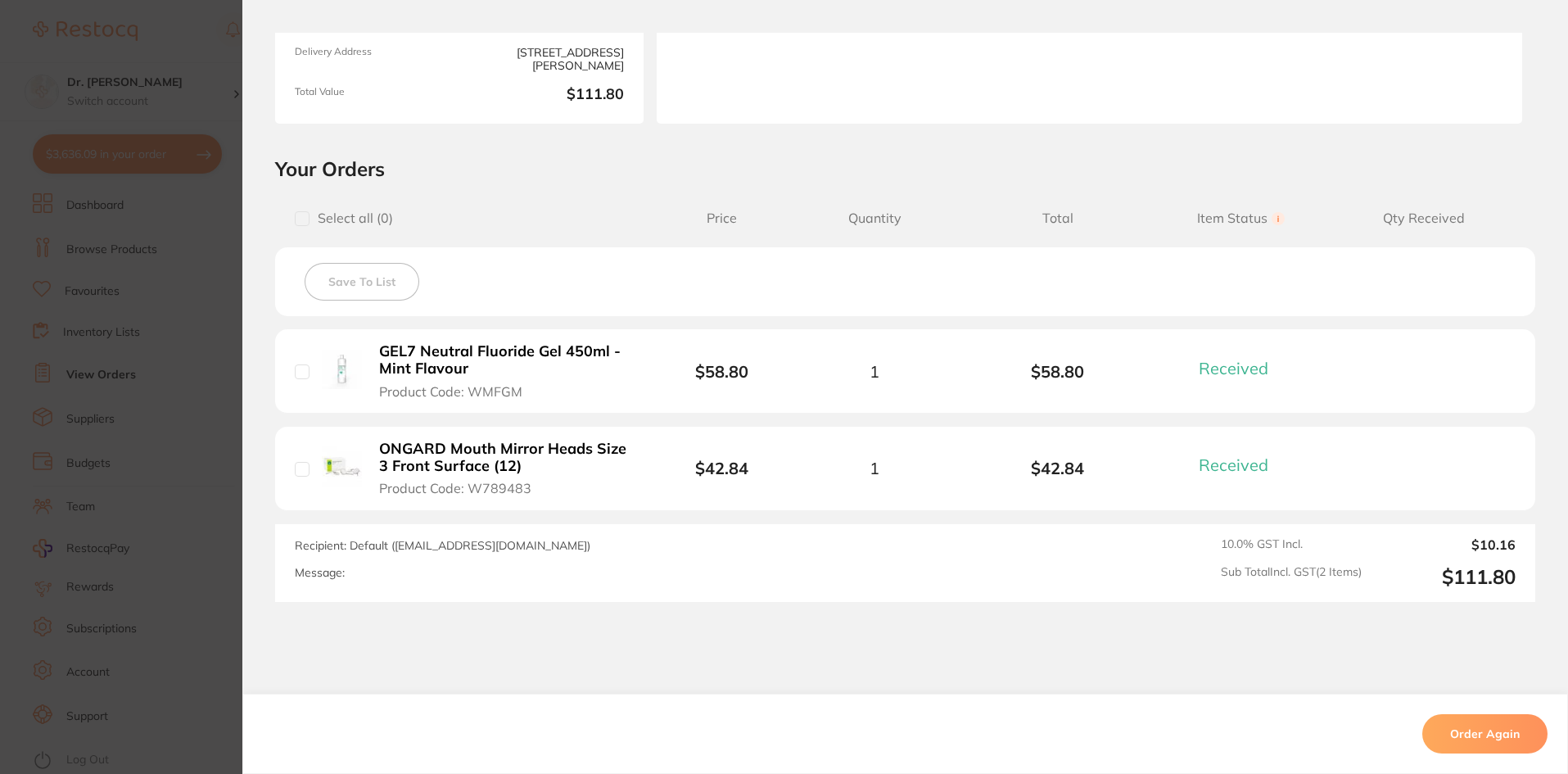
click at [217, 439] on section "Order ID: Restocq- 69649 Order Information 2 Received Completed Order Order Dat…" at bounding box center [784, 387] width 1568 height 774
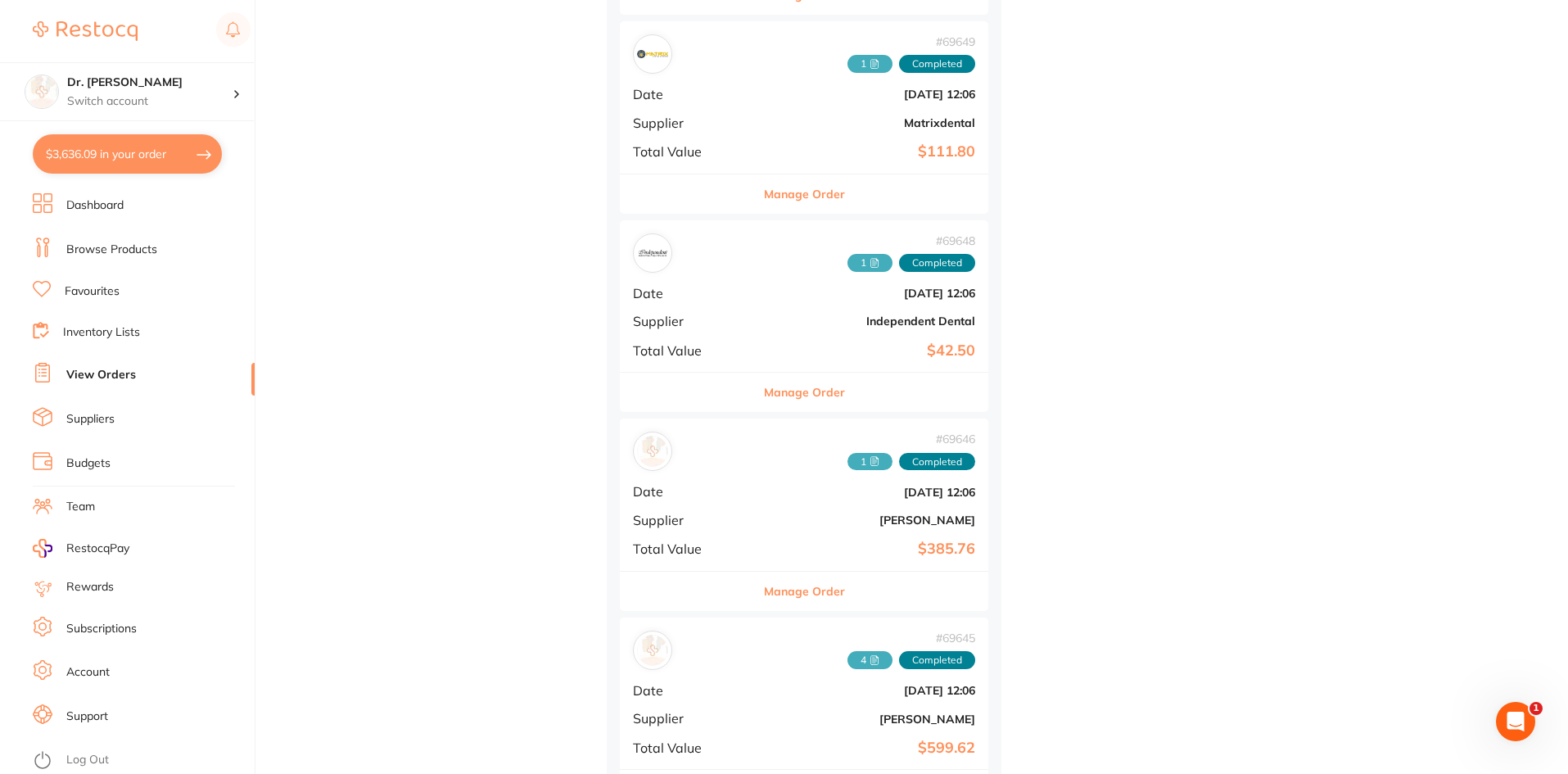
scroll to position [9420, 0]
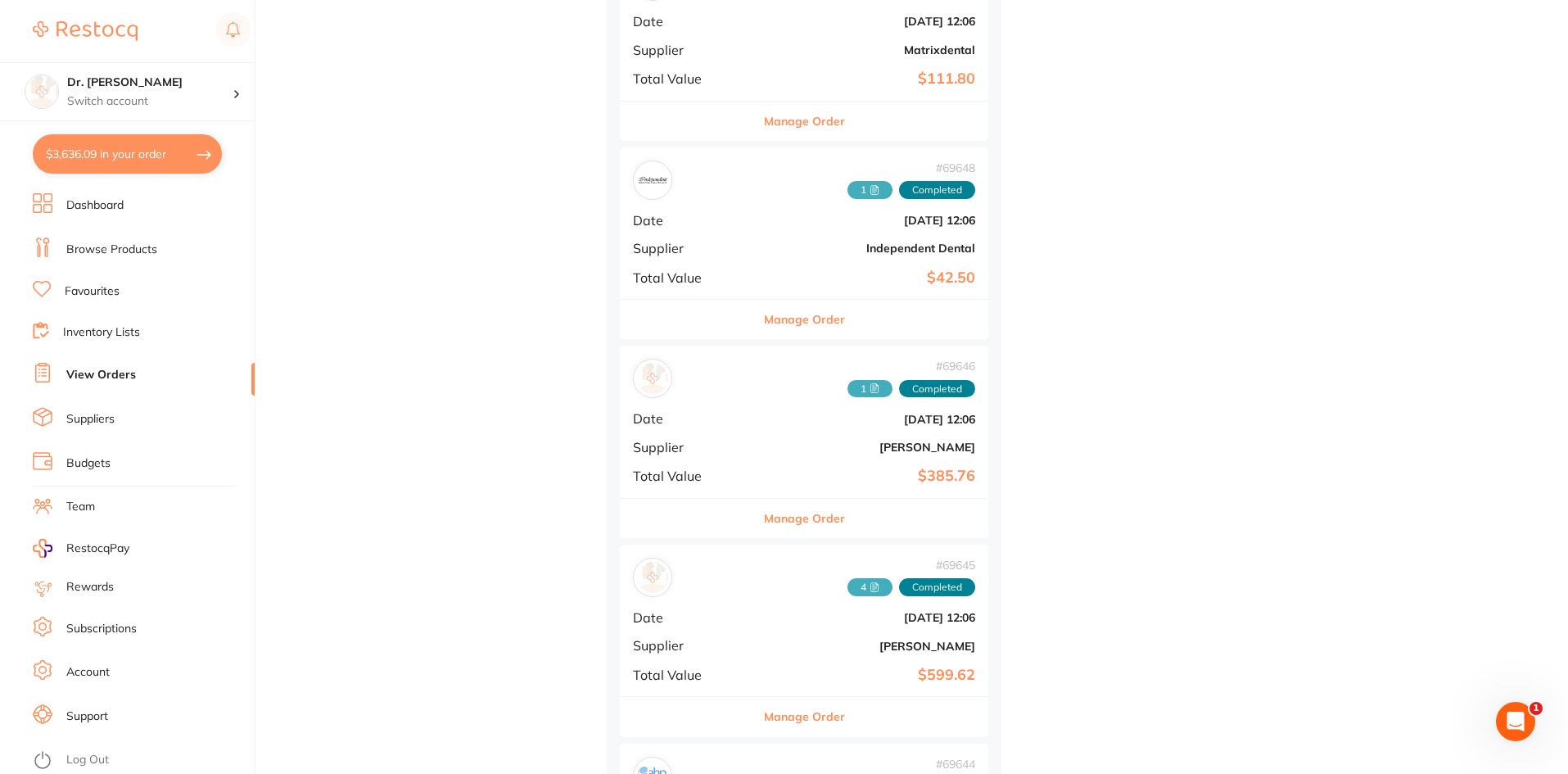
click at [694, 611] on span "Date" at bounding box center [688, 618] width 110 height 15
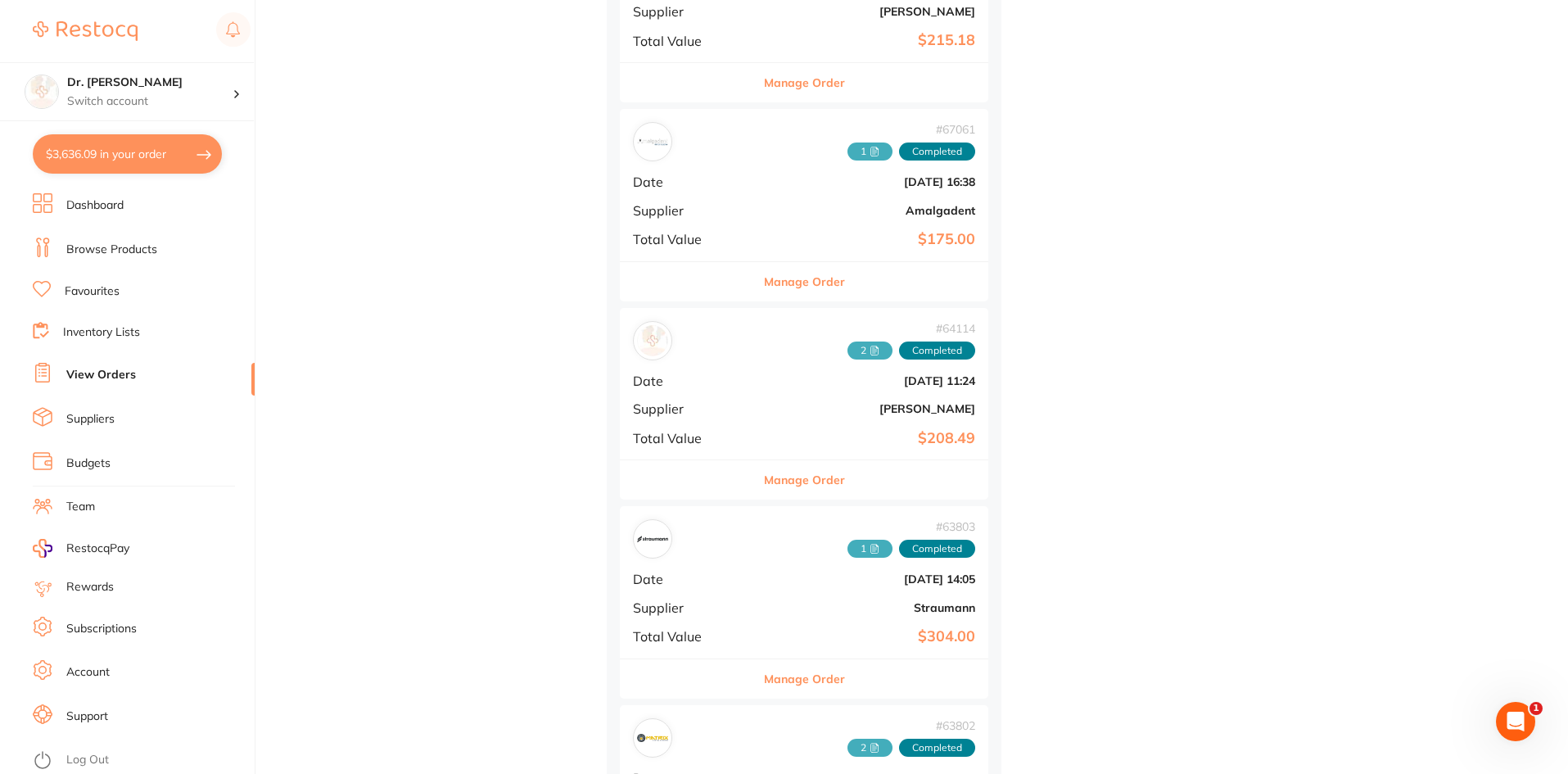
scroll to position [2953, 0]
click at [727, 421] on div "# 64114 2 Completed Date Dec 10 2024, 11:24 Supplier Henry Schein Halas Total V…" at bounding box center [804, 384] width 369 height 151
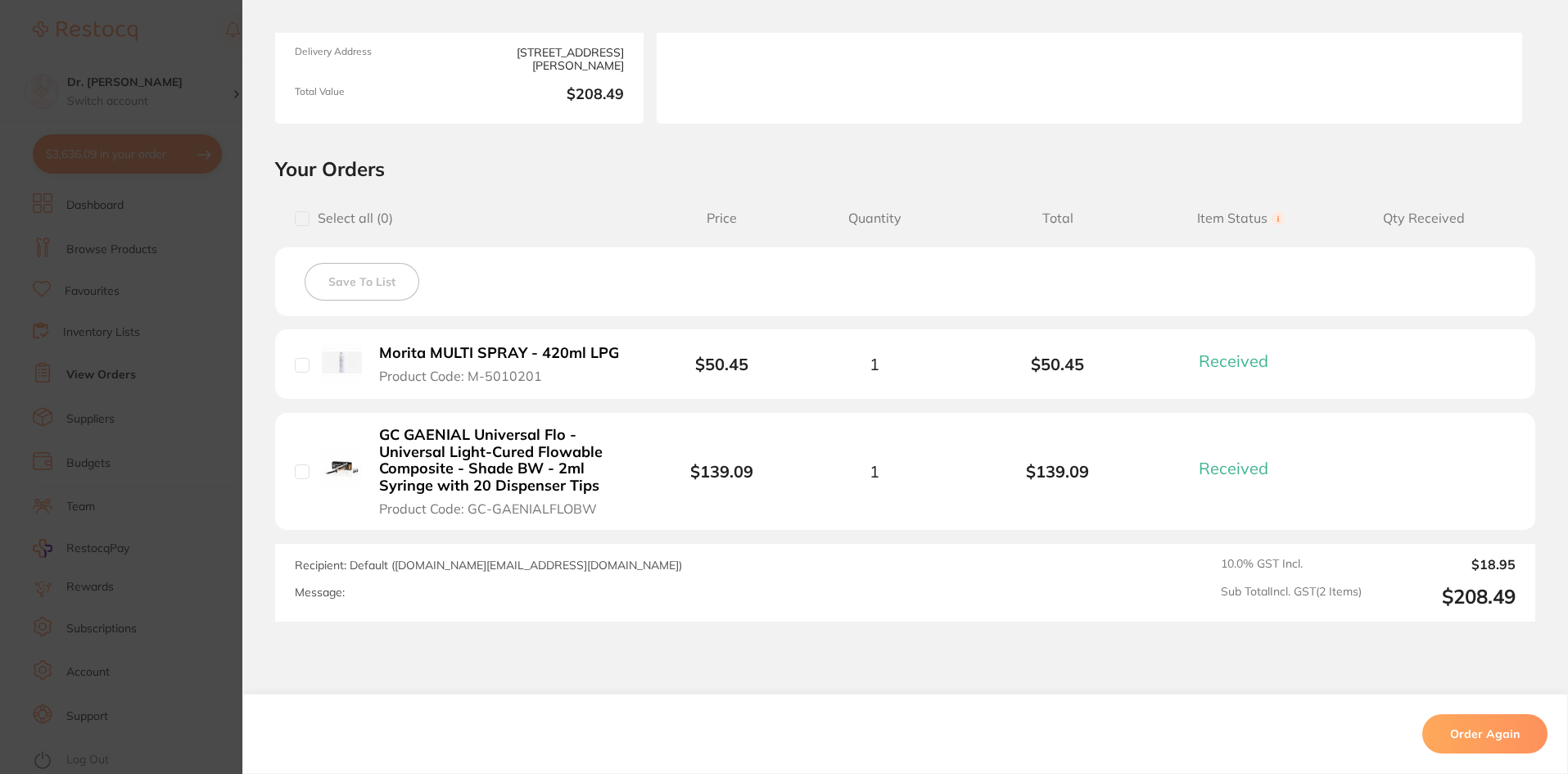
click at [187, 395] on section "Order ID: Restocq- 64114 Order Information 2 Received Completed Order Order Dat…" at bounding box center [784, 387] width 1568 height 774
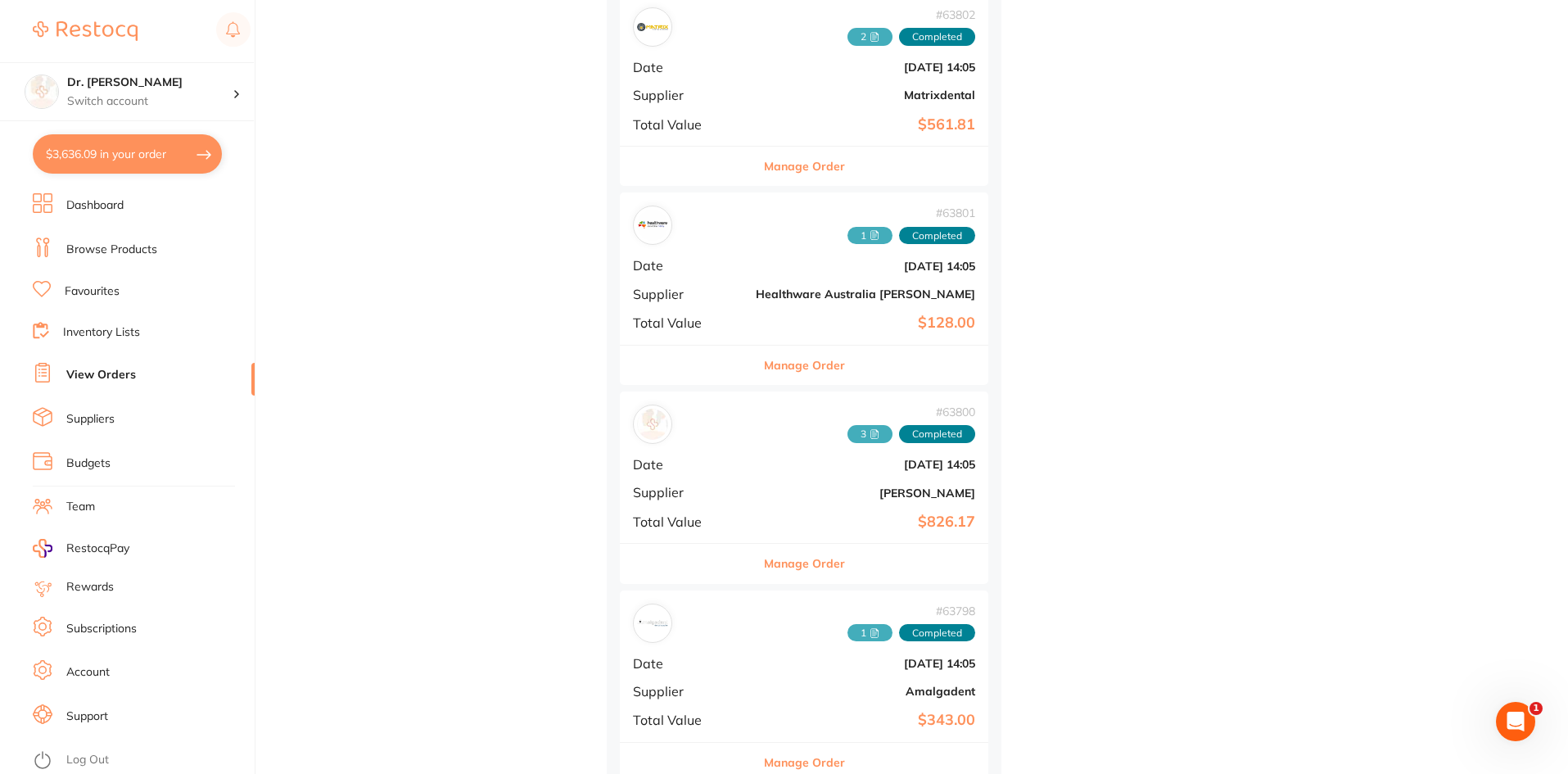
scroll to position [12860, 0]
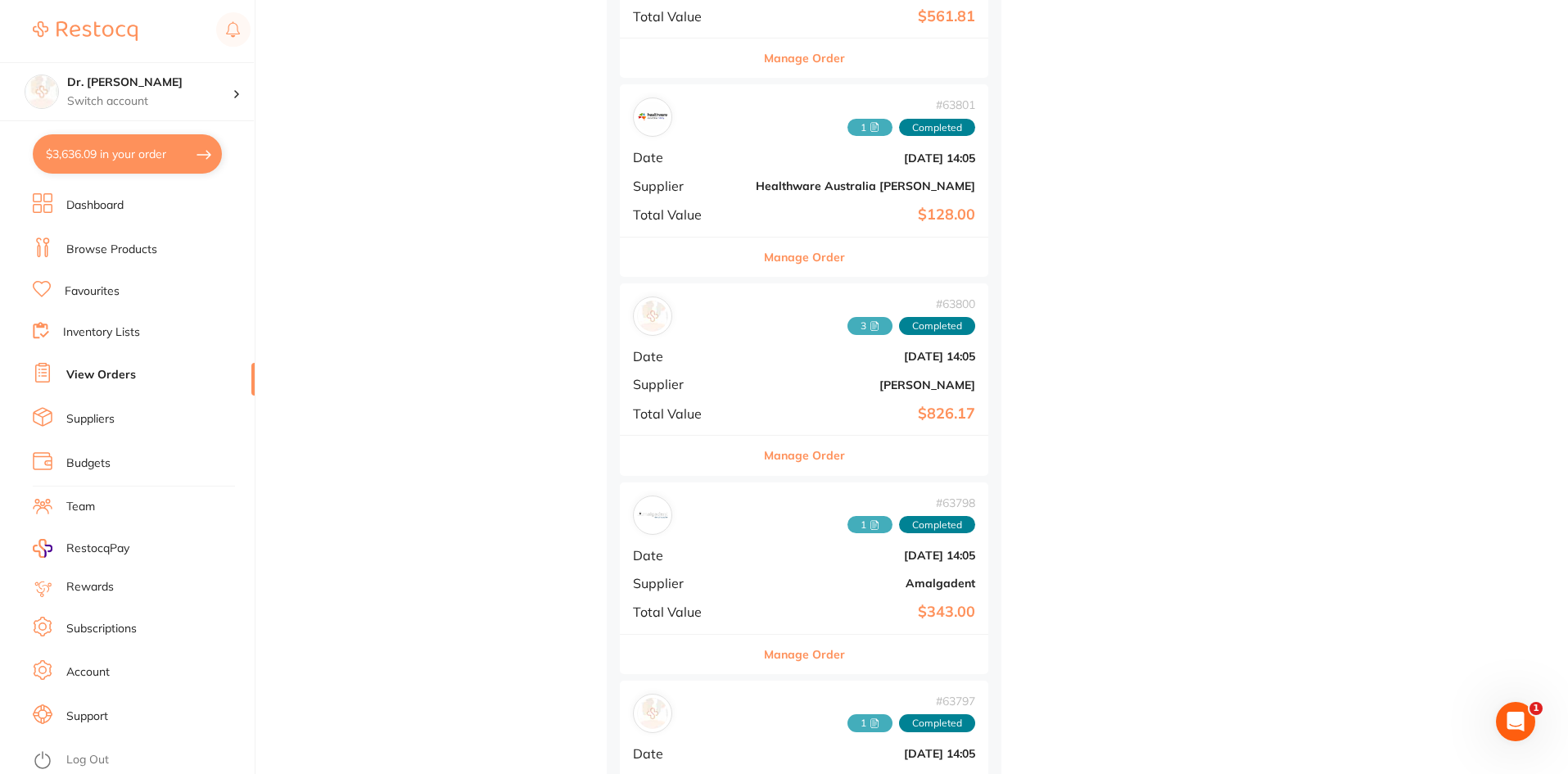
click at [772, 430] on div "# 63800 3 Completed Date Dec 7 2024, 14:05 Supplier Henry Schein Halas Total Va…" at bounding box center [804, 359] width 369 height 151
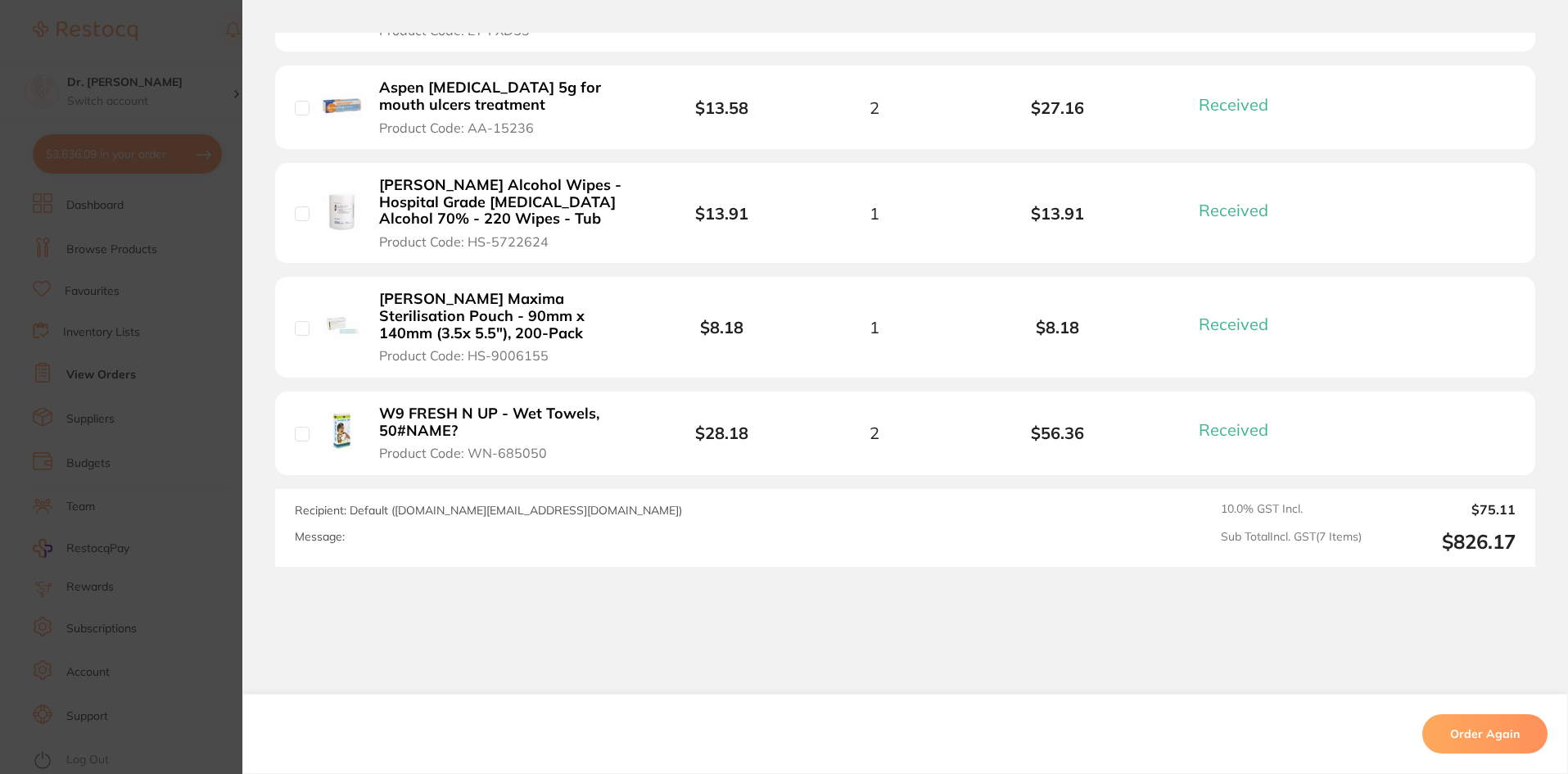
scroll to position [819, 0]
click at [226, 463] on section "Order ID: Restocq- 63800 Order Information 7 Received Completed Order Order Dat…" at bounding box center [784, 387] width 1568 height 774
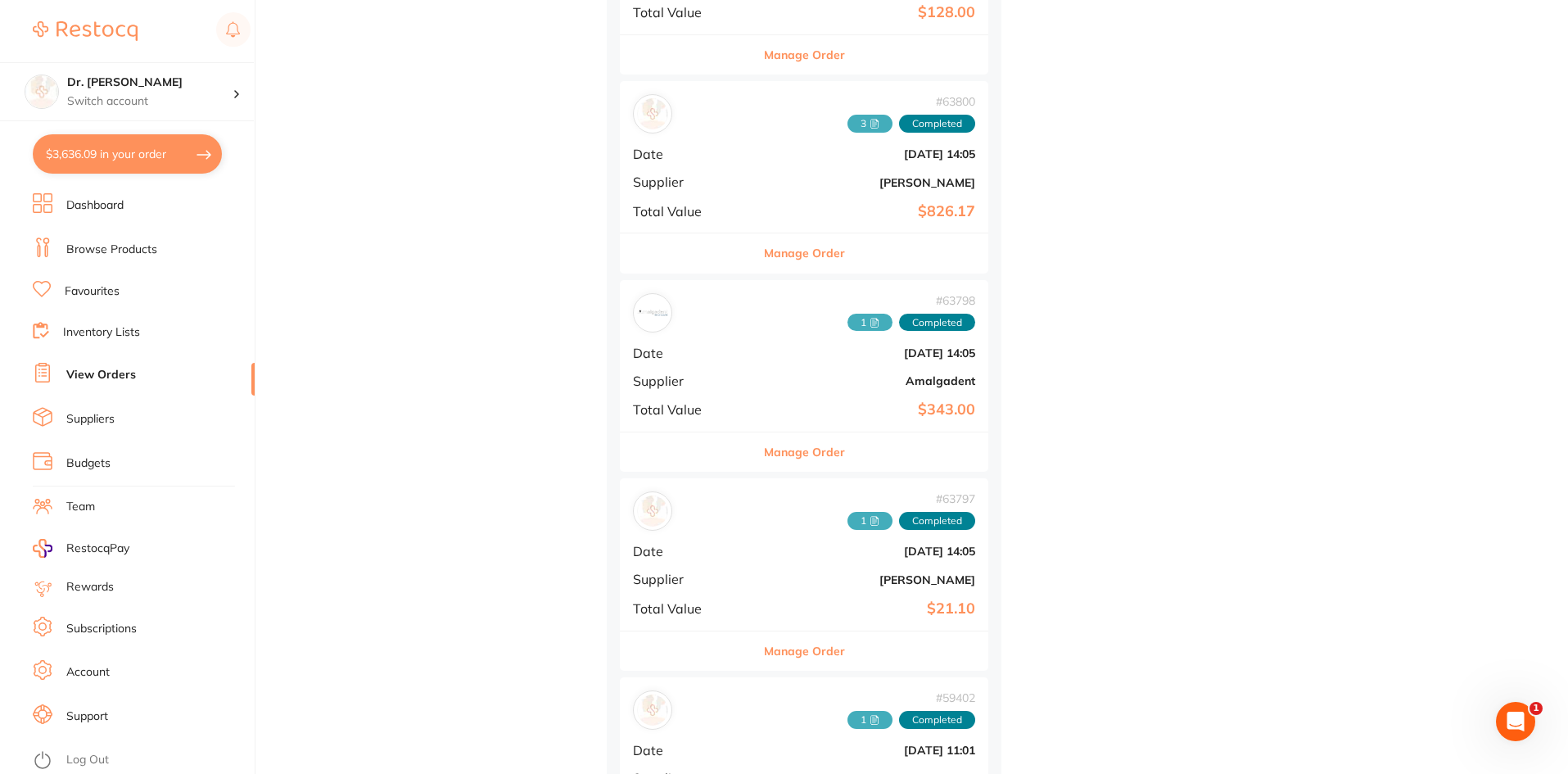
scroll to position [13269, 0]
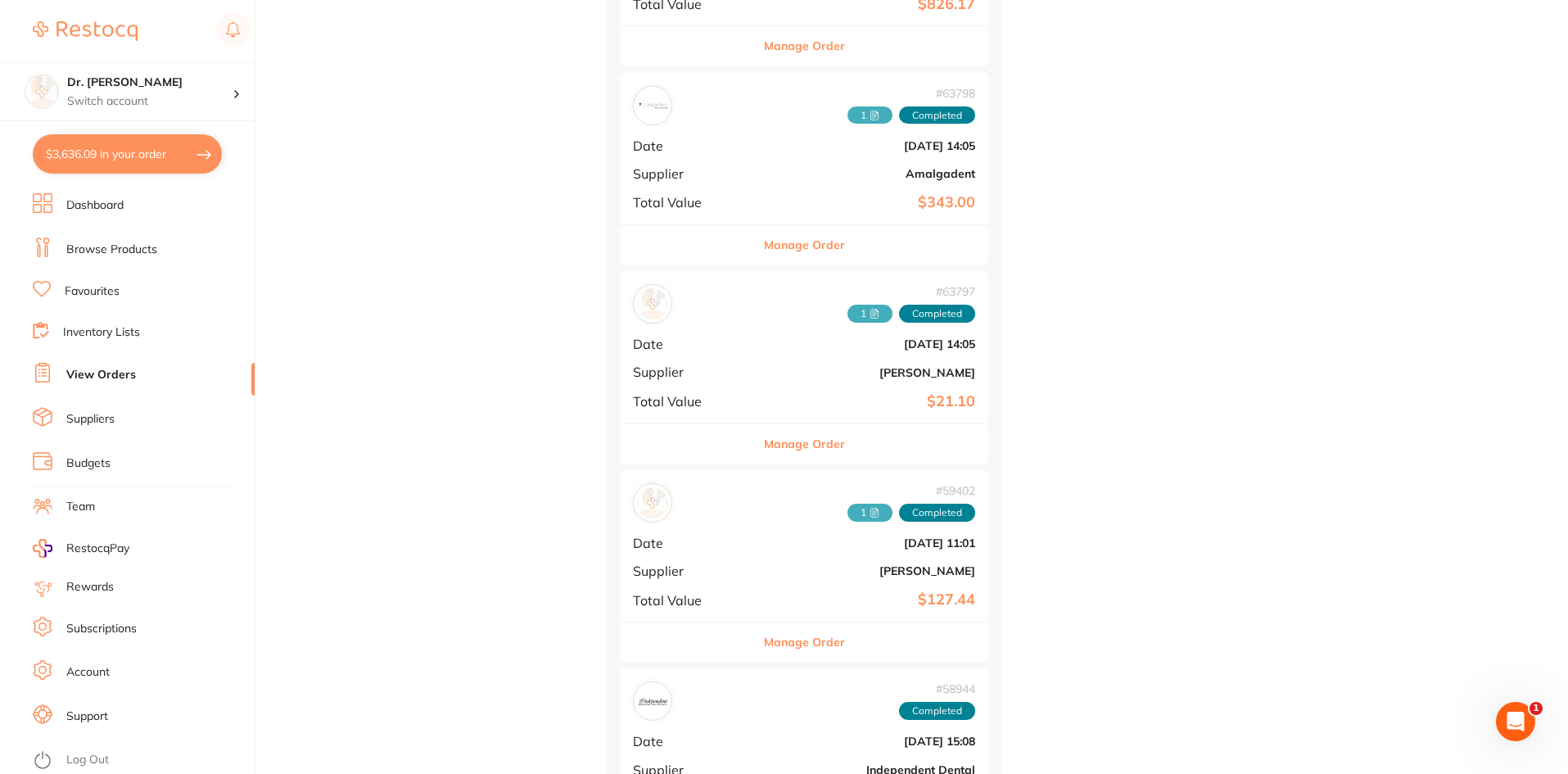
click at [693, 604] on span "Total Value" at bounding box center [688, 600] width 110 height 15
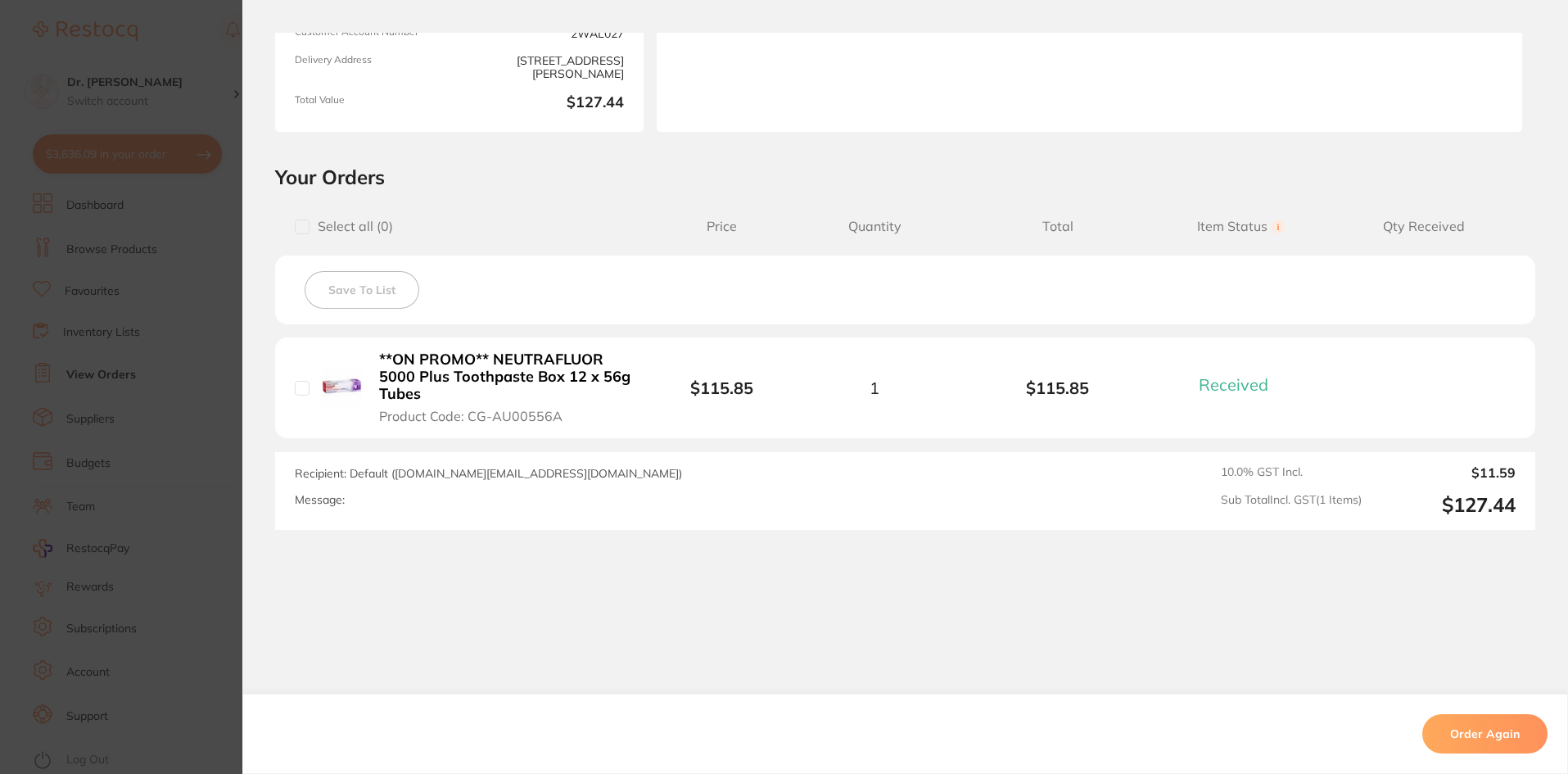
scroll to position [13515, 0]
click at [224, 517] on section "Order ID: Restocq- 59402 Order Information 1 Received Completed Order Order Dat…" at bounding box center [784, 387] width 1568 height 774
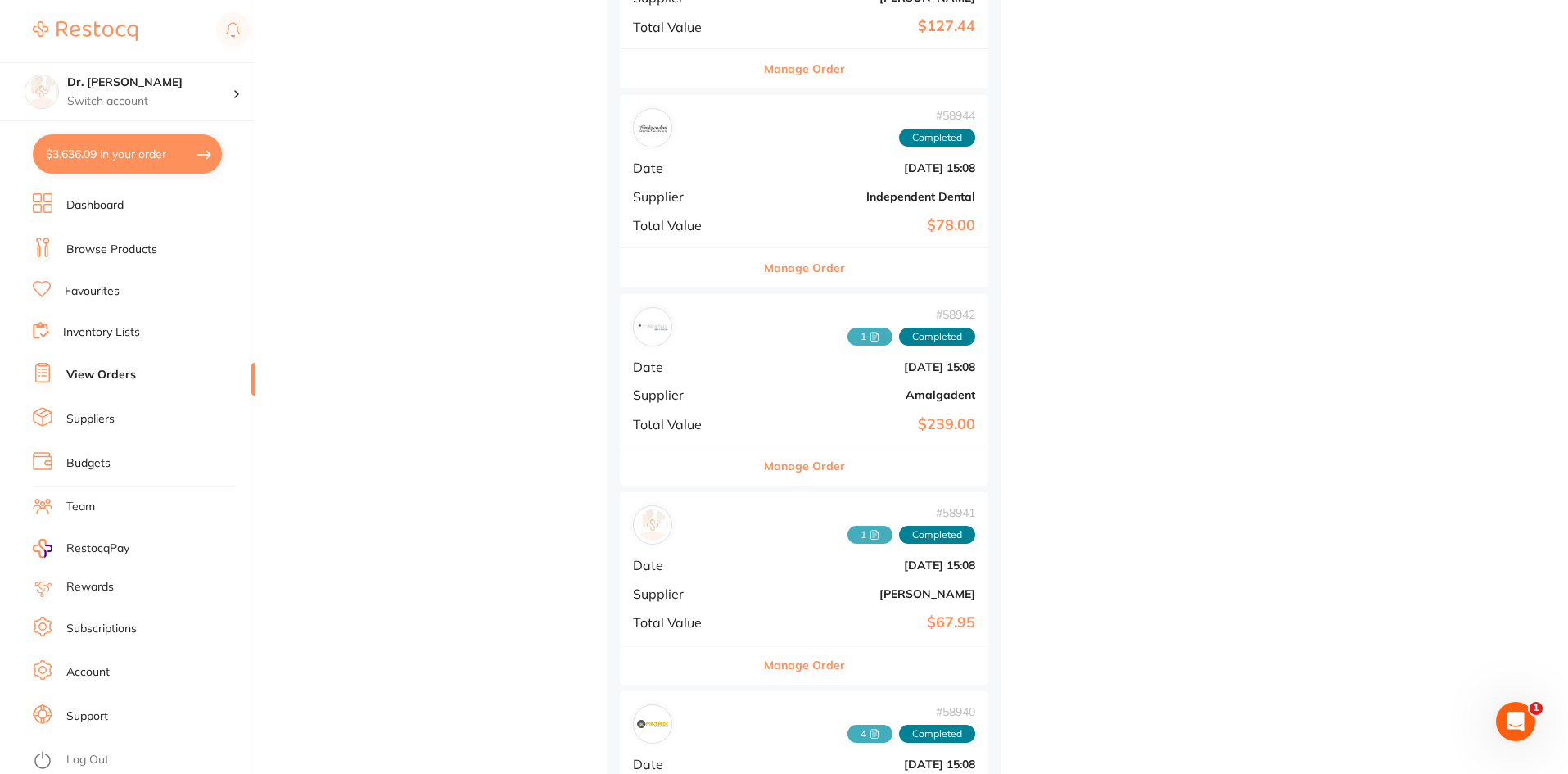
scroll to position [14170, 0]
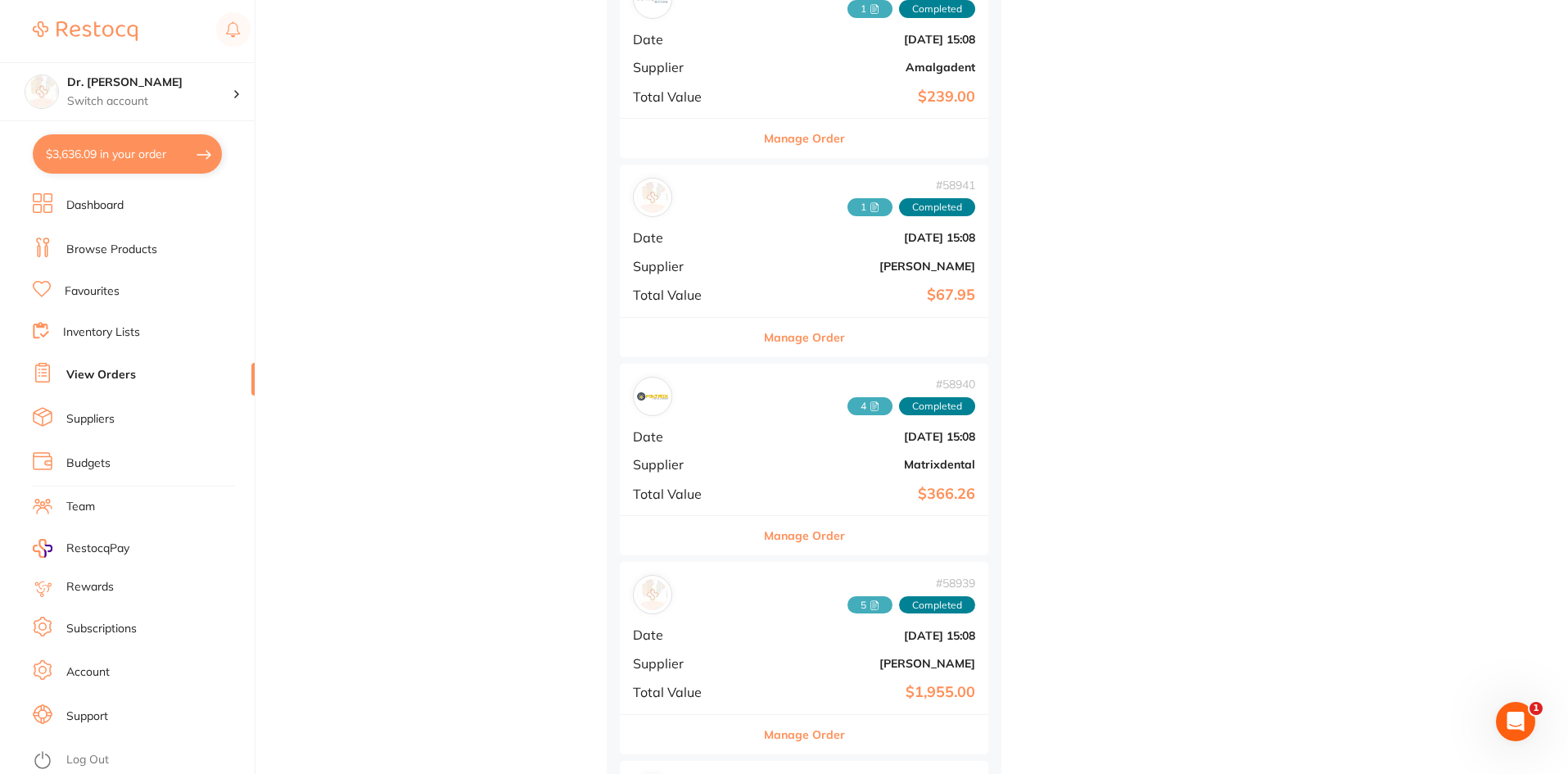
click at [787, 492] on b "$366.26" at bounding box center [865, 494] width 219 height 17
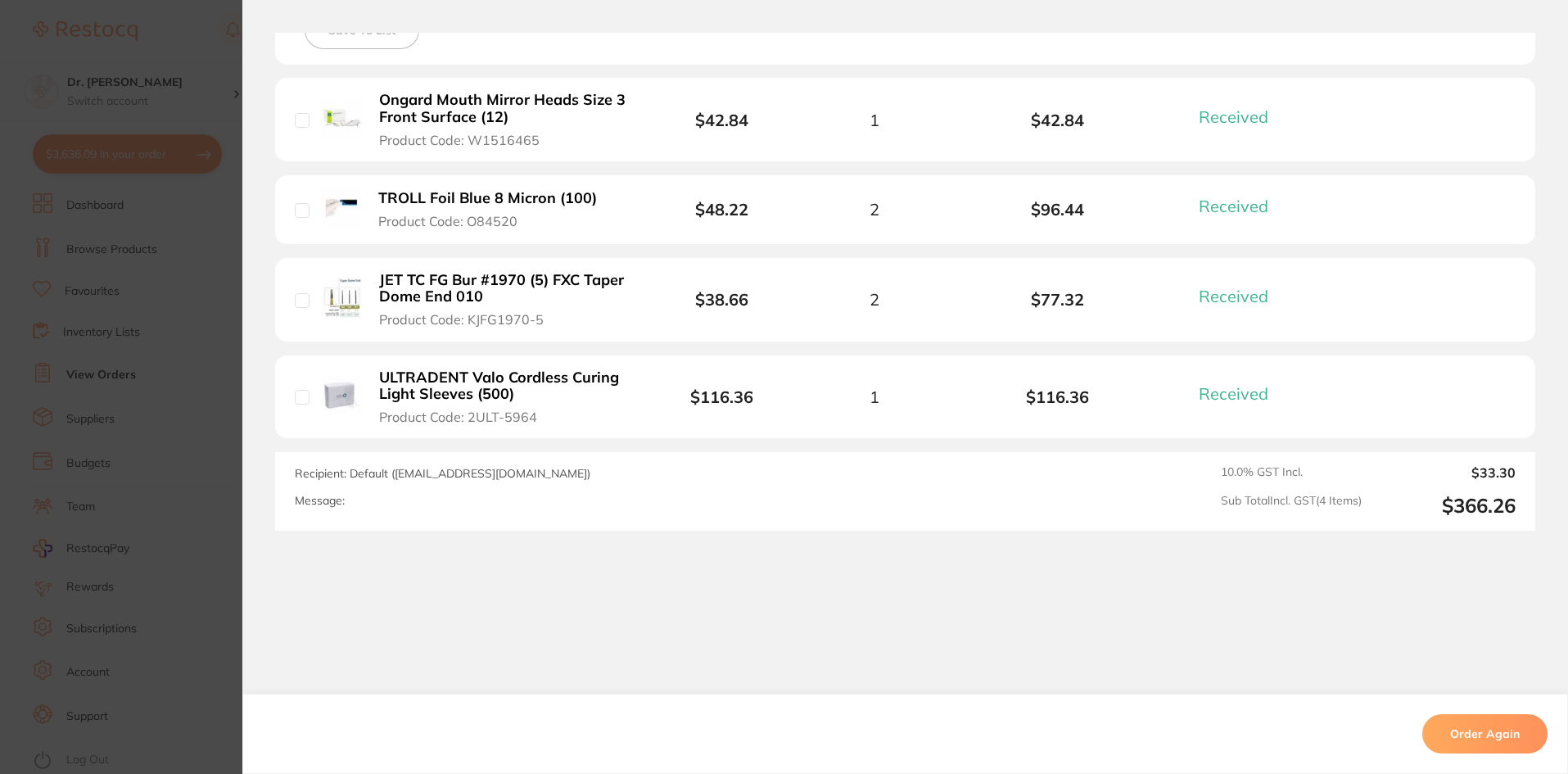
scroll to position [498, 0]
click at [228, 393] on section "Order ID: Restocq- 58940 Order Information 4 Received Completed Order Order Dat…" at bounding box center [784, 387] width 1568 height 774
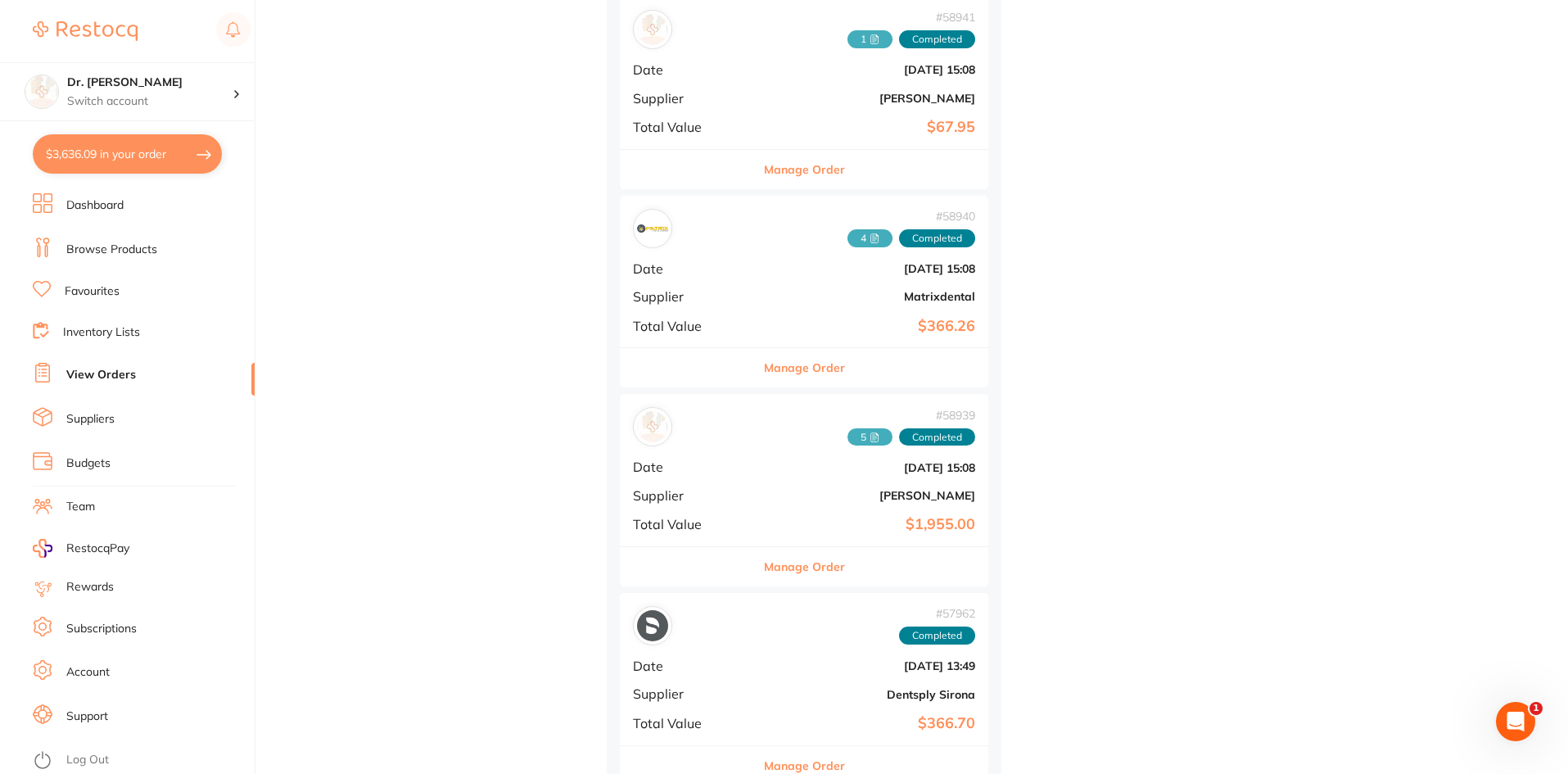
scroll to position [14580, 0]
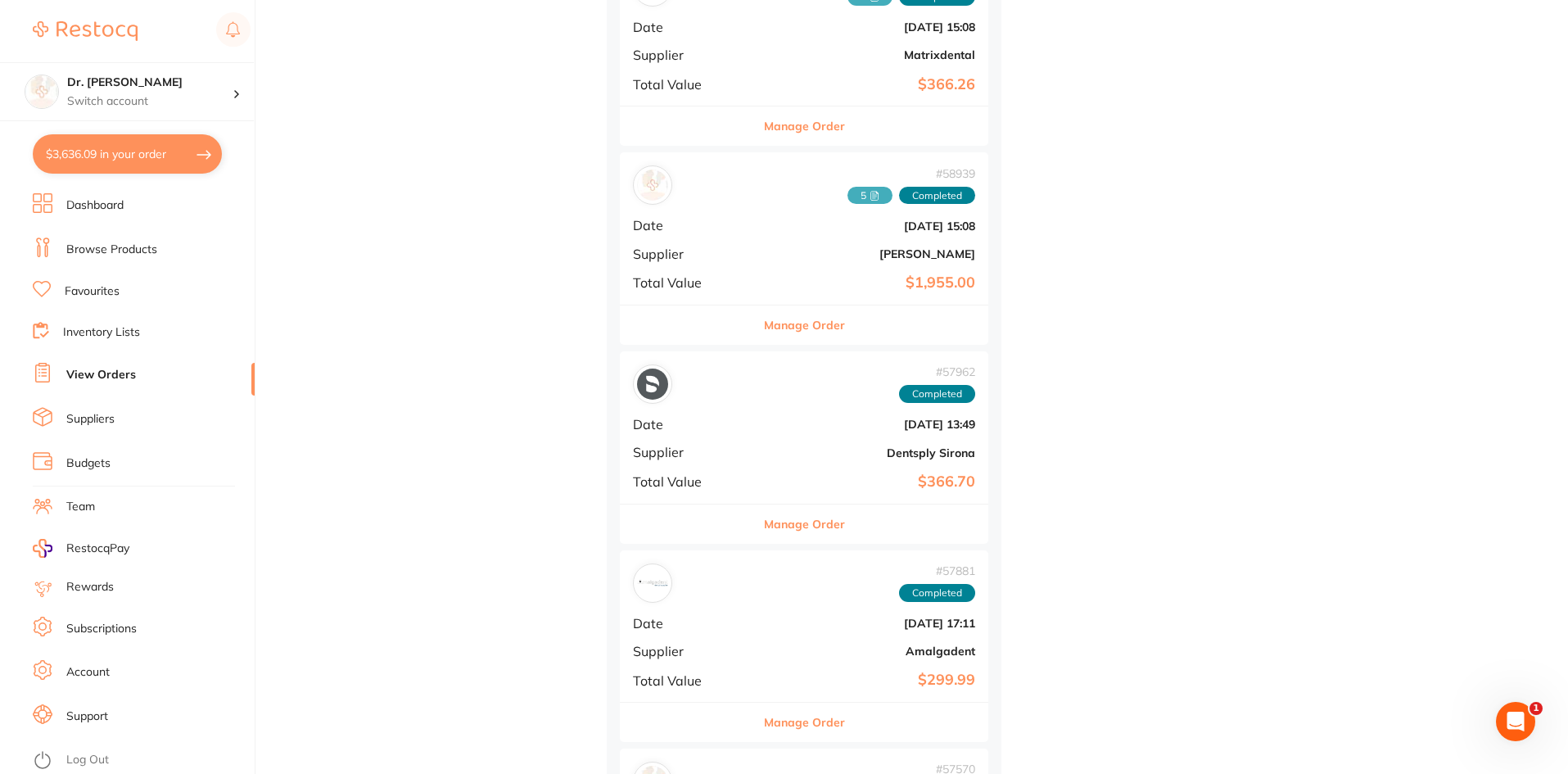
click at [785, 450] on b "Dentsply Sirona" at bounding box center [865, 453] width 219 height 13
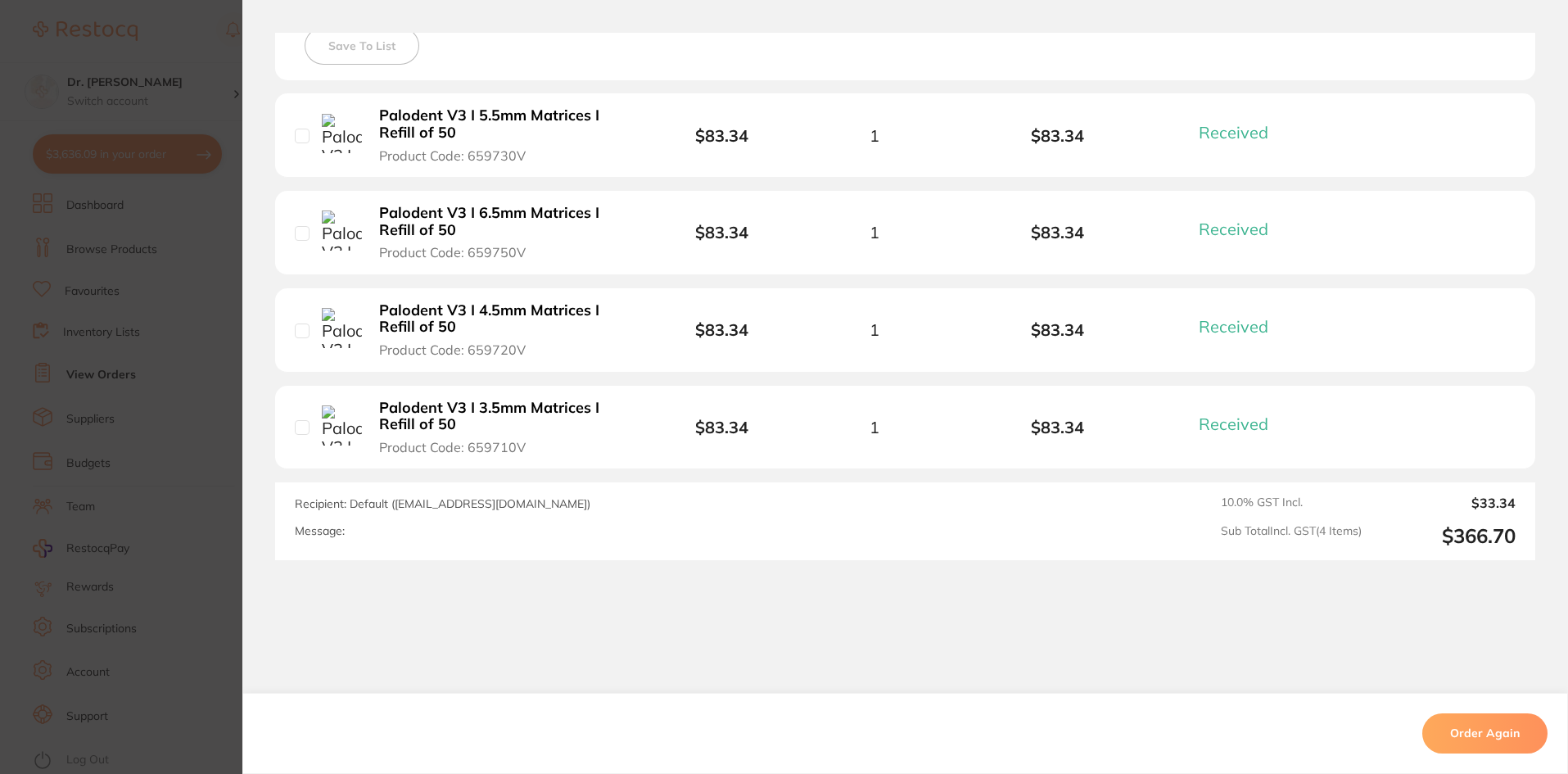
scroll to position [513, 0]
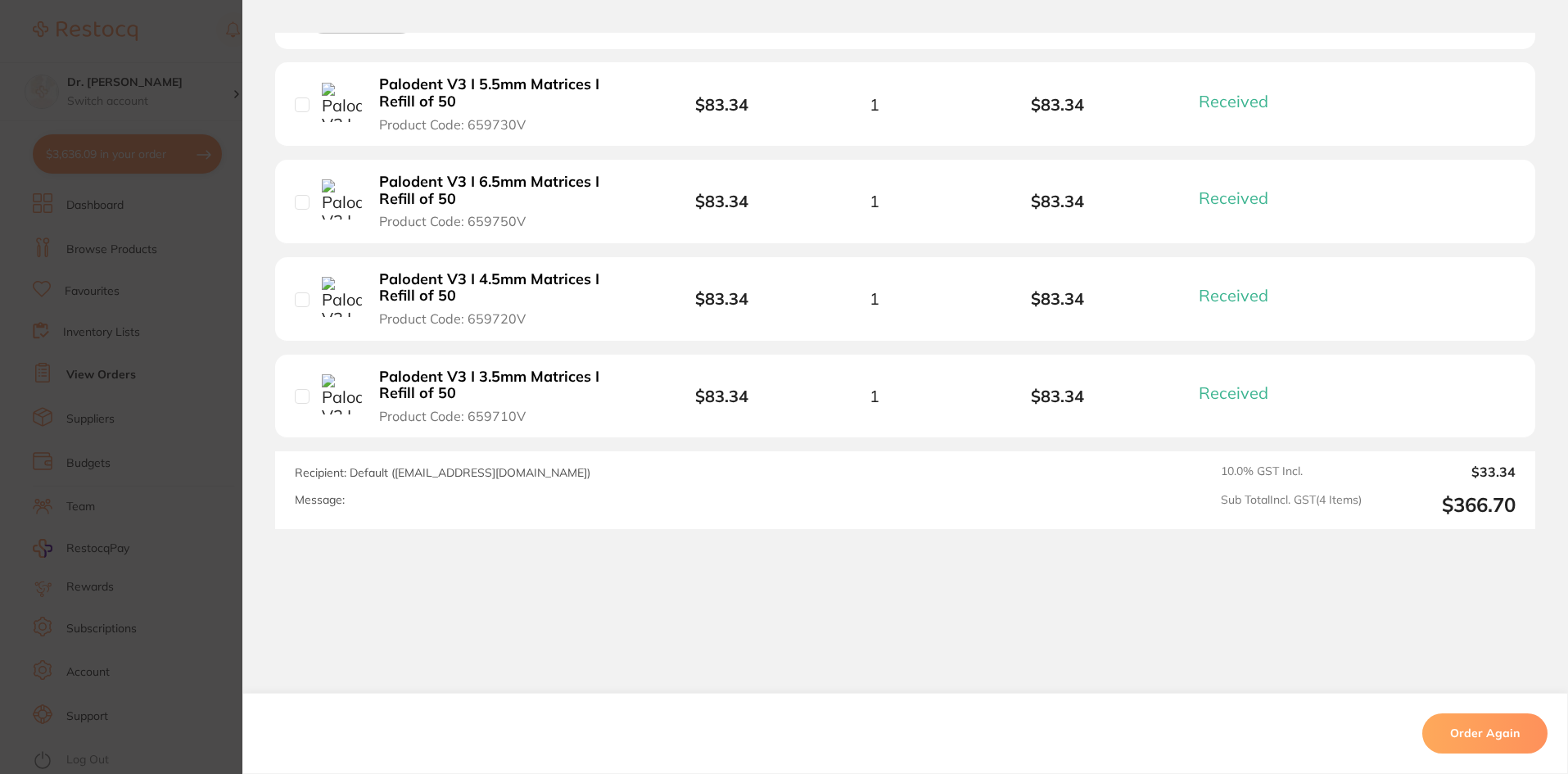
click at [176, 498] on section "Order ID: Restocq- 57962 Order Information 4 Received Completed Order Order Dat…" at bounding box center [784, 387] width 1568 height 774
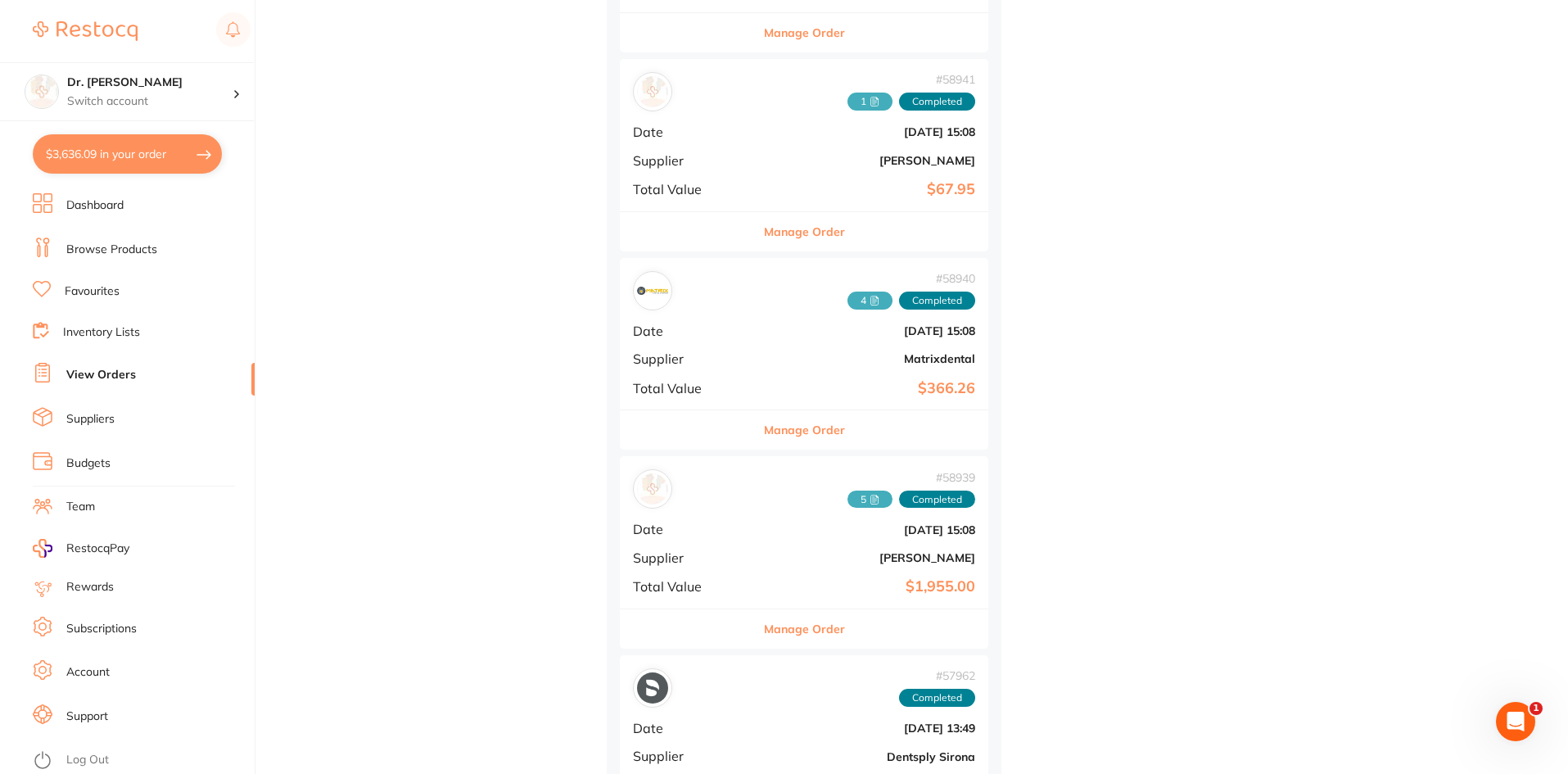
scroll to position [14252, 0]
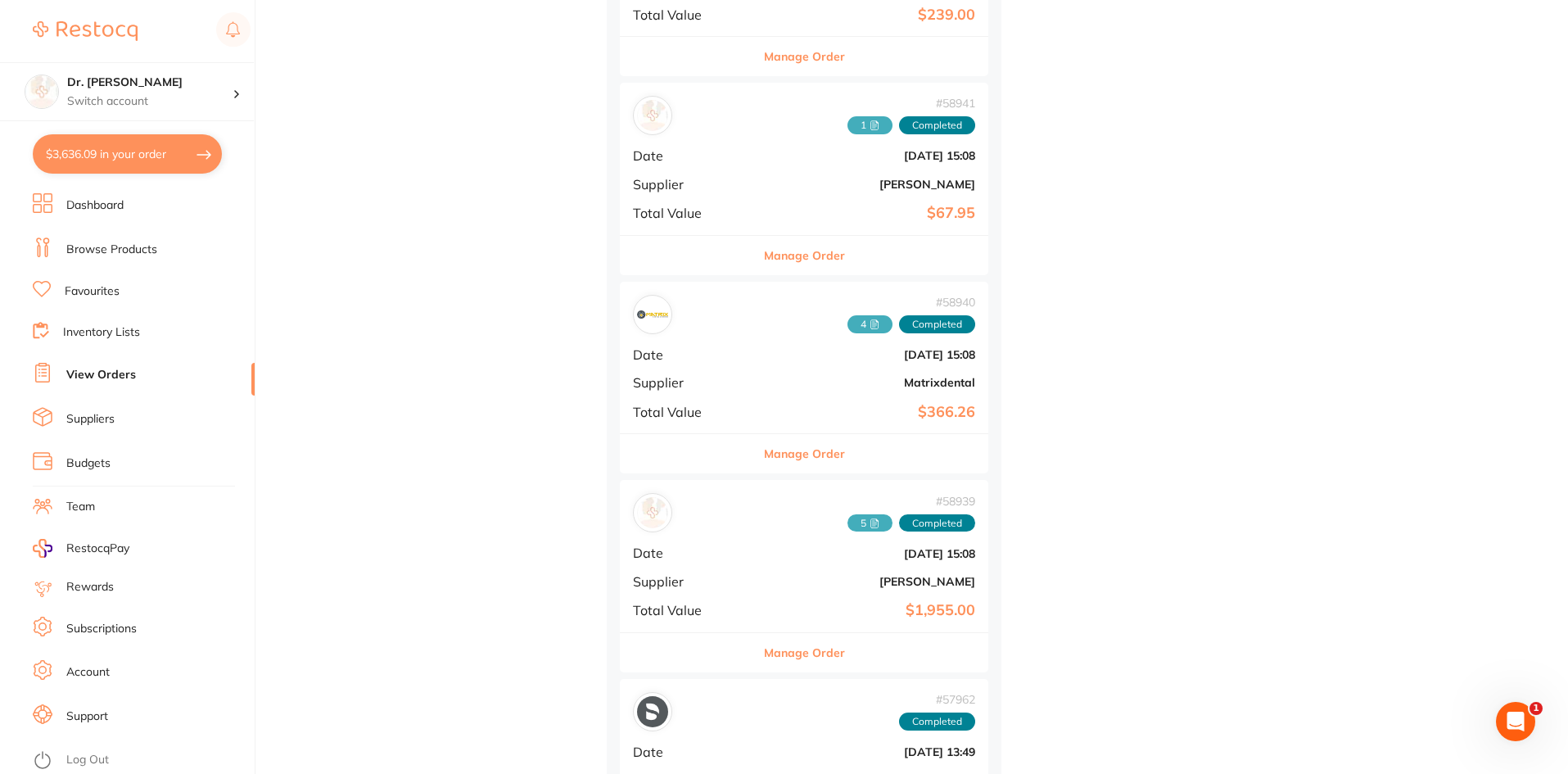
click at [756, 388] on b "Matrixdental" at bounding box center [865, 383] width 219 height 13
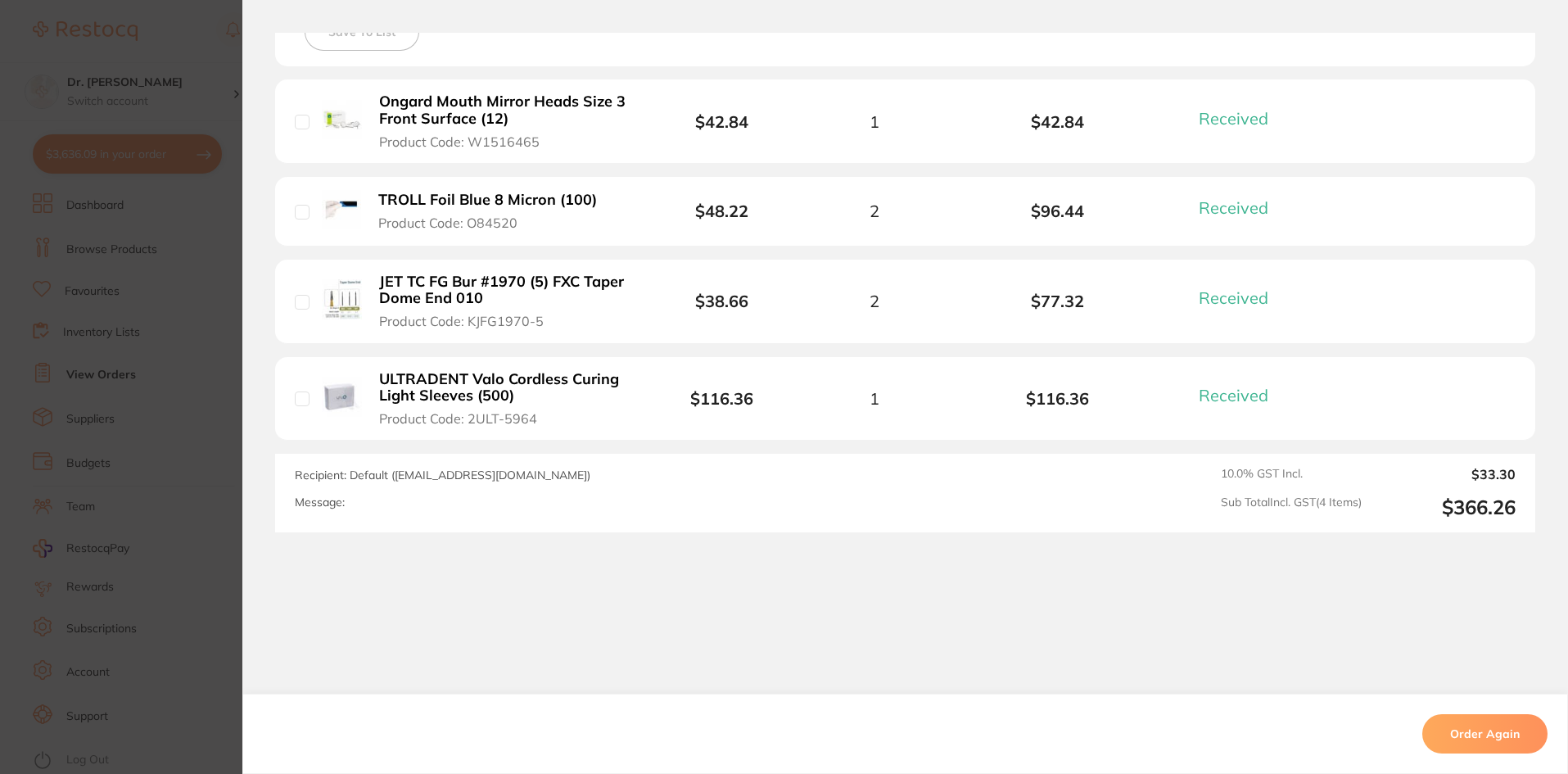
scroll to position [498, 0]
click at [170, 423] on section "Order ID: Restocq- 58940 Order Information 4 Received Completed Order Order Dat…" at bounding box center [784, 387] width 1568 height 774
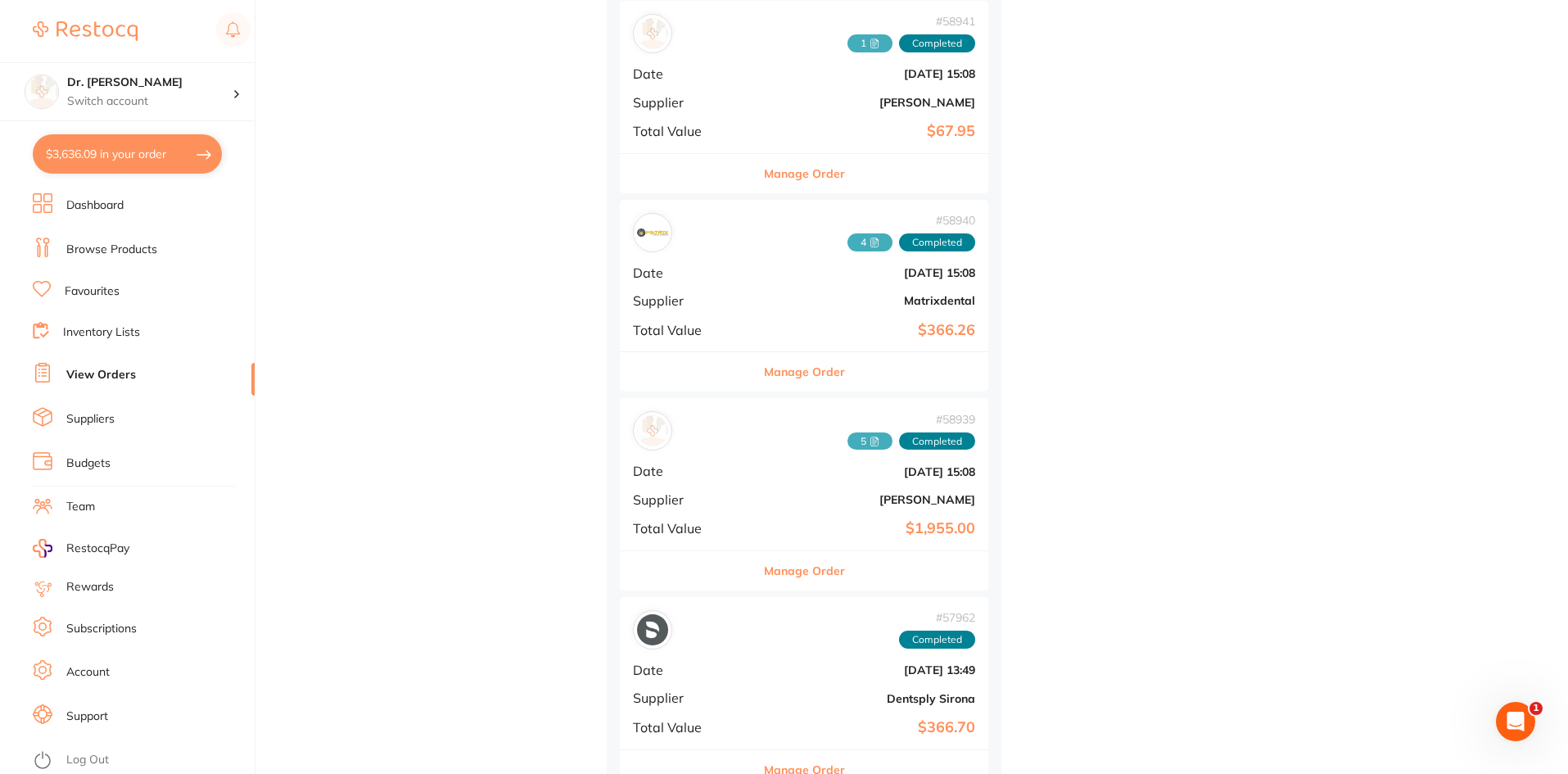
scroll to position [14662, 0]
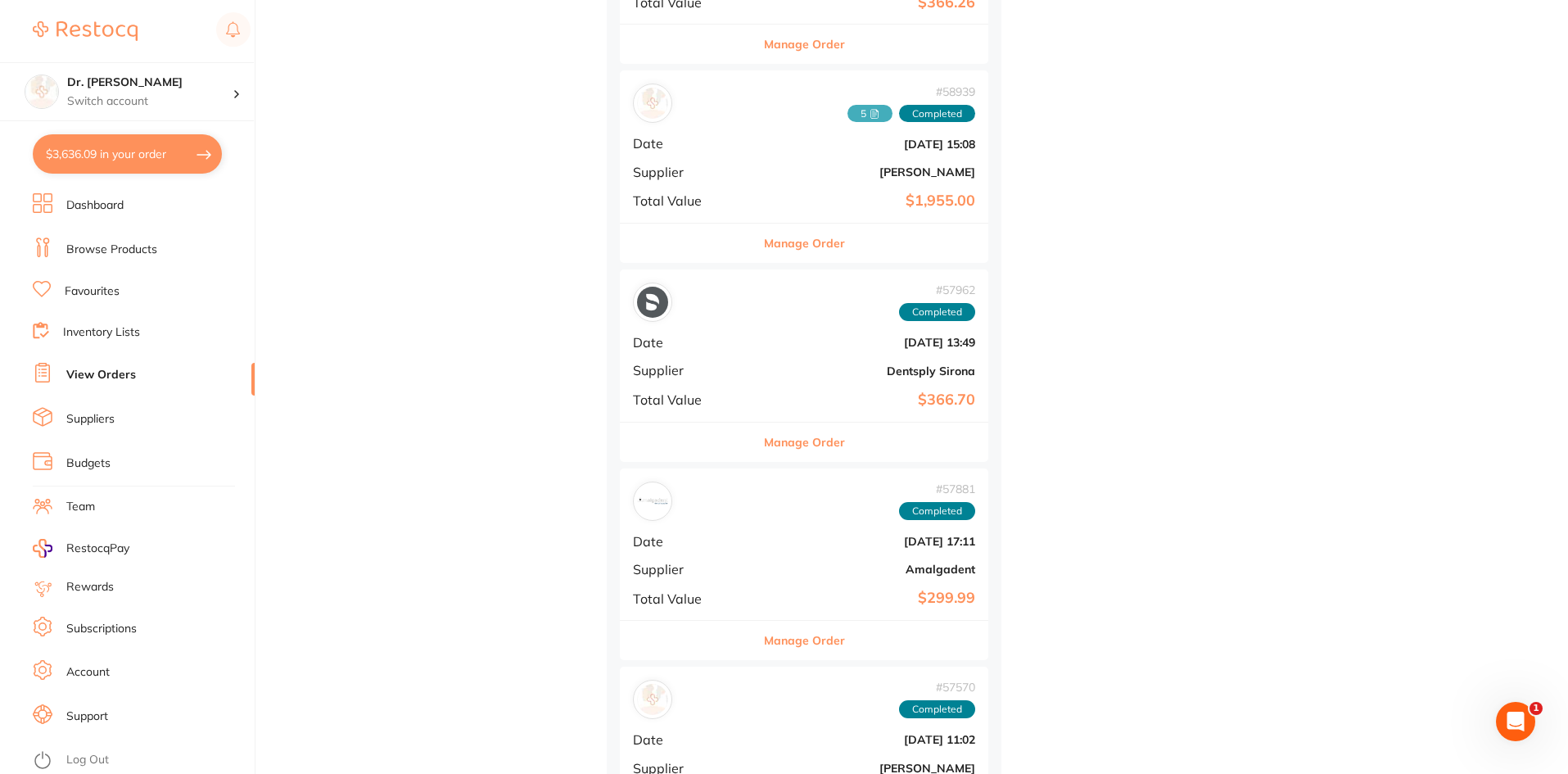
click at [756, 574] on b "Amalgadent" at bounding box center [865, 570] width 219 height 13
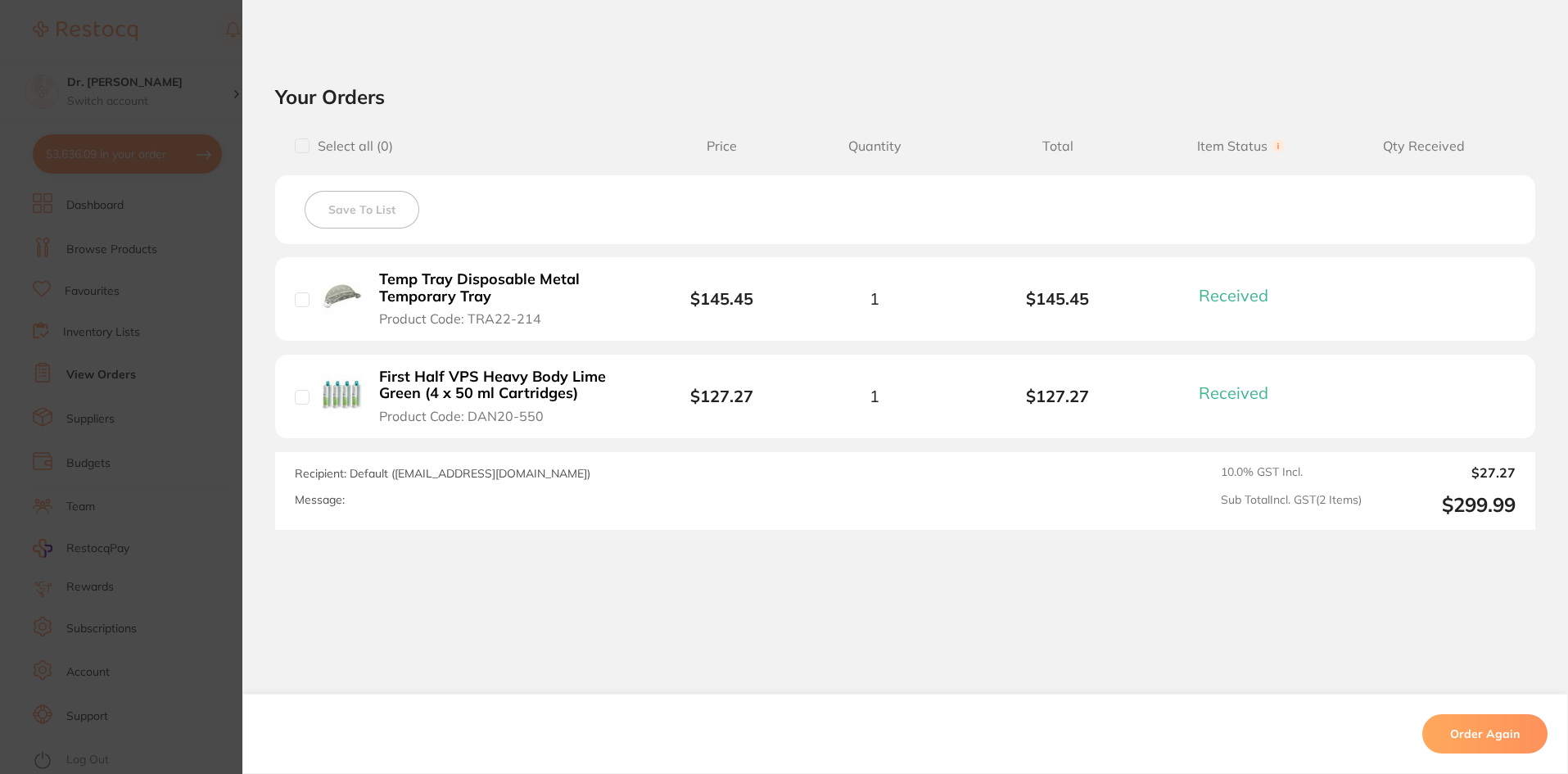
click at [225, 418] on section "Order ID: Restocq- 57881 Order Information 2 Received Completed Order Order Dat…" at bounding box center [784, 387] width 1568 height 774
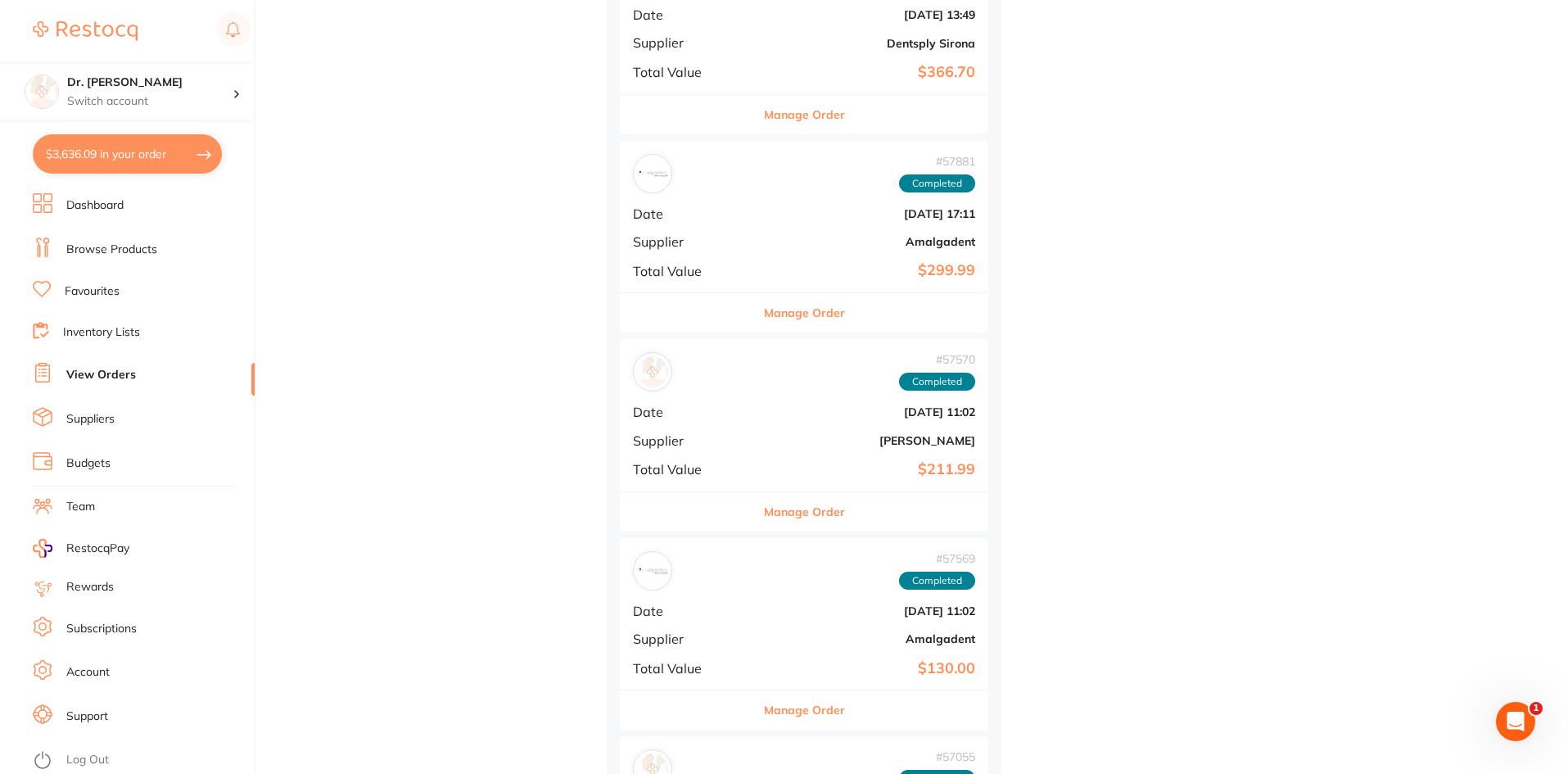
click at [801, 448] on div "# 57570 Completed Date Oct 22 2024, 11:02 Supplier Henry Schein Halas Total Val…" at bounding box center [804, 415] width 369 height 151
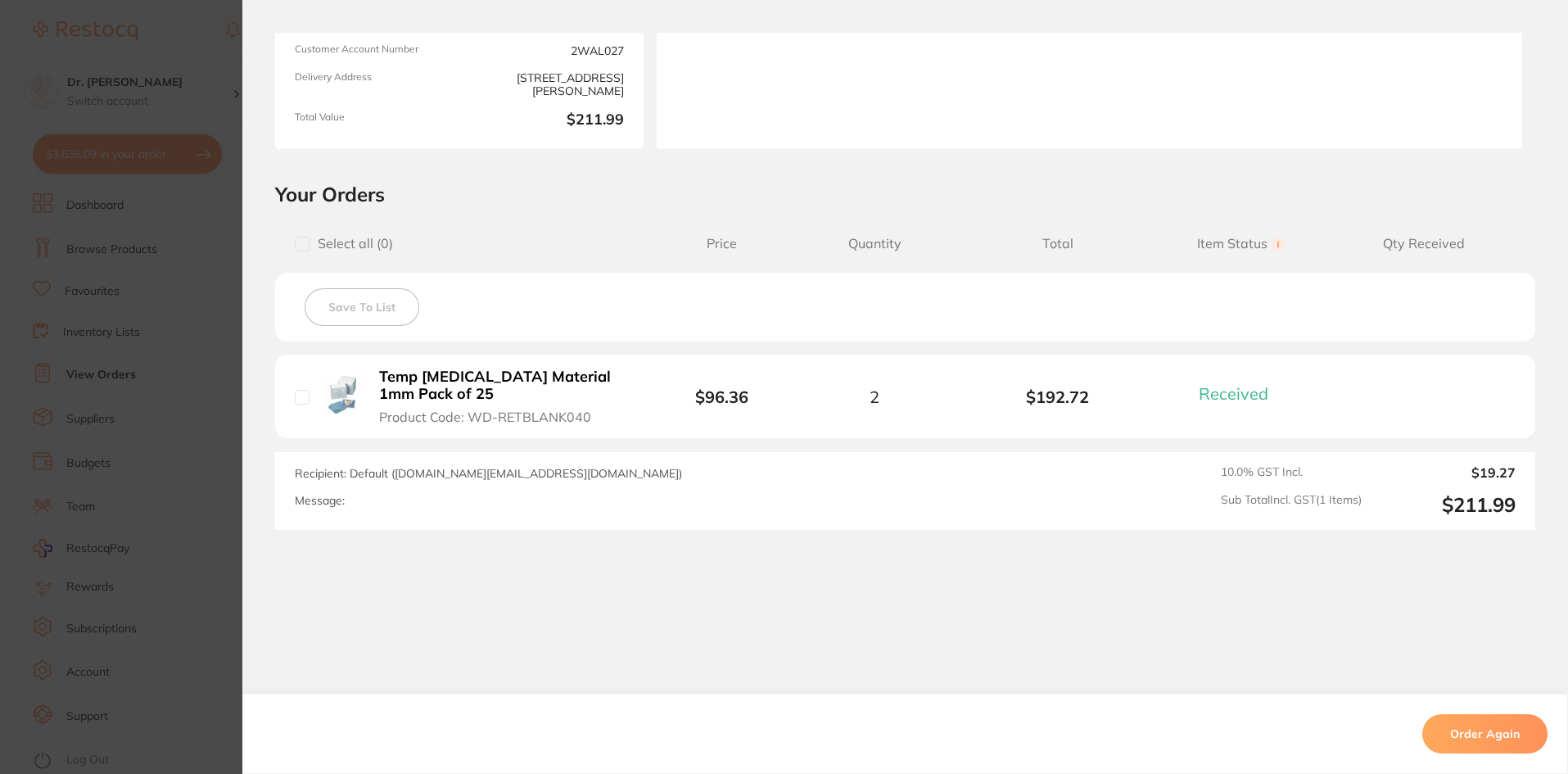
click at [191, 350] on section "Order ID: Restocq- 57570 Order Information 1 Received Completed Order Order Dat…" at bounding box center [784, 387] width 1568 height 774
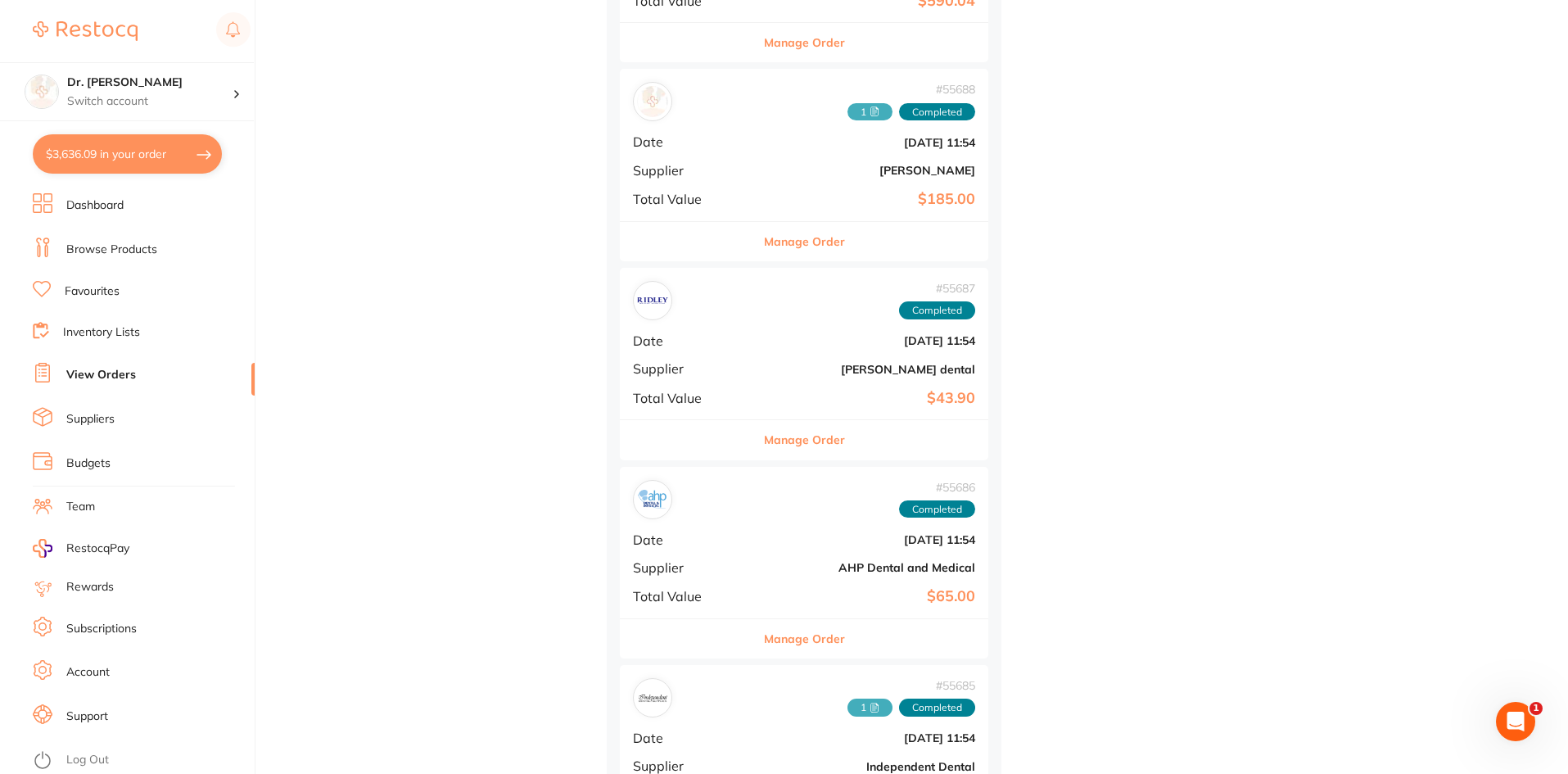
click at [721, 602] on div "# 55686 Completed Date Oct 3 2024, 11:54 Supplier AHP Dental and Medical Total …" at bounding box center [804, 542] width 369 height 151
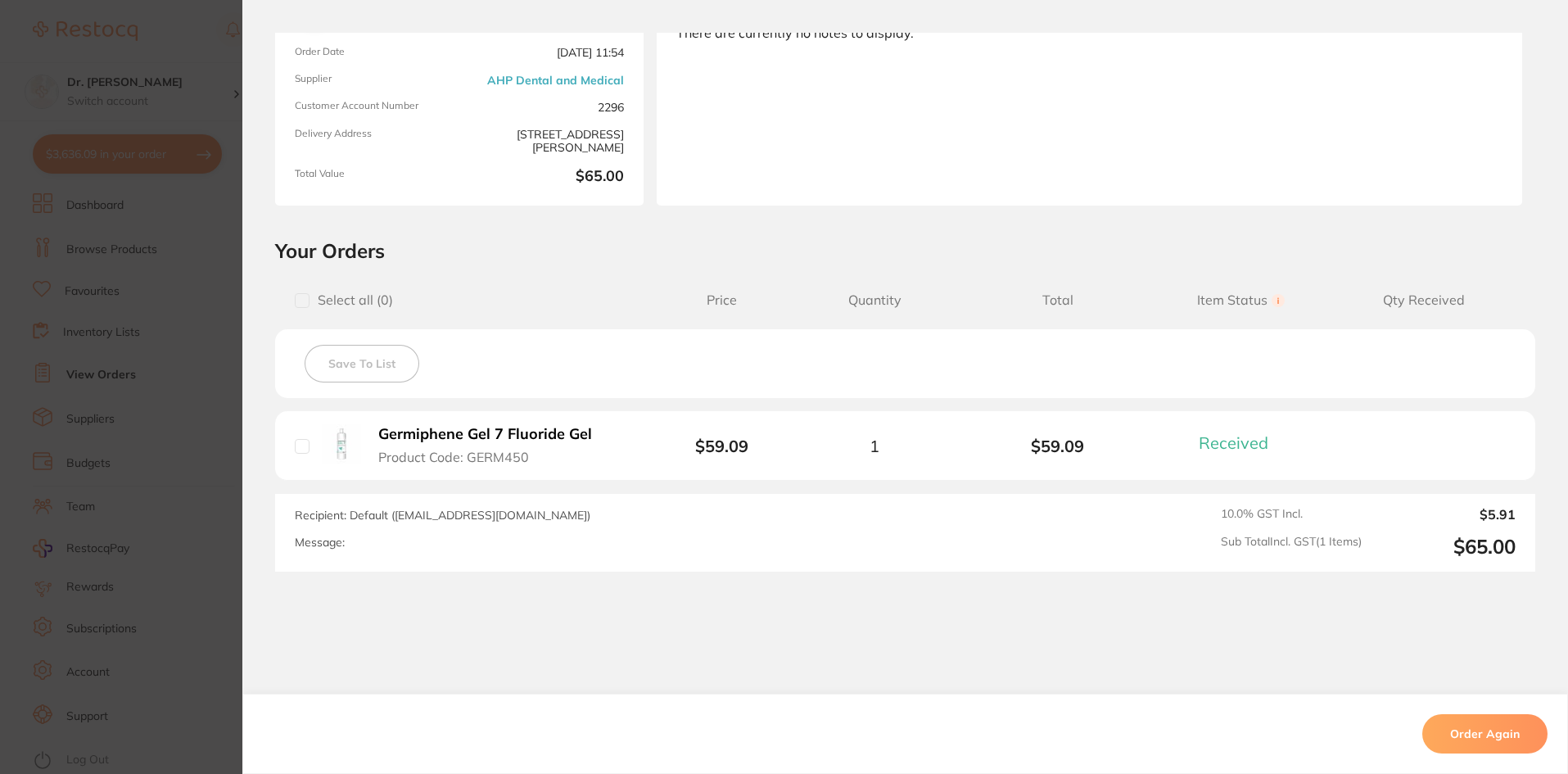
click at [135, 560] on section "Order ID: Restocq- 55686 Order Information 1 Received Completed Order Order Dat…" at bounding box center [784, 387] width 1568 height 774
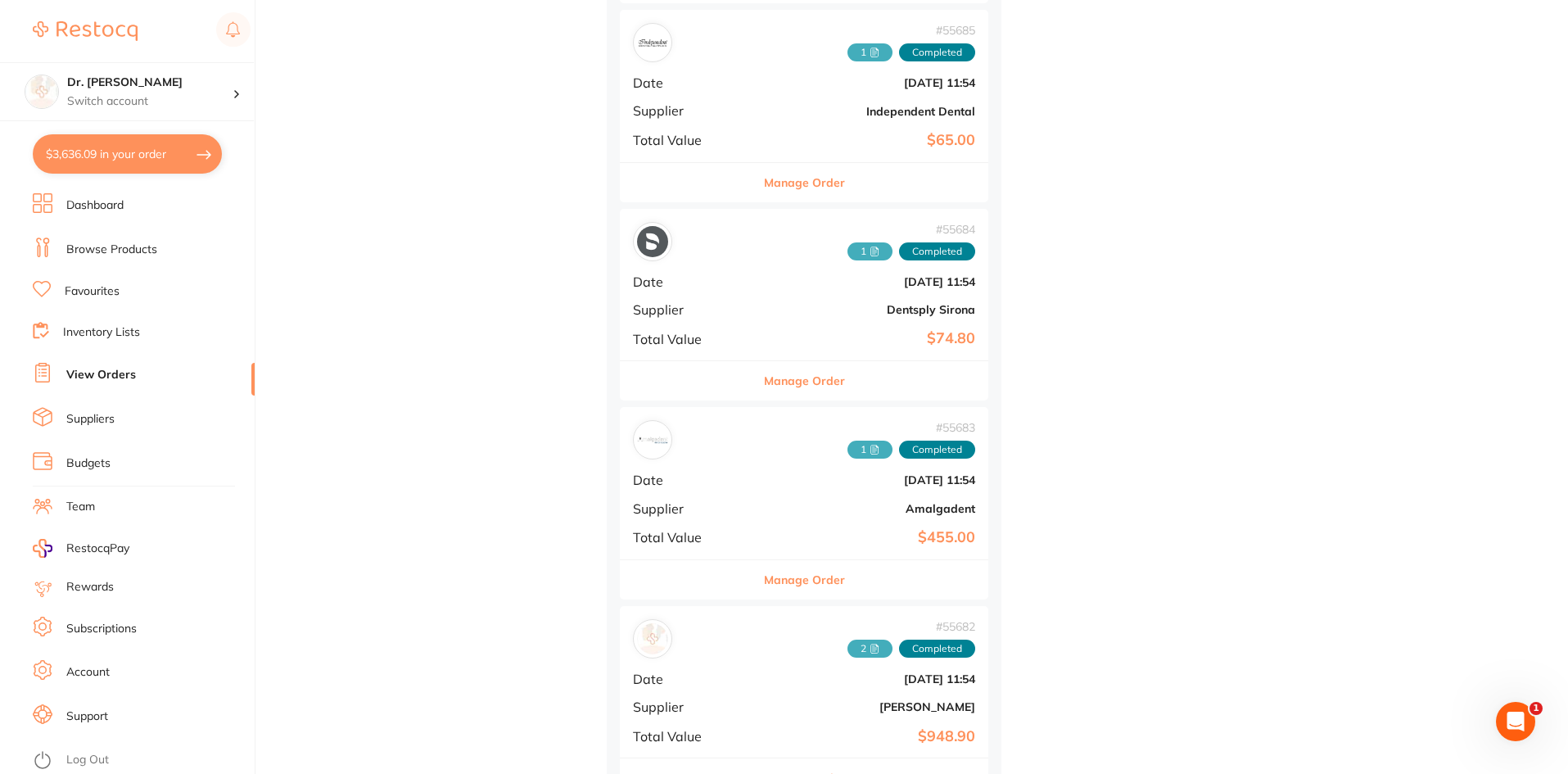
click at [723, 718] on div "# 55682 2 Completed Date Oct 3 2024, 11:54 Supplier Henry Schein Halas Total Va…" at bounding box center [804, 682] width 369 height 151
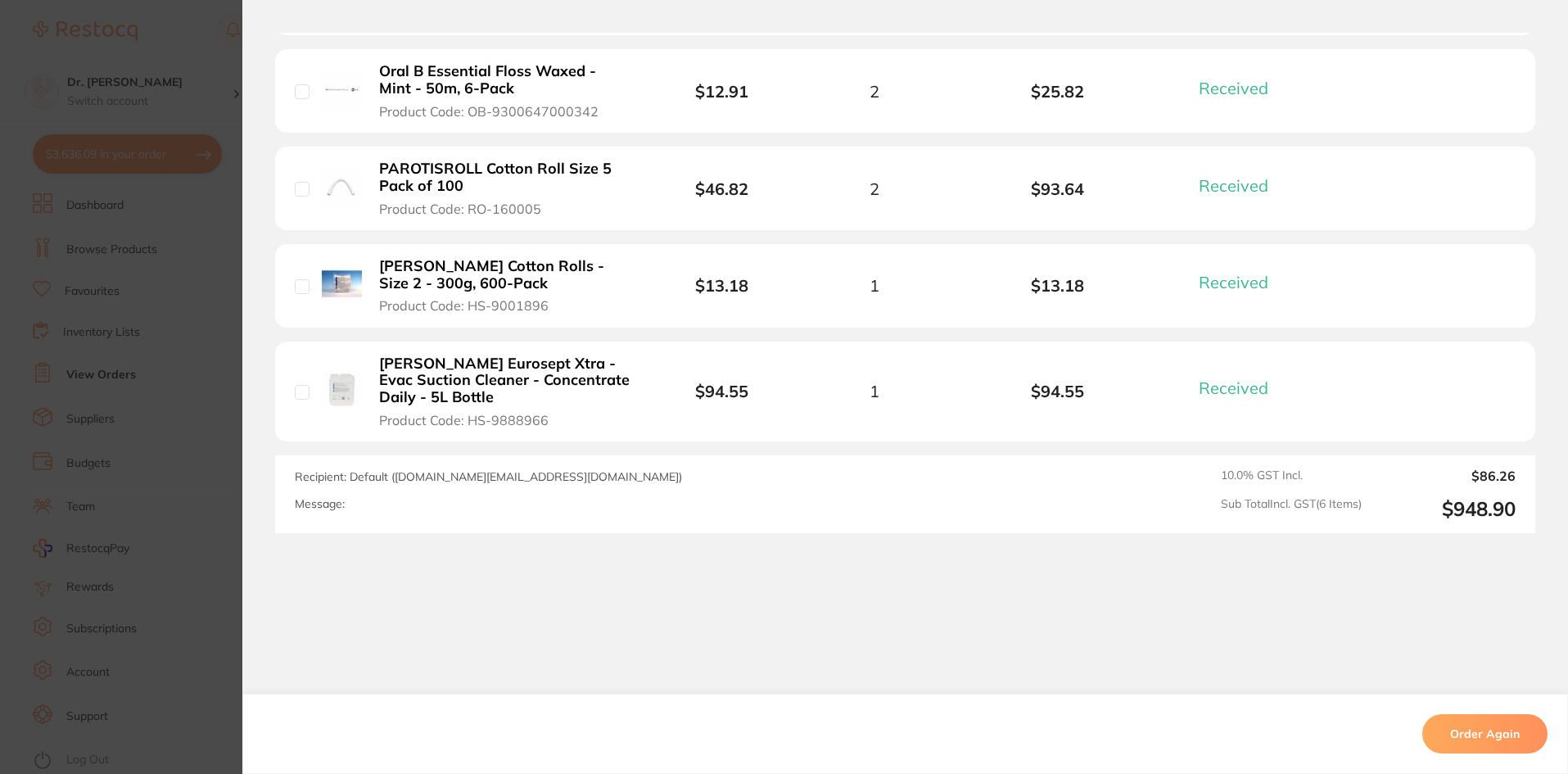
click at [208, 569] on section "Order ID: Restocq- 55682 Order Information 6 Received Completed Order Order Dat…" at bounding box center [784, 387] width 1568 height 774
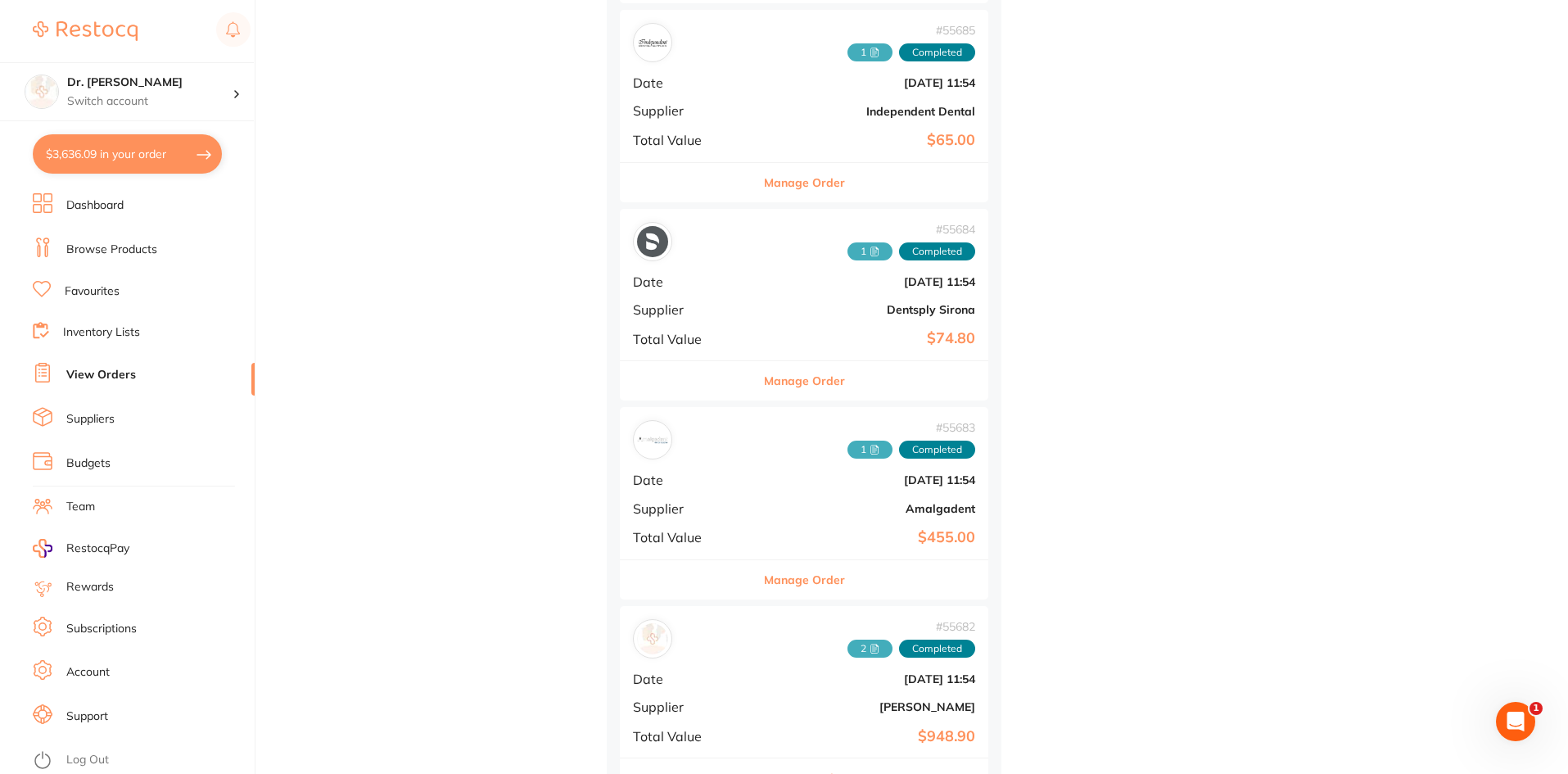
click at [112, 296] on link "Favourites" at bounding box center [91, 292] width 55 height 17
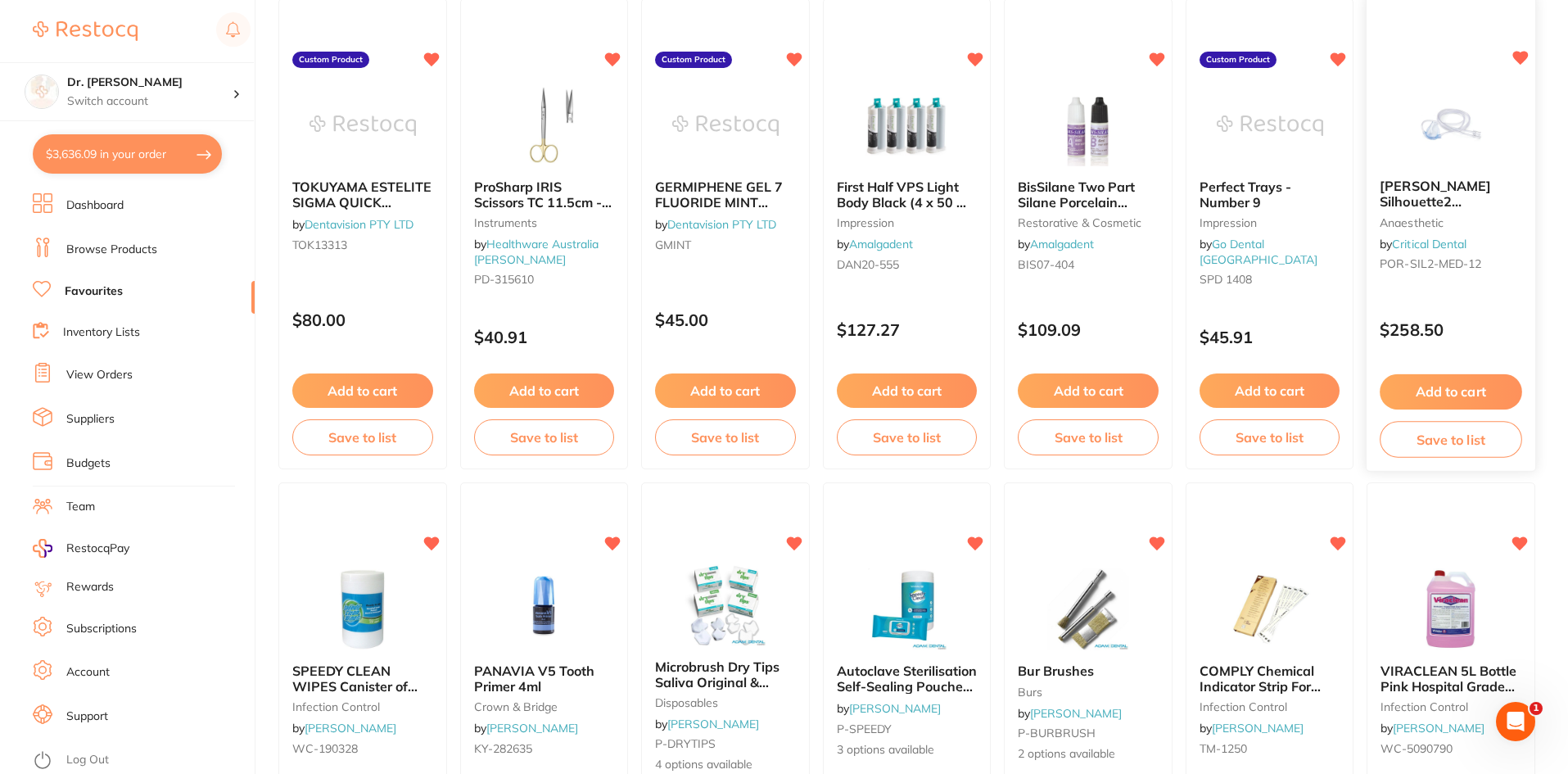
click at [1451, 189] on span "Porter Silhouette2 Anaesthetic Nasal Hoods (Pack of 12) – New Version | Medium" at bounding box center [1450, 217] width 141 height 77
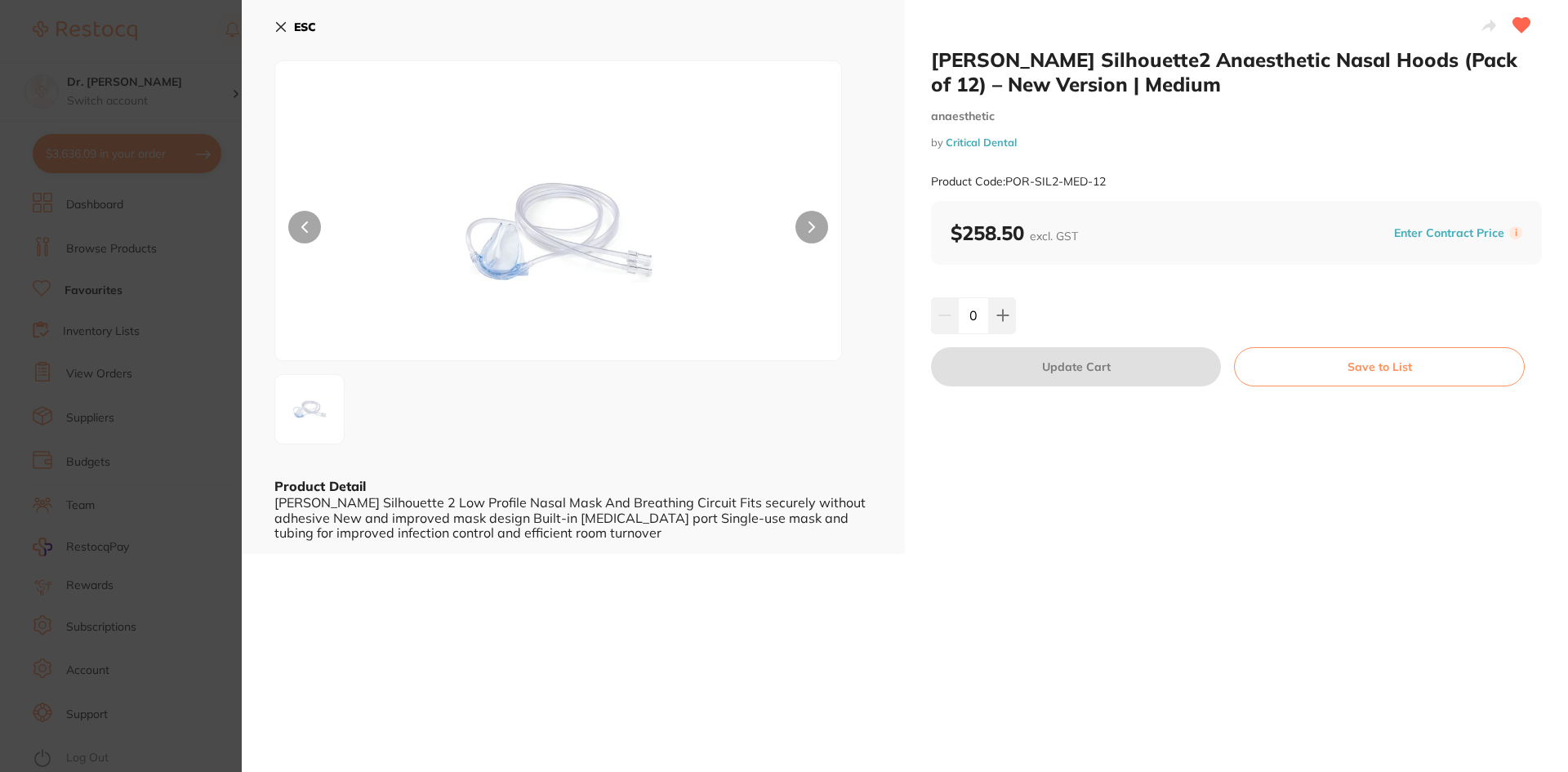
click at [283, 24] on icon at bounding box center [281, 28] width 9 height 9
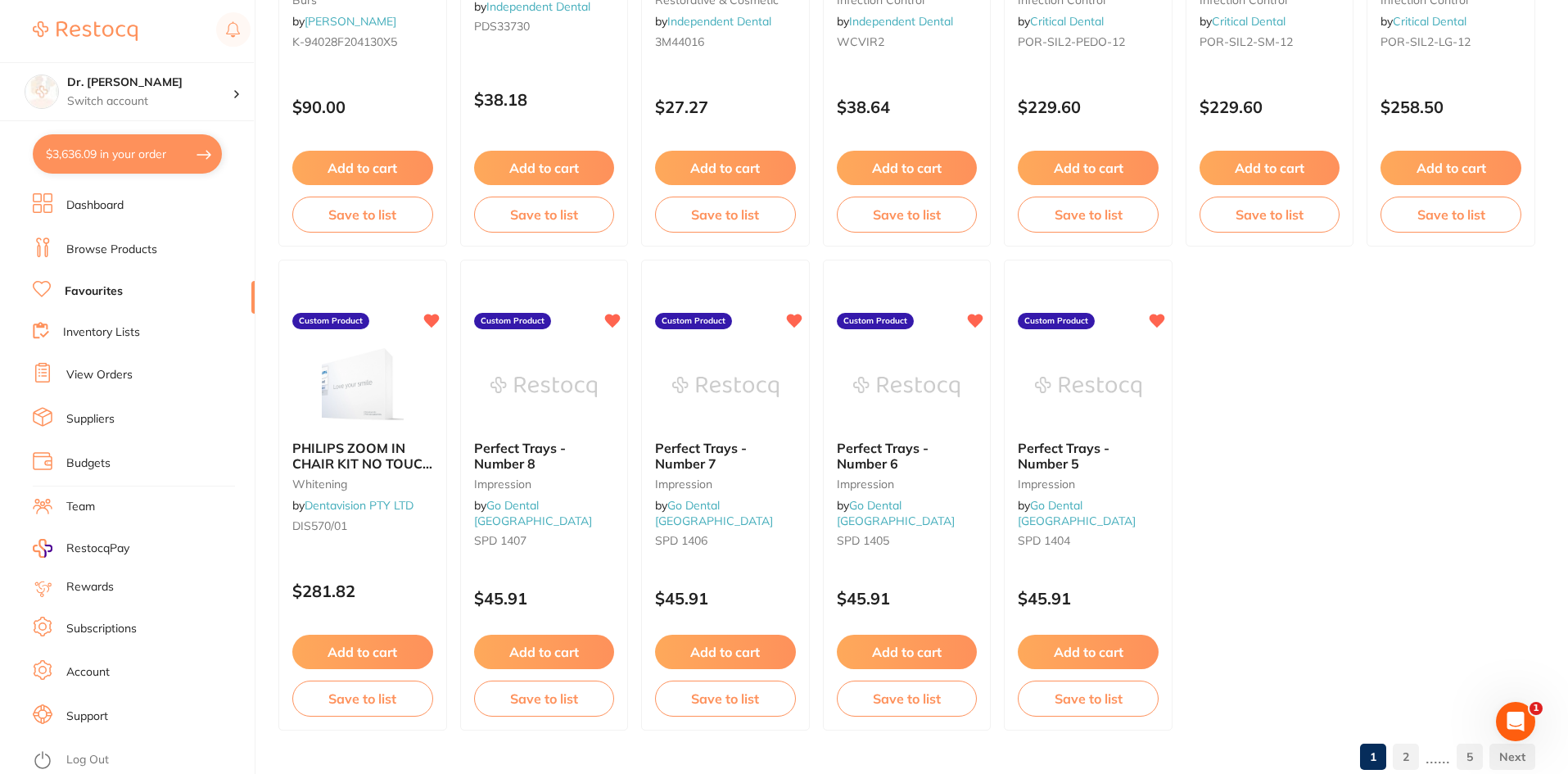
scroll to position [3362, 0]
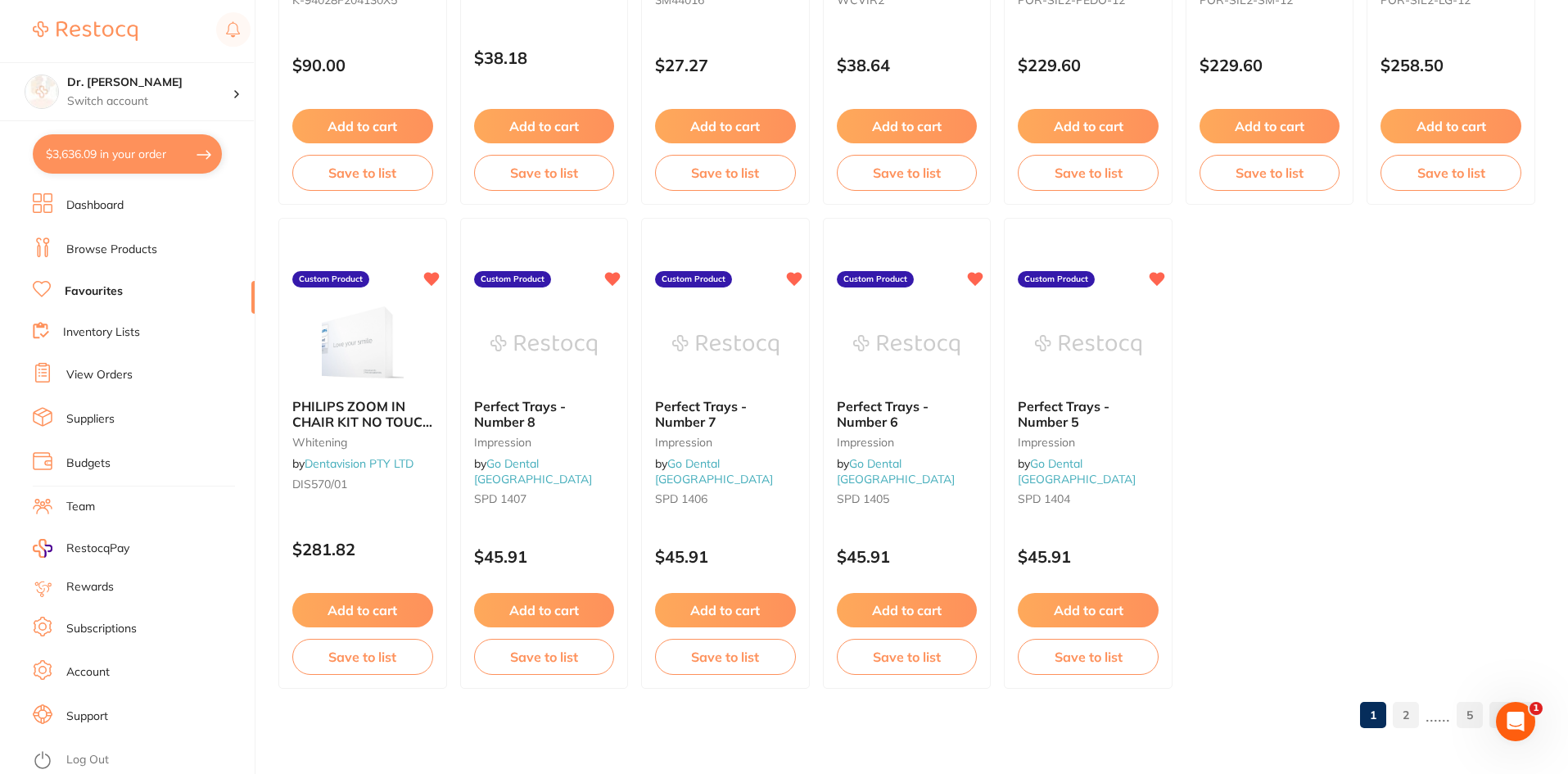
click at [90, 244] on link "Browse Products" at bounding box center [111, 250] width 91 height 17
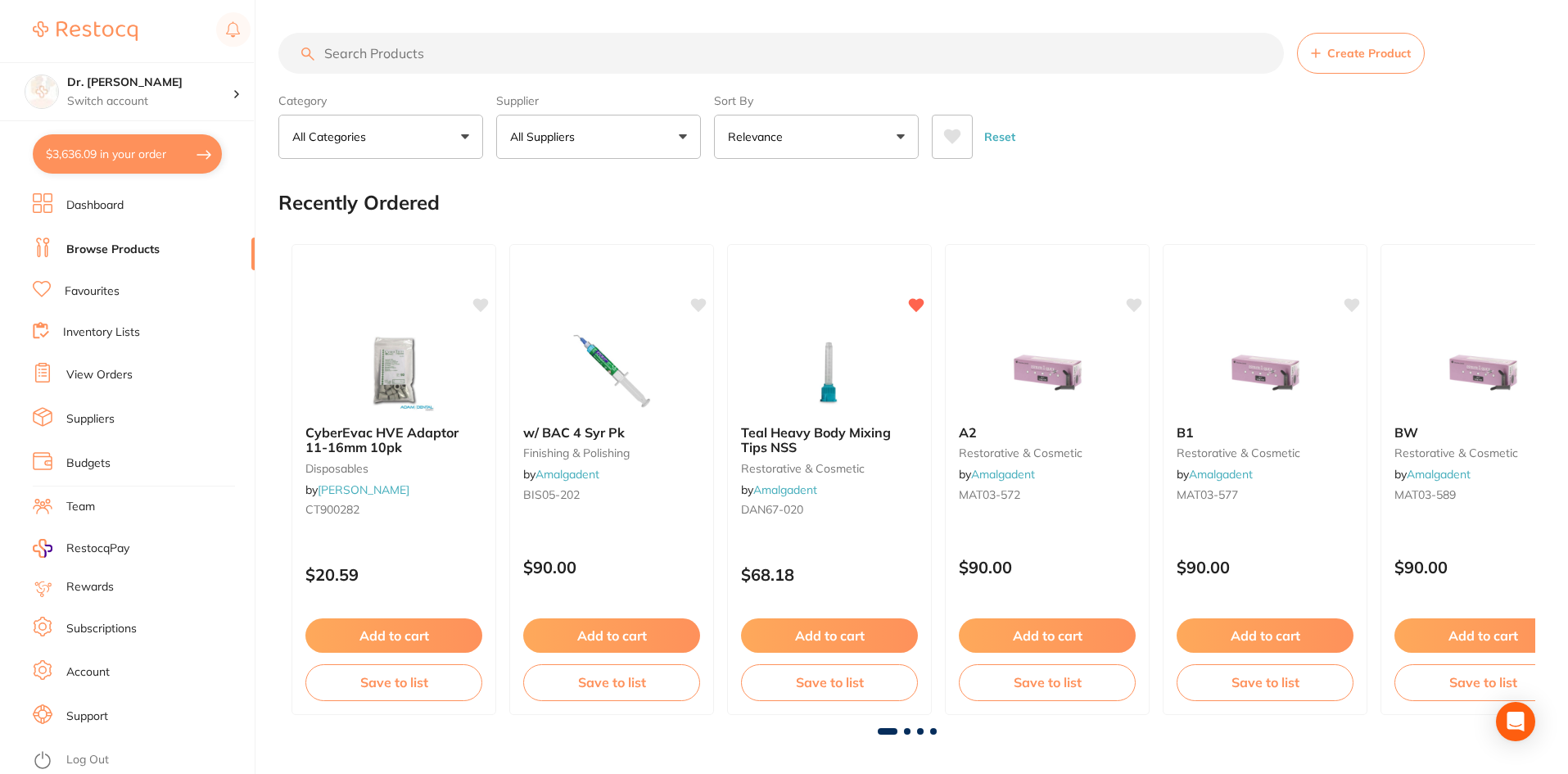
click at [378, 48] on input "search" at bounding box center [780, 53] width 1005 height 41
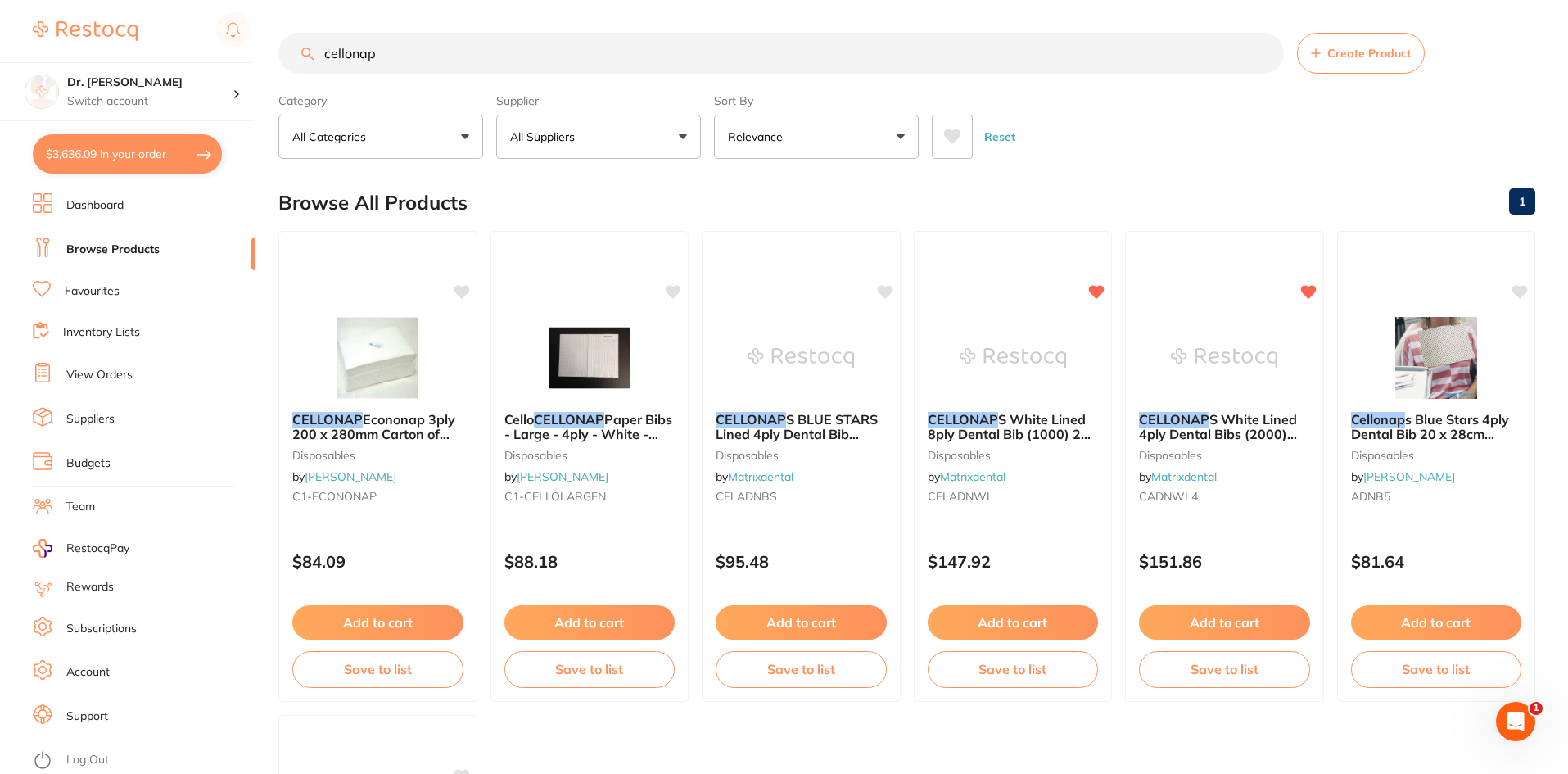
type input "cellonap"
click at [377, 355] on img at bounding box center [377, 357] width 107 height 83
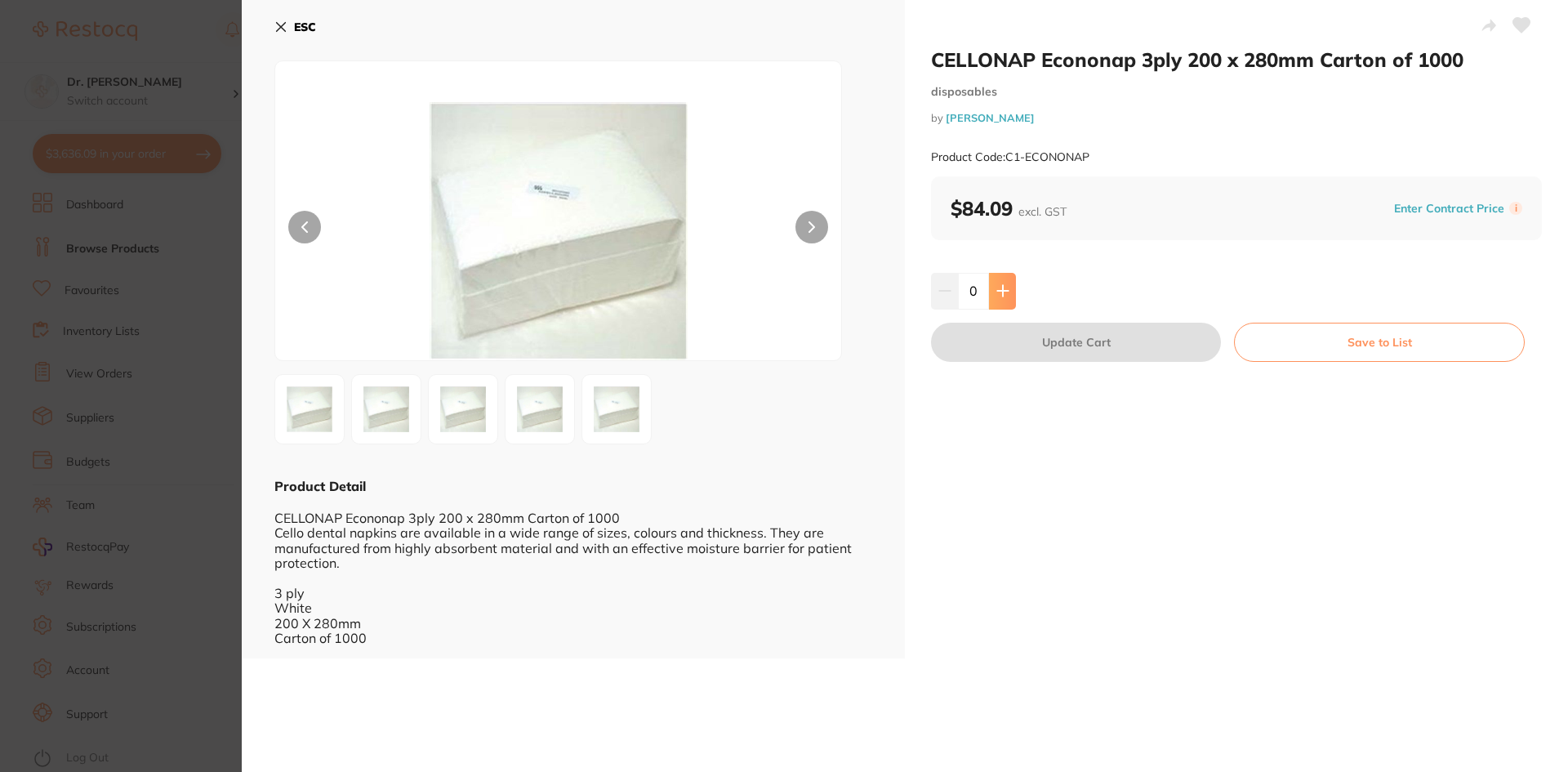
click at [1004, 290] on icon at bounding box center [1003, 291] width 13 height 13
type input "1"
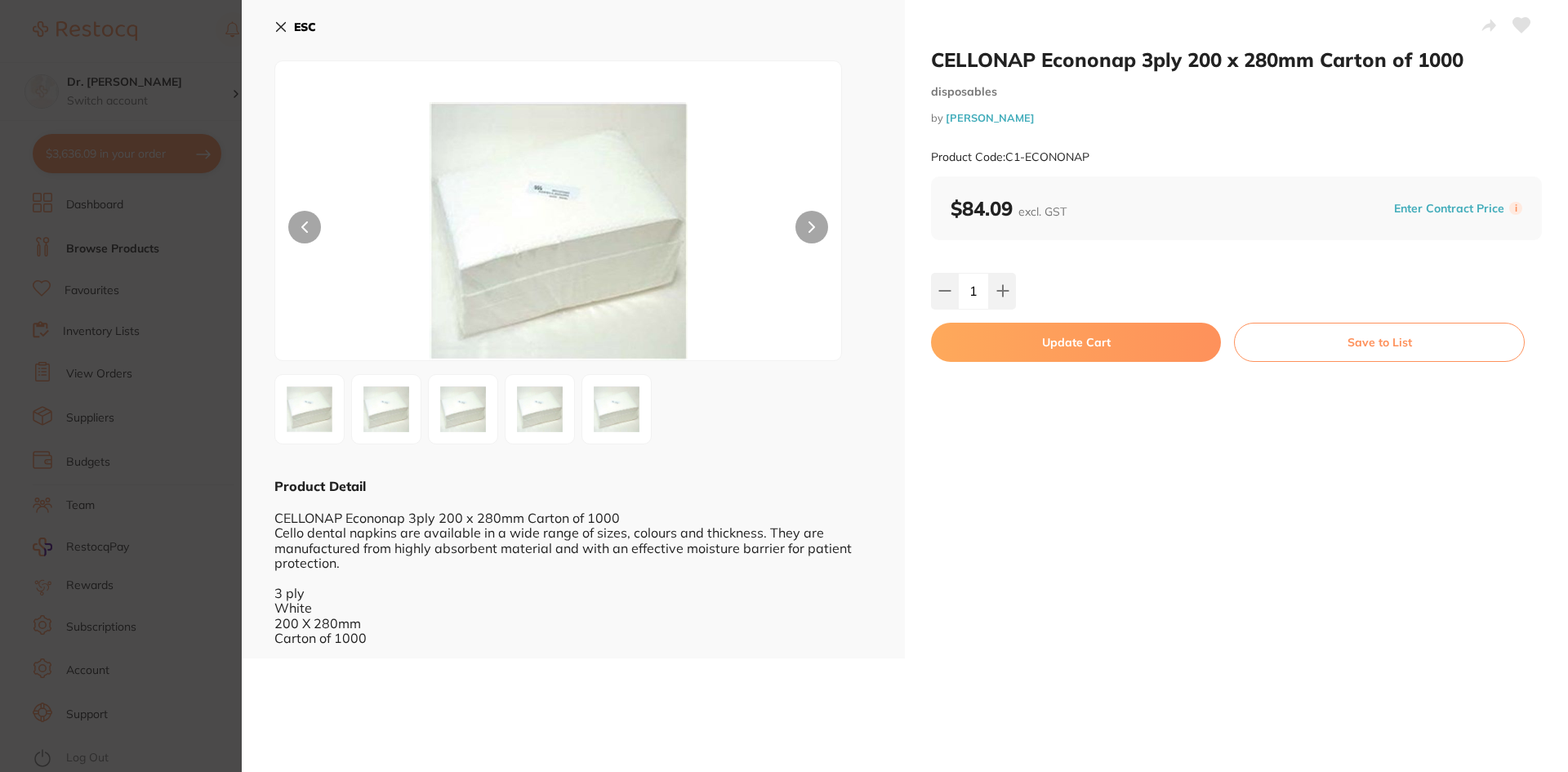
click at [1033, 356] on button "Update Cart" at bounding box center [1075, 343] width 290 height 39
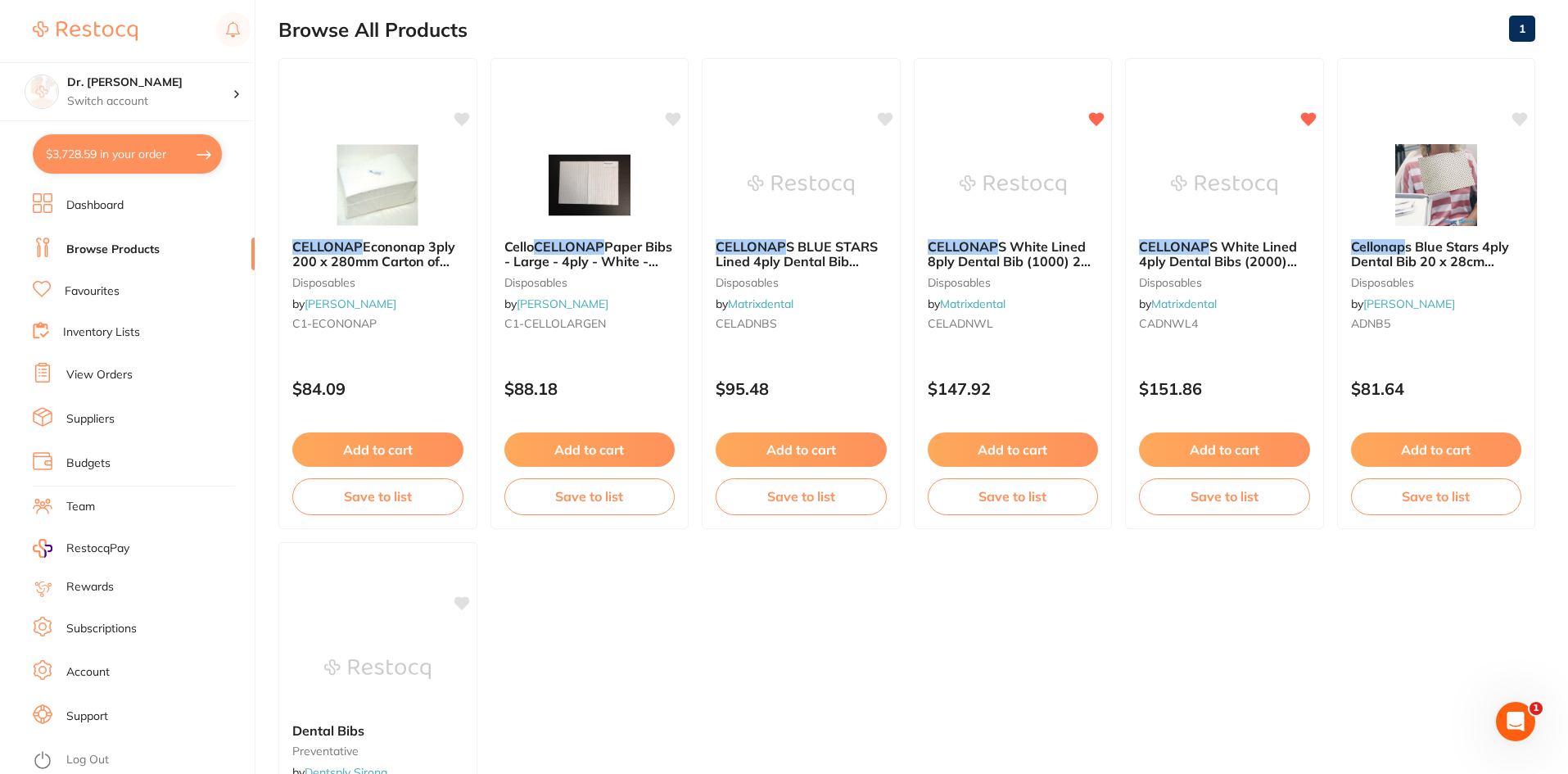
scroll to position [170, 0]
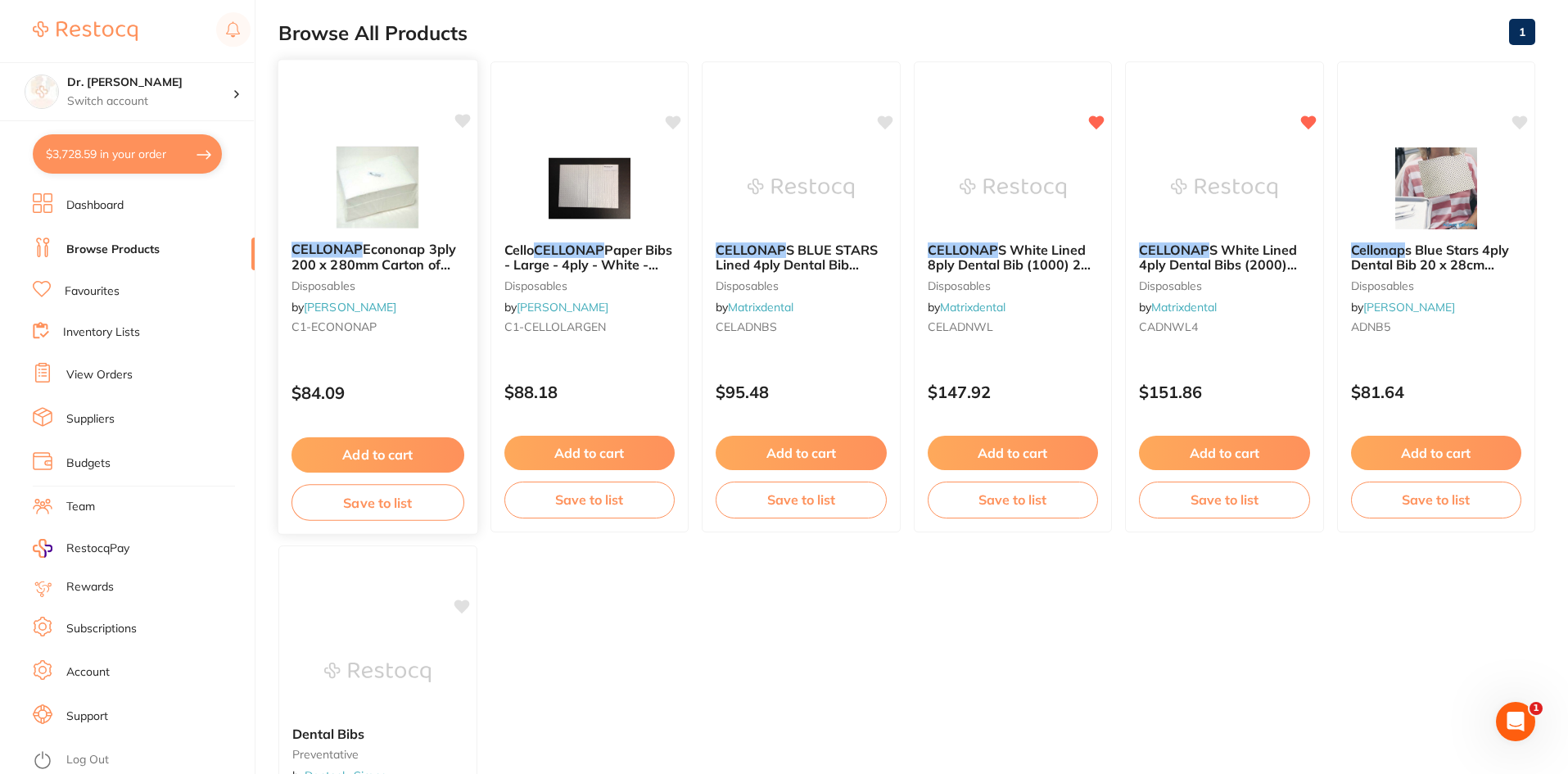
click at [382, 259] on span "Econonap 3ply 200 x 280mm Carton of 1000" at bounding box center [373, 264] width 164 height 47
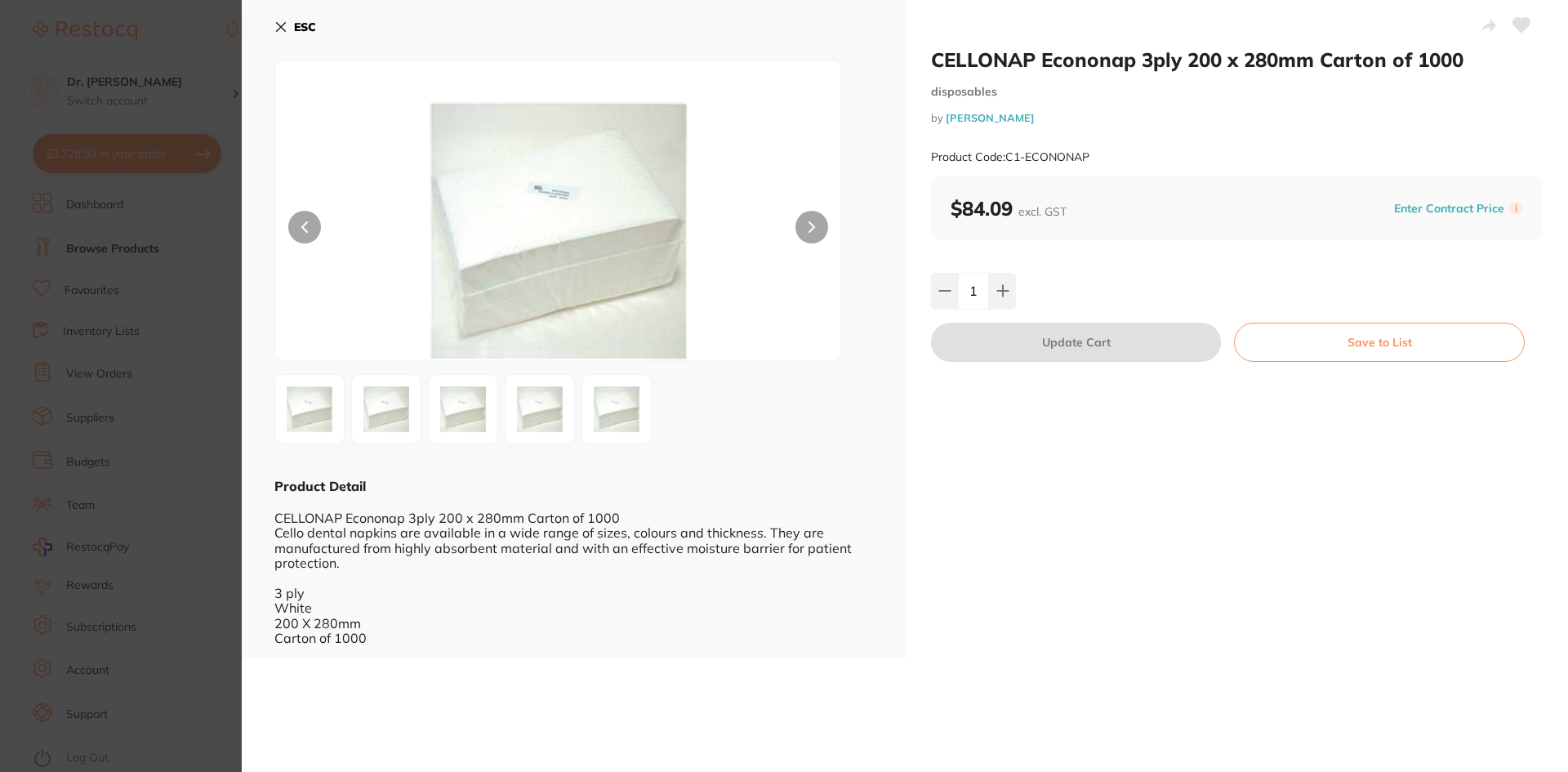
click at [281, 31] on icon at bounding box center [281, 27] width 13 height 13
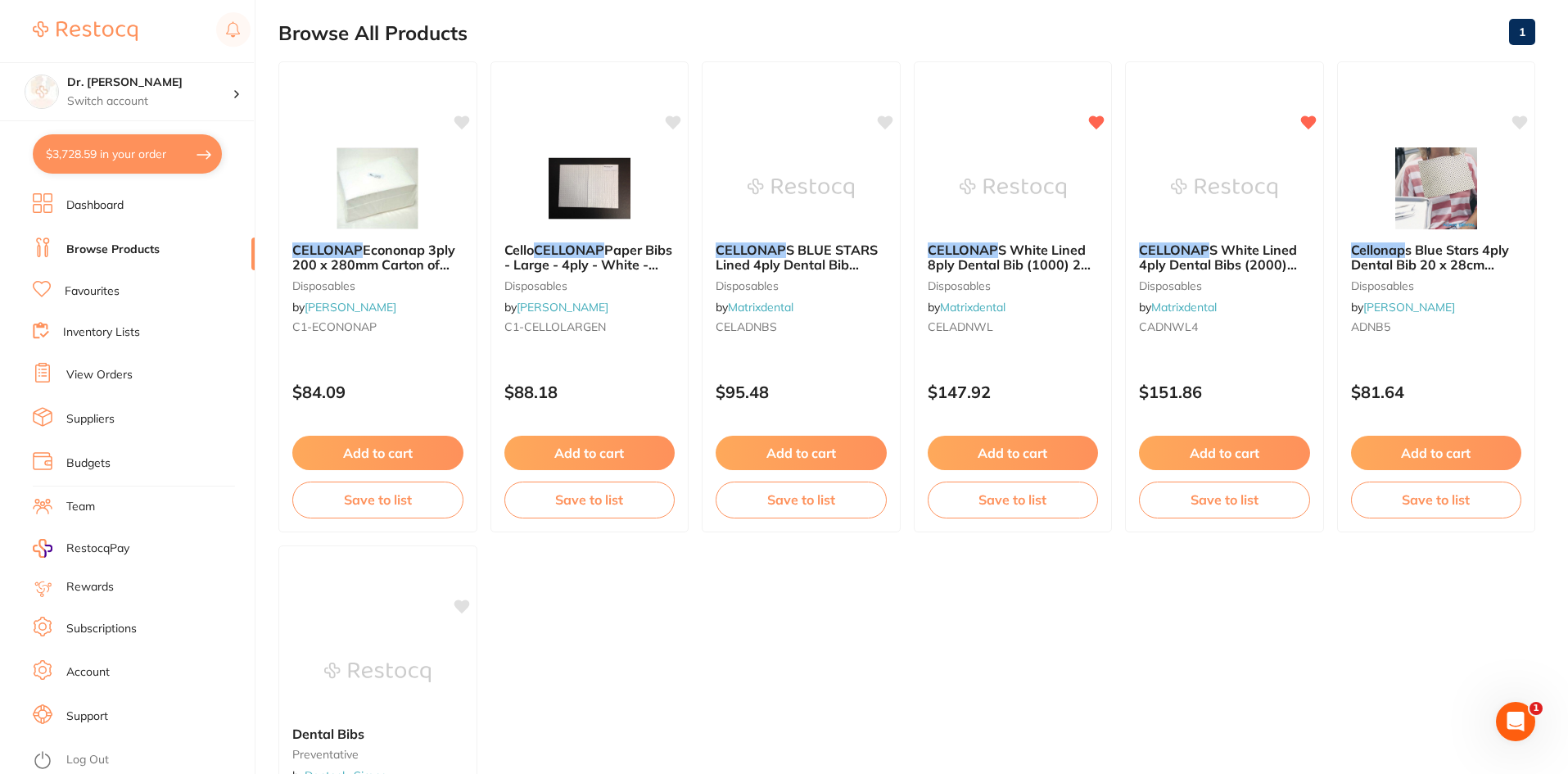
click at [88, 160] on button "$3,728.59 in your order" at bounding box center [127, 154] width 189 height 39
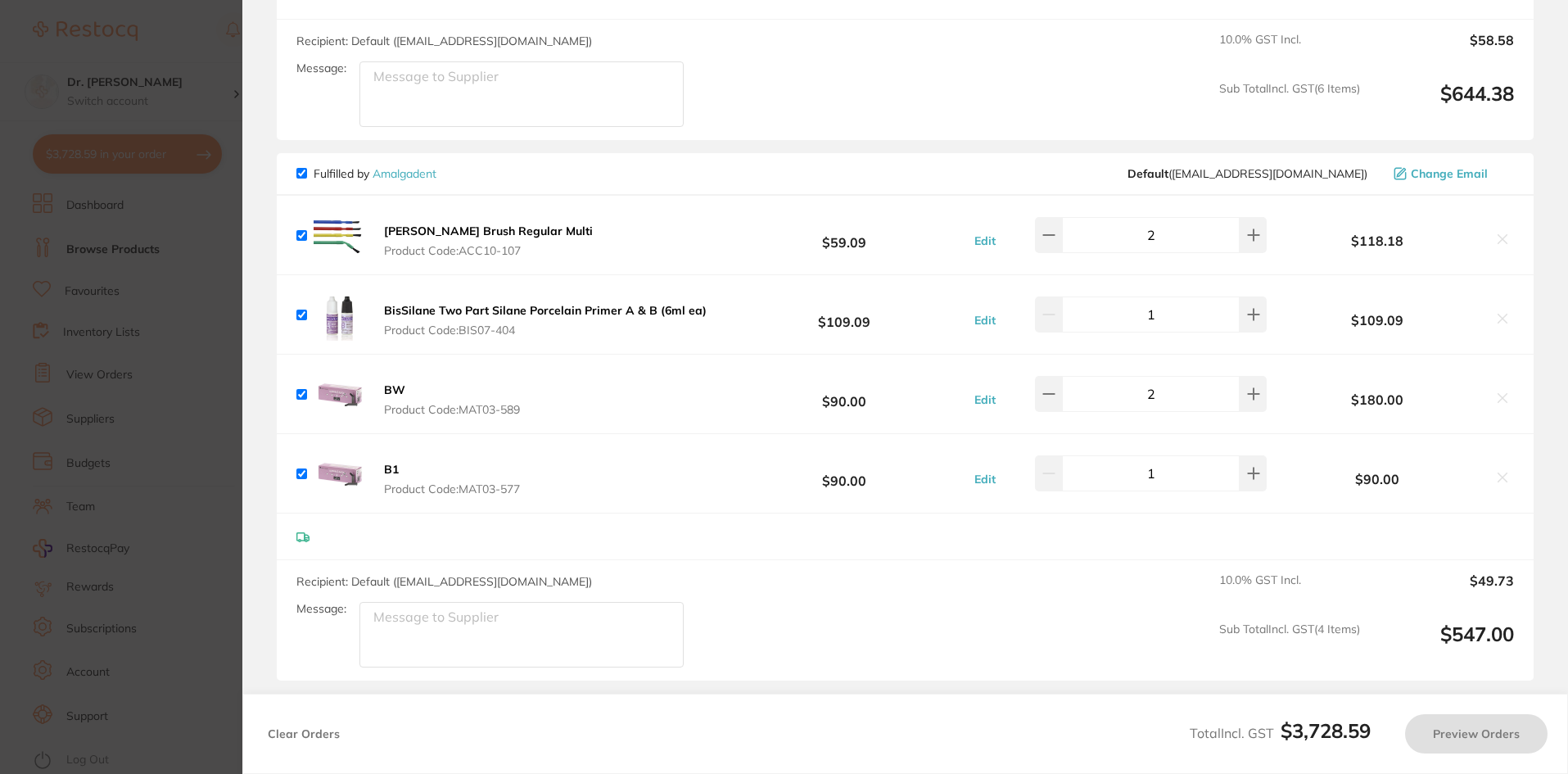
checkbox input "true"
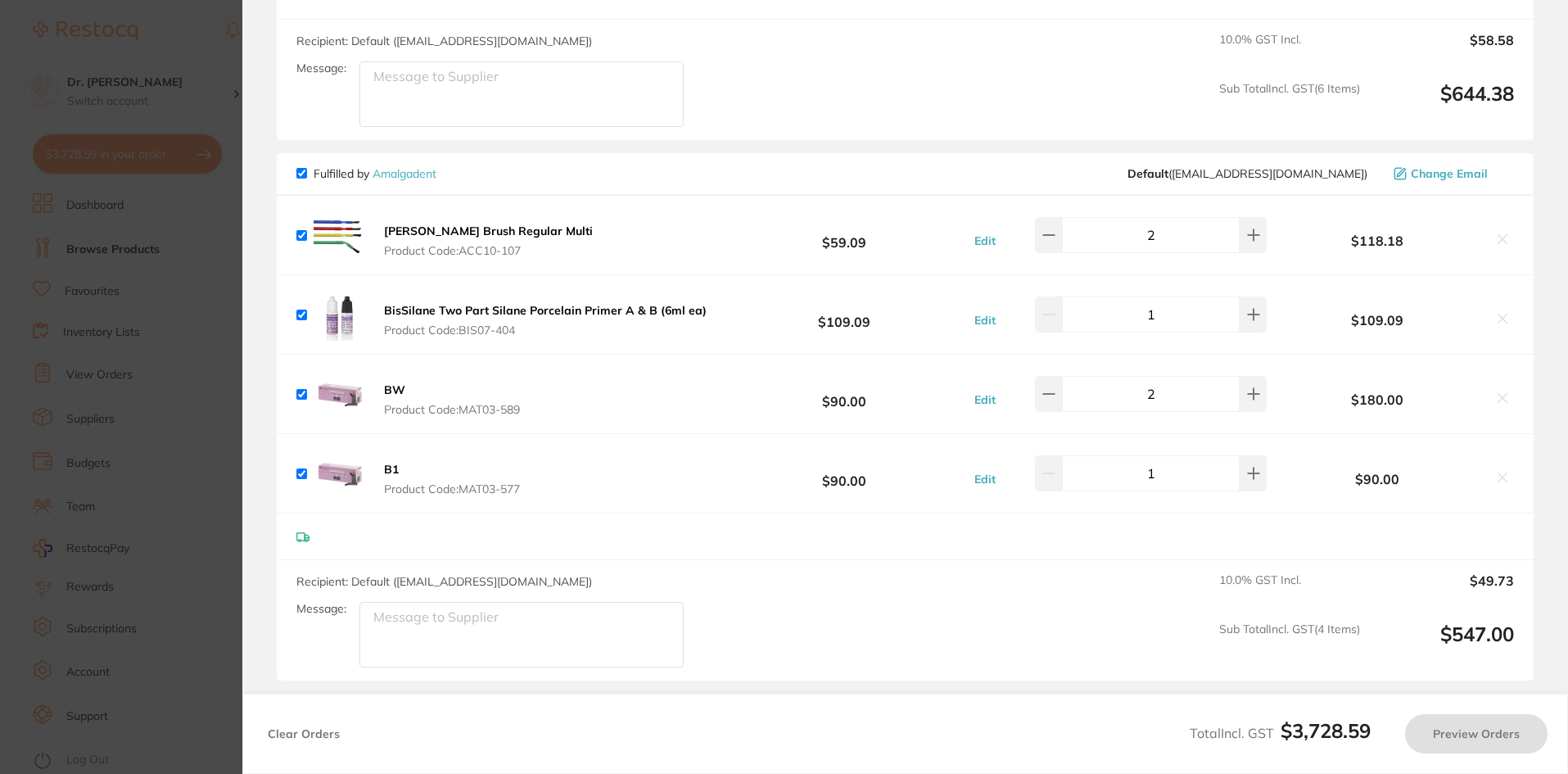
checkbox input "true"
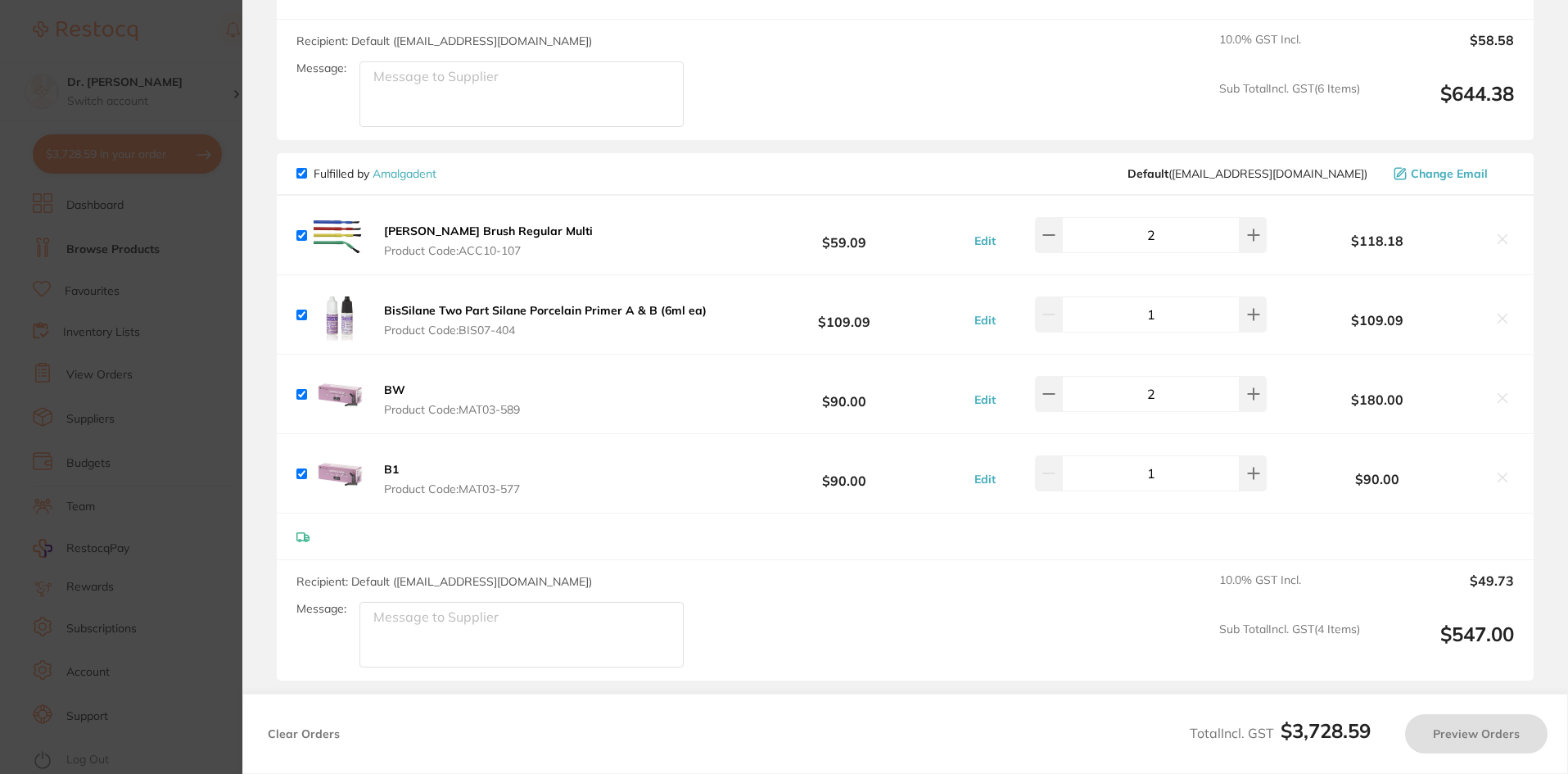
checkbox input "true"
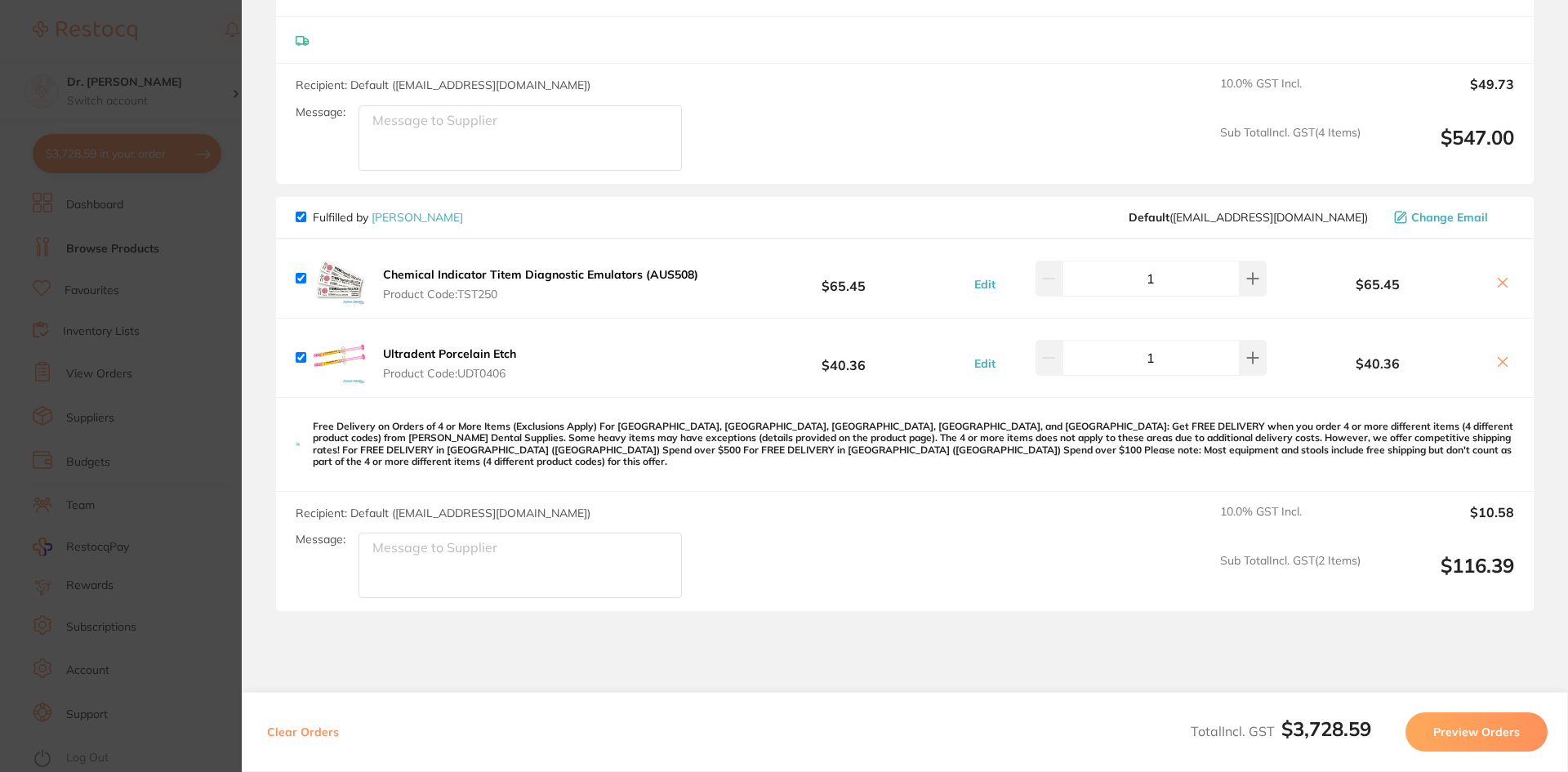
scroll to position [3587, 0]
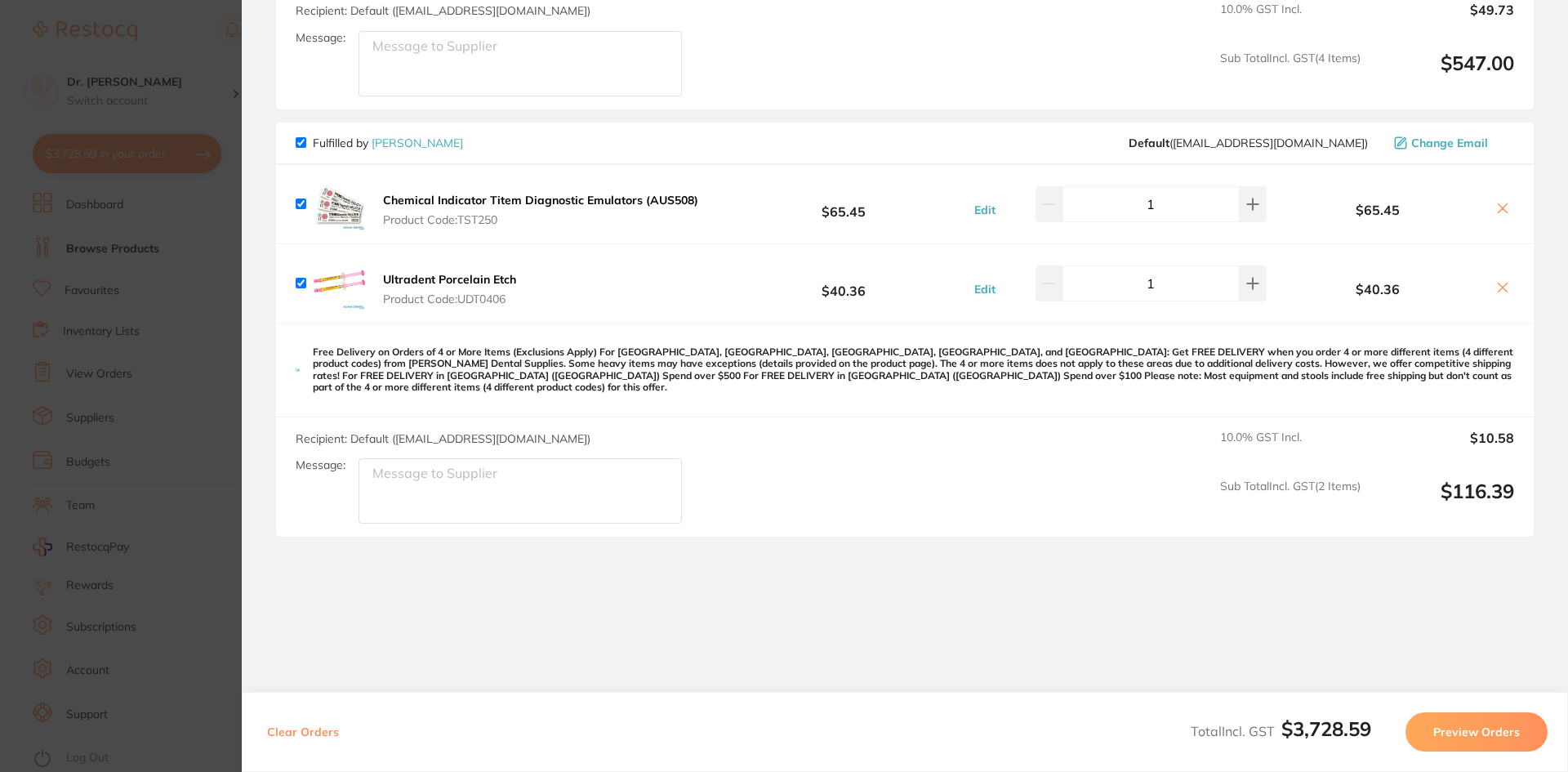
click at [137, 522] on section "Update RRP Set your pre negotiated price for this item. Item Agreed RRP (excl. …" at bounding box center [784, 386] width 1568 height 772
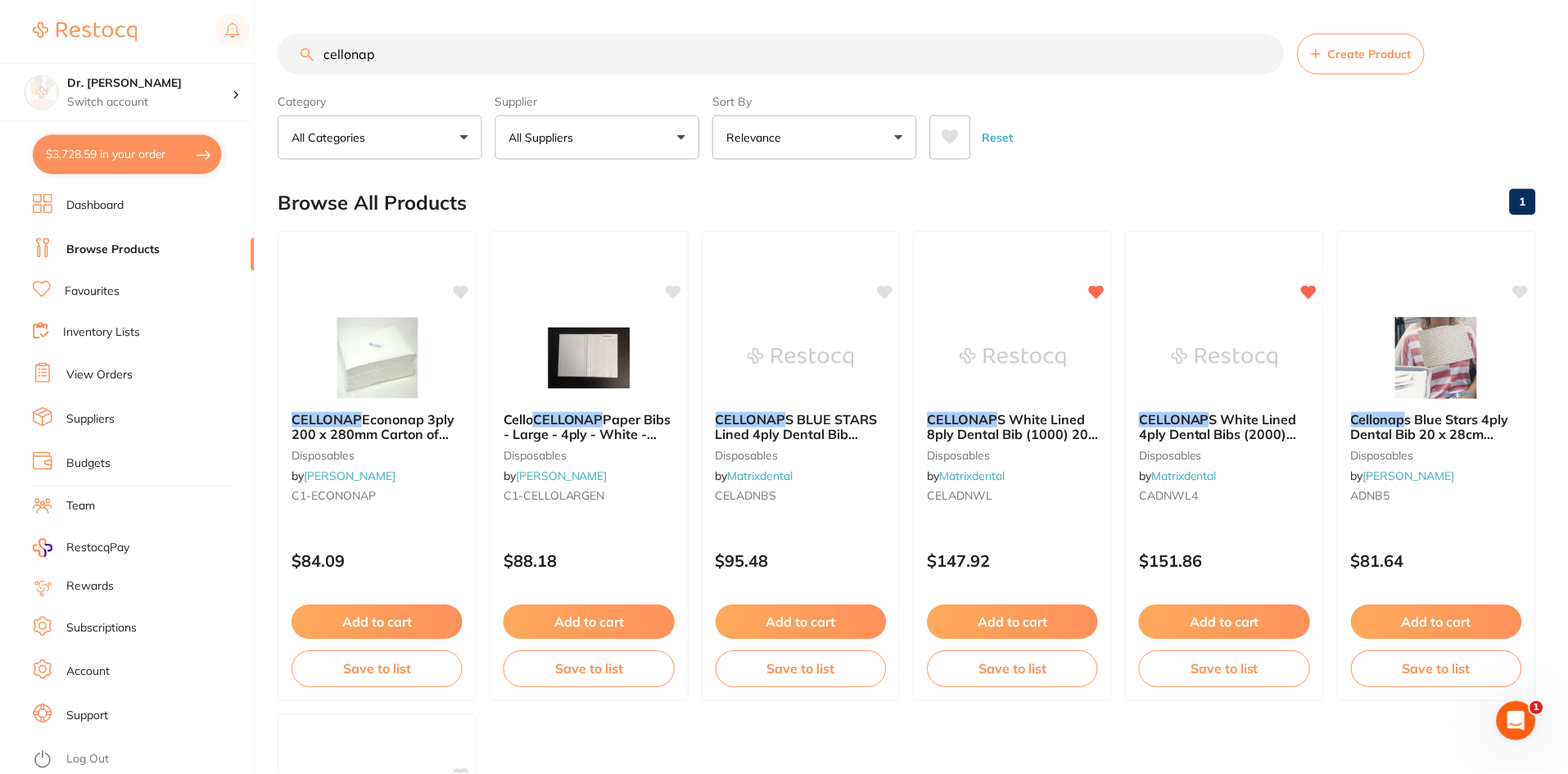
scroll to position [170, 0]
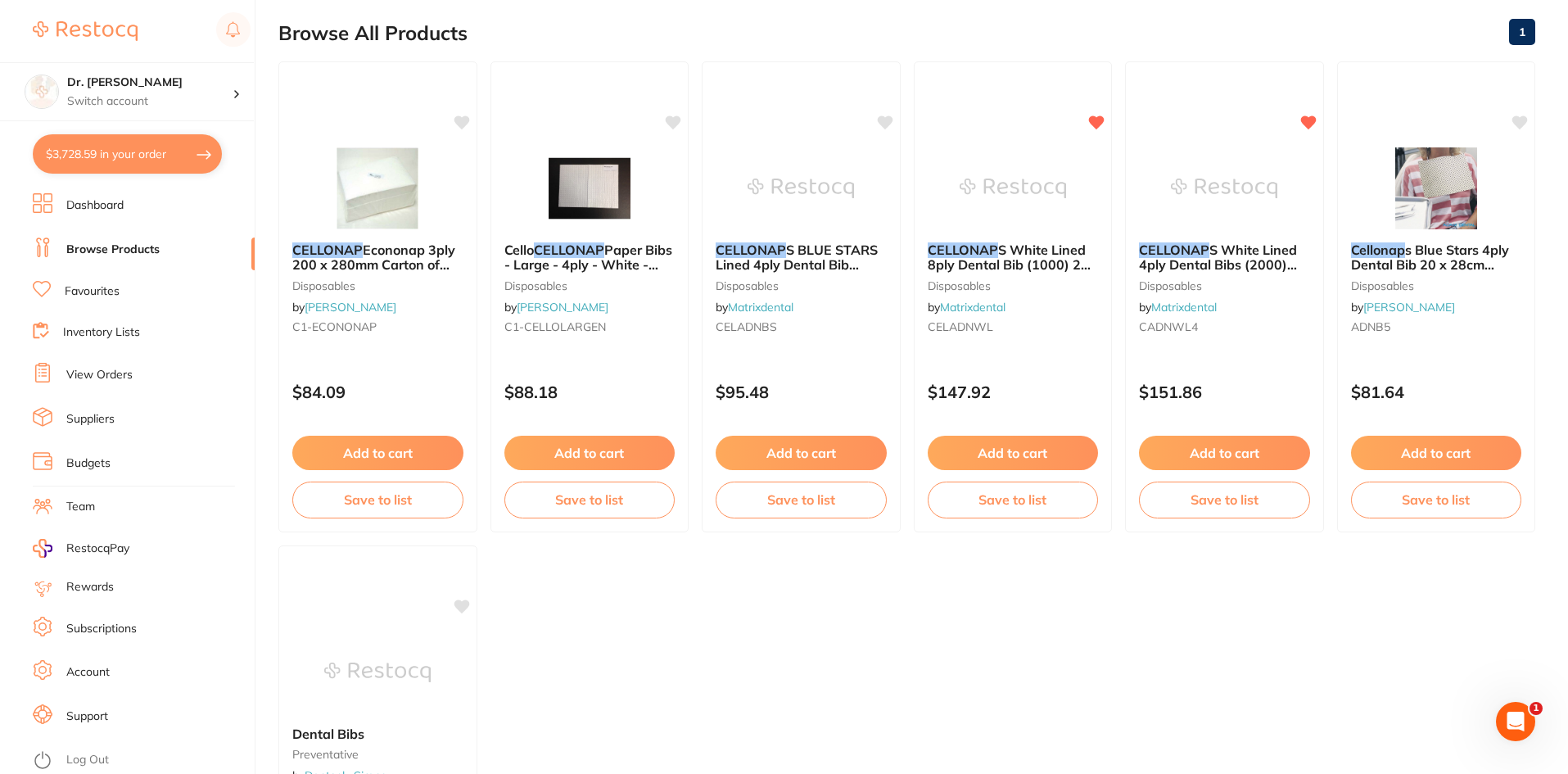
click at [129, 146] on button "$3,728.59 in your order" at bounding box center [127, 154] width 189 height 39
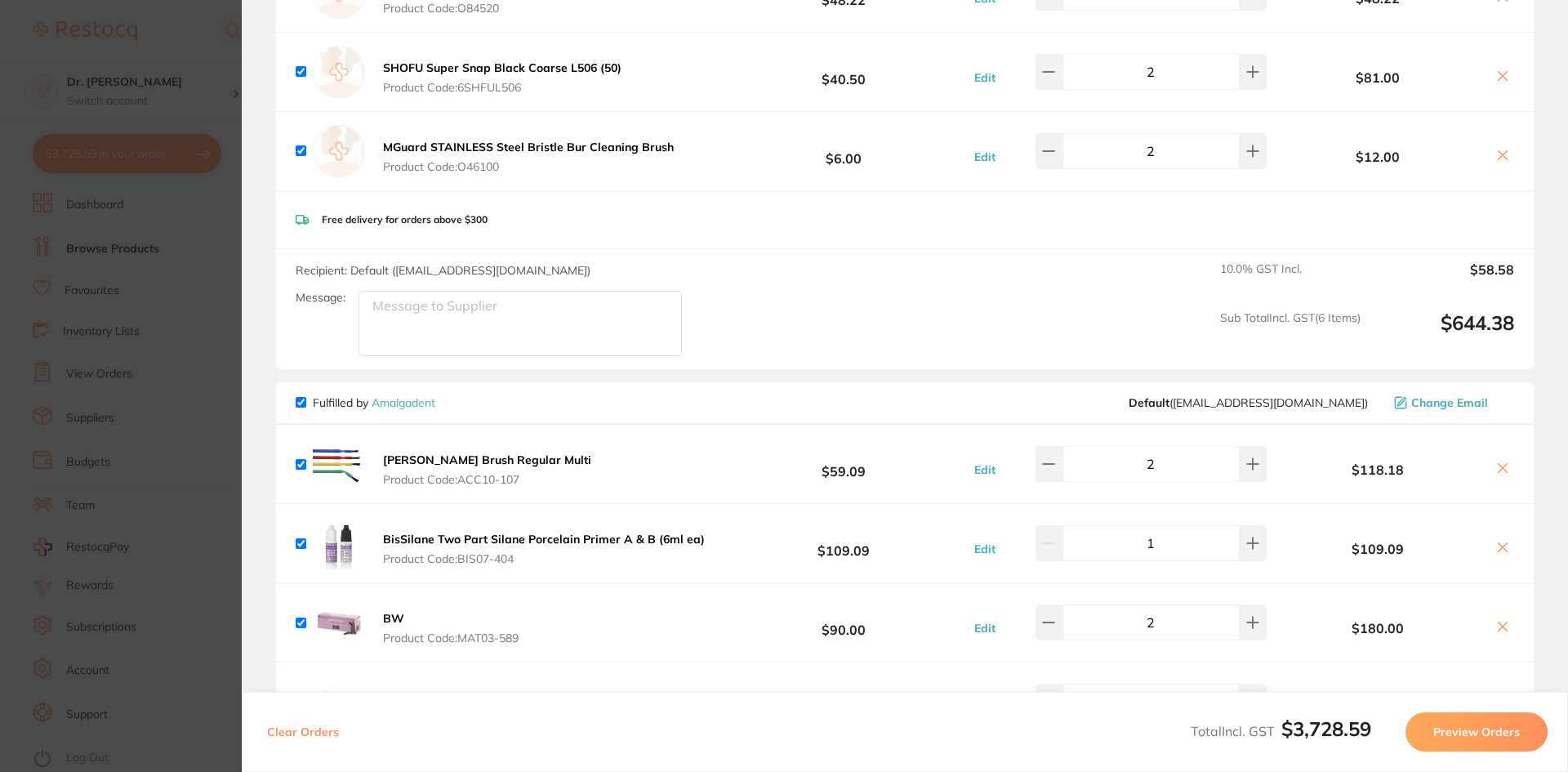
scroll to position [2770, 0]
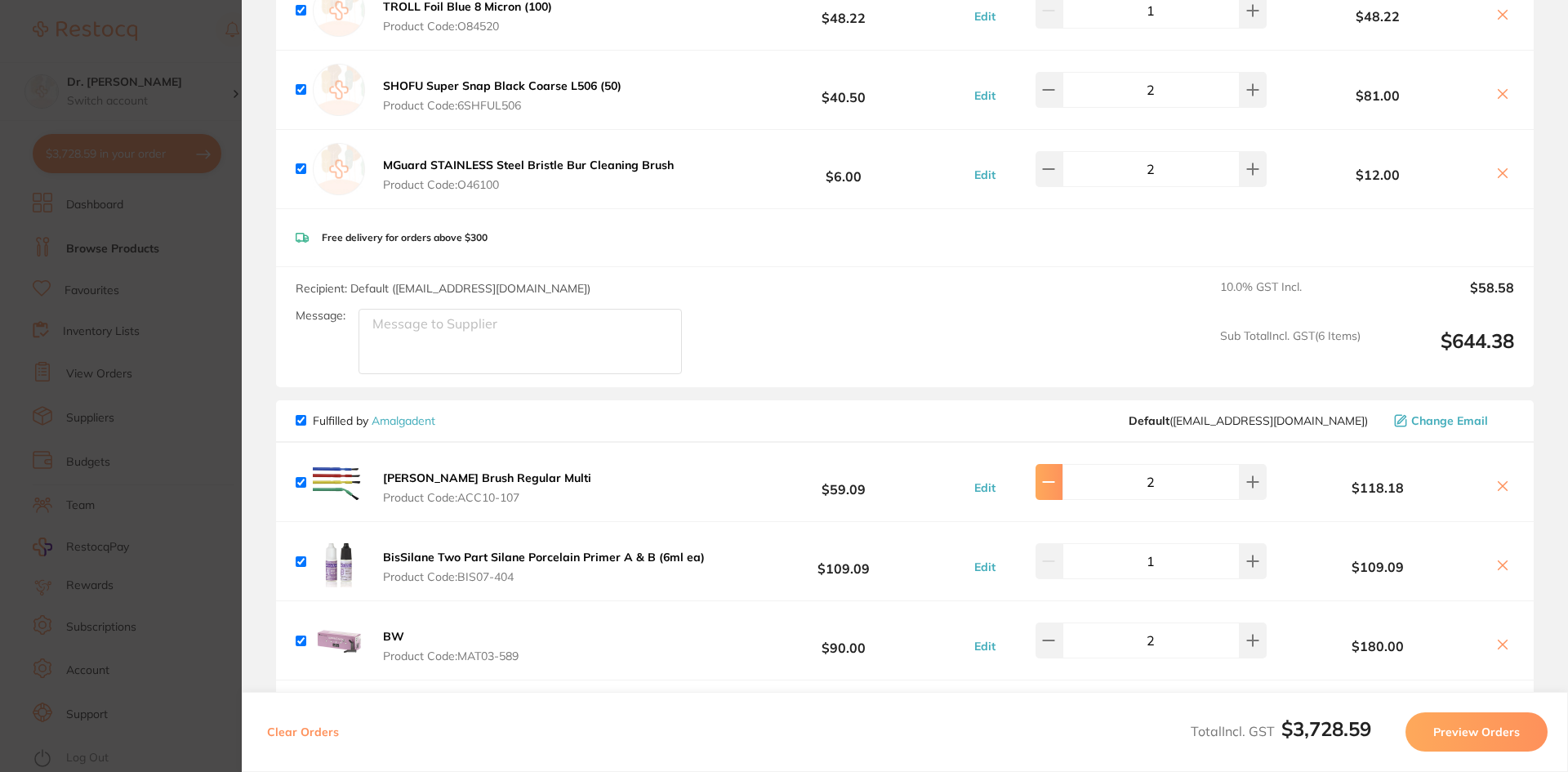
click at [1054, 476] on icon at bounding box center [1048, 482] width 13 height 13
type input "1"
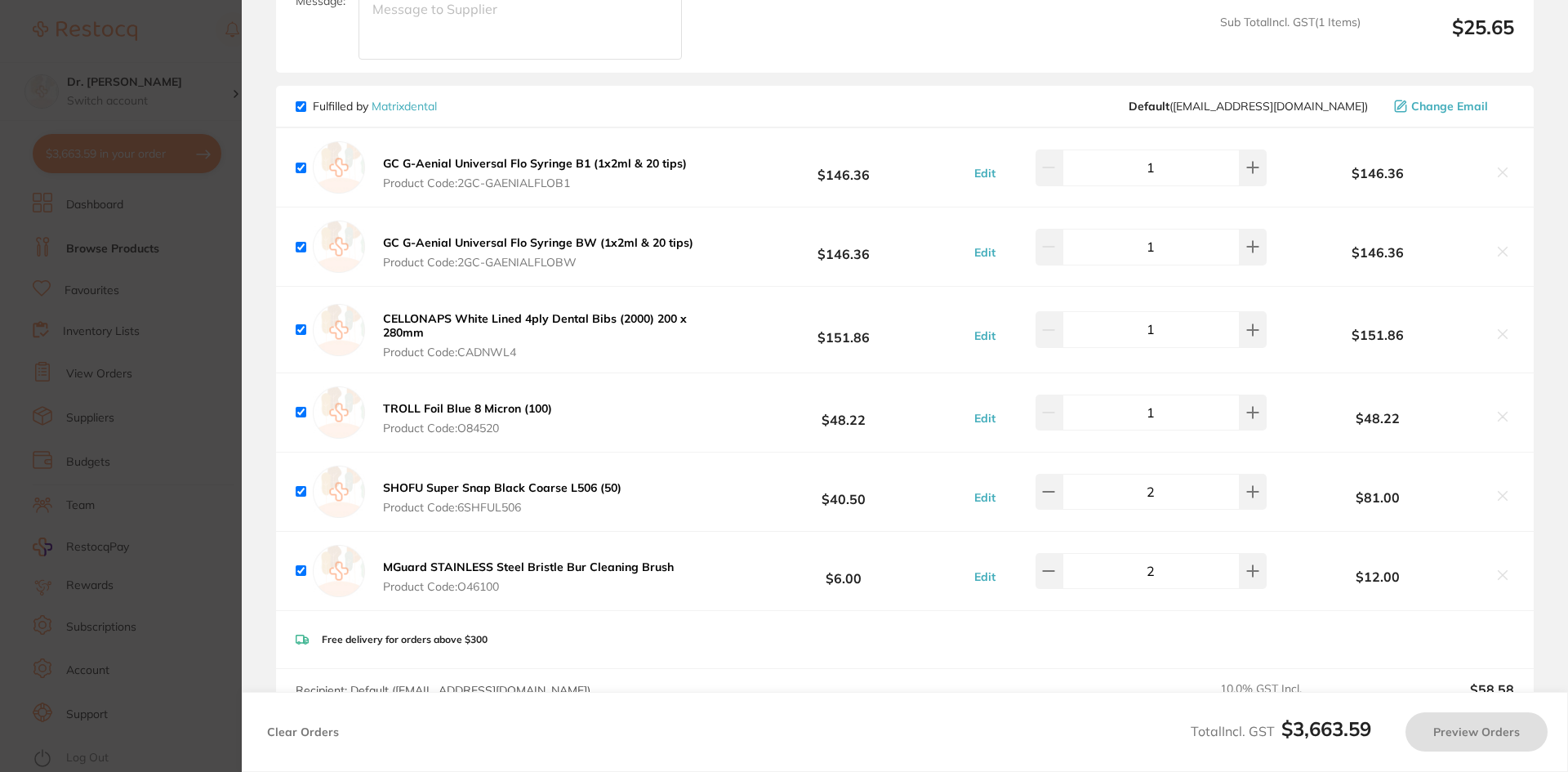
scroll to position [2362, 0]
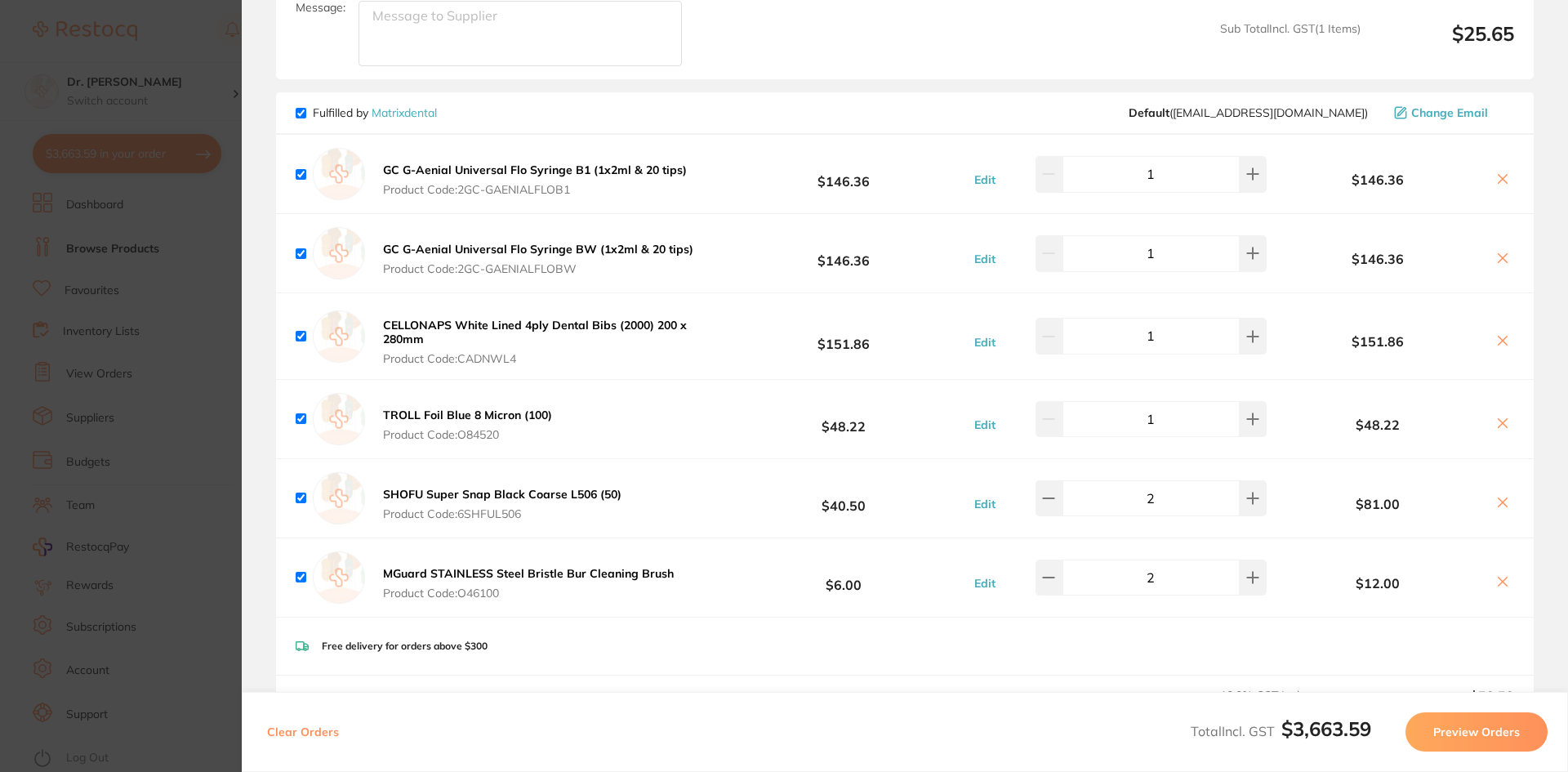
click at [1497, 334] on icon at bounding box center [1503, 341] width 13 height 13
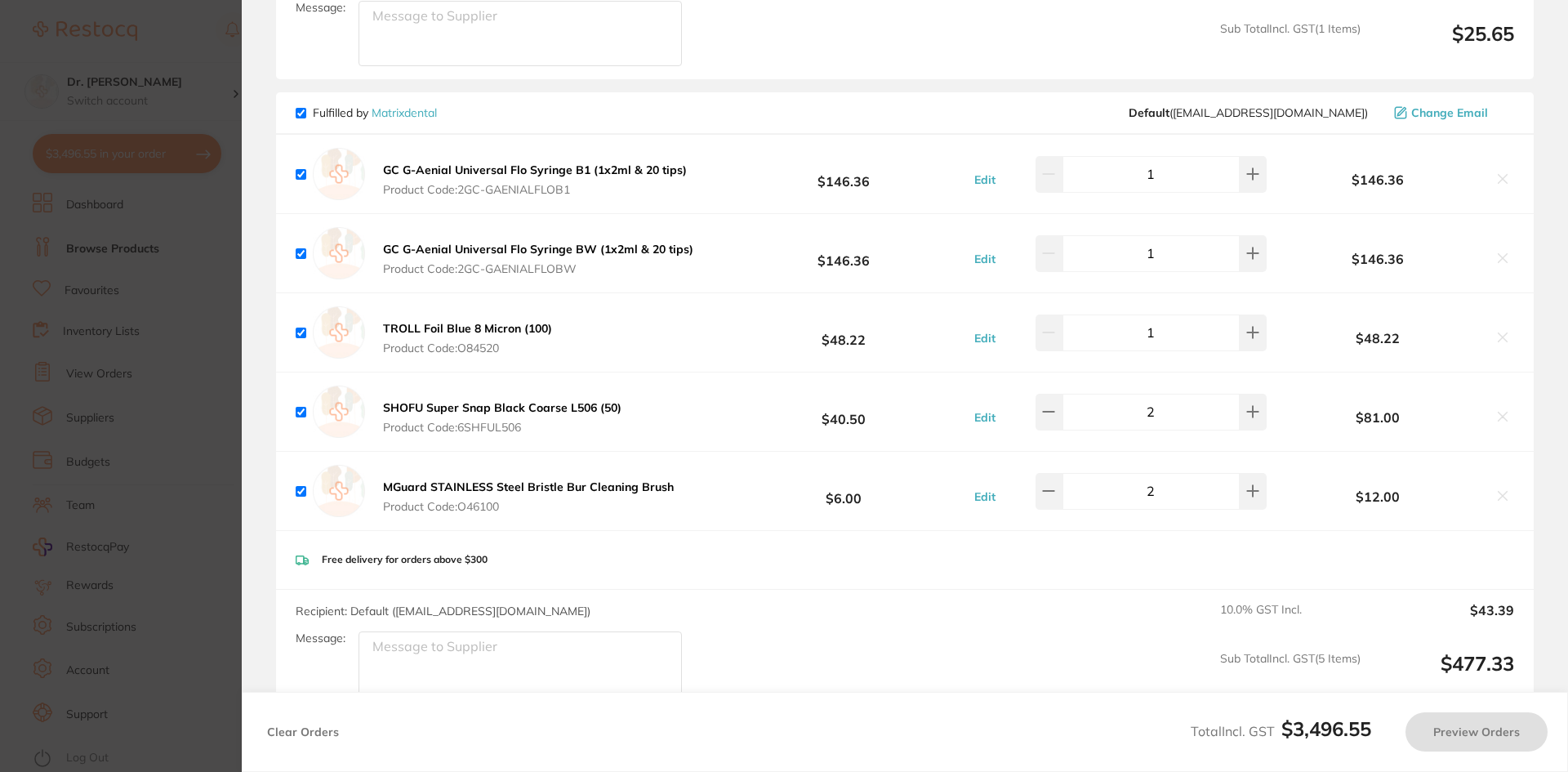
checkbox input "true"
click at [1250, 328] on icon at bounding box center [1253, 332] width 10 height 10
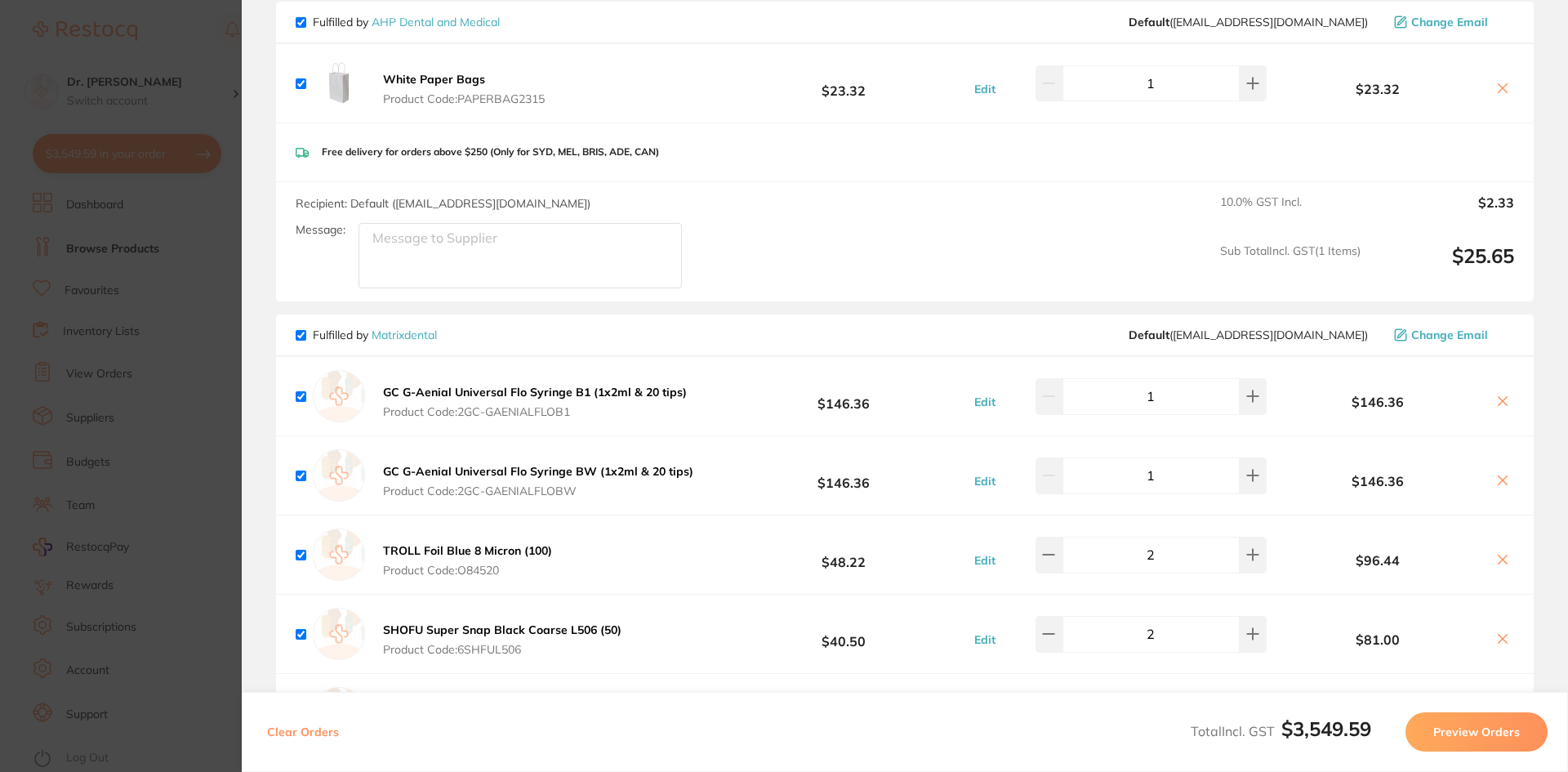
scroll to position [2117, 0]
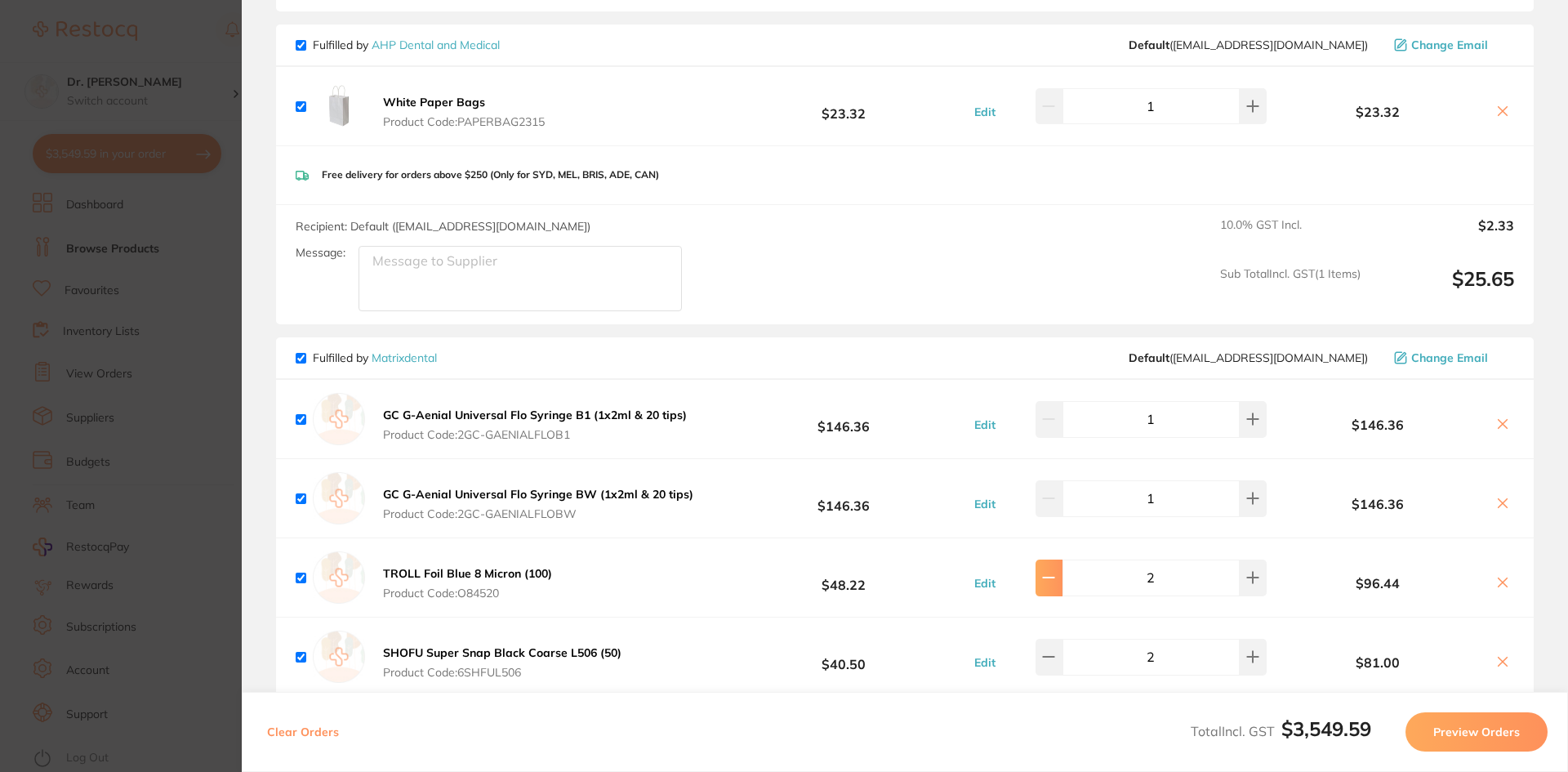
click at [1050, 571] on icon at bounding box center [1048, 577] width 13 height 13
type input "1"
click at [175, 262] on section "Update RRP Set your pre negotiated price for this item. Item Agreed RRP (excl. …" at bounding box center [784, 386] width 1568 height 772
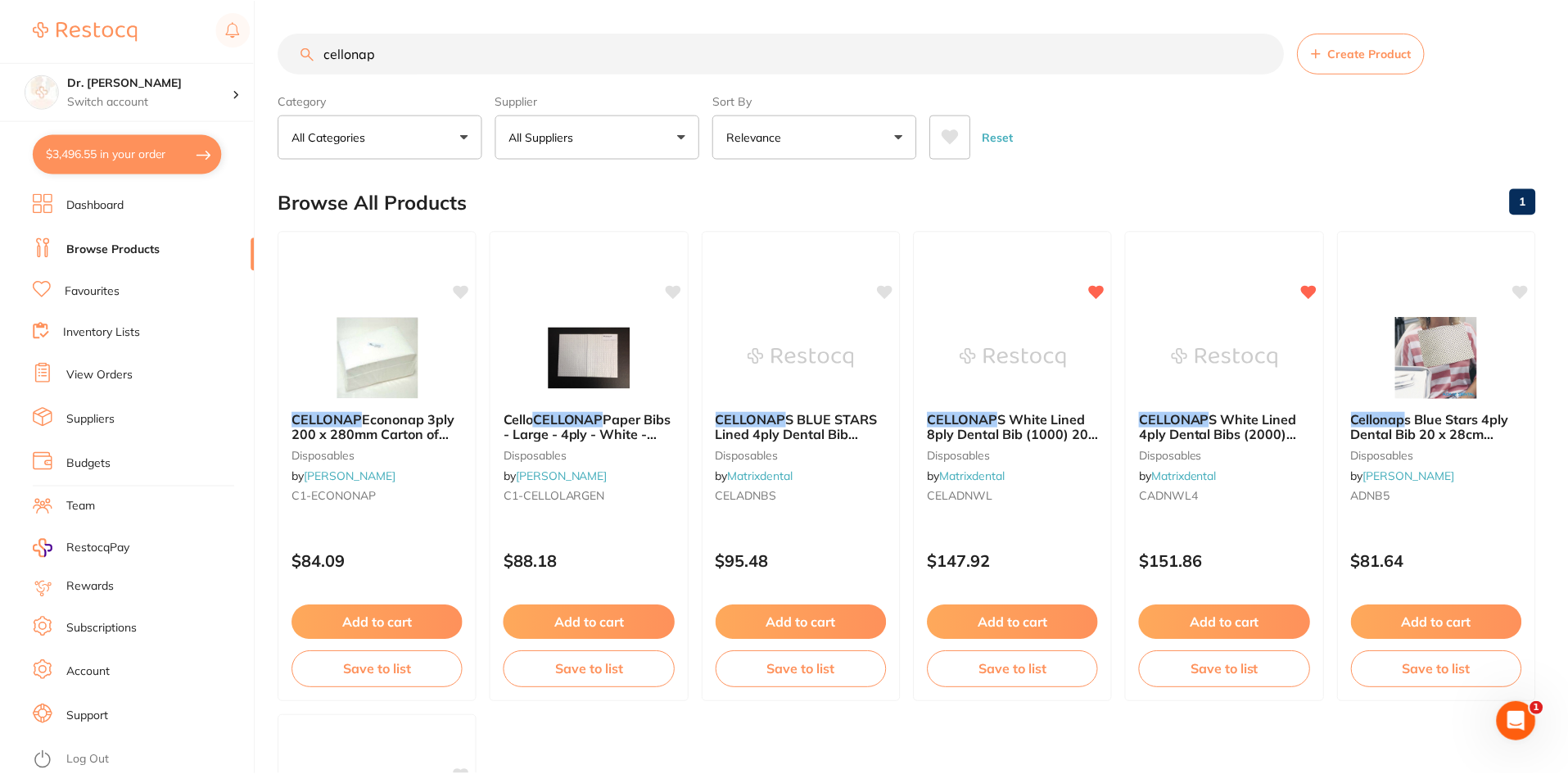
scroll to position [170, 0]
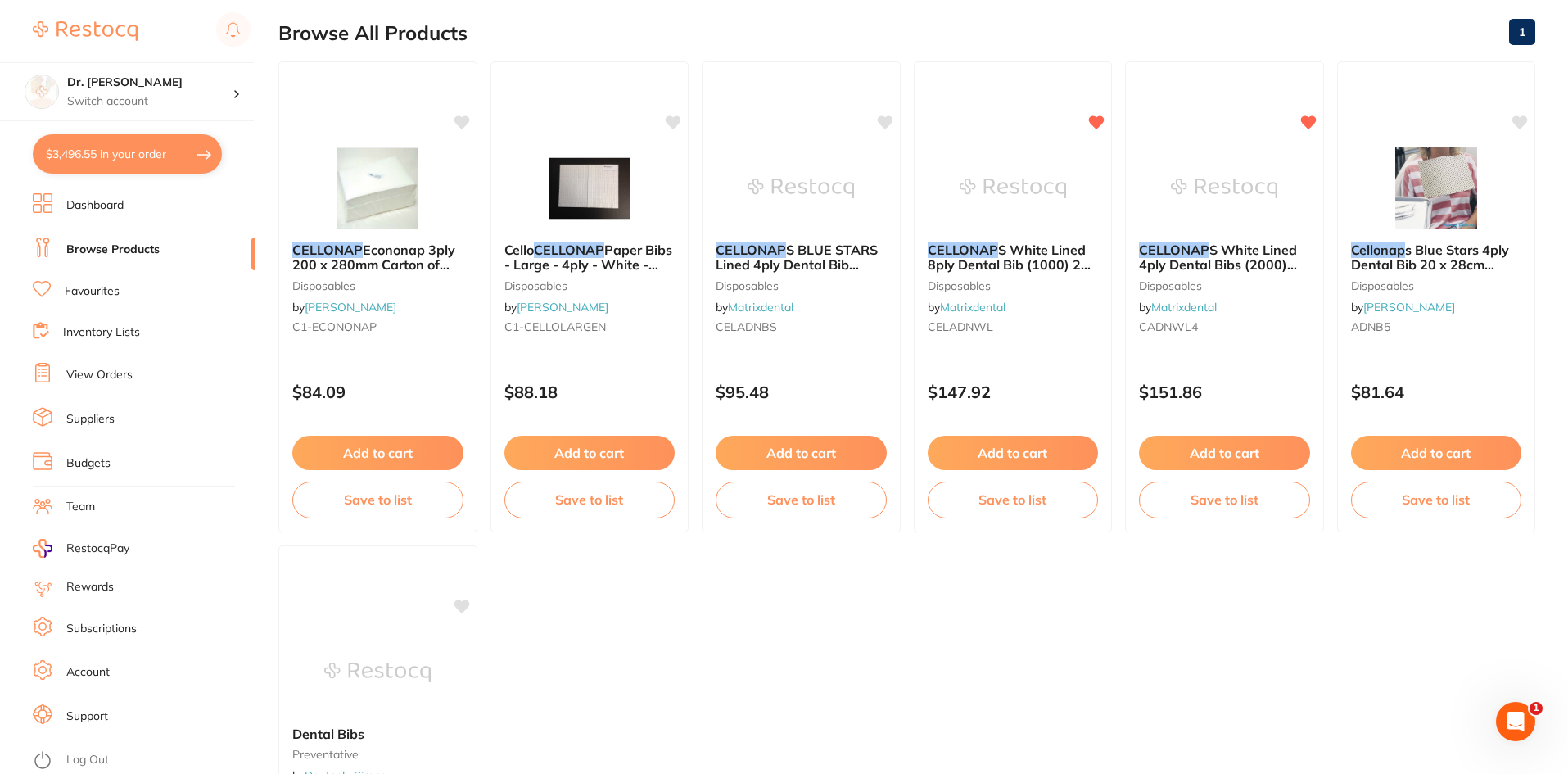
click at [131, 244] on link "Browse Products" at bounding box center [113, 250] width 93 height 17
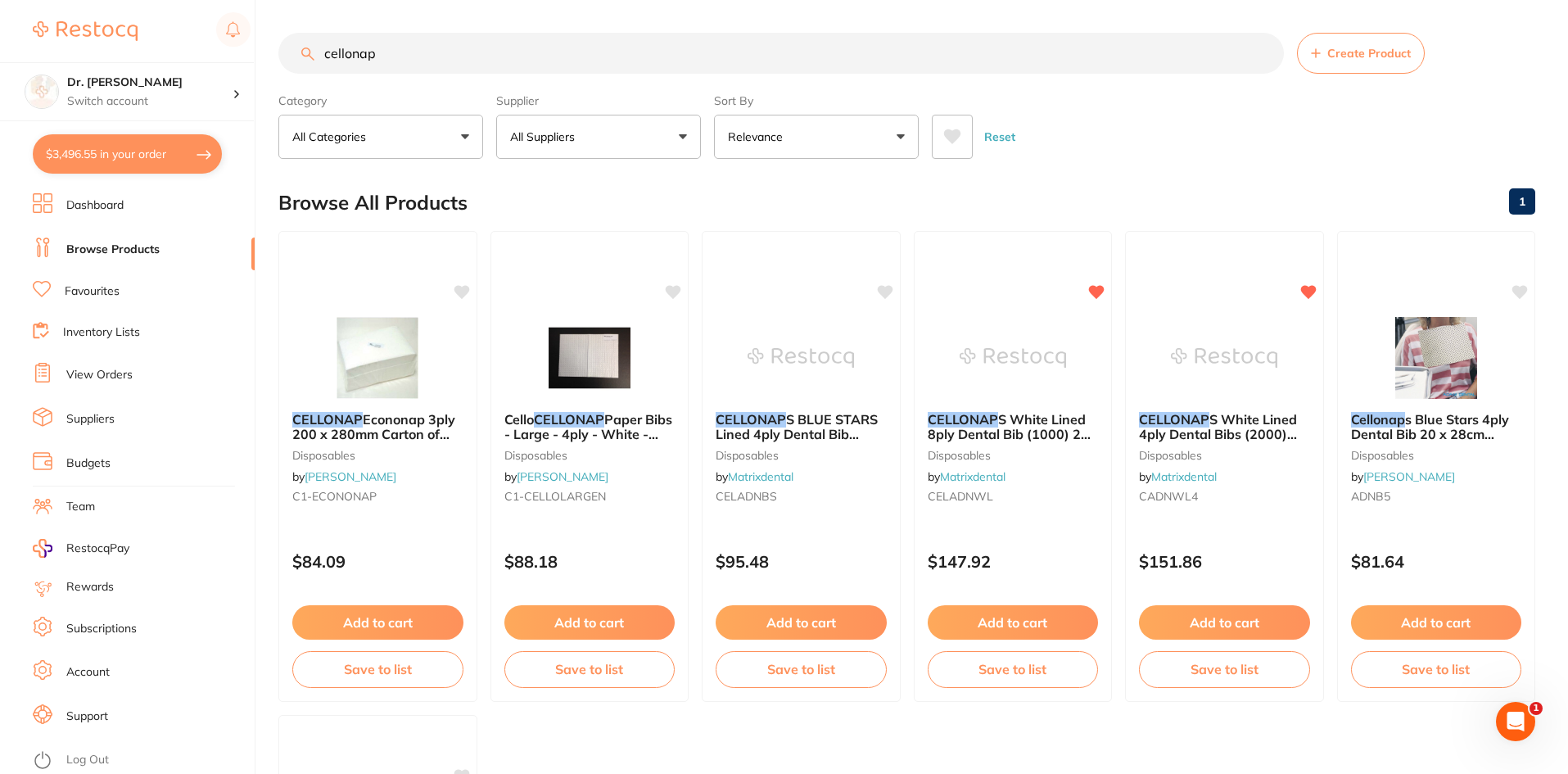
drag, startPoint x: 401, startPoint y: 59, endPoint x: 83, endPoint y: 18, distance: 320.6
click at [83, 18] on div "$3,496.55 Dr. [PERSON_NAME] Switch account Dr. [PERSON_NAME] $3,496.55 in your …" at bounding box center [784, 387] width 1568 height 774
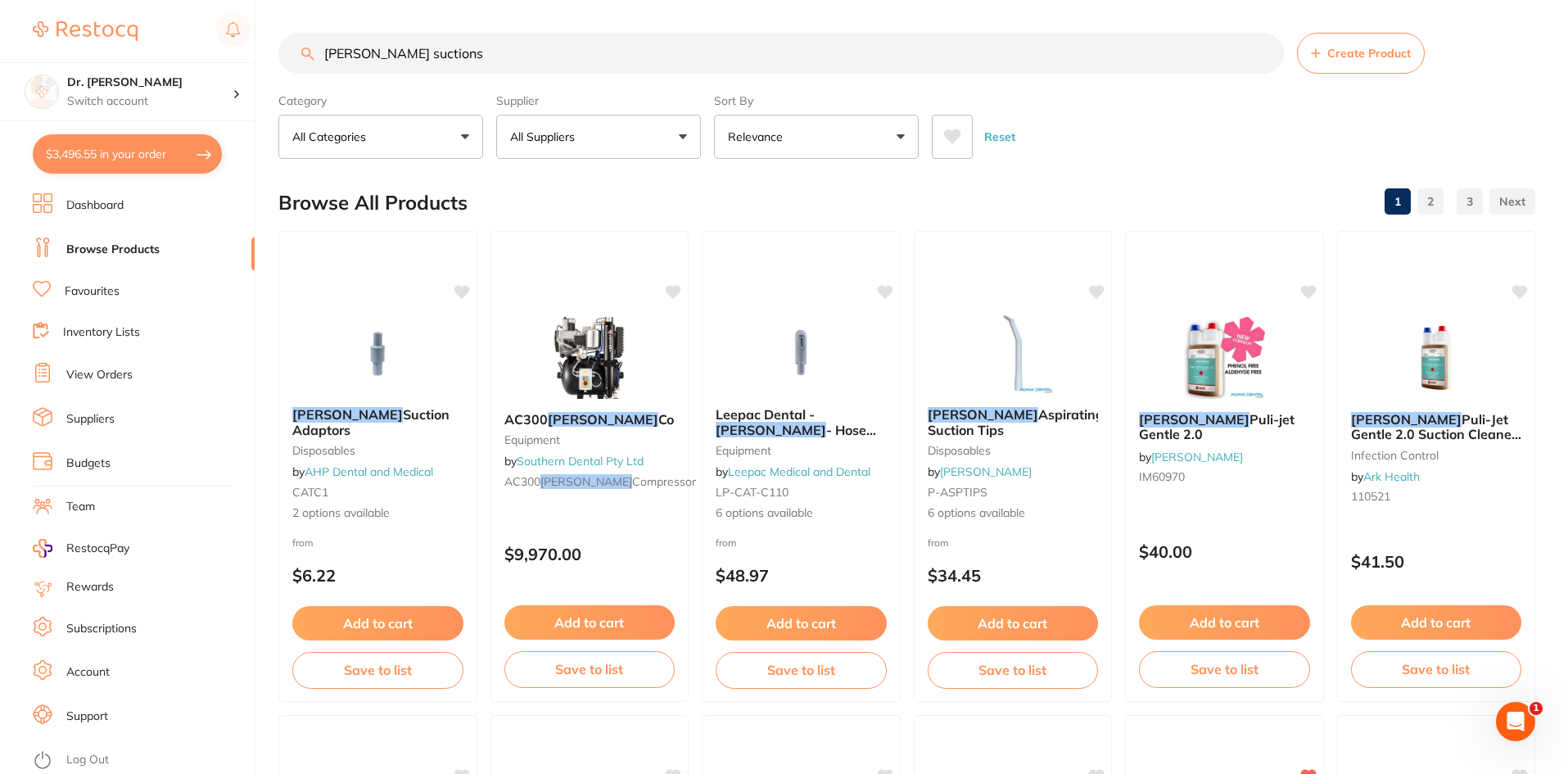
type input "[PERSON_NAME] suctions"
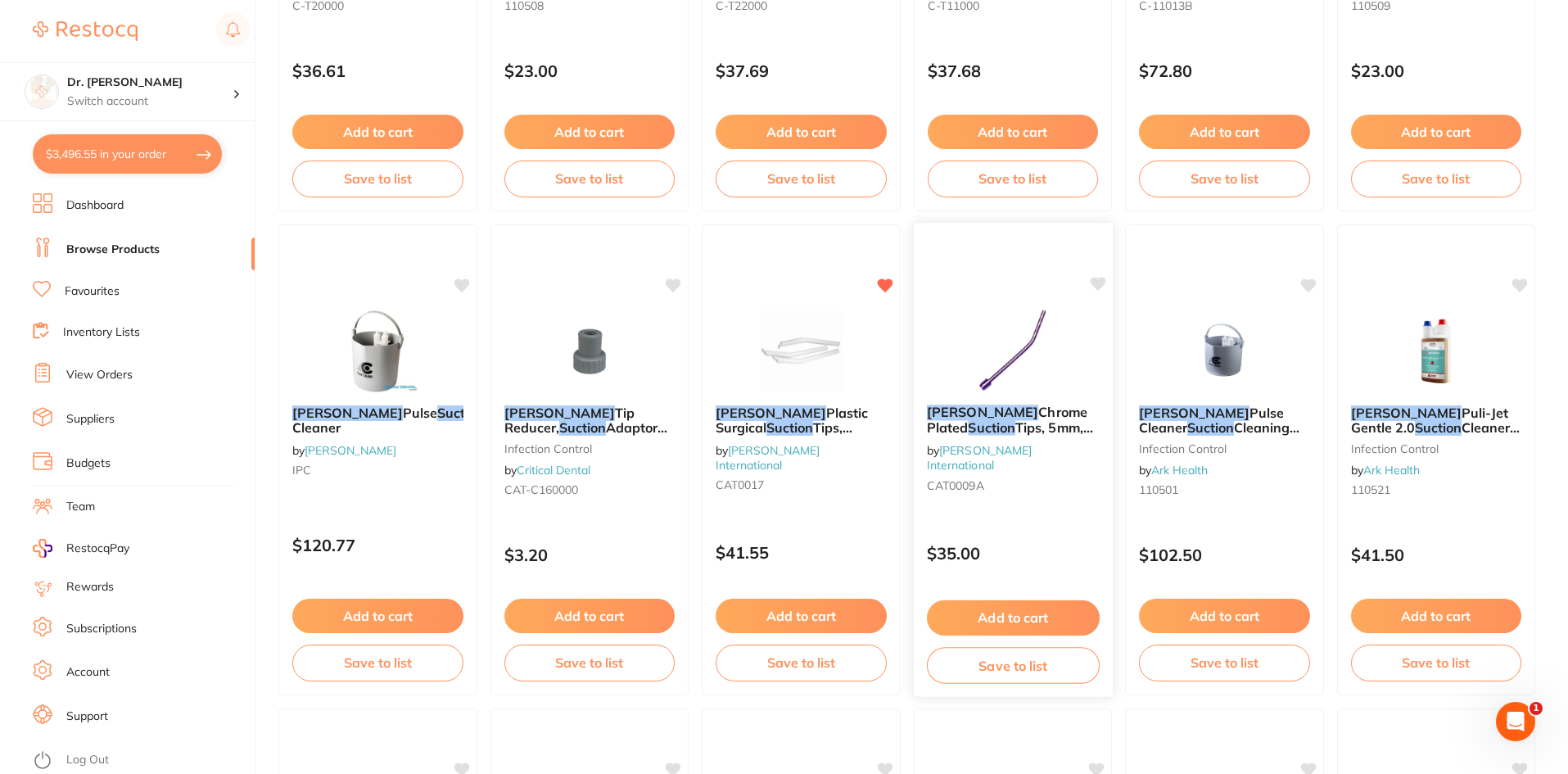
scroll to position [983, 0]
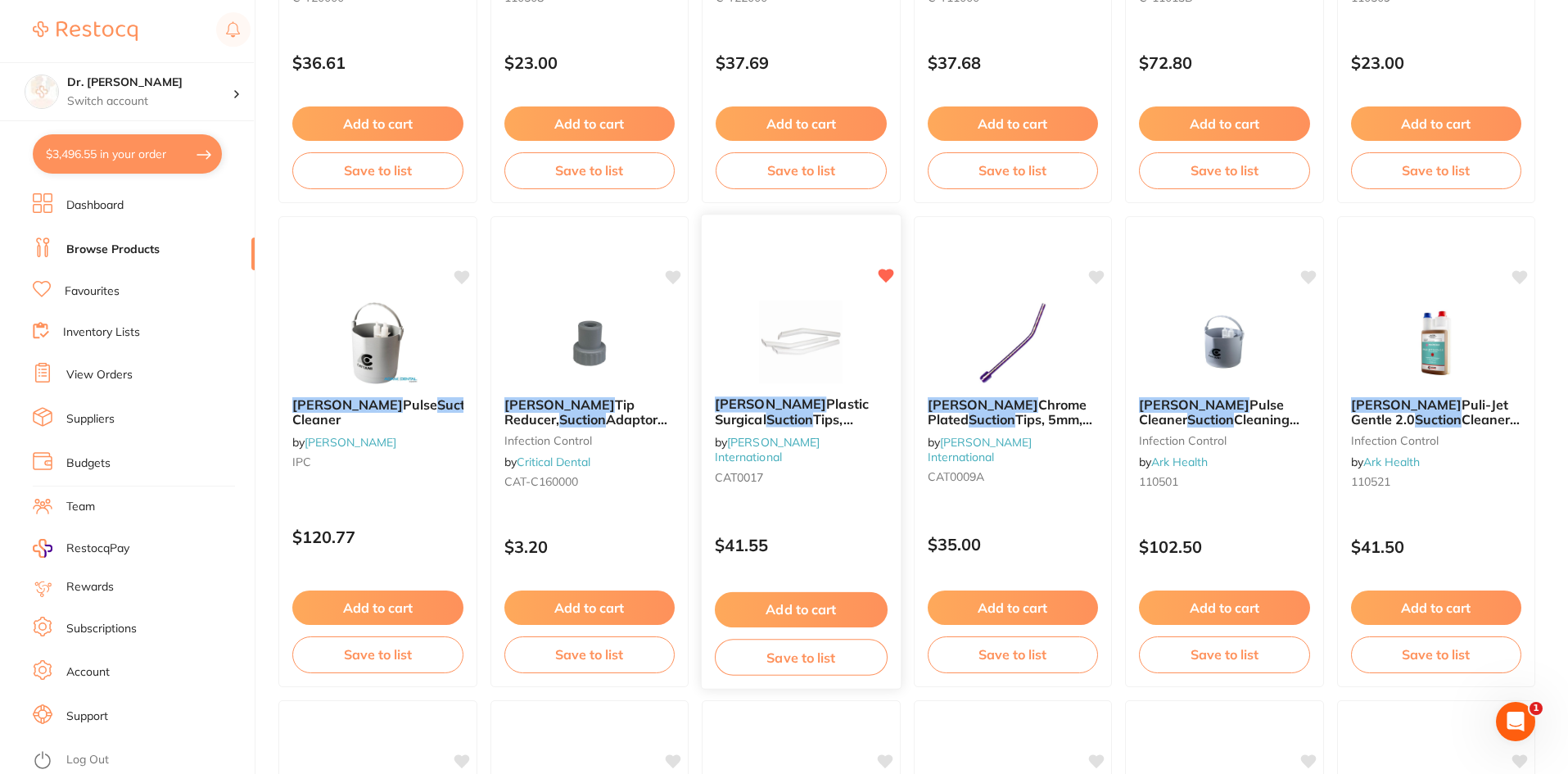
click at [809, 613] on button "Add to cart" at bounding box center [801, 610] width 173 height 35
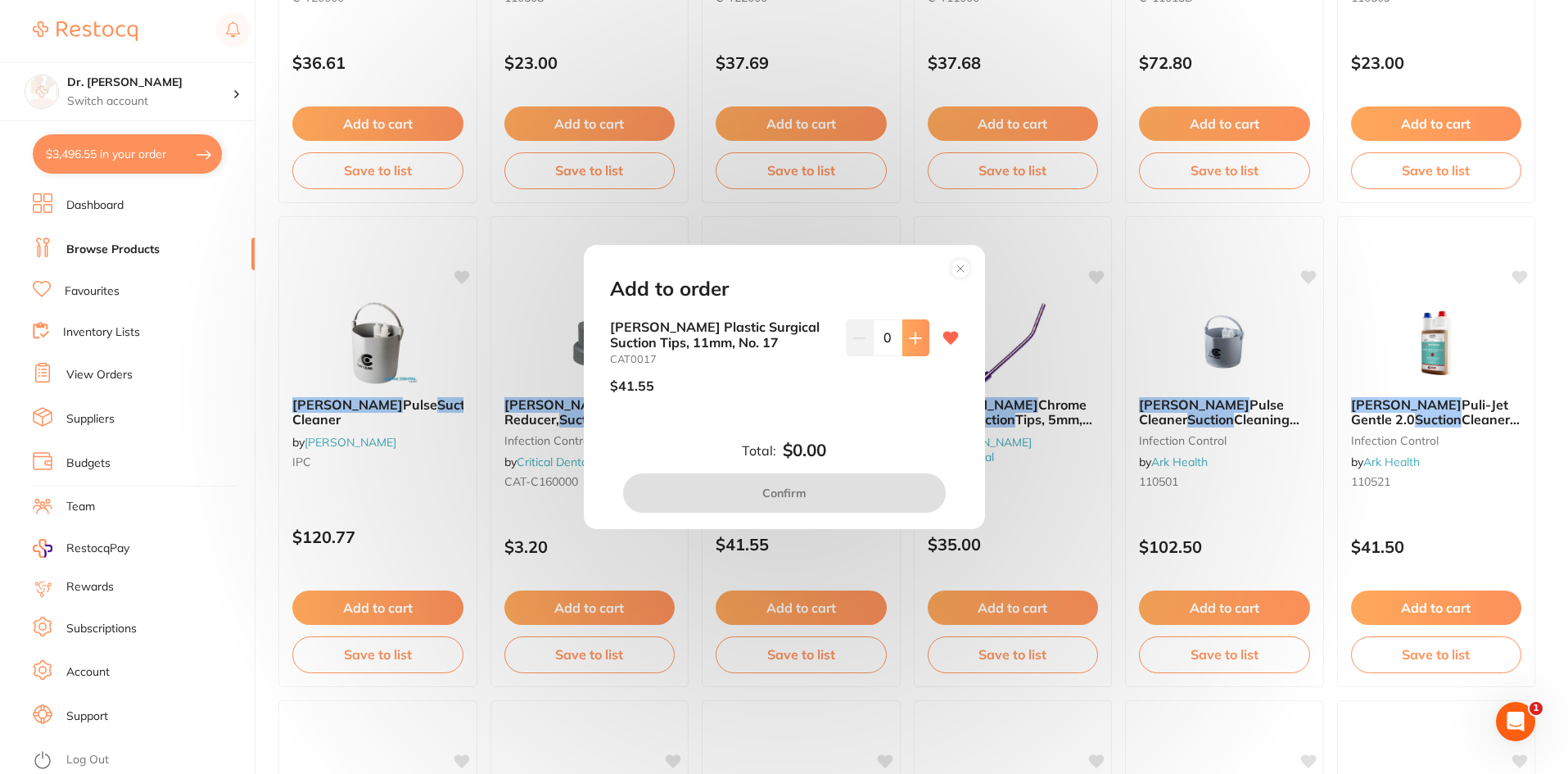
scroll to position [0, 0]
click at [909, 331] on icon at bounding box center [916, 338] width 13 height 13
type input "1"
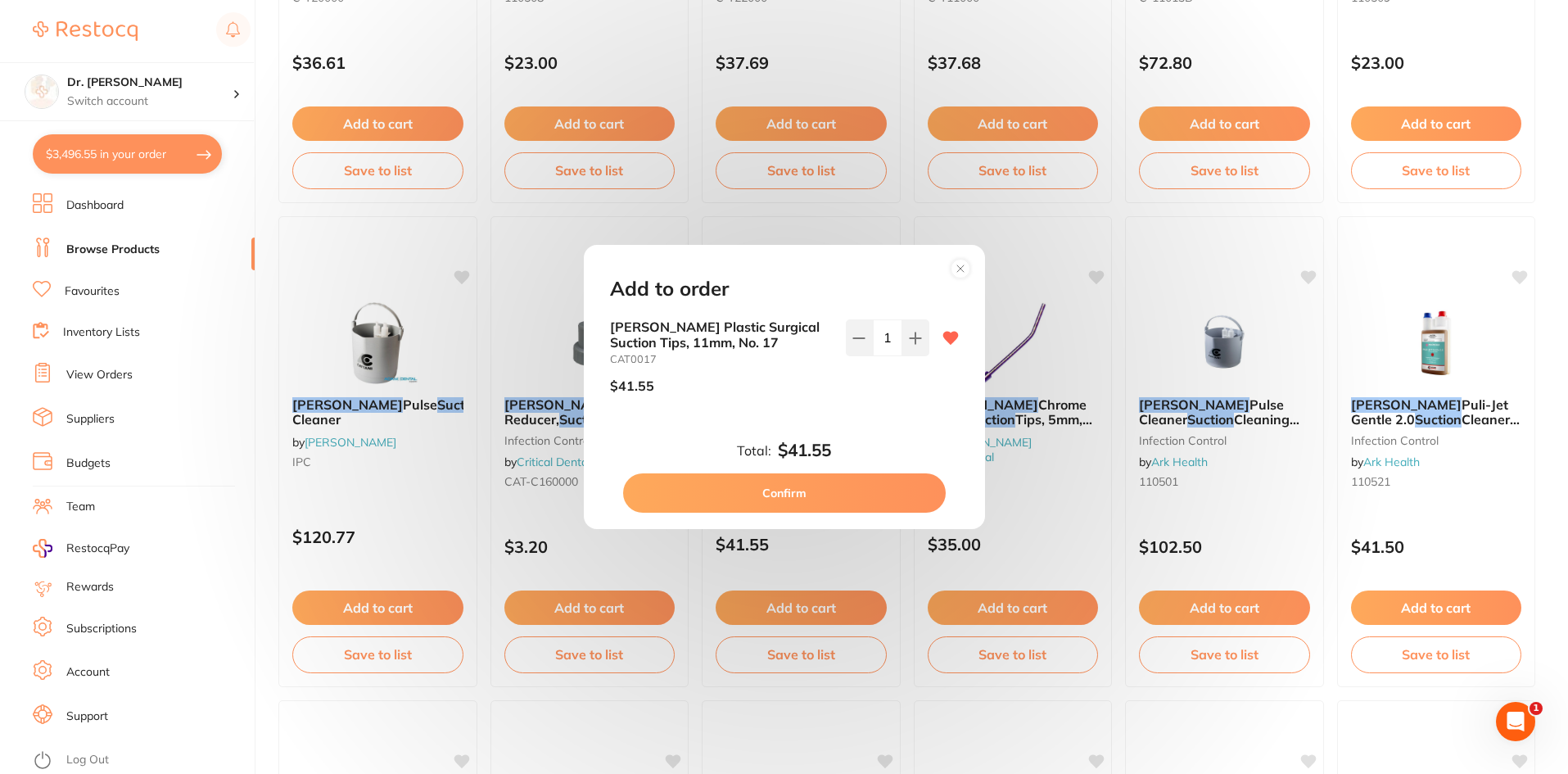
click at [817, 484] on button "Confirm" at bounding box center [785, 493] width 323 height 39
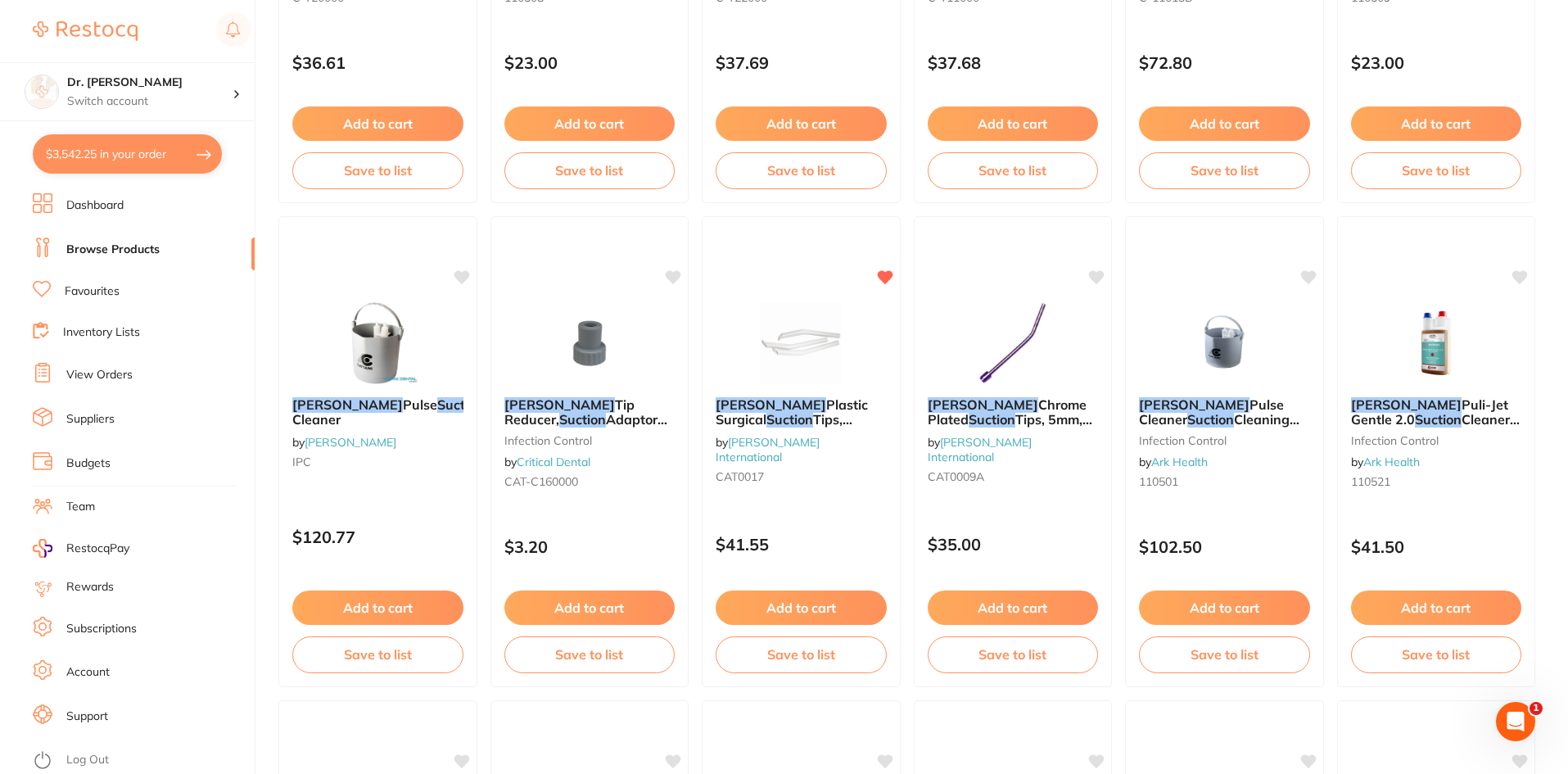
click at [148, 155] on button "$3,542.25 in your order" at bounding box center [127, 154] width 189 height 39
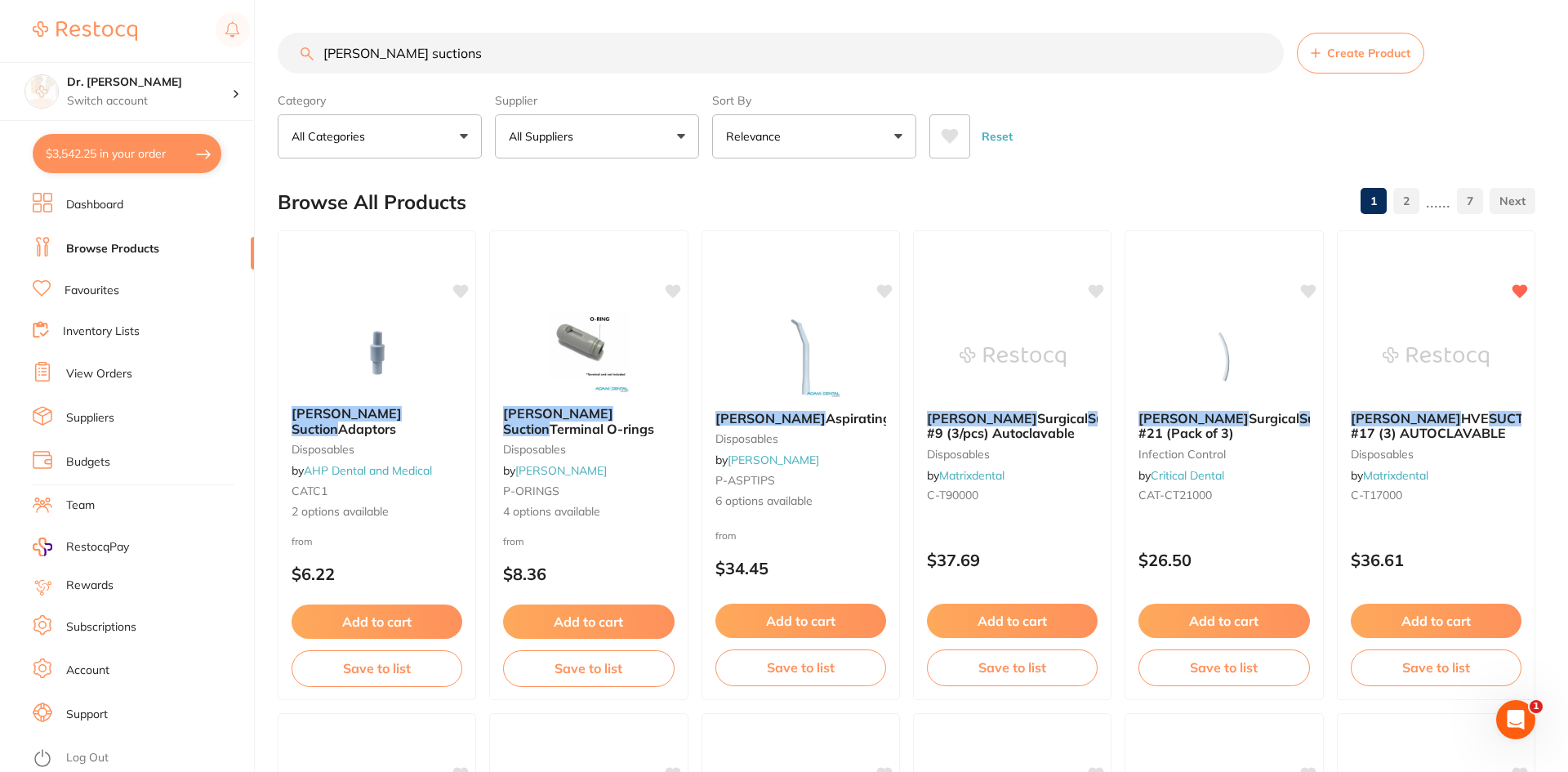
checkbox input "true"
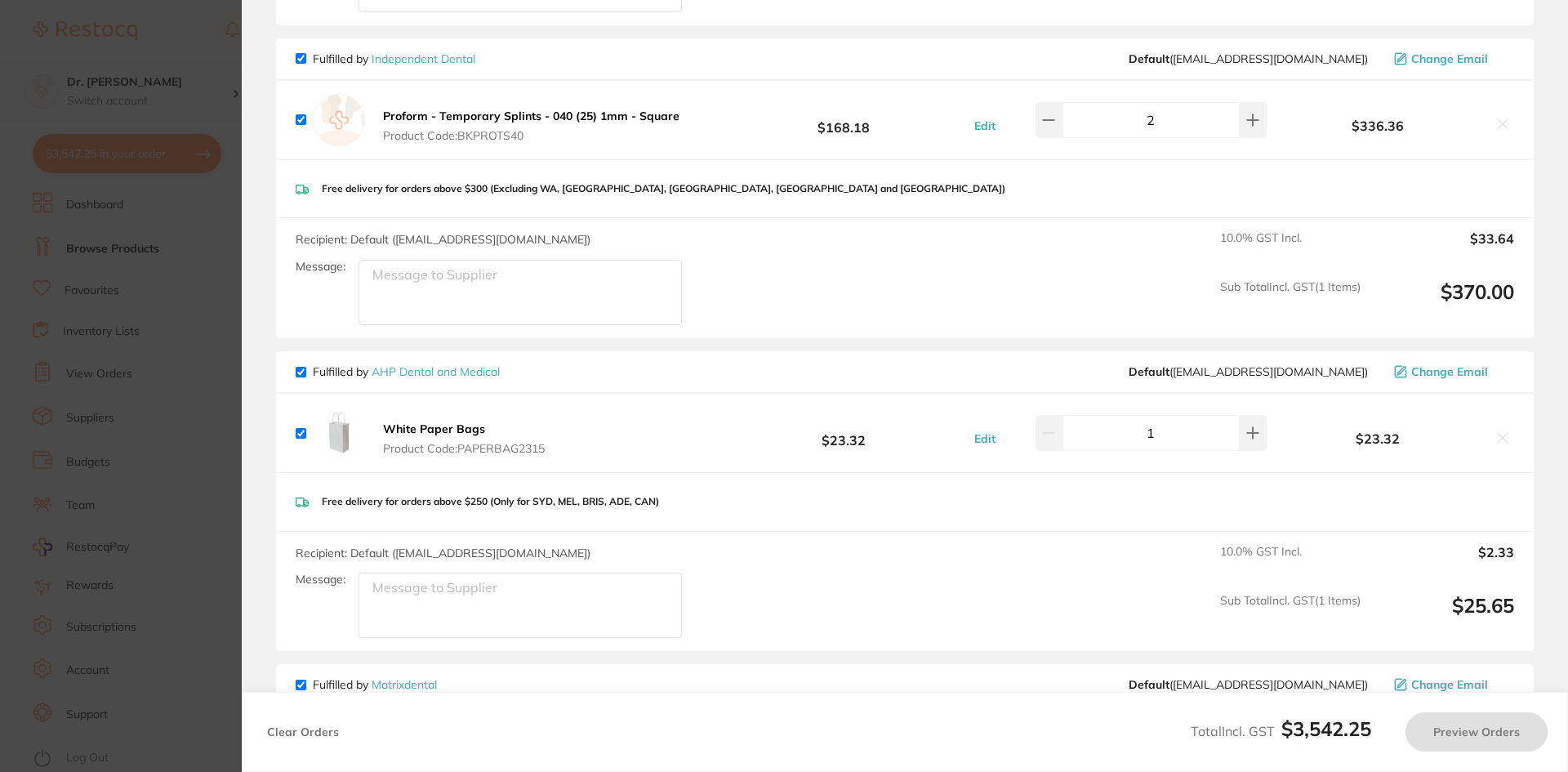
checkbox input "false"
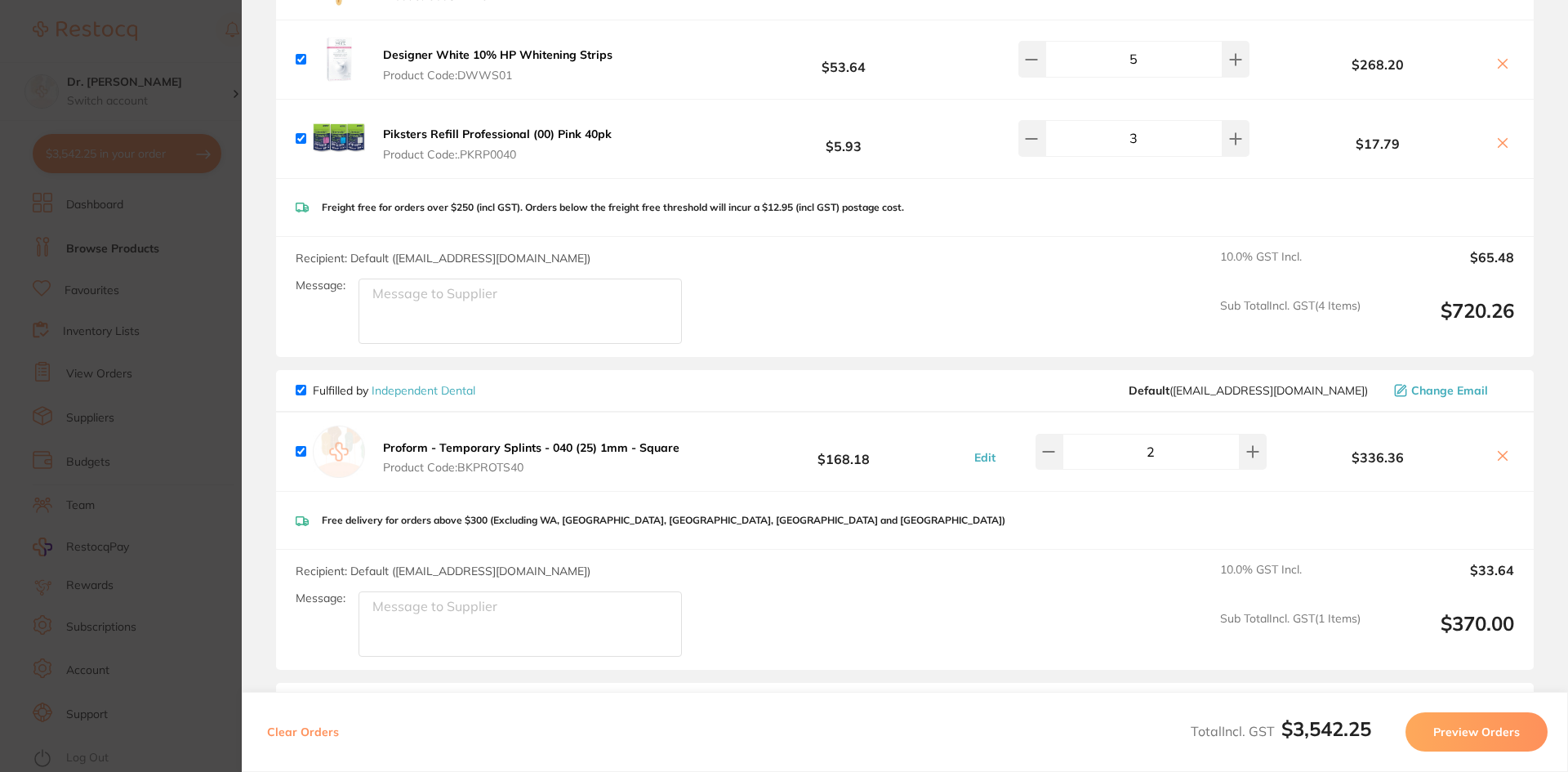
checkbox input "true"
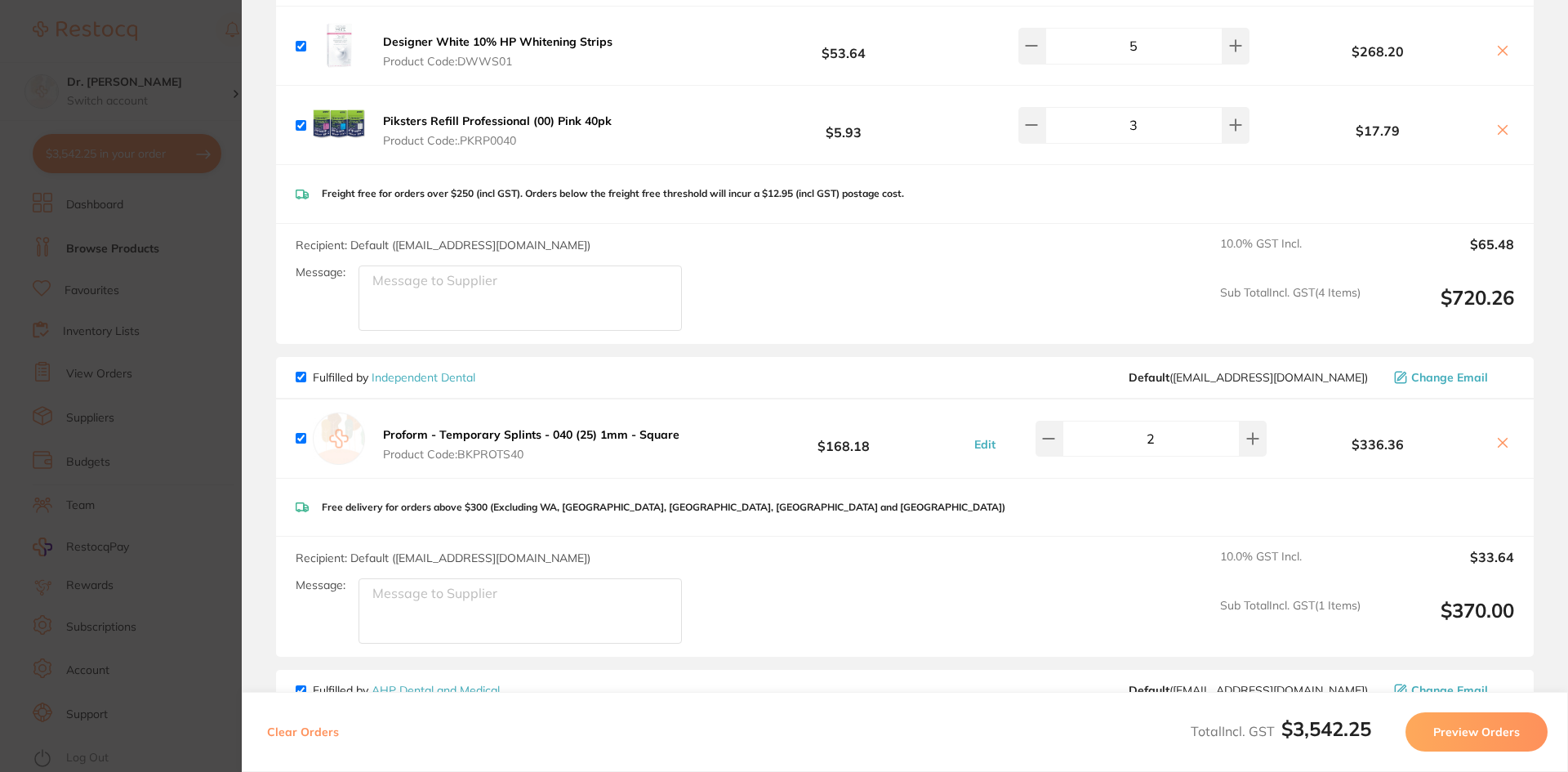
checkbox input "true"
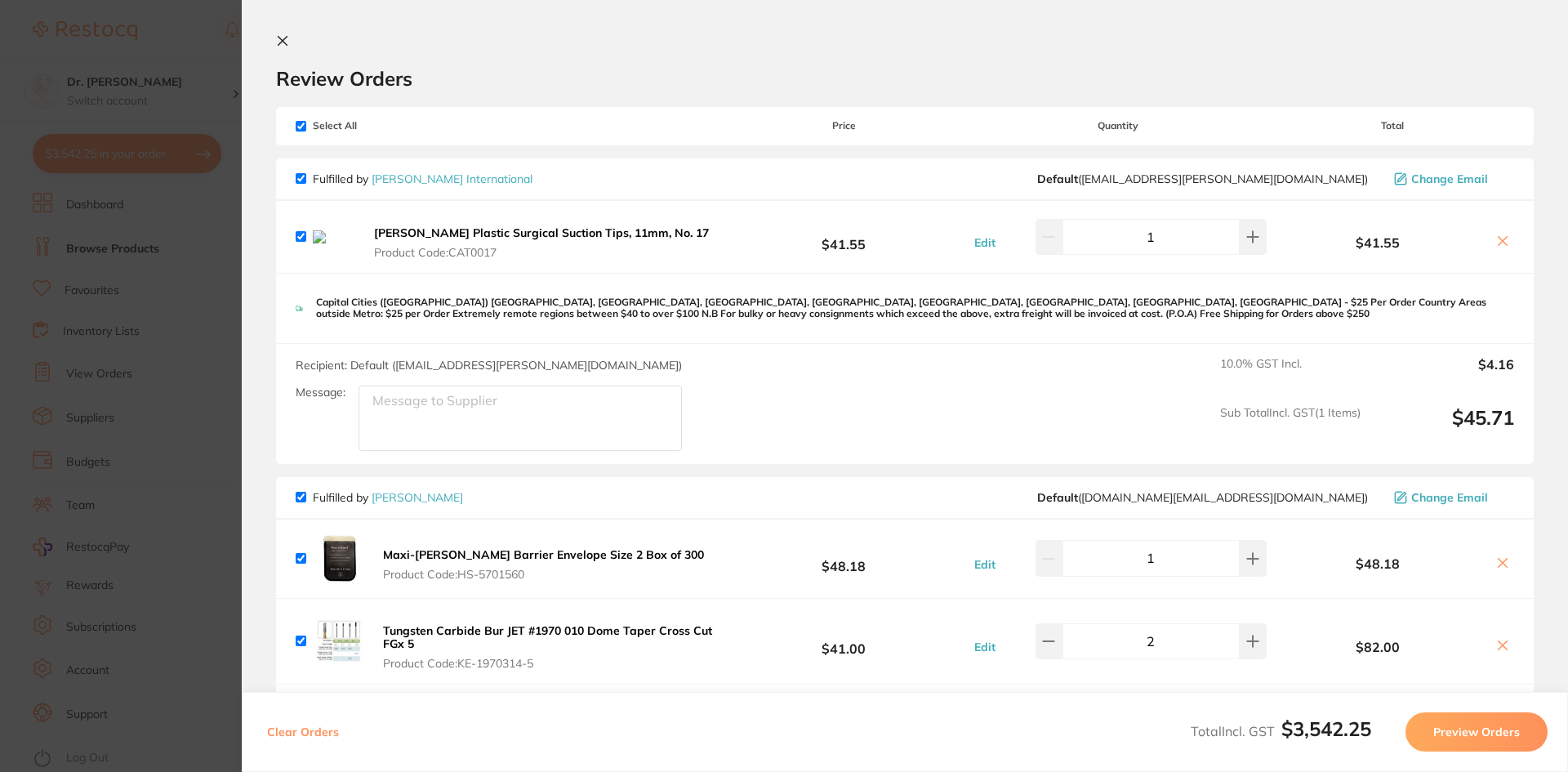
click at [1499, 243] on icon at bounding box center [1504, 241] width 9 height 9
checkbox input "false"
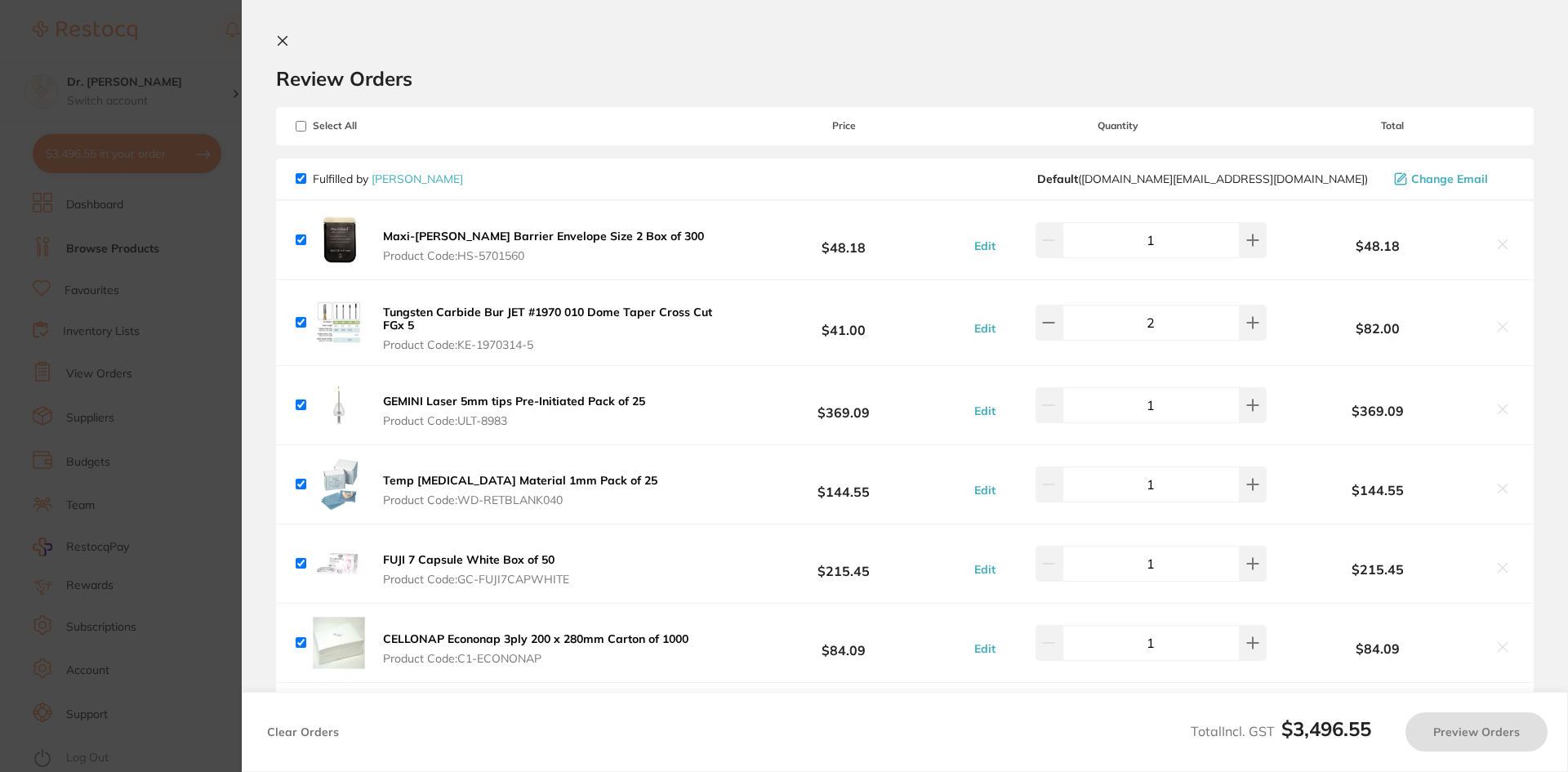
click at [277, 36] on icon at bounding box center [283, 41] width 13 height 13
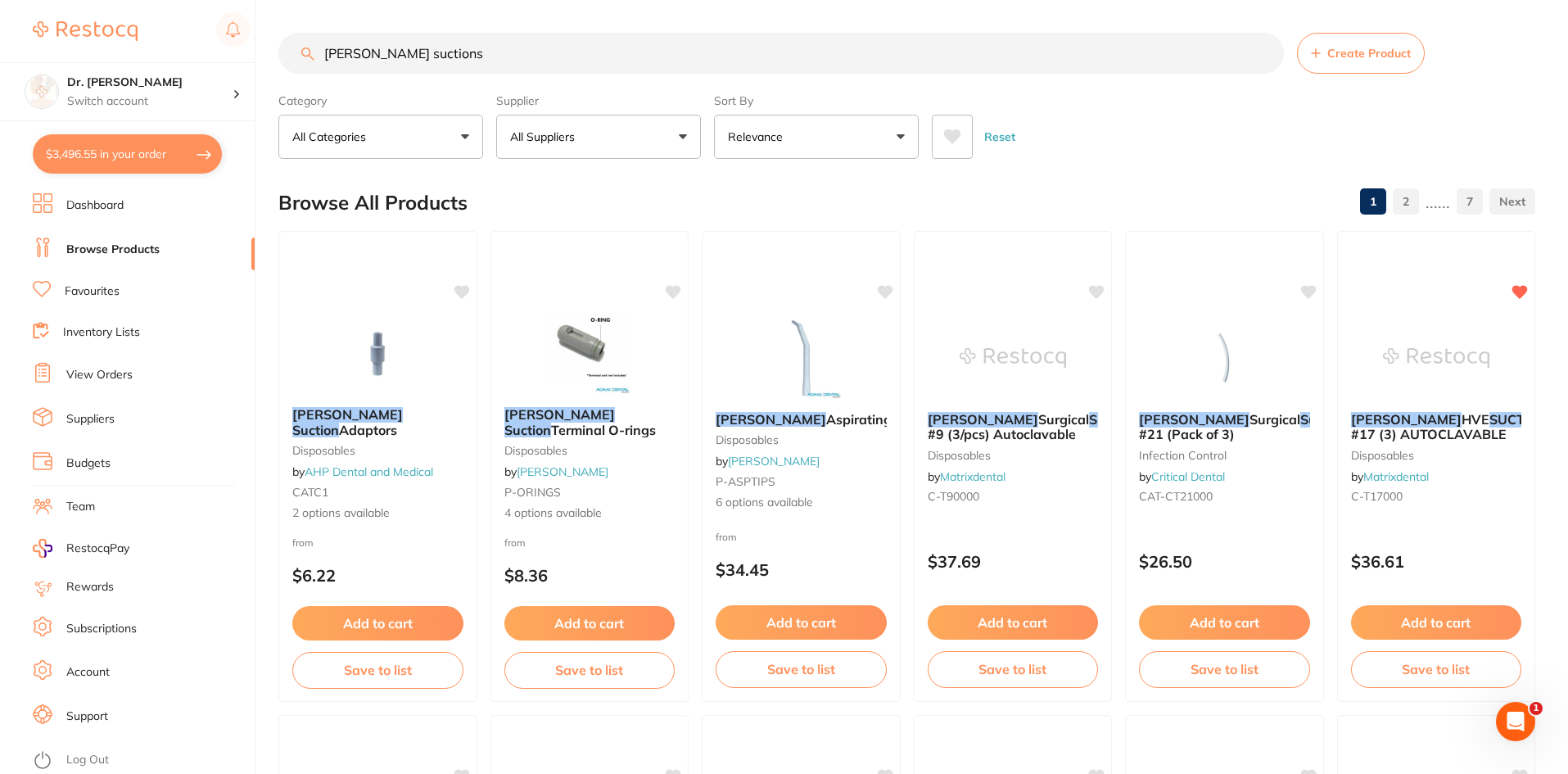
click at [576, 146] on button "All Suppliers" at bounding box center [598, 136] width 204 height 44
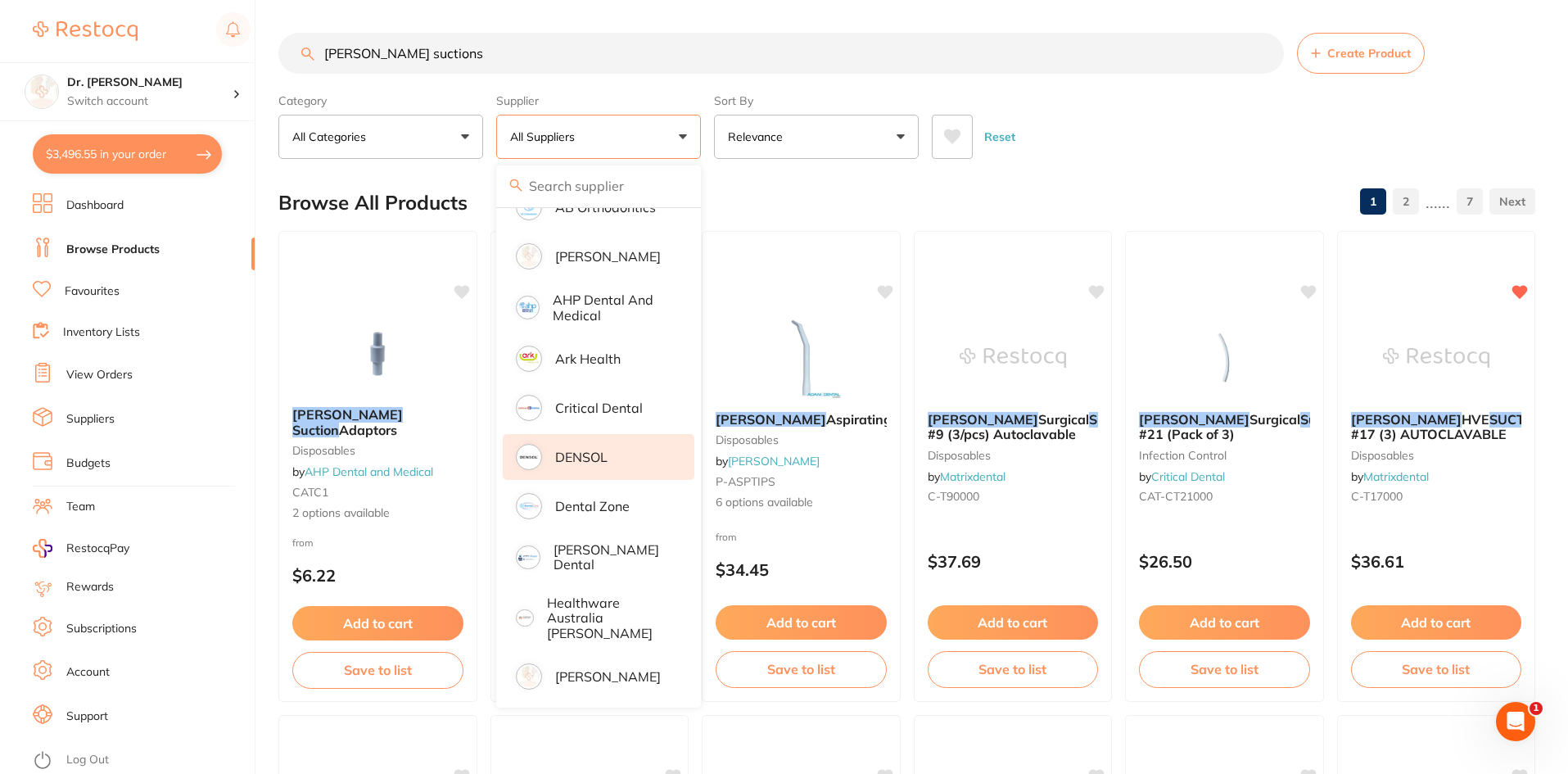
scroll to position [246, 0]
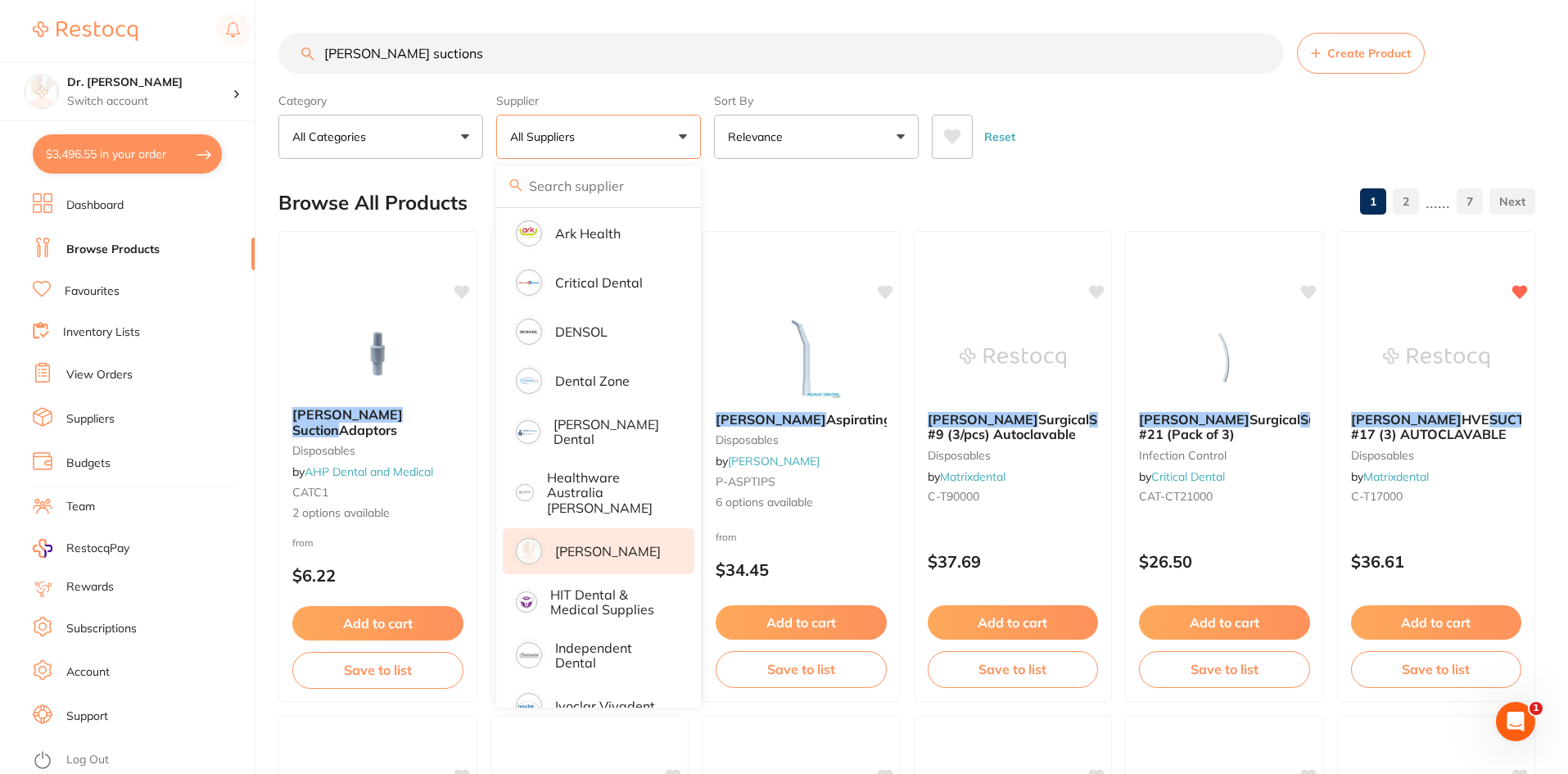
click at [586, 544] on p "[PERSON_NAME]" at bounding box center [608, 552] width 105 height 15
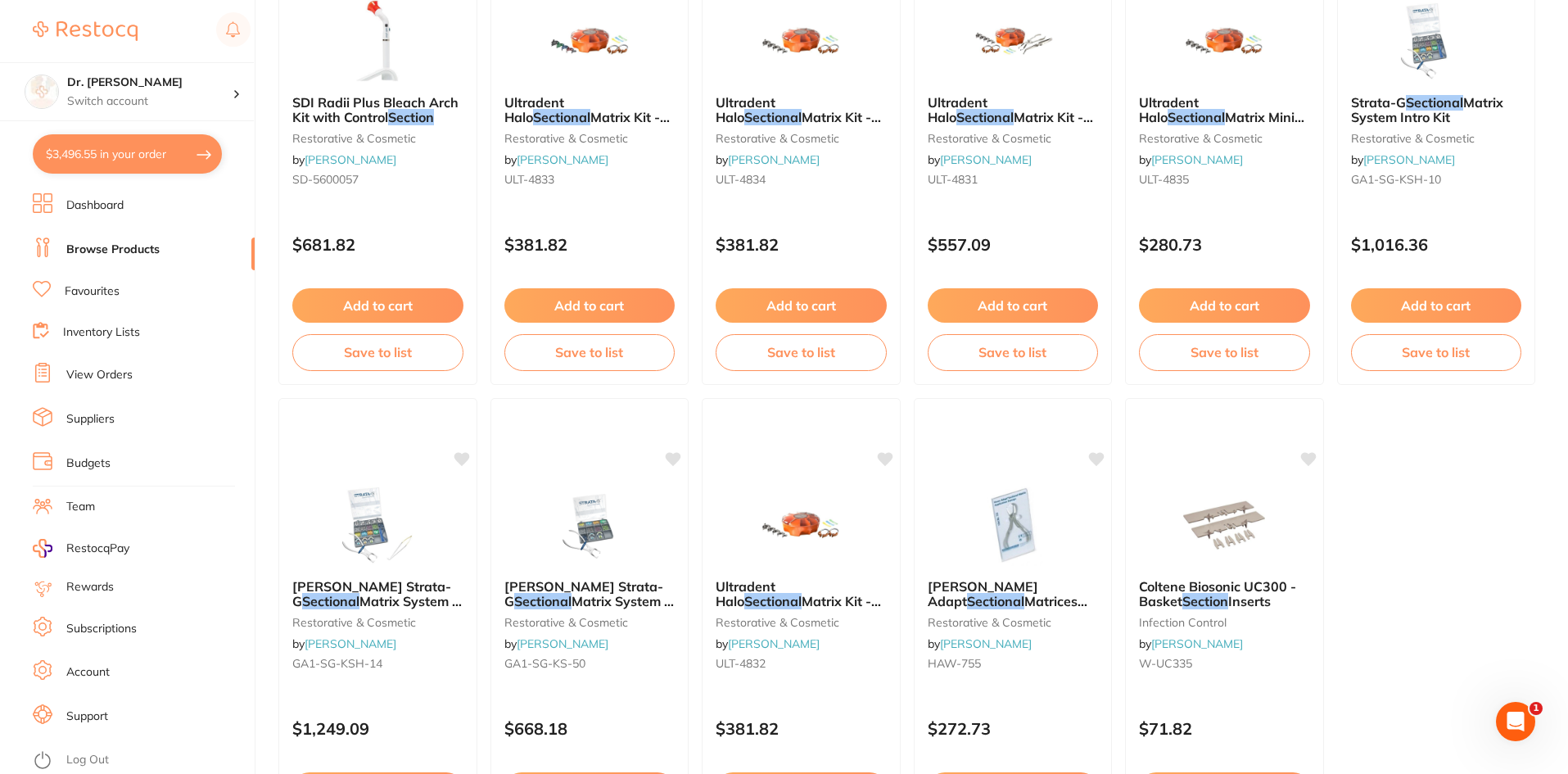
scroll to position [3401, 0]
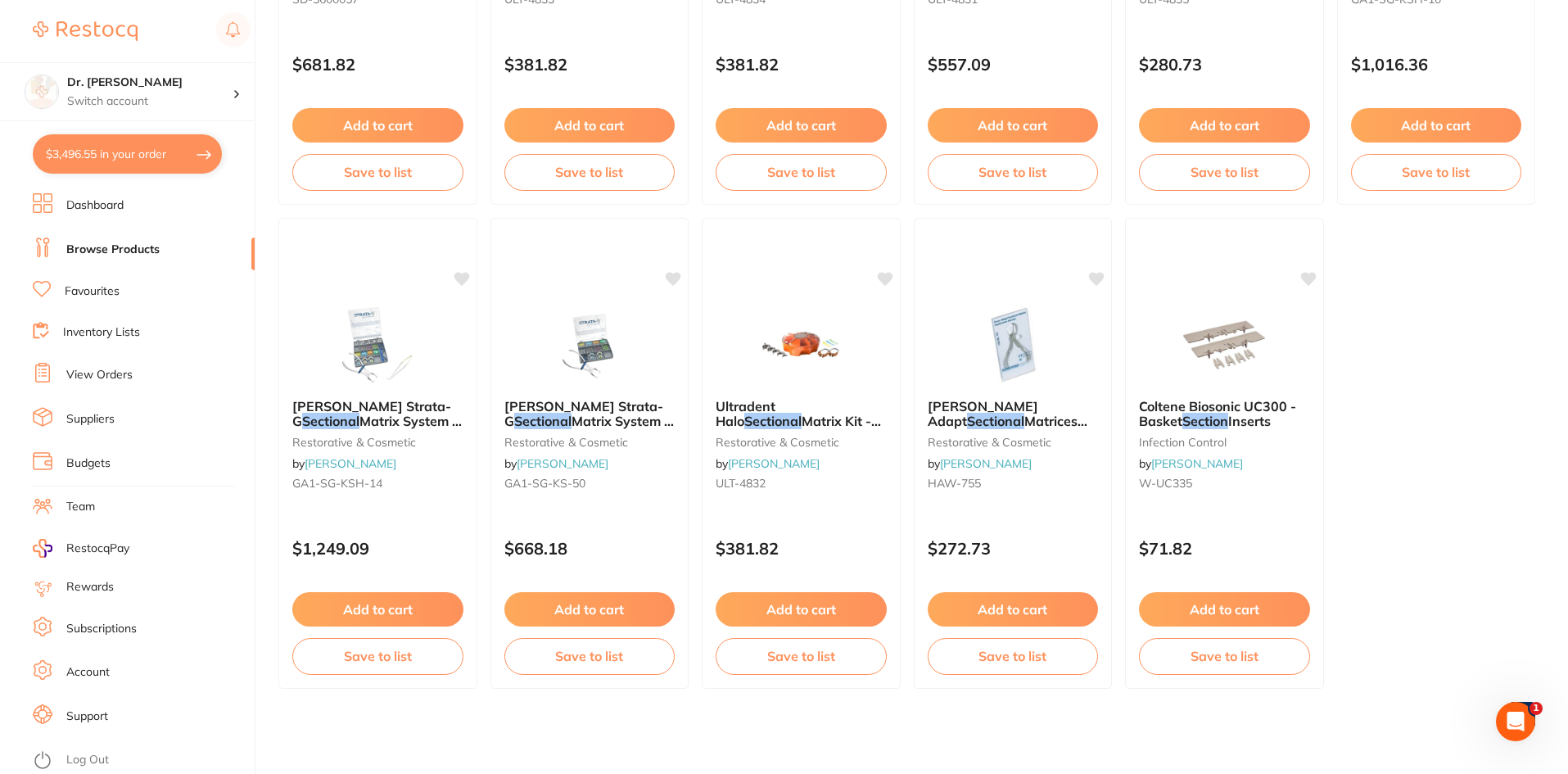
click at [104, 255] on link "Browse Products" at bounding box center [113, 250] width 93 height 17
